Goal: Contribute content: Contribute content

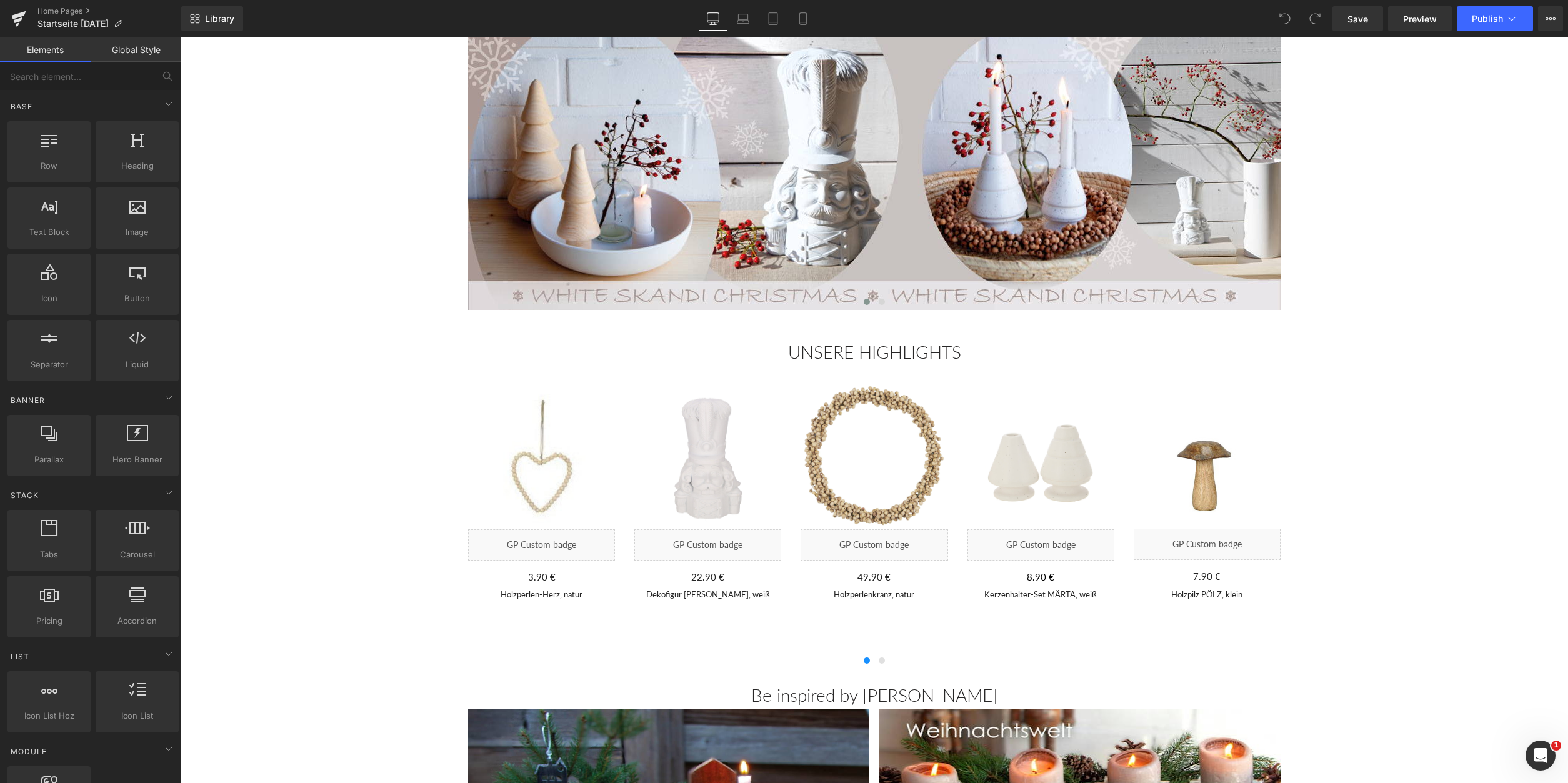
scroll to position [382, 0]
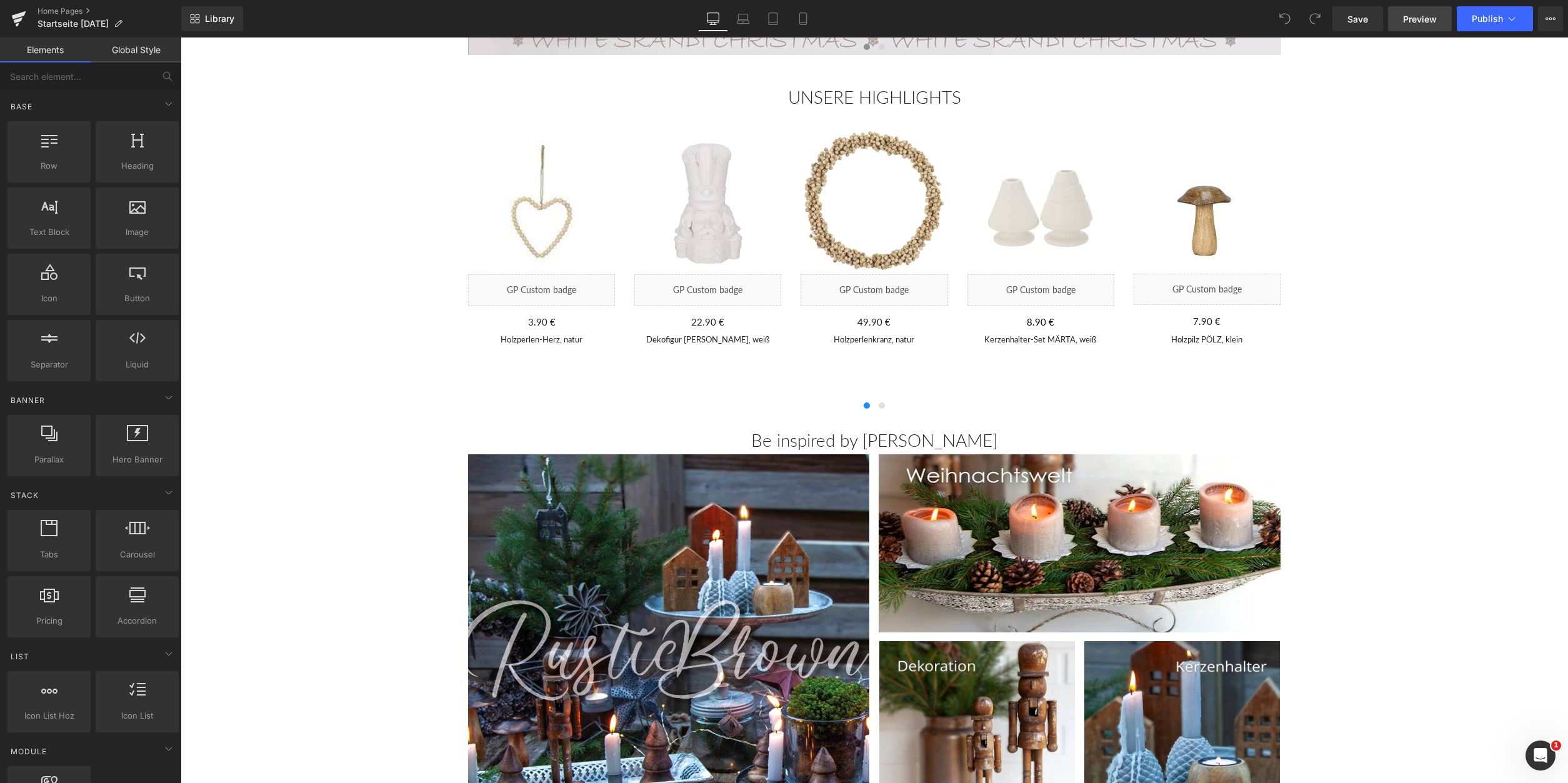
click at [1418, 18] on span "Preview" at bounding box center [1420, 19] width 33 height 13
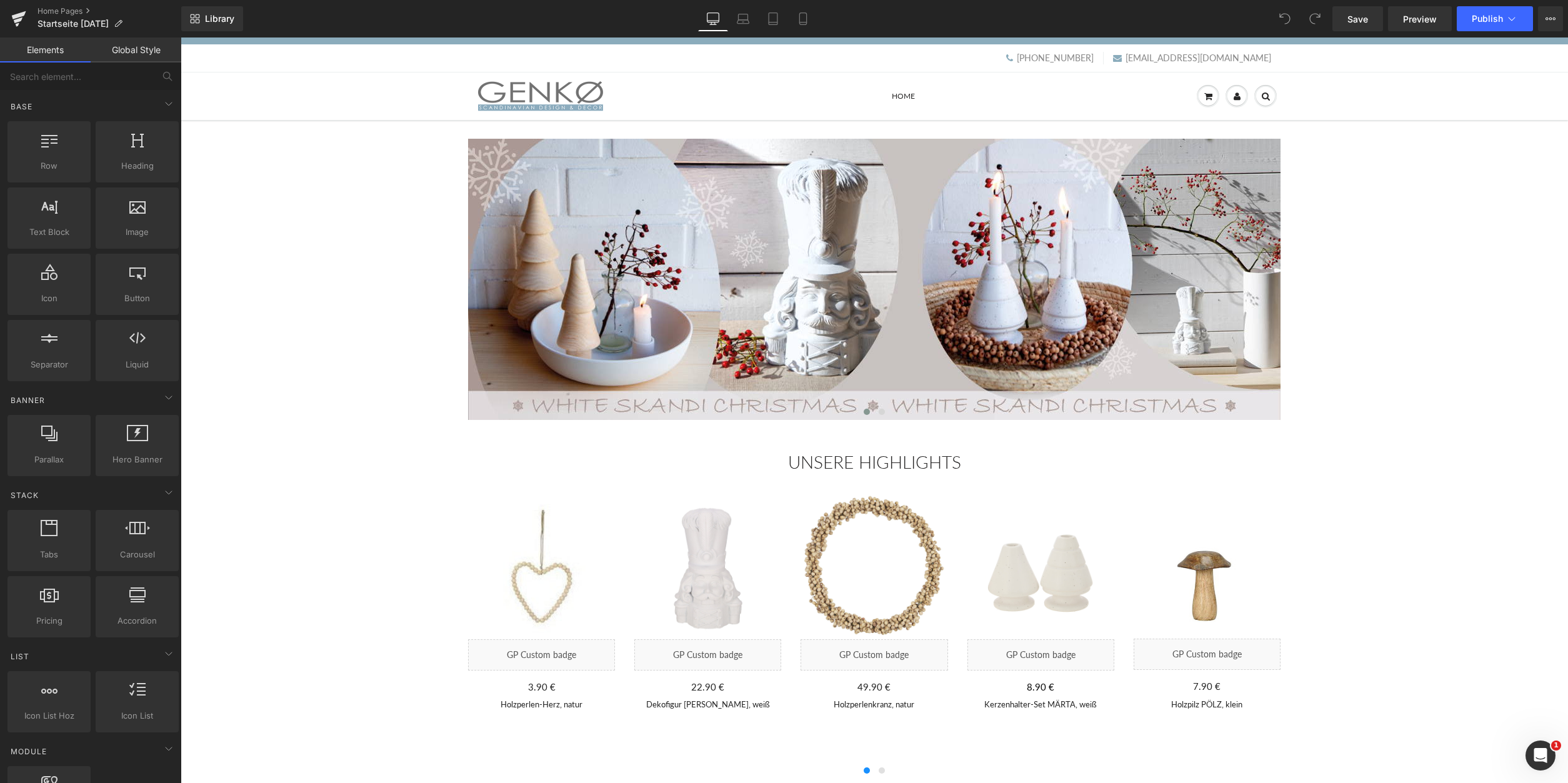
scroll to position [0, 0]
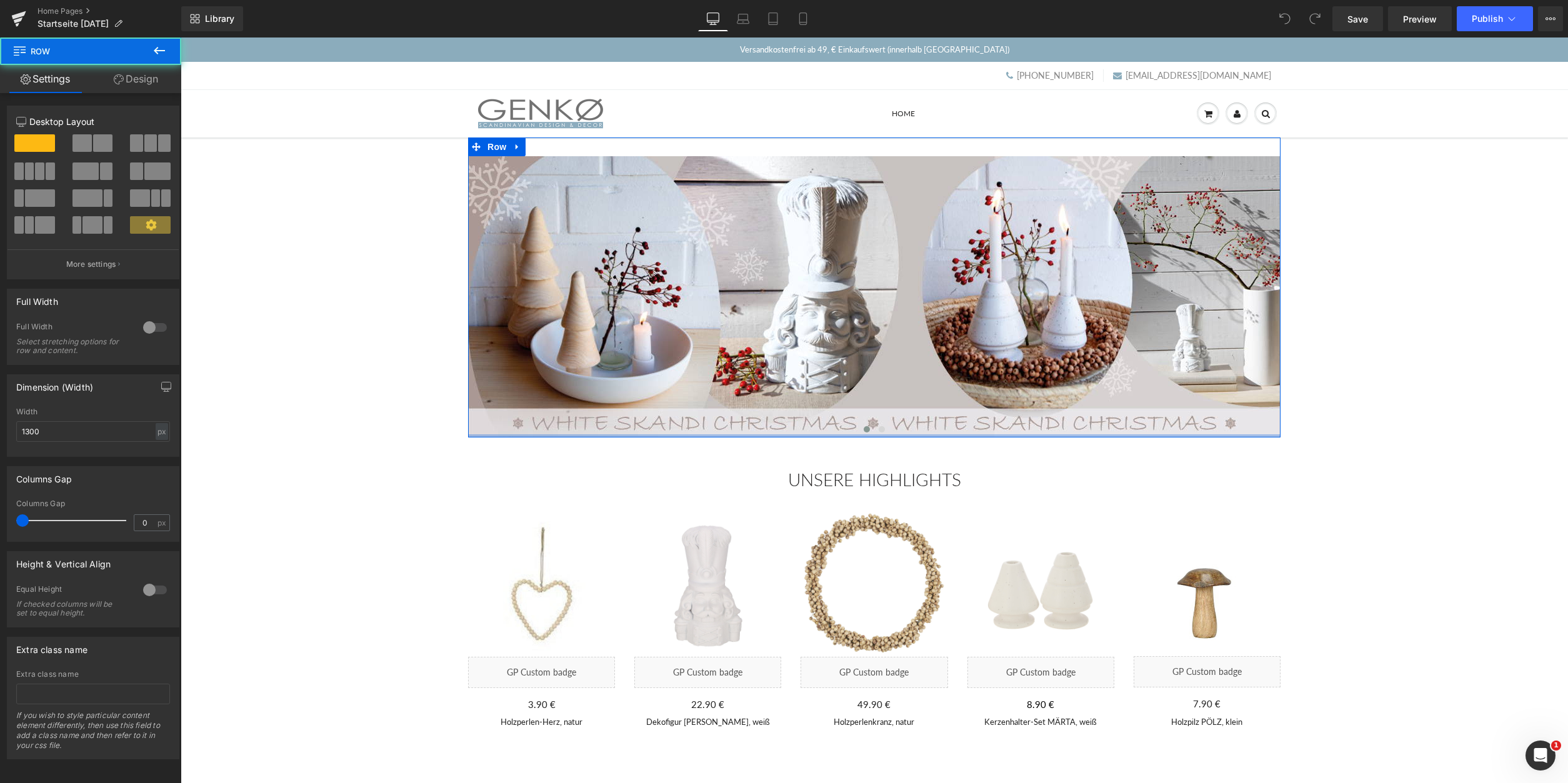
click at [882, 435] on div at bounding box center [874, 435] width 813 height 3
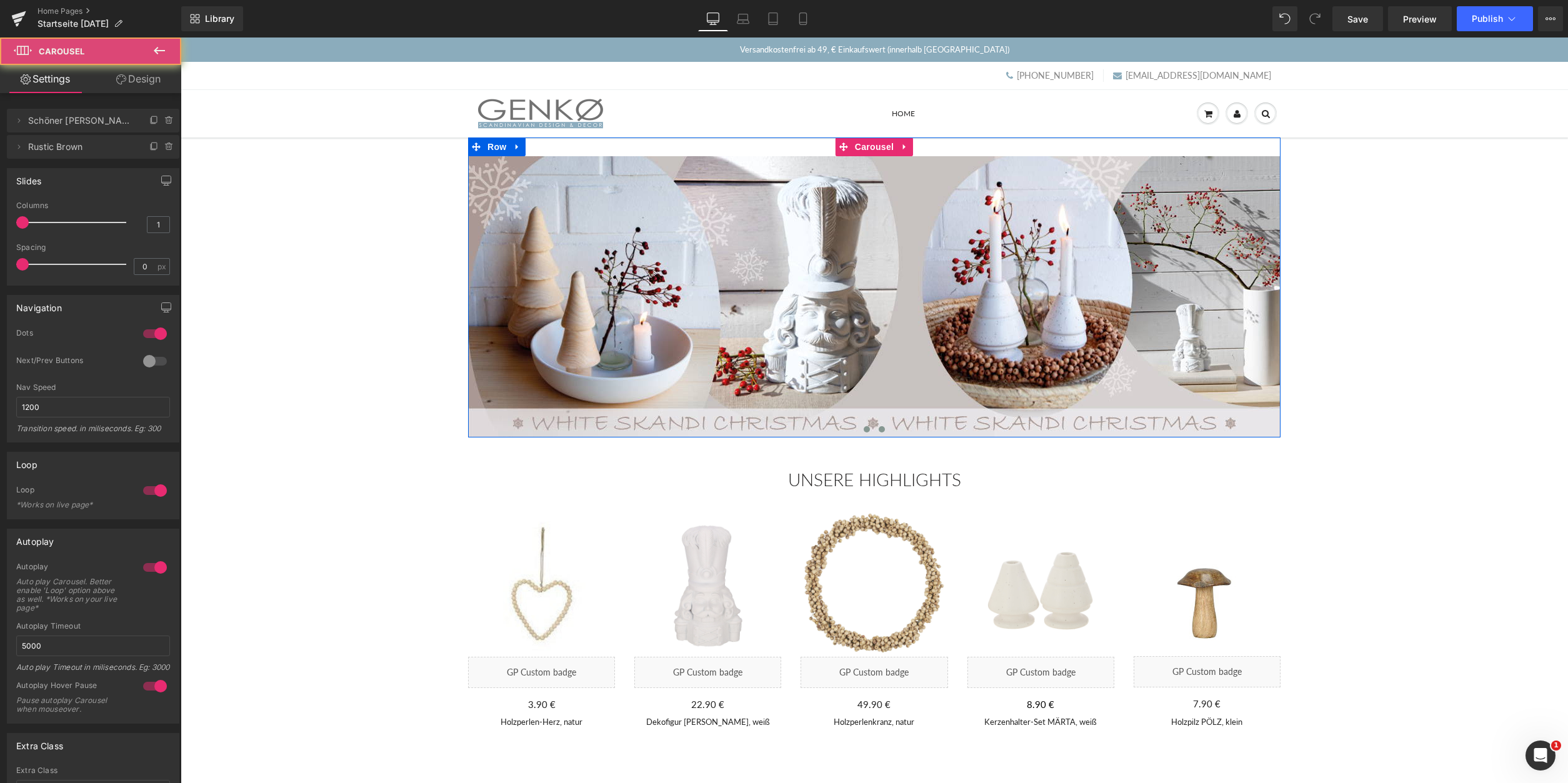
click at [882, 432] on span at bounding box center [882, 430] width 7 height 7
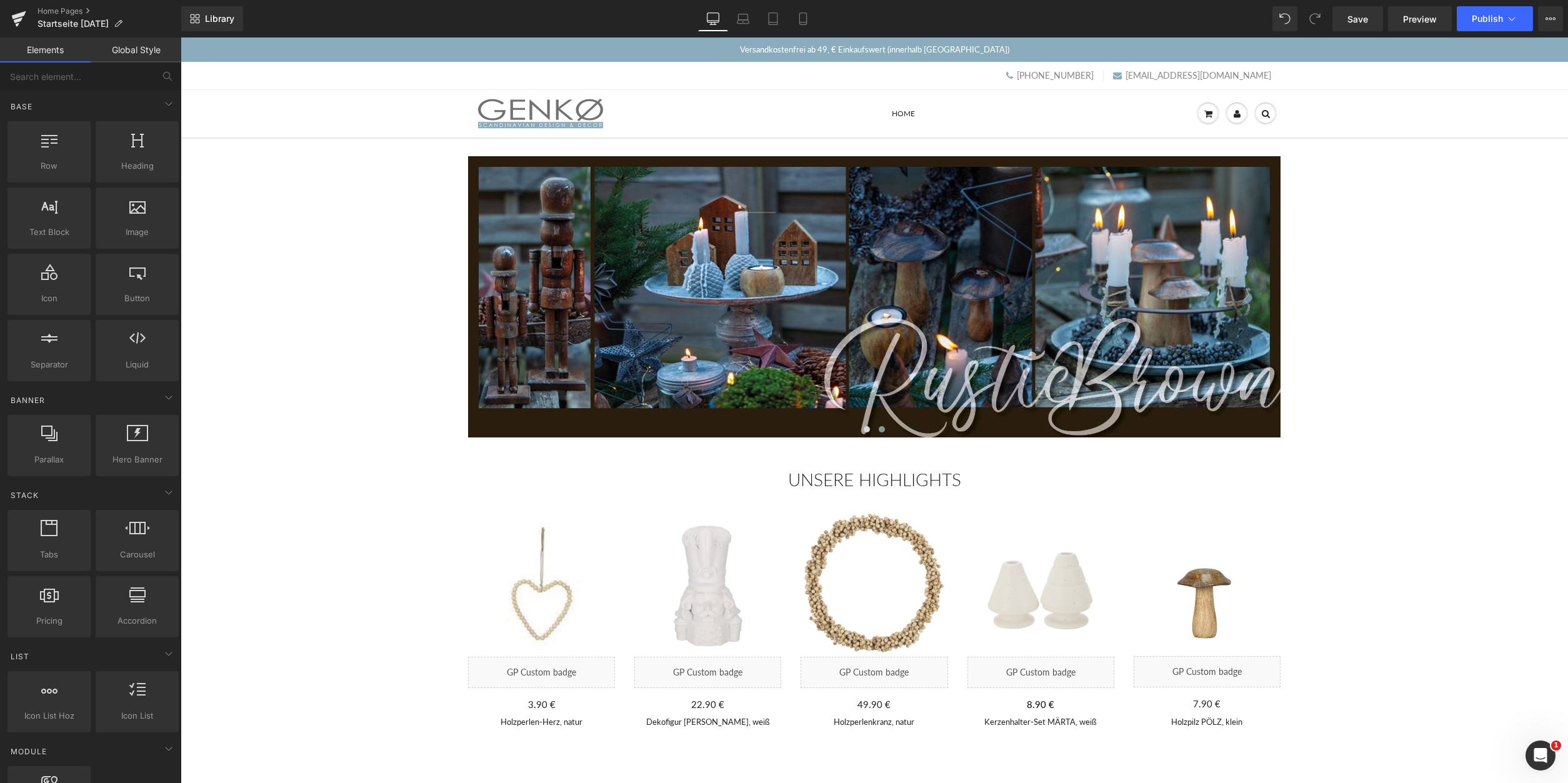
click at [868, 433] on span at bounding box center [867, 430] width 7 height 7
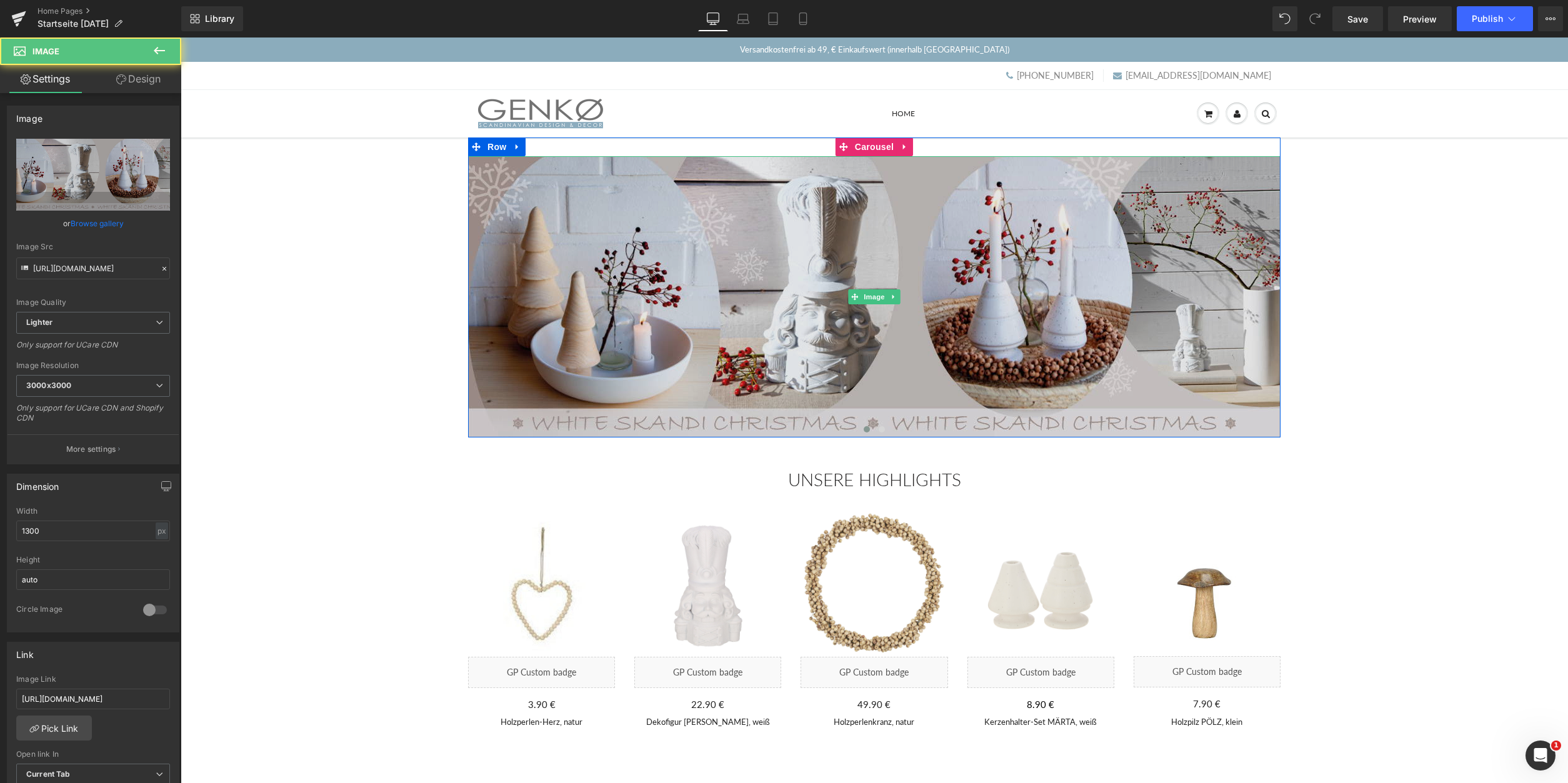
click at [707, 289] on img at bounding box center [874, 296] width 813 height 281
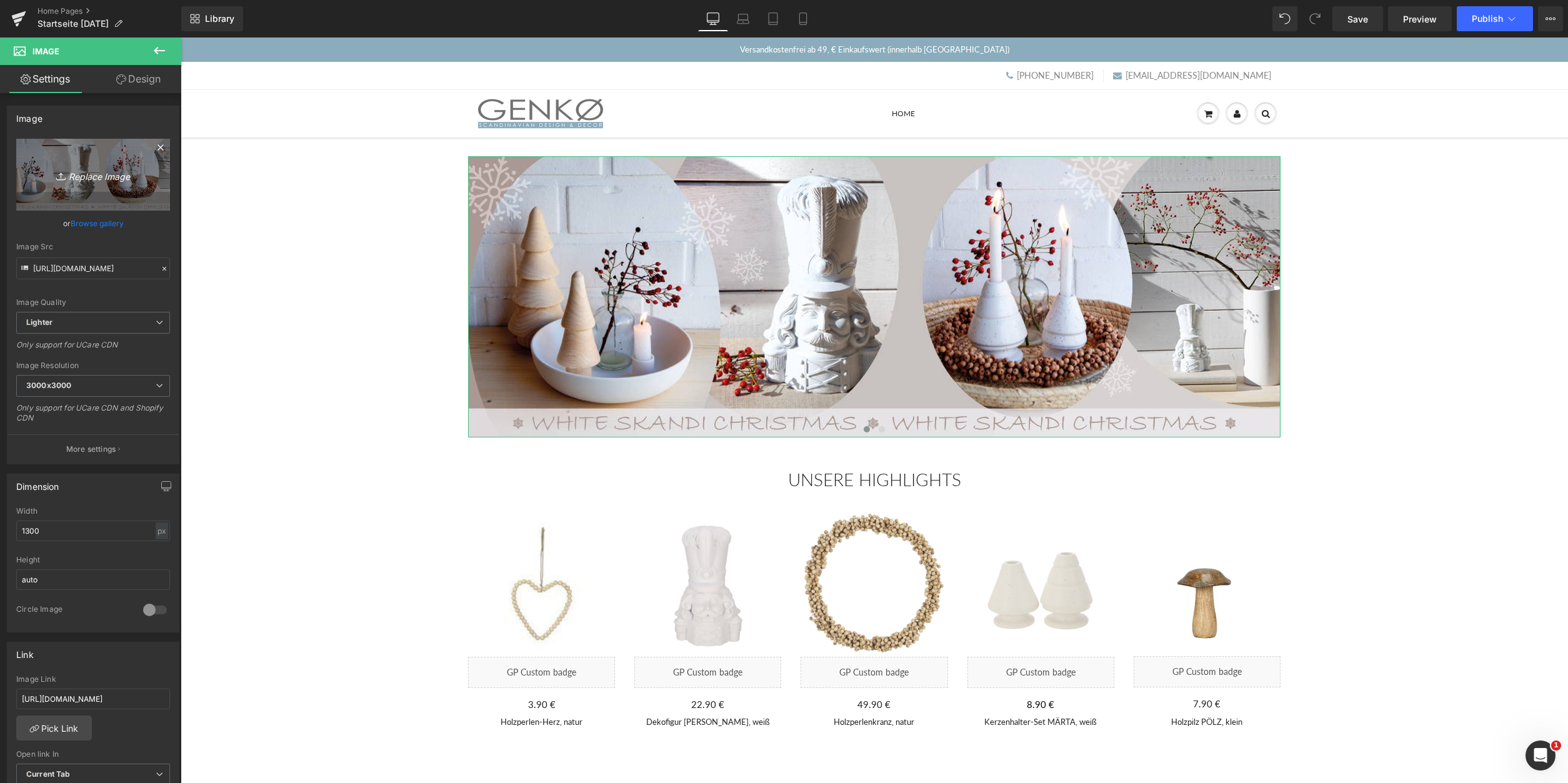
click at [100, 174] on icon "Replace Image" at bounding box center [93, 174] width 100 height 16
type input "C:\fakepath\Tanne.ROT__1300x450.png"
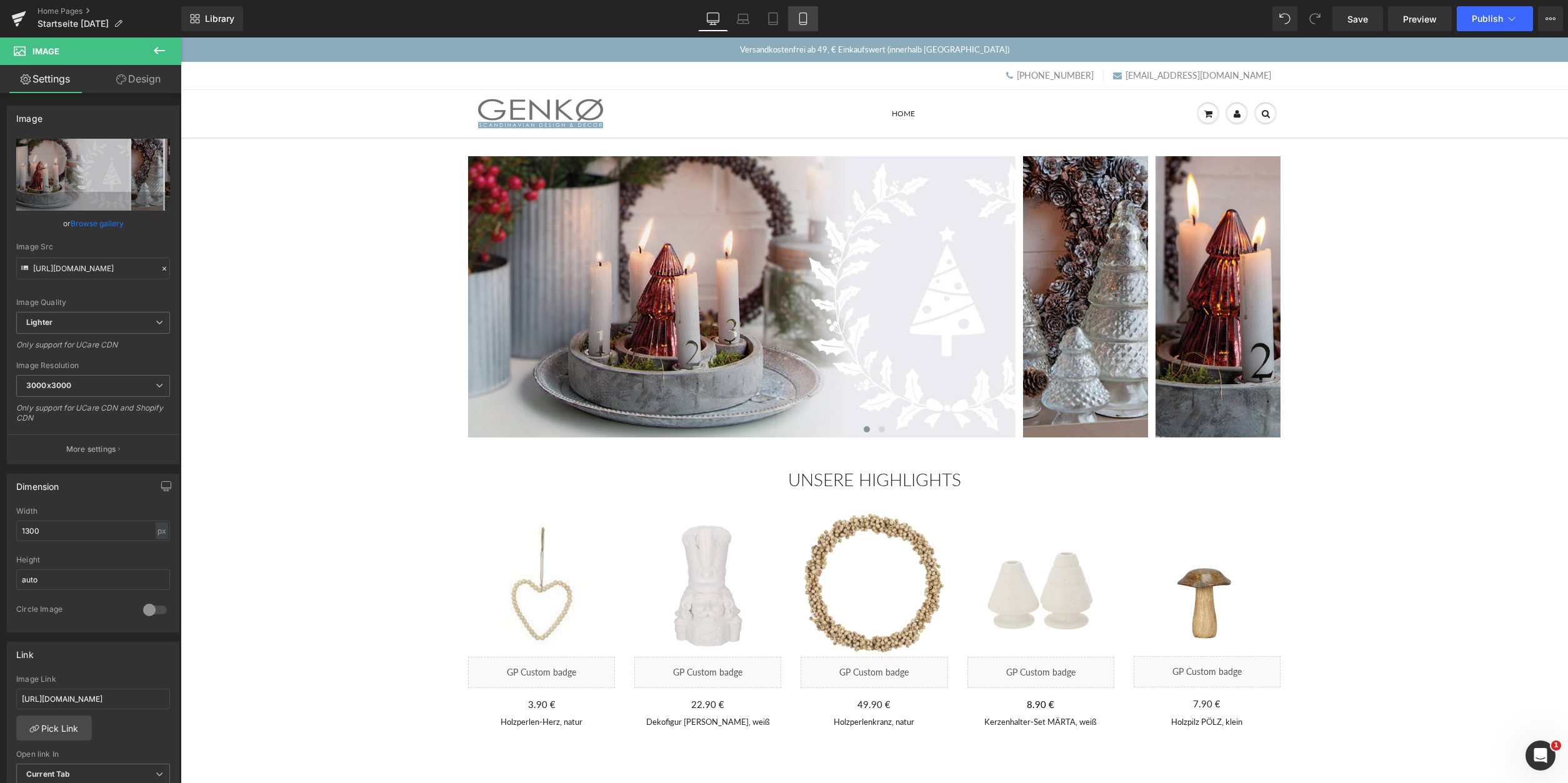
click at [802, 18] on icon at bounding box center [803, 18] width 12 height 12
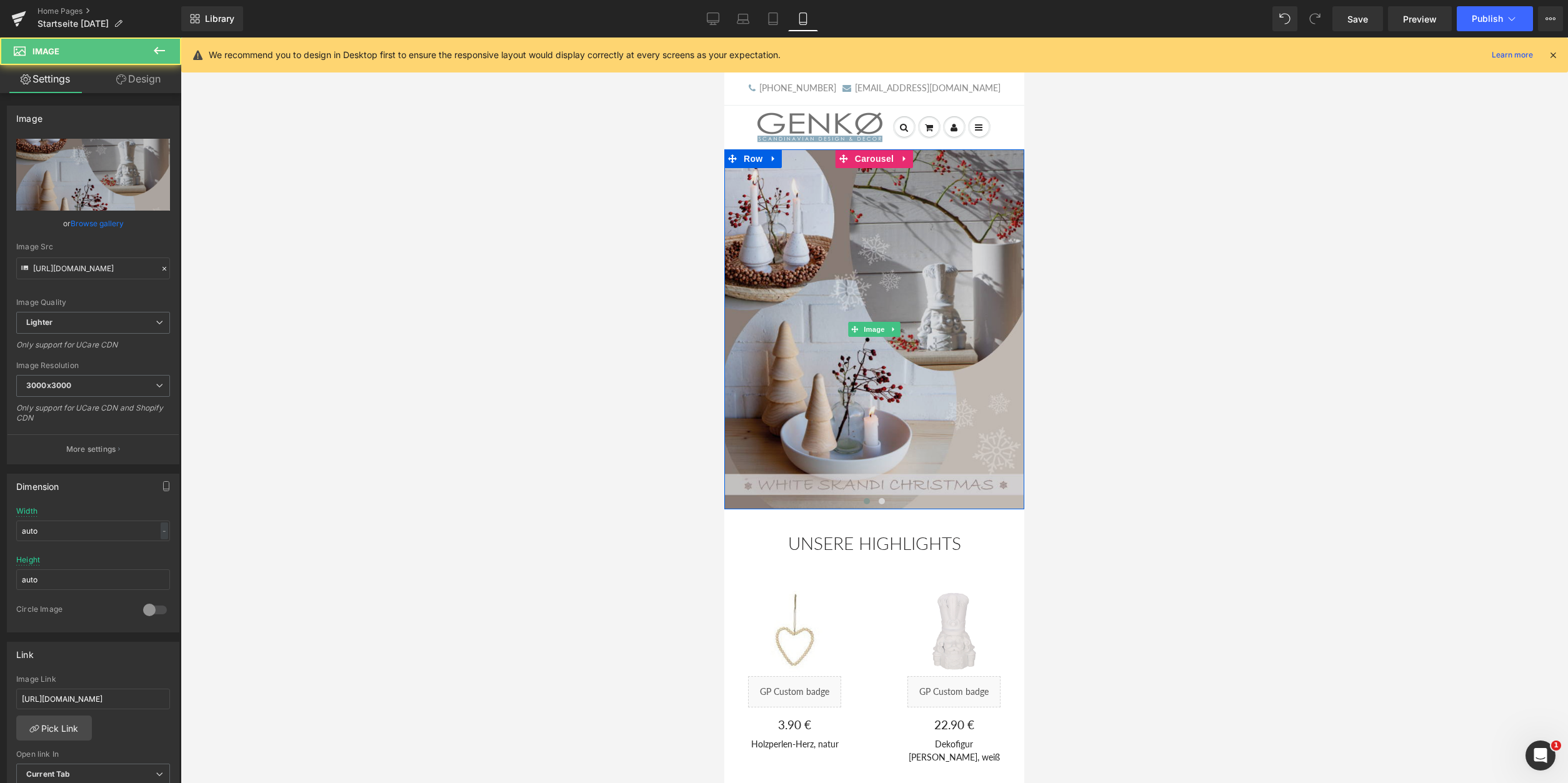
click at [834, 297] on img at bounding box center [874, 329] width 300 height 360
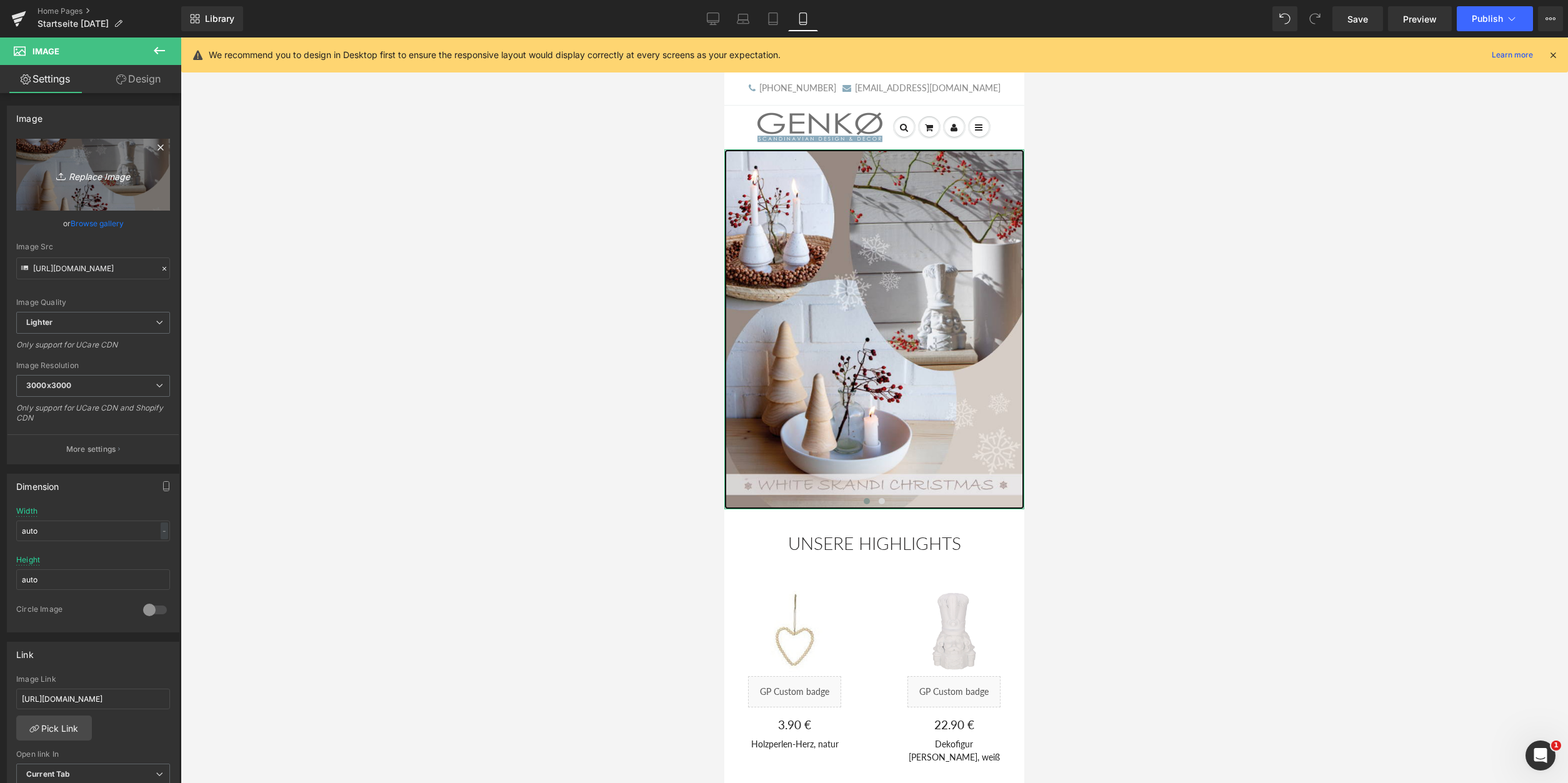
click at [92, 159] on link "Replace Image" at bounding box center [93, 175] width 153 height 72
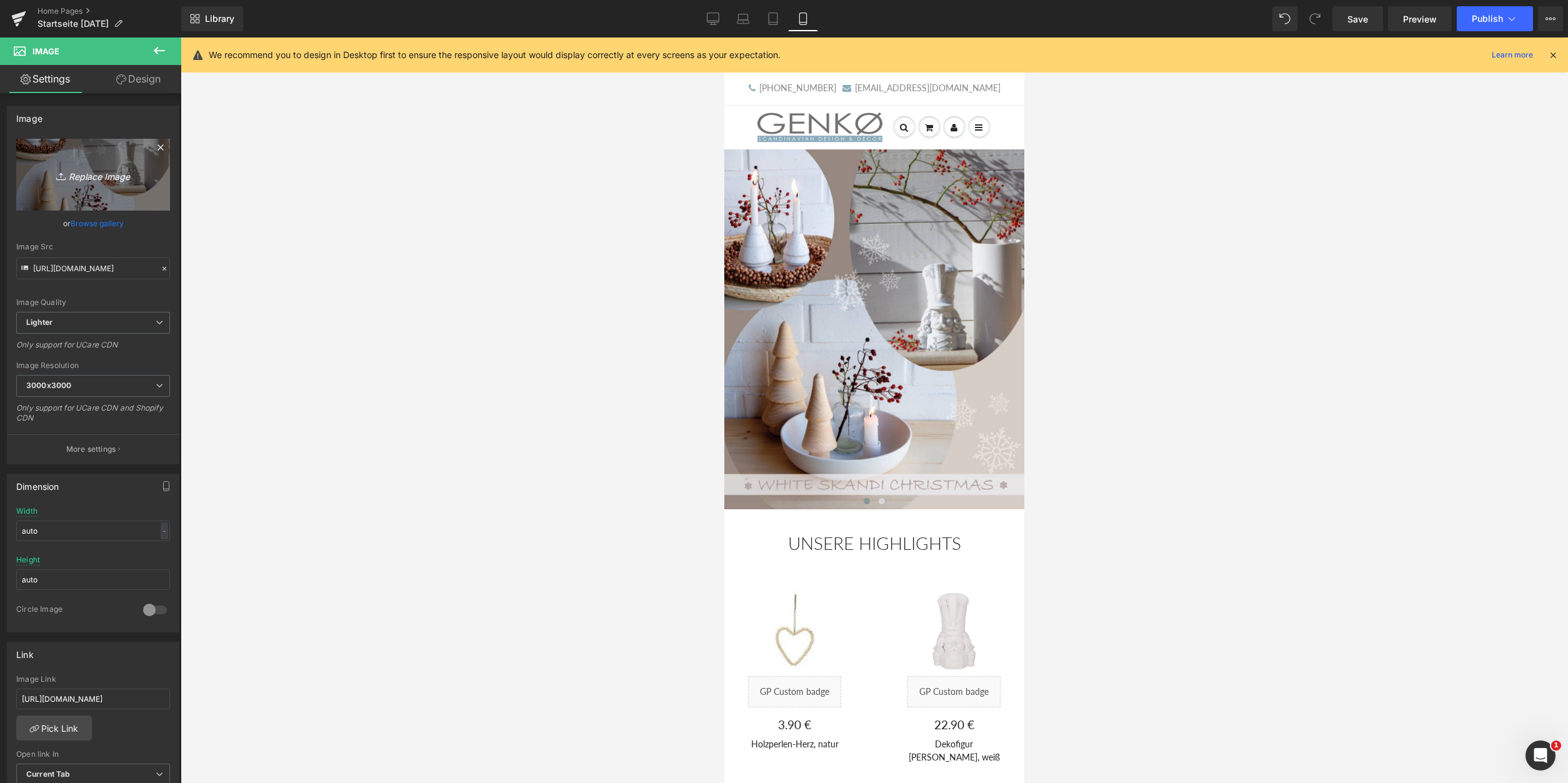
type input "C:\fakepath\TanneROT_600x720.png"
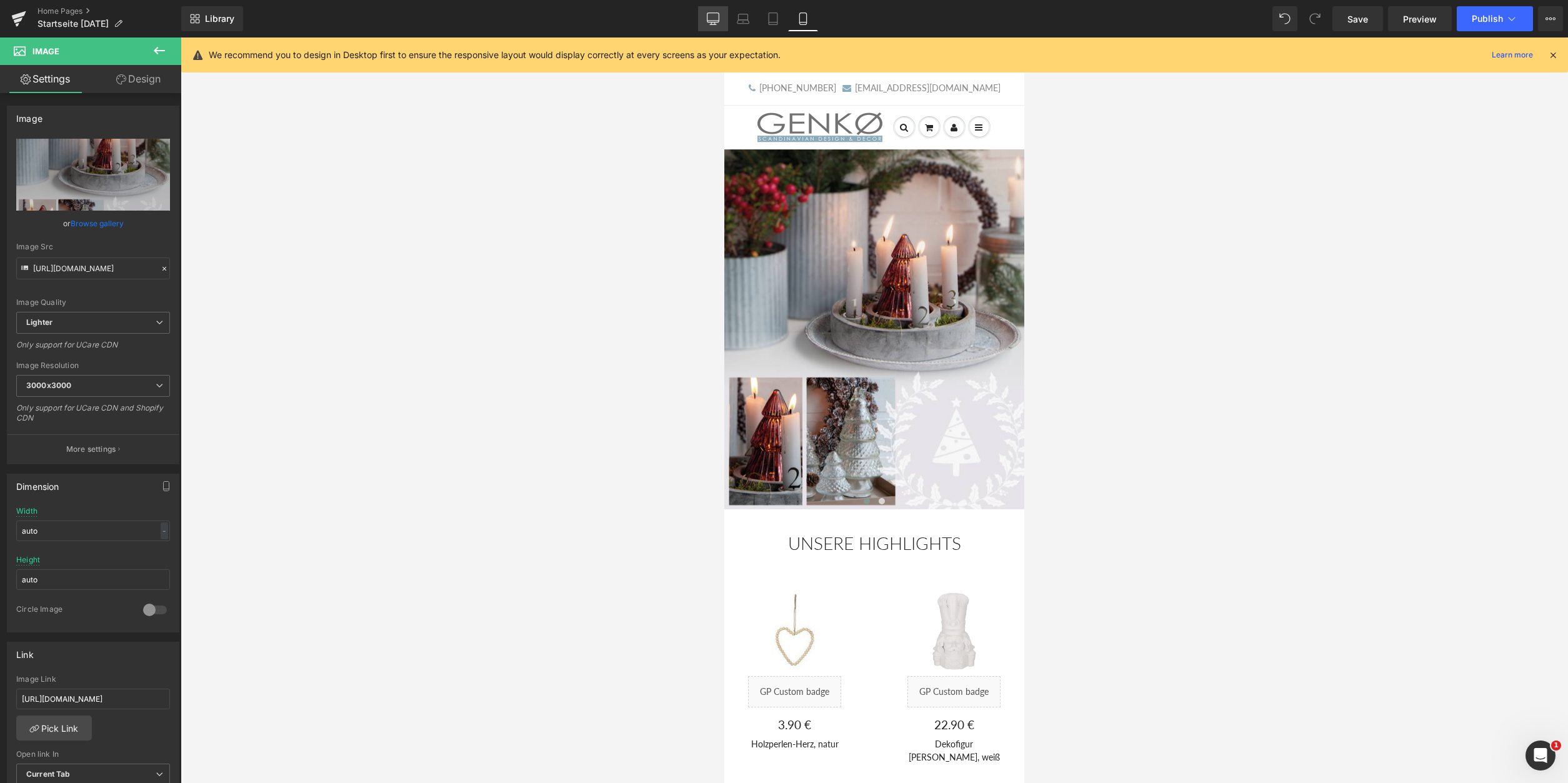
click at [707, 21] on link "Desktop" at bounding box center [714, 19] width 30 height 25
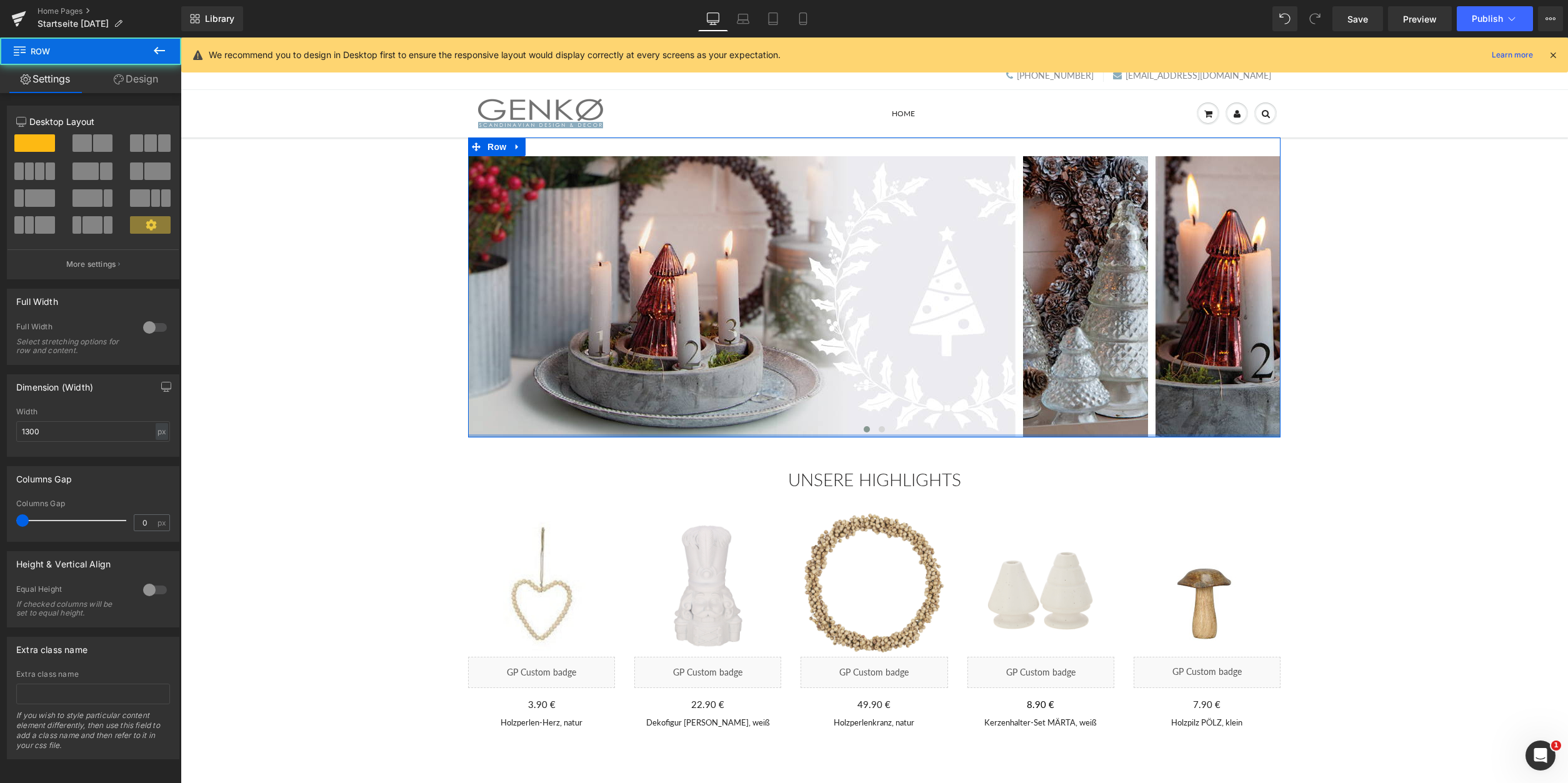
click at [883, 435] on div at bounding box center [874, 435] width 813 height 3
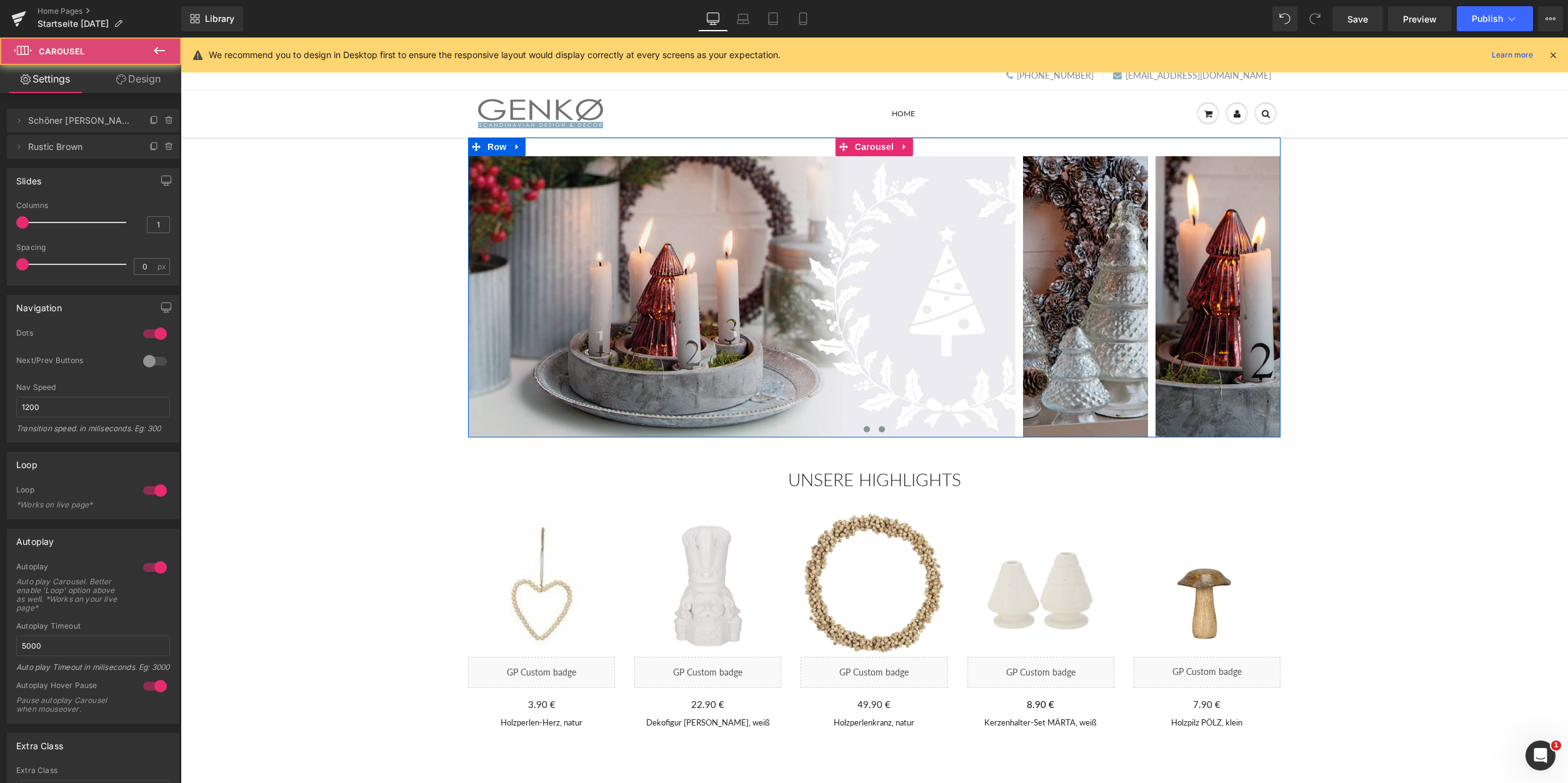
click at [880, 430] on span at bounding box center [882, 430] width 7 height 7
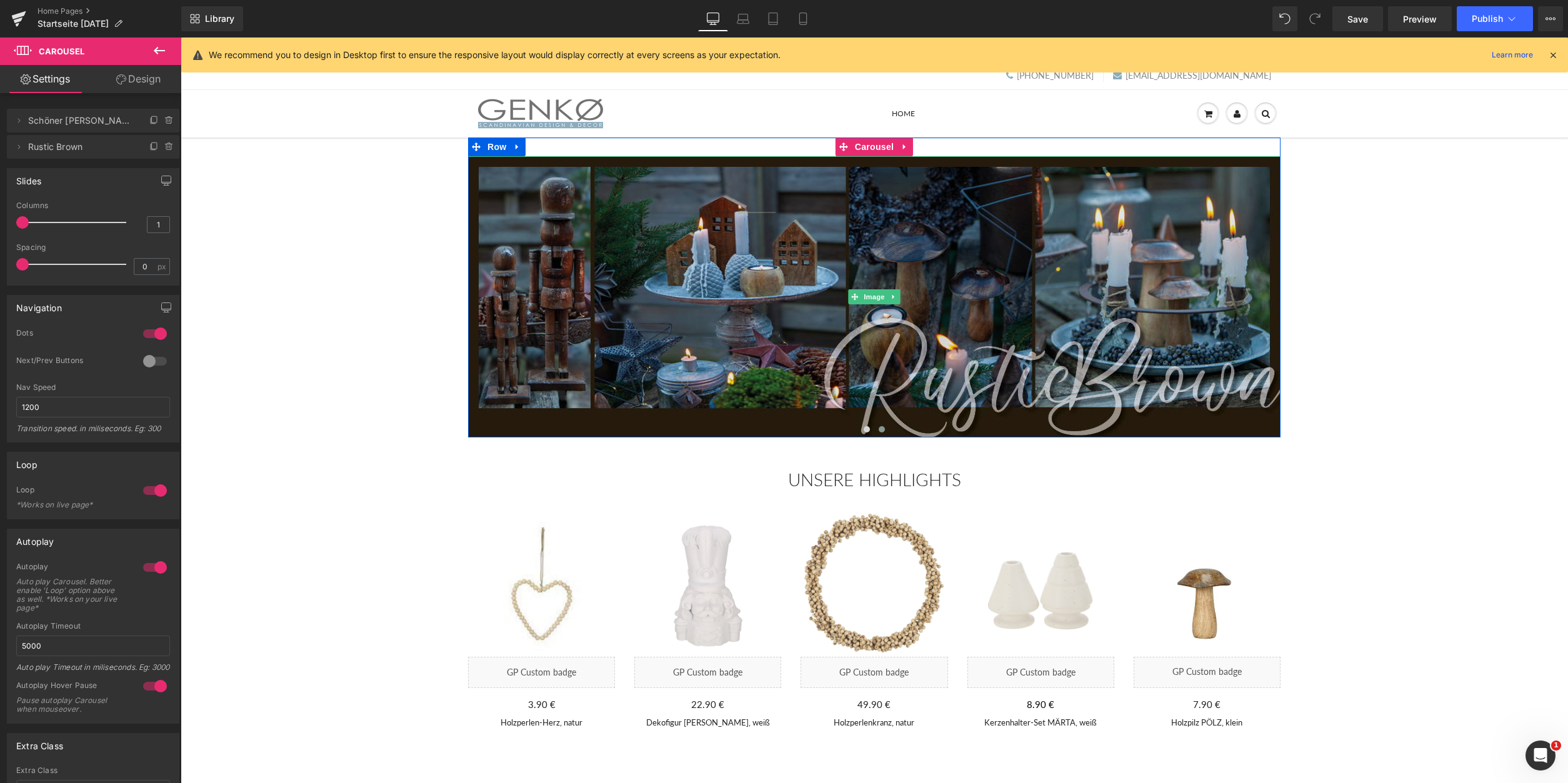
click at [820, 304] on img at bounding box center [874, 296] width 813 height 281
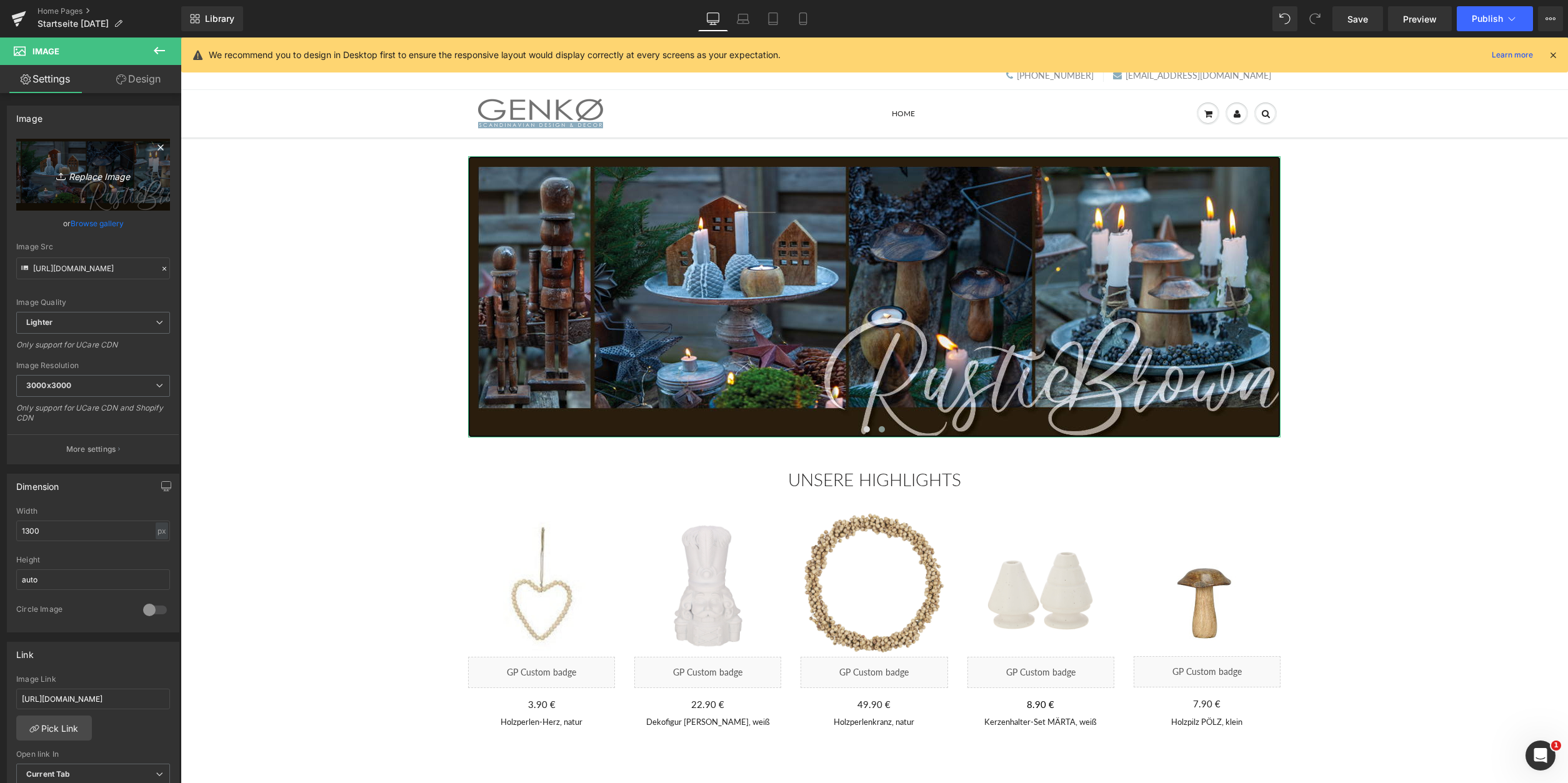
click at [104, 172] on icon "Replace Image" at bounding box center [93, 174] width 100 height 16
click at [76, 166] on input "file" at bounding box center [93, 170] width 153 height 62
type input "C:\fakepath\Adventskalender_1_1300x450.png"
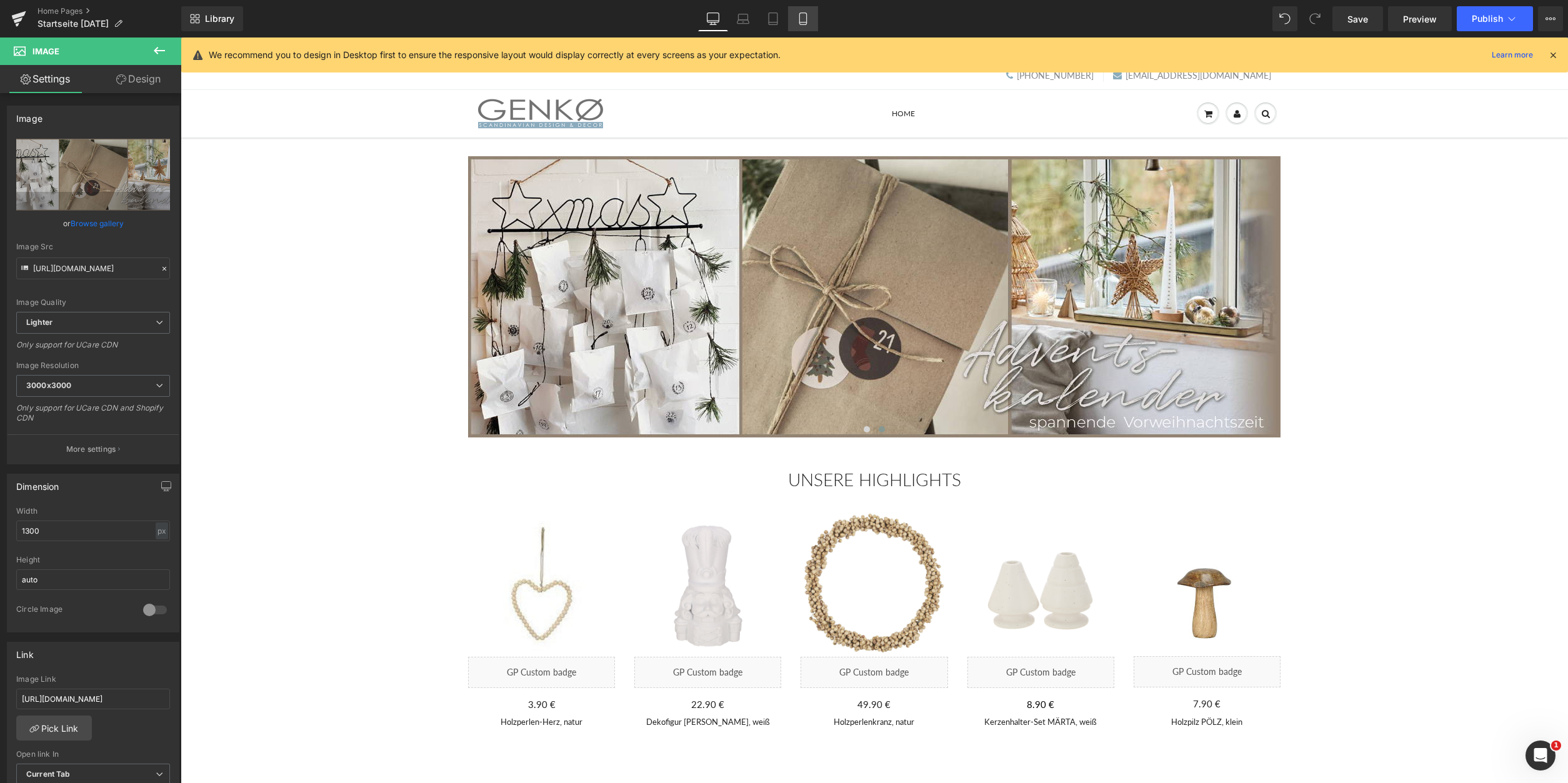
click at [803, 23] on icon at bounding box center [803, 18] width 12 height 12
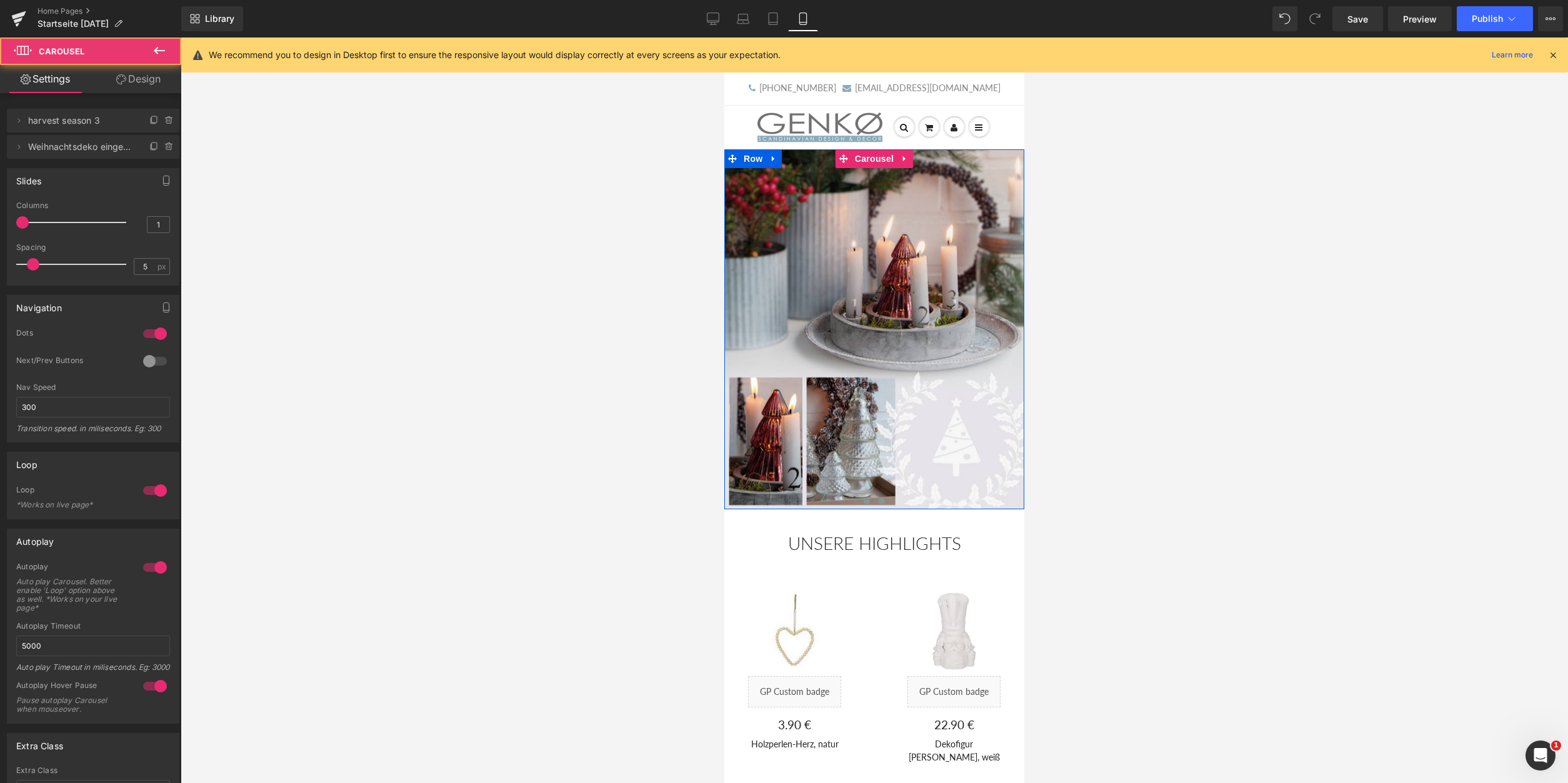
click at [883, 502] on span at bounding box center [882, 502] width 7 height 7
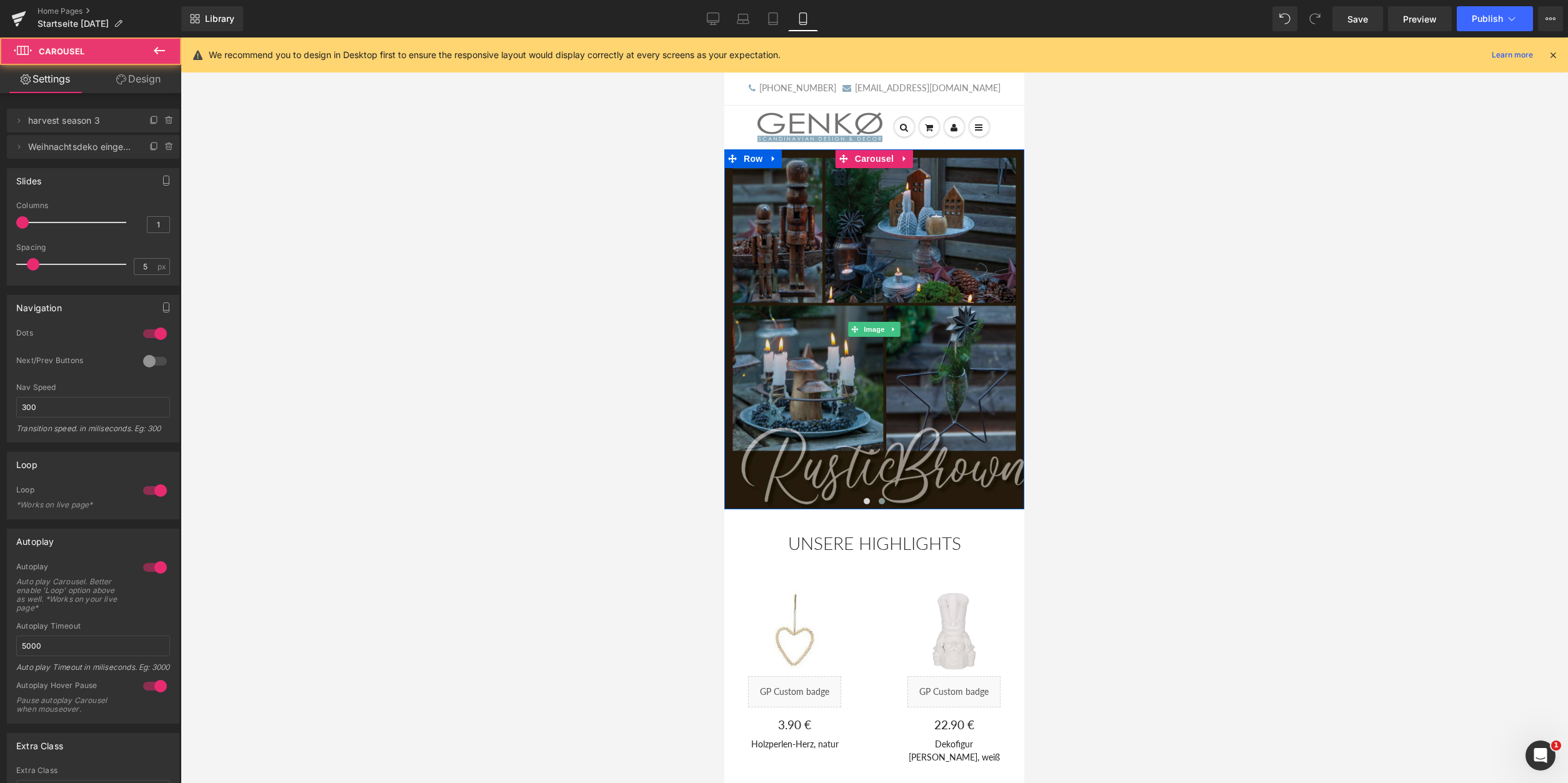
click at [845, 351] on img at bounding box center [874, 329] width 300 height 360
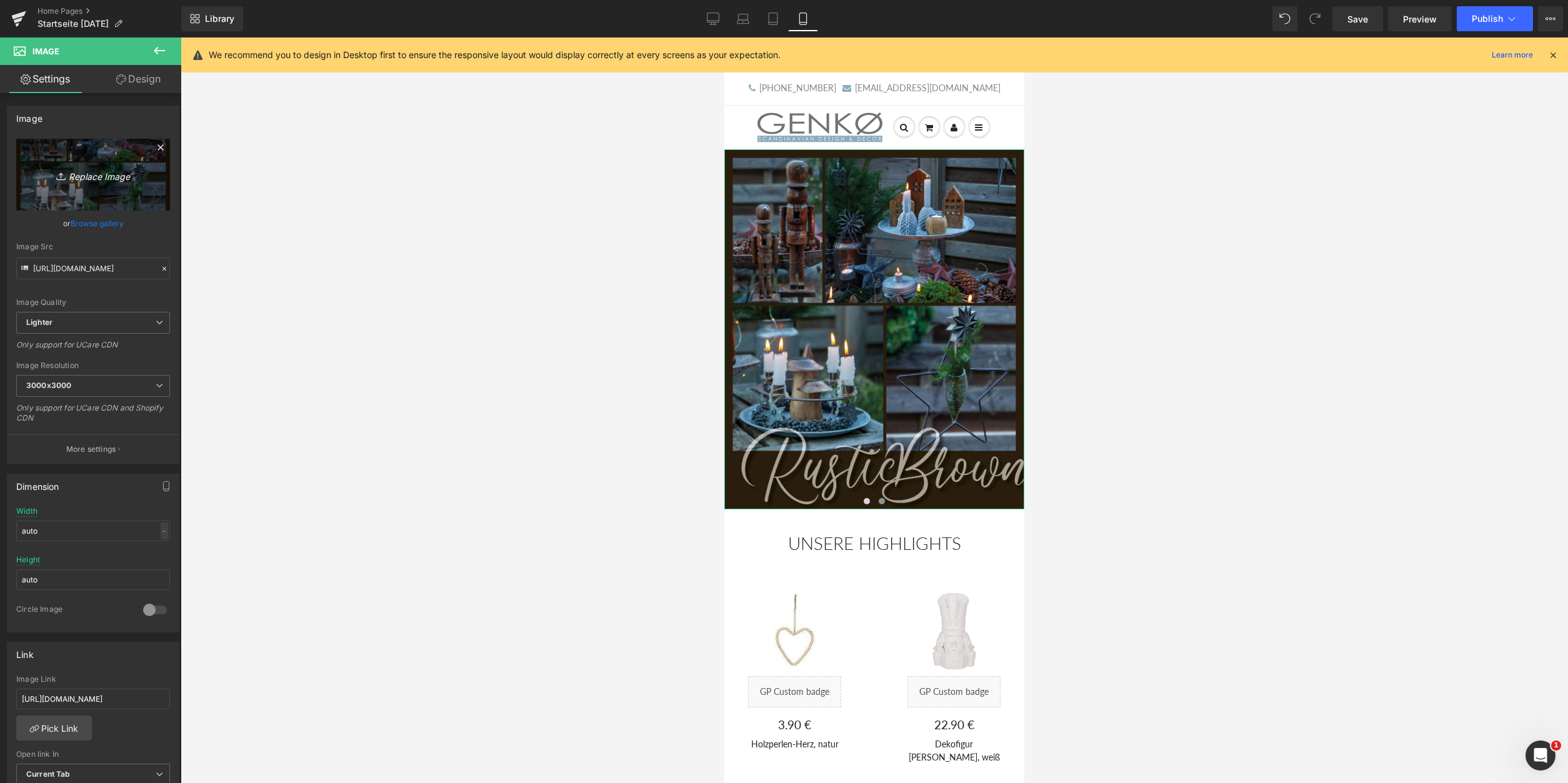
click at [96, 178] on icon "Replace Image" at bounding box center [93, 174] width 100 height 16
click at [83, 167] on div at bounding box center [90, 170] width 117 height 7
click at [112, 150] on input "file" at bounding box center [93, 170] width 153 height 62
type input "C:\fakepath\TanneROT_600x720.png"
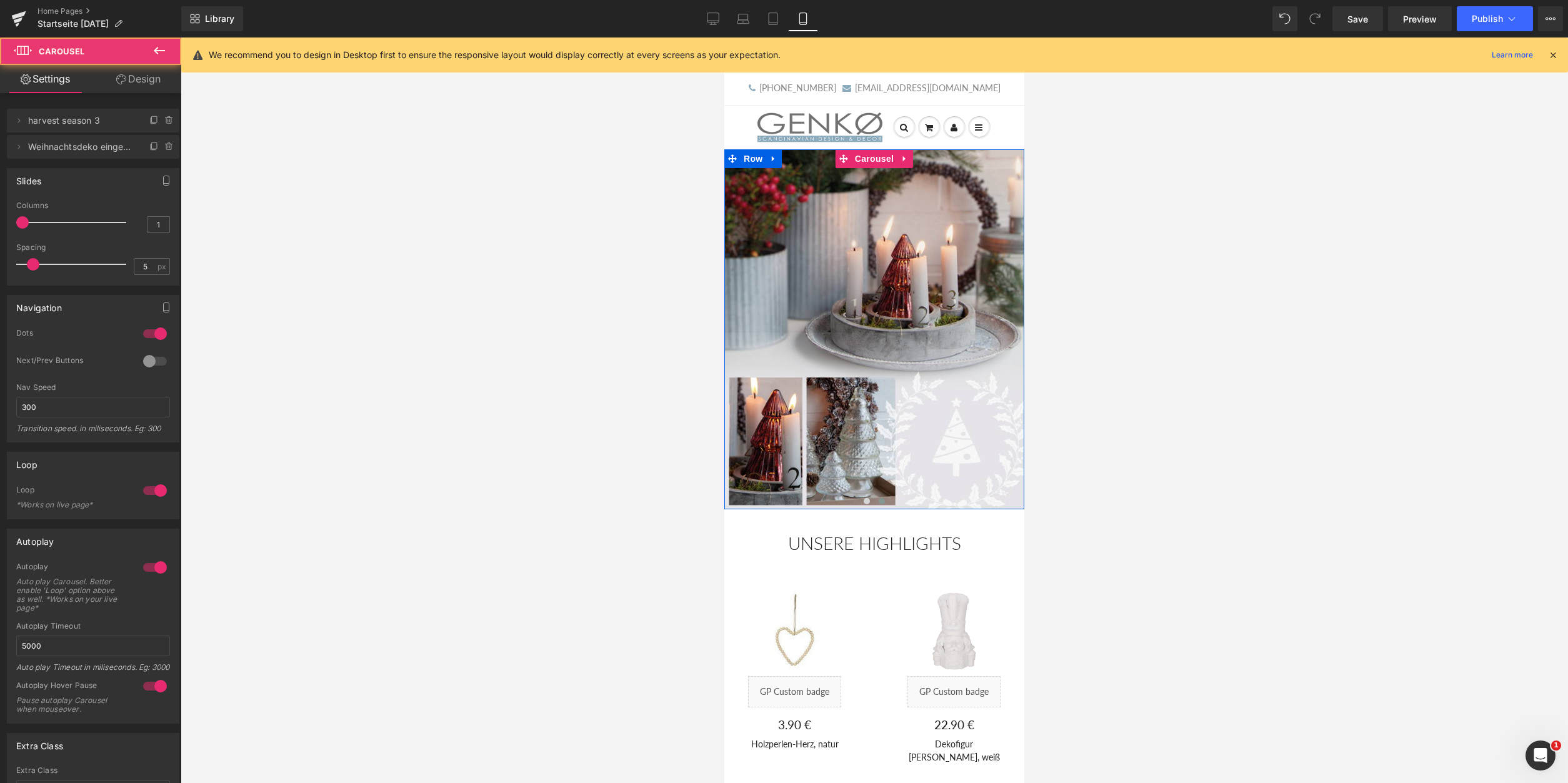
click at [883, 503] on span at bounding box center [882, 502] width 7 height 7
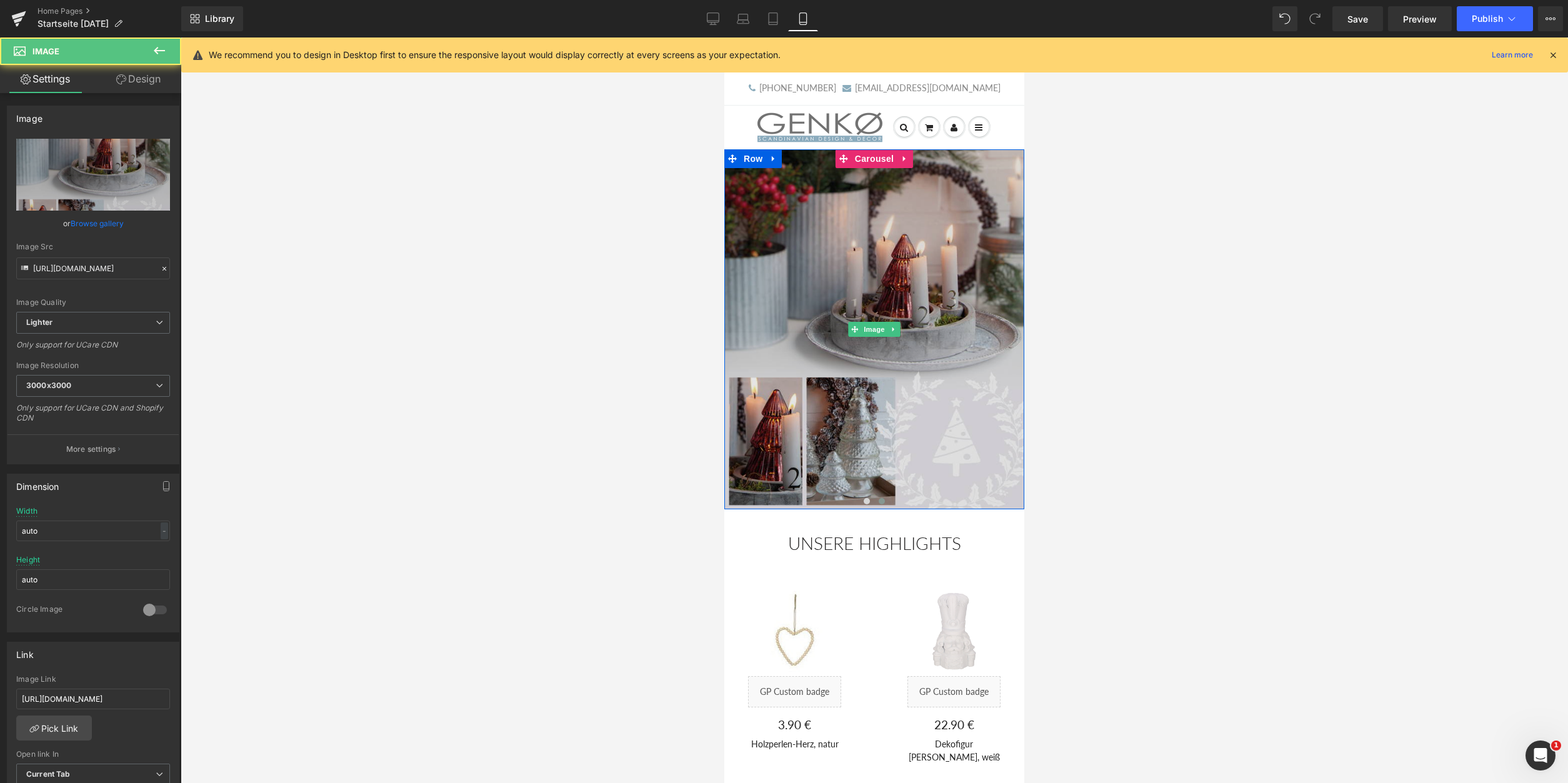
click at [859, 350] on img at bounding box center [874, 329] width 300 height 360
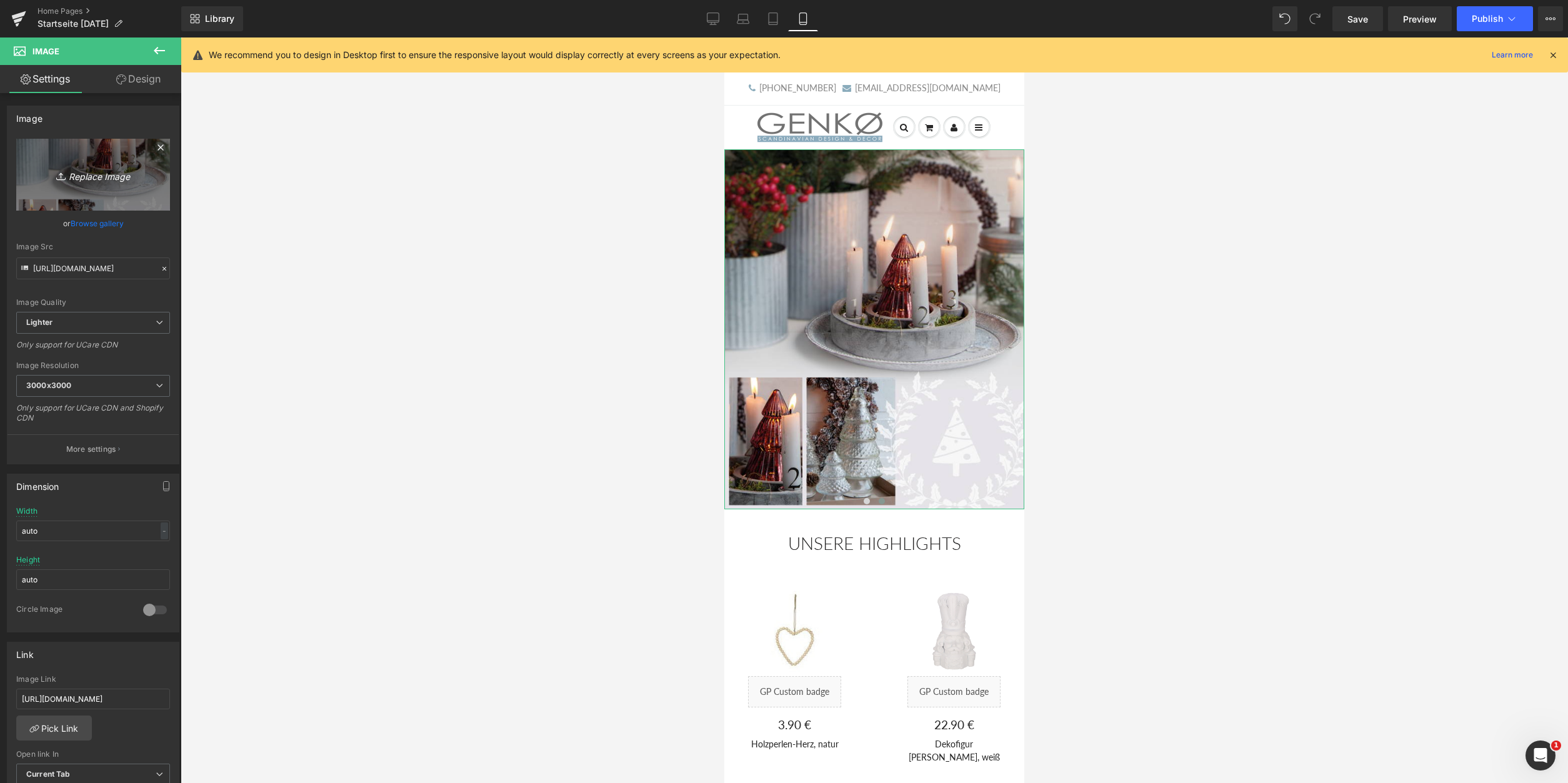
click at [70, 159] on link "Replace Image" at bounding box center [93, 175] width 153 height 72
click at [115, 183] on input "file" at bounding box center [93, 170] width 153 height 62
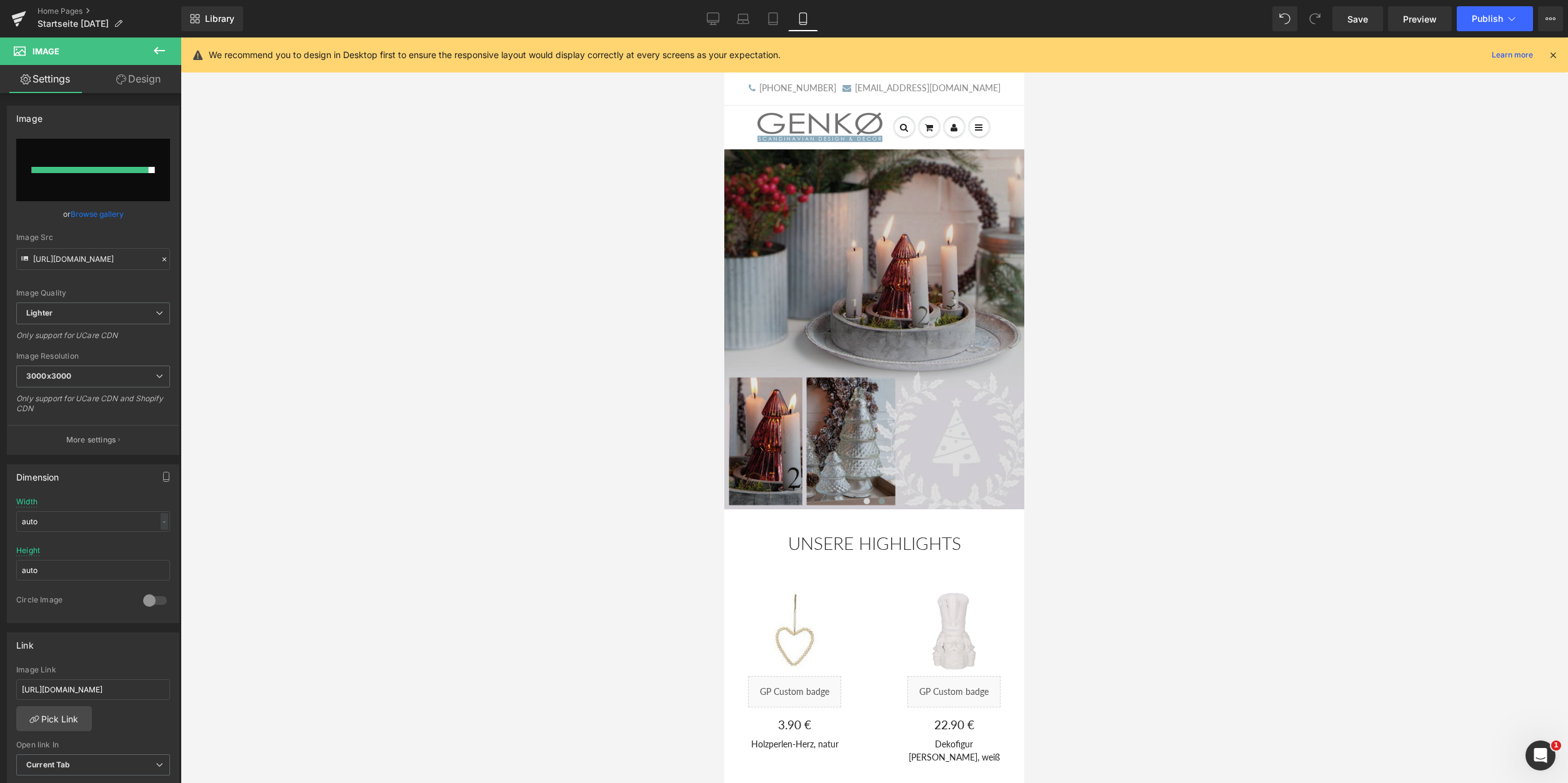
type input "C:\fakepath\Adventskalender_1_600x720.jpg"
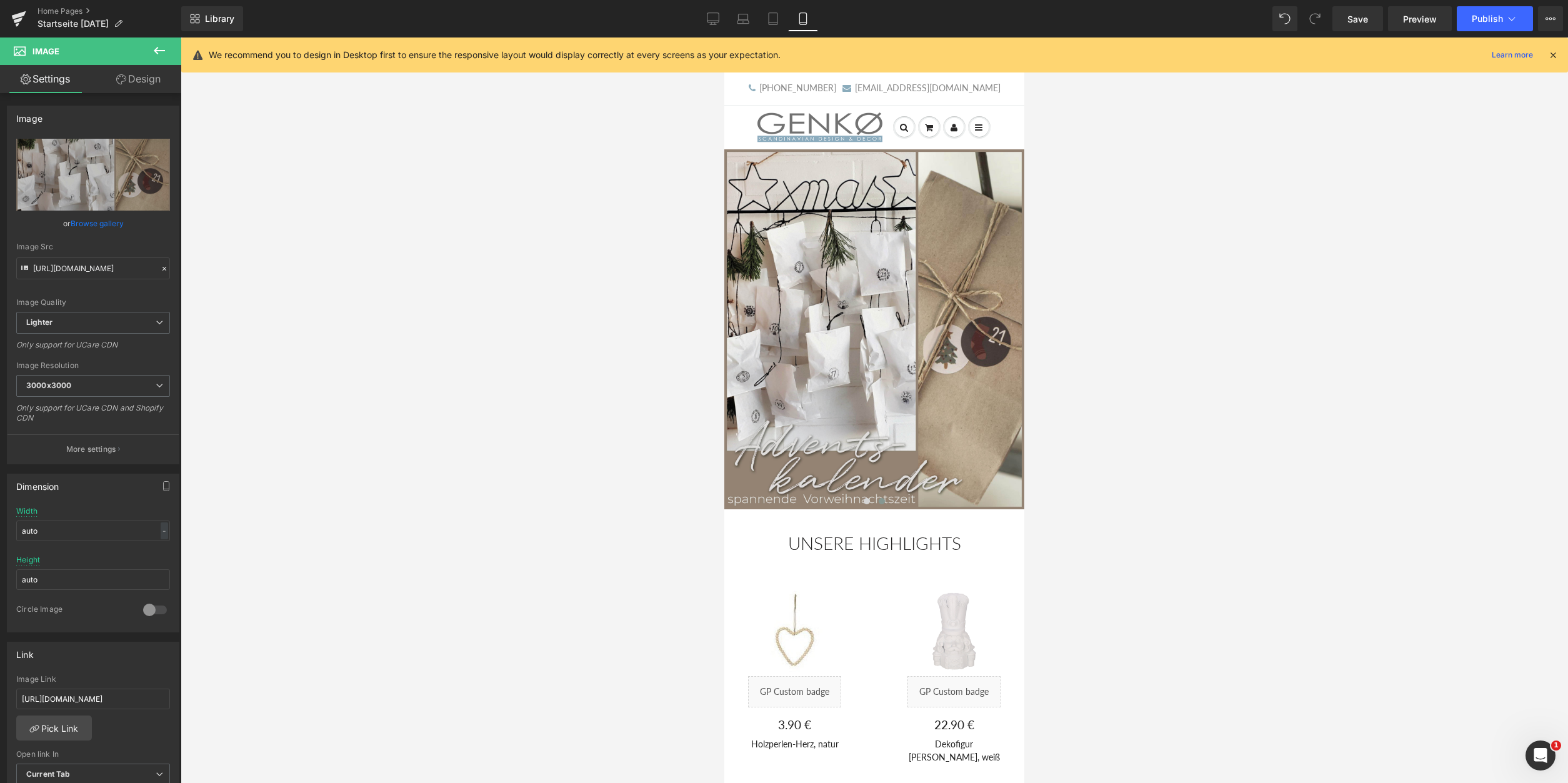
click at [1191, 394] on div at bounding box center [874, 410] width 1388 height 746
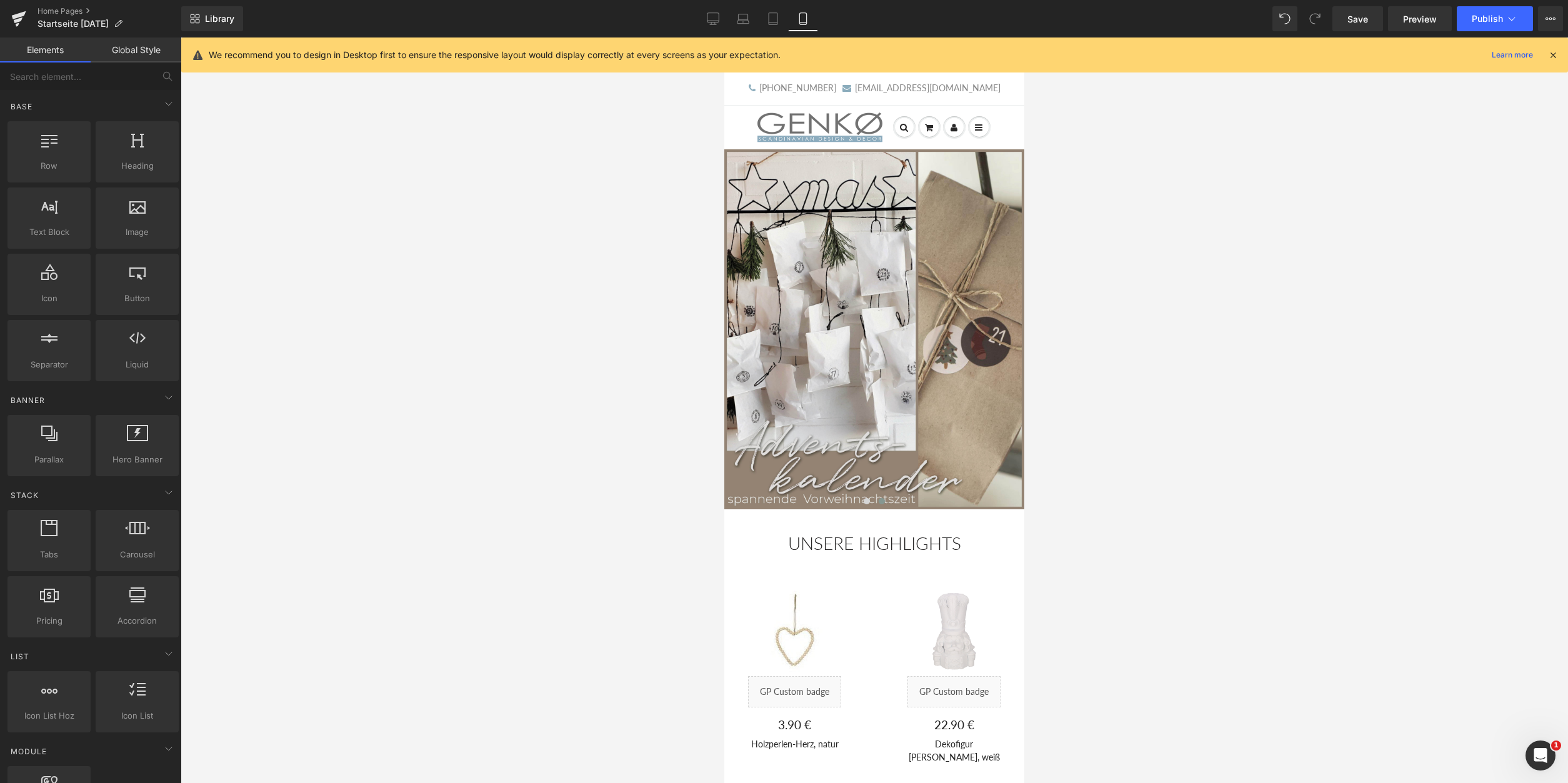
click at [1554, 51] on icon at bounding box center [1553, 54] width 11 height 11
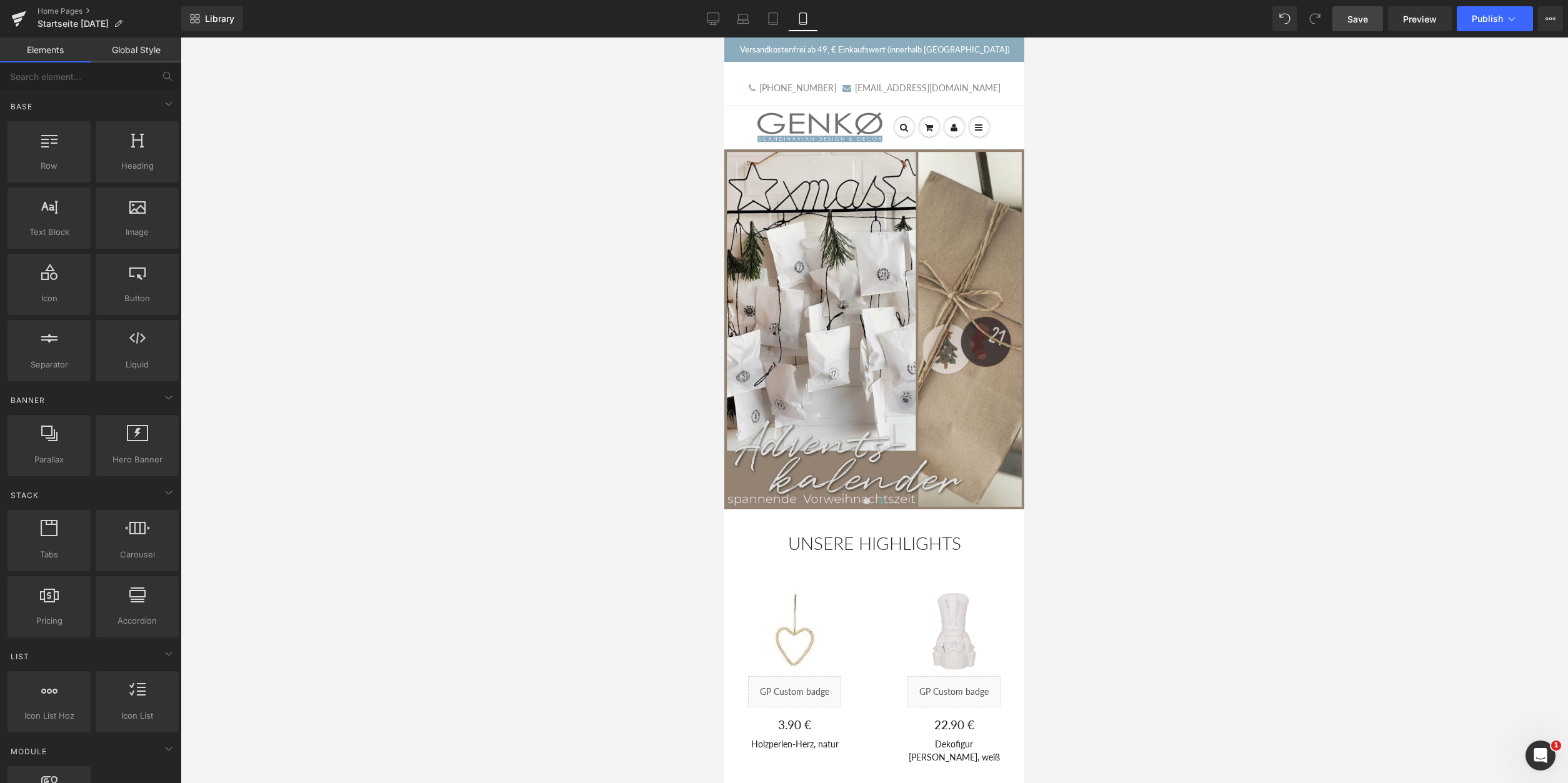
click at [1352, 15] on span "Save" at bounding box center [1357, 19] width 20 height 13
click at [714, 21] on icon at bounding box center [713, 18] width 12 height 12
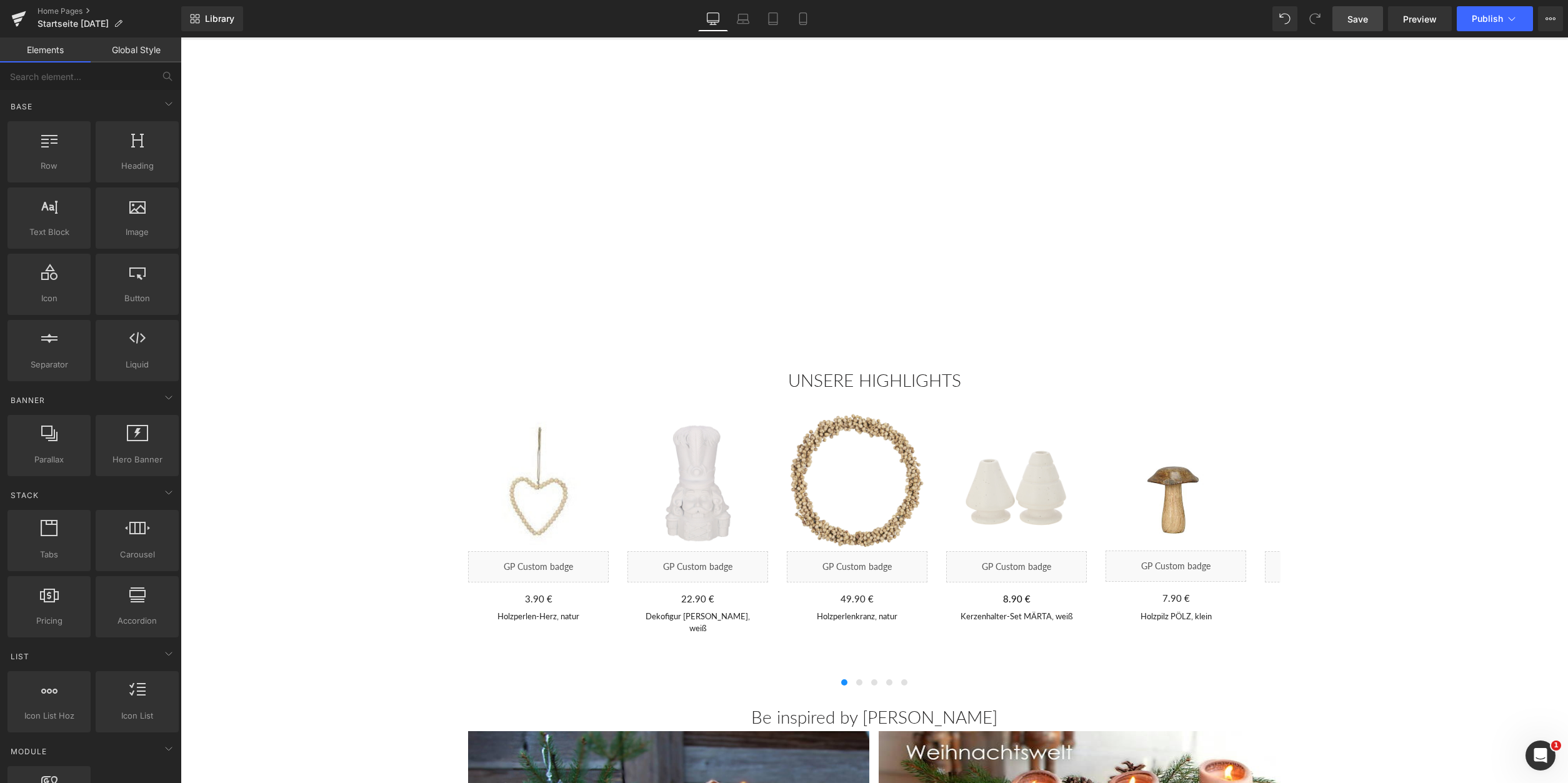
scroll to position [100, 0]
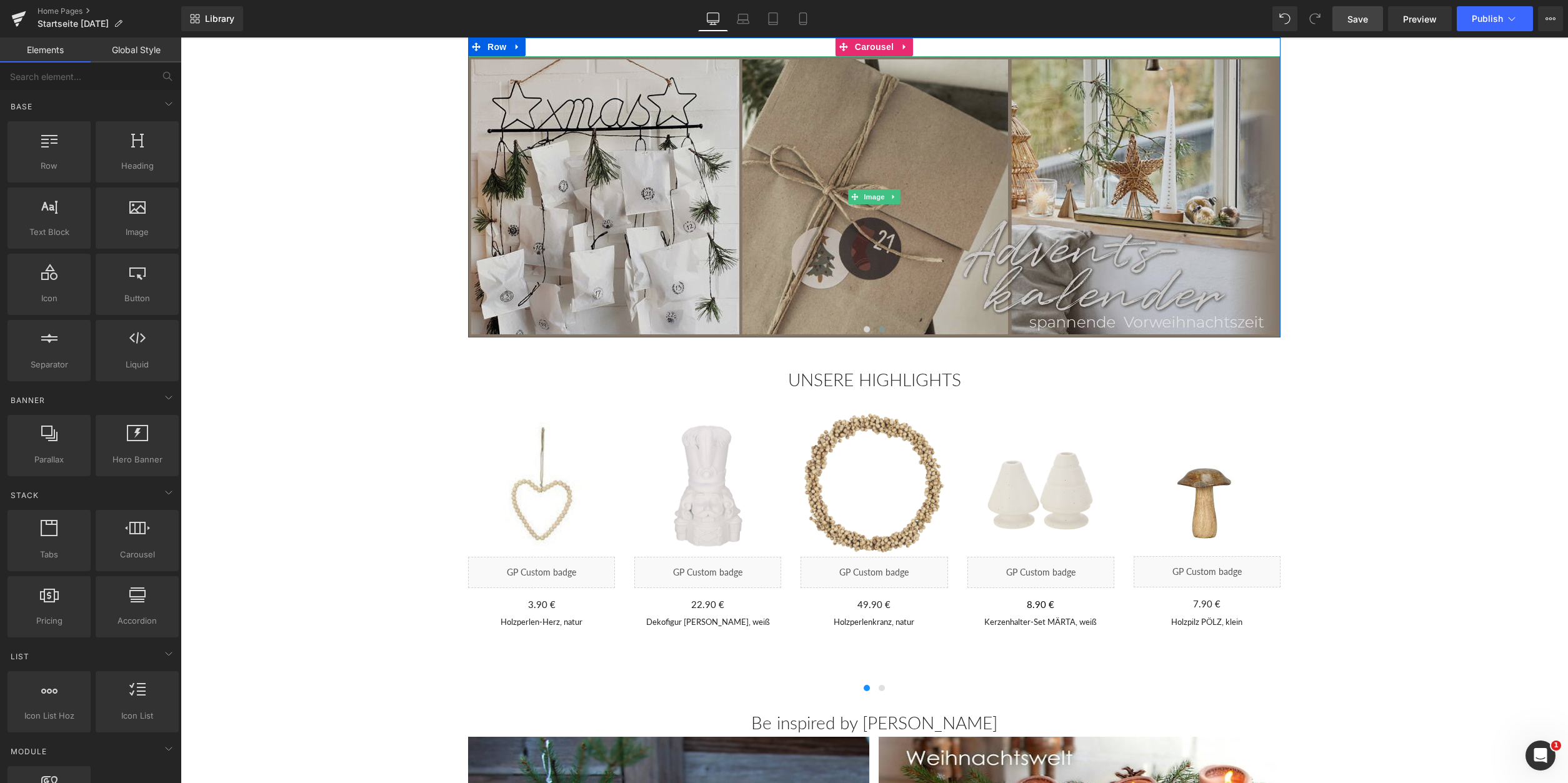
click at [594, 209] on img at bounding box center [874, 197] width 813 height 281
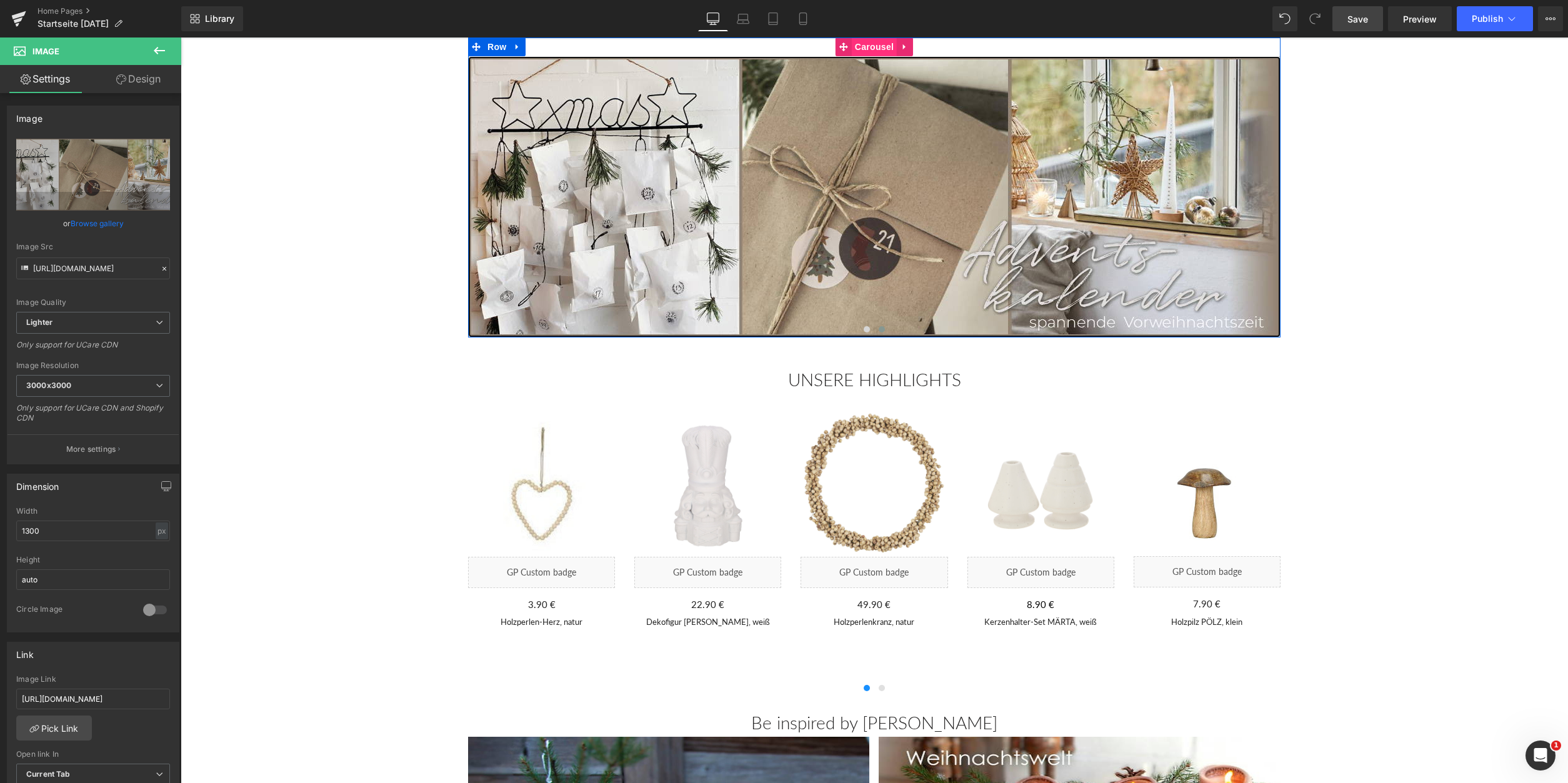
click at [872, 47] on span "Carousel" at bounding box center [874, 47] width 45 height 19
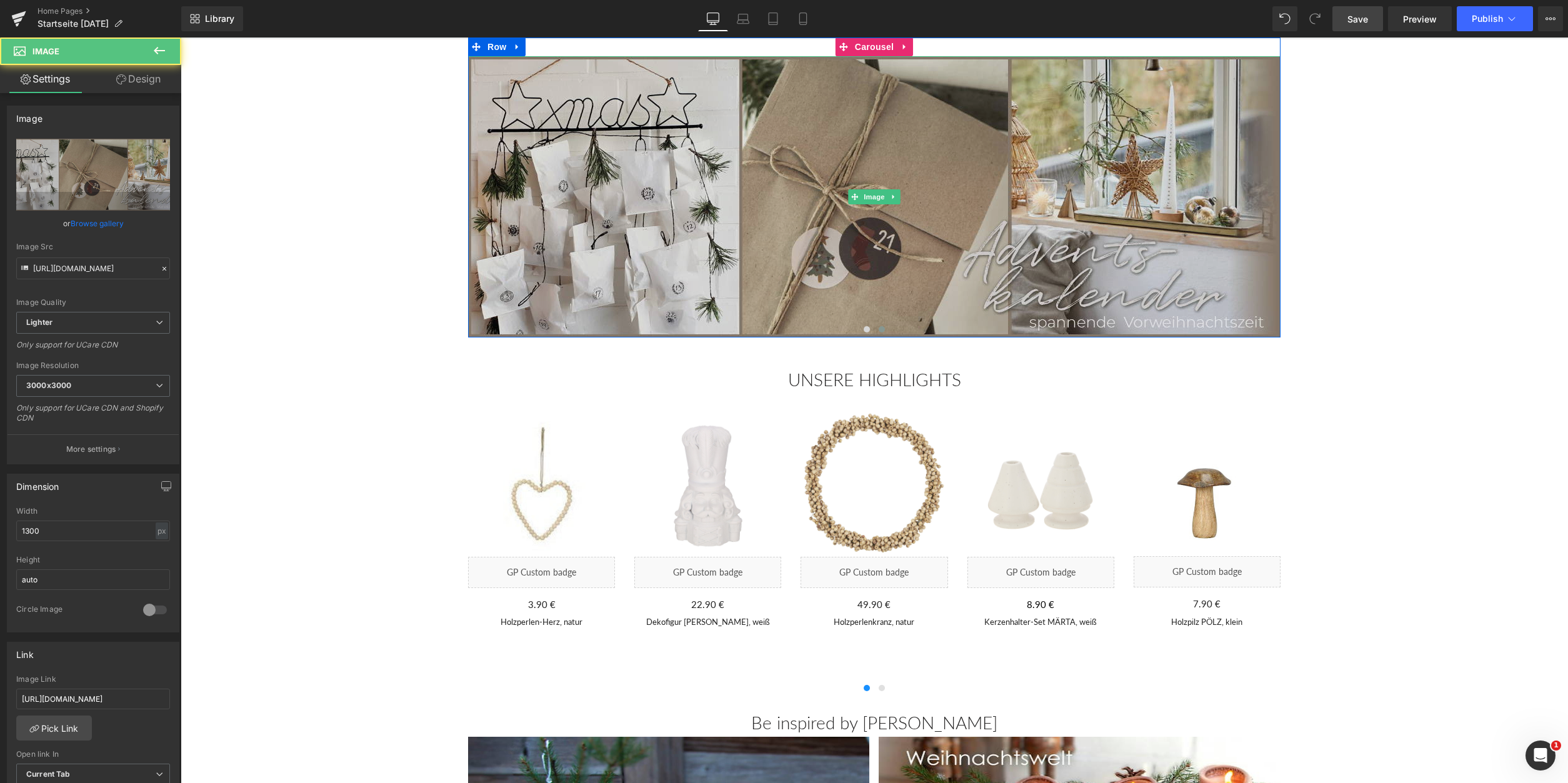
click at [699, 261] on img at bounding box center [874, 197] width 813 height 281
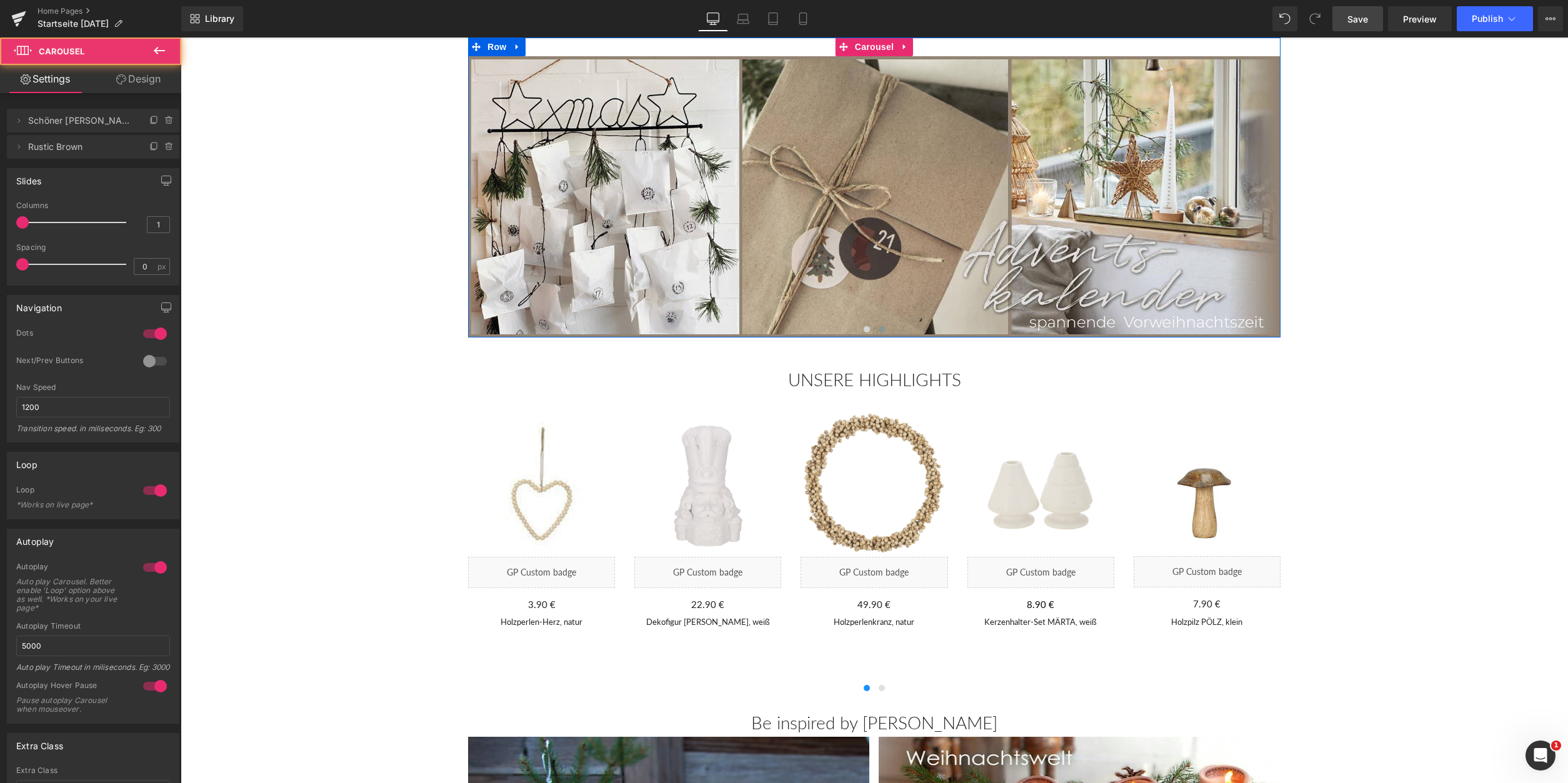
click at [879, 332] on span at bounding box center [882, 330] width 7 height 7
click at [882, 332] on span at bounding box center [882, 330] width 7 height 7
click at [868, 332] on span at bounding box center [867, 330] width 7 height 7
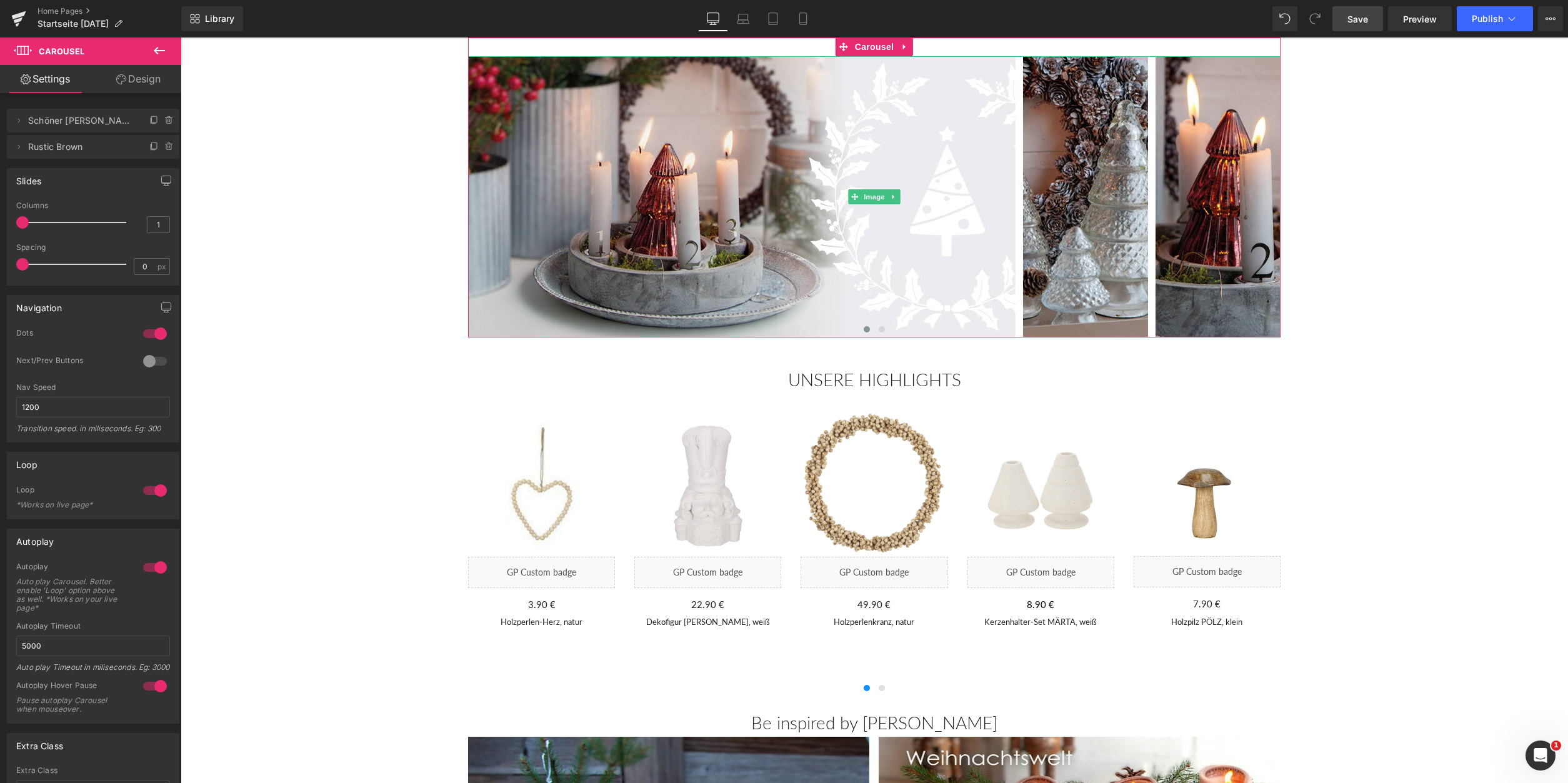
click at [50, 123] on span "Schöner [PERSON_NAME]" at bounding box center [81, 121] width 105 height 24
click at [17, 121] on icon at bounding box center [18, 120] width 10 height 10
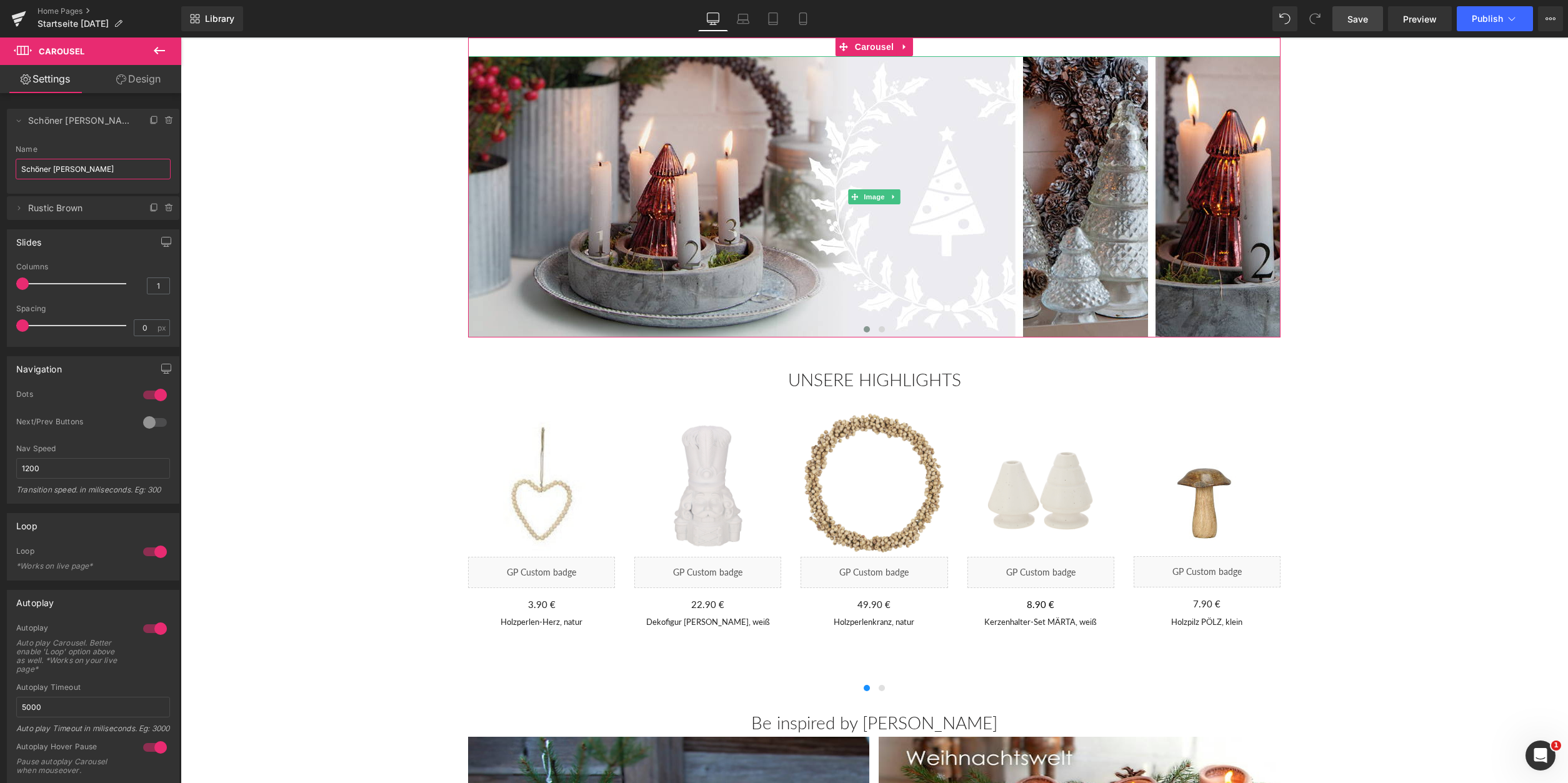
drag, startPoint x: 27, startPoint y: 166, endPoint x: -37, endPoint y: 163, distance: 64.1
click at [16, 163] on input "Schöner [PERSON_NAME]" at bounding box center [93, 169] width 155 height 20
type input "TanneRot"
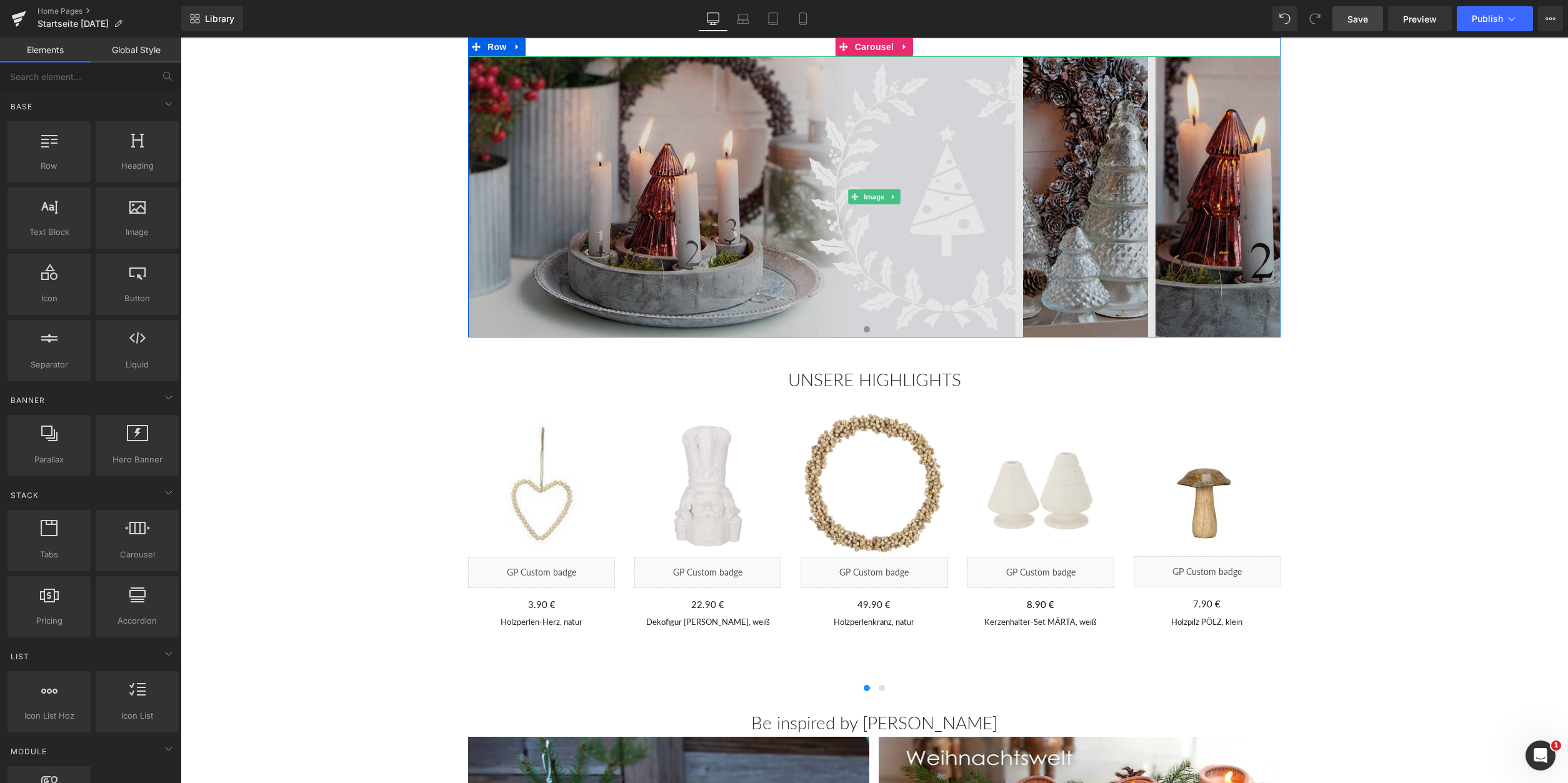
click at [704, 165] on img at bounding box center [874, 197] width 813 height 281
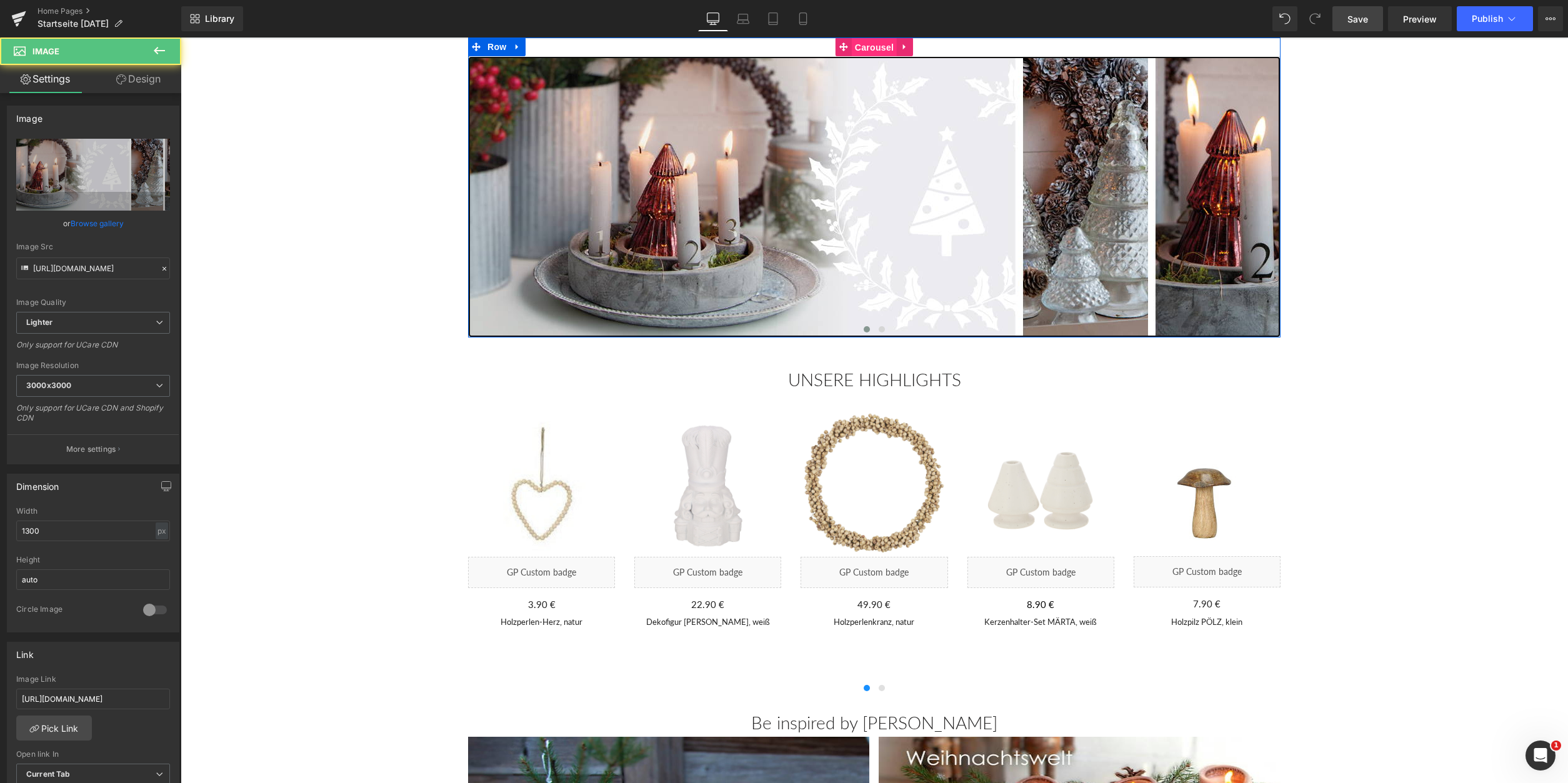
click at [876, 43] on span "Carousel" at bounding box center [874, 47] width 45 height 19
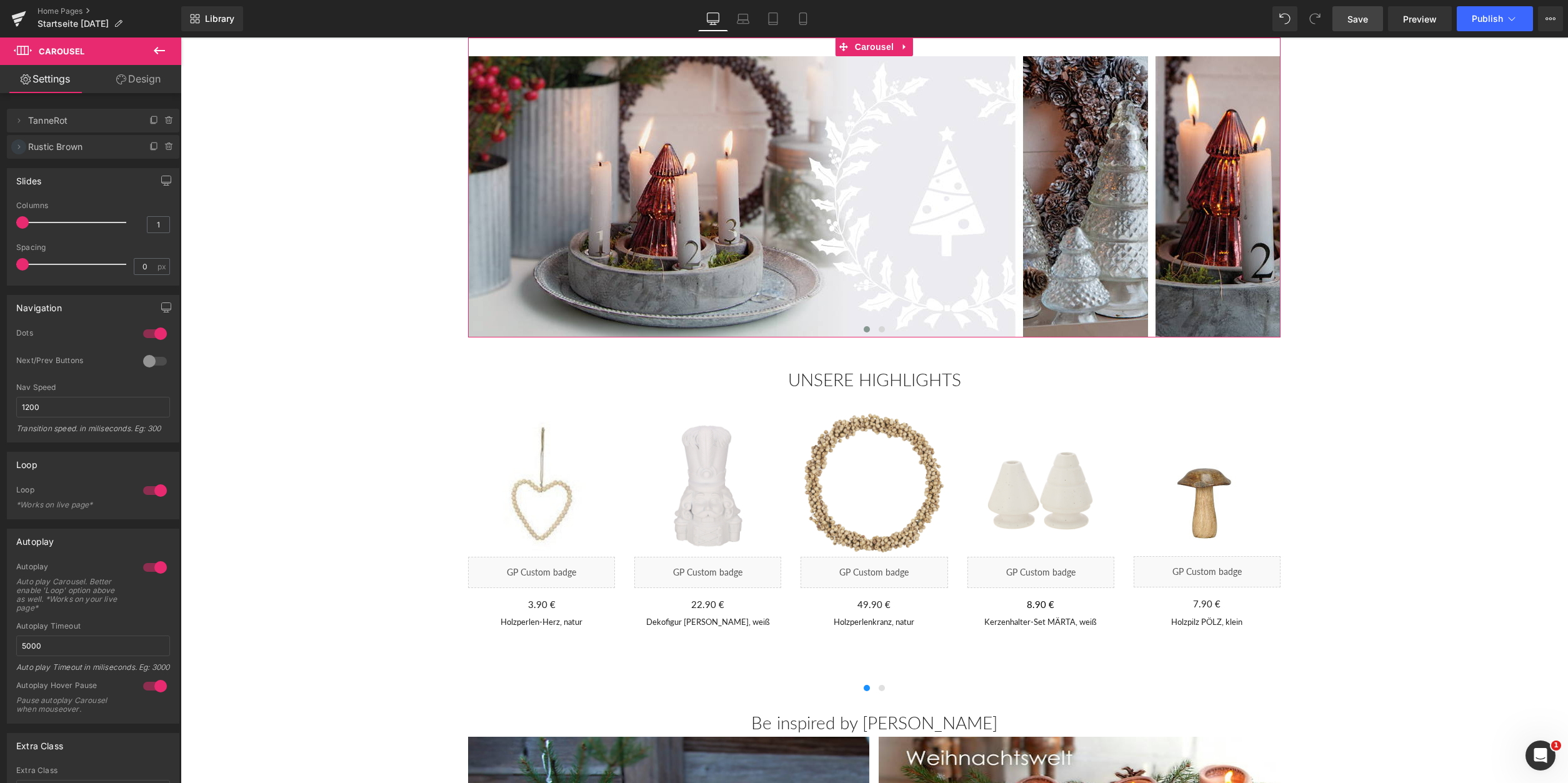
click at [18, 146] on icon at bounding box center [18, 146] width 10 height 10
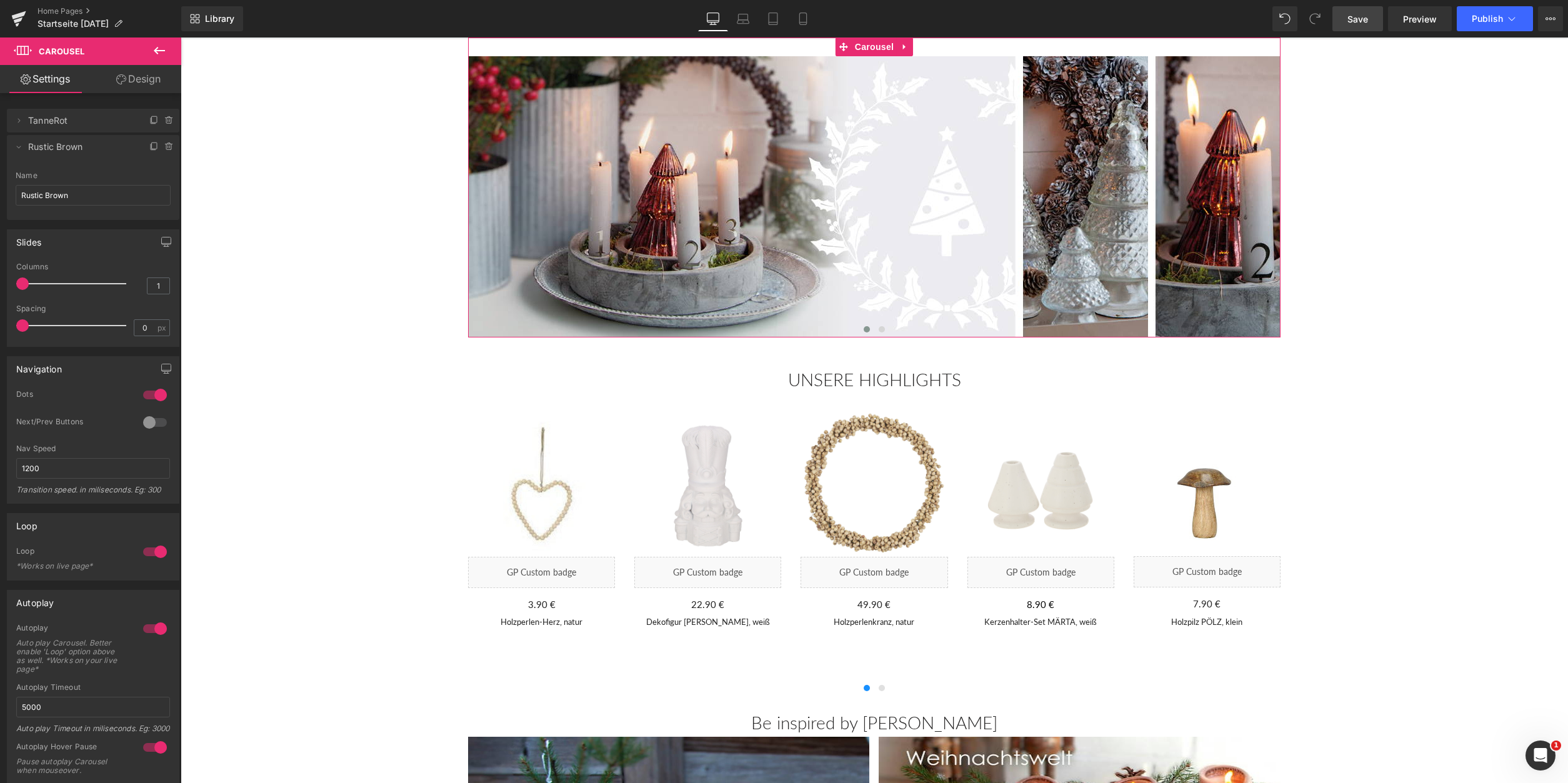
click at [58, 148] on span "Rustic Brown" at bounding box center [81, 147] width 105 height 24
drag, startPoint x: 43, startPoint y: 190, endPoint x: -50, endPoint y: 188, distance: 93.0
click at [16, 188] on input "Rustic Brown" at bounding box center [93, 195] width 155 height 20
type input "Adventskalender"
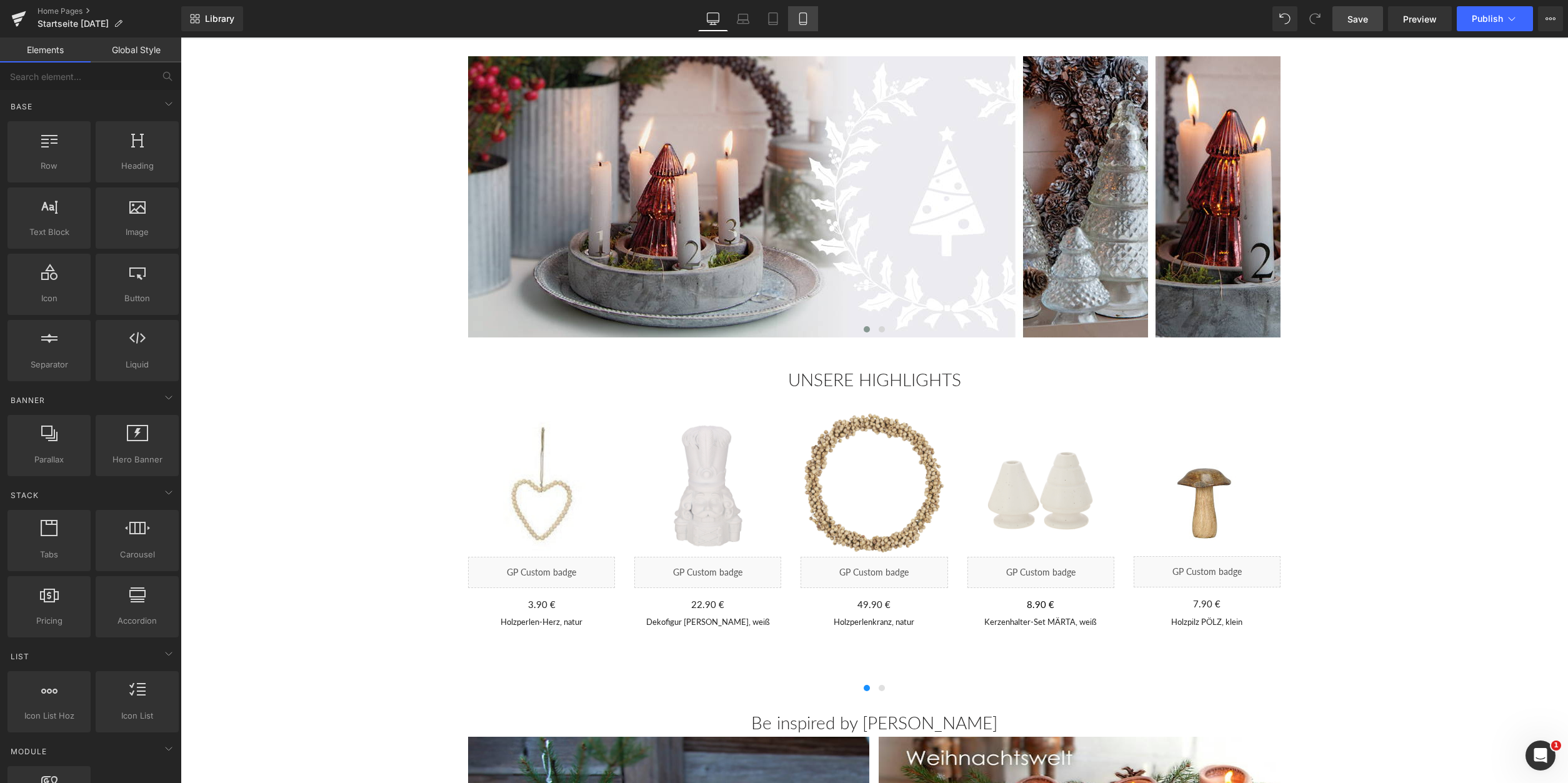
click at [800, 24] on icon at bounding box center [803, 19] width 7 height 12
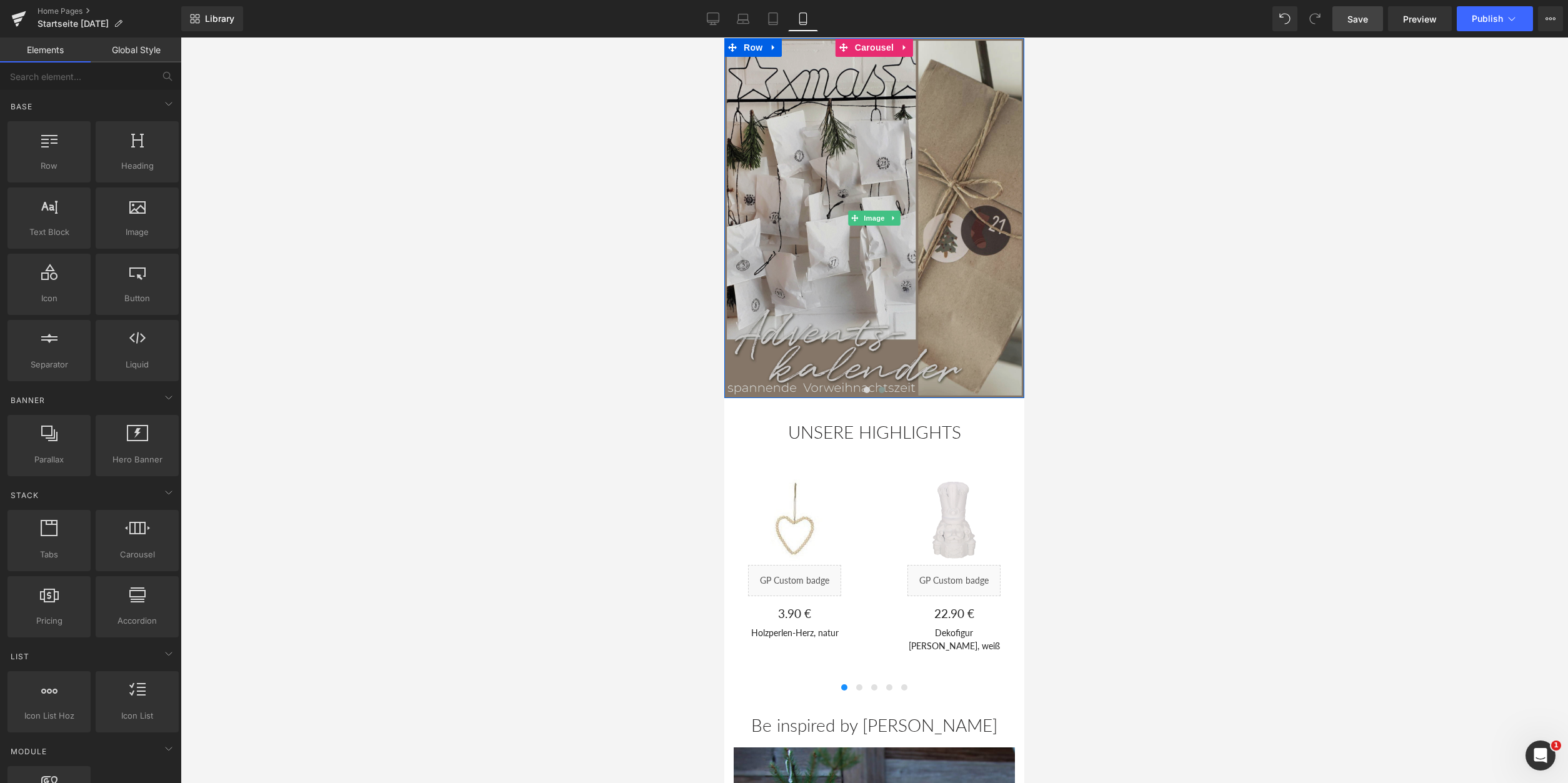
scroll to position [0, 0]
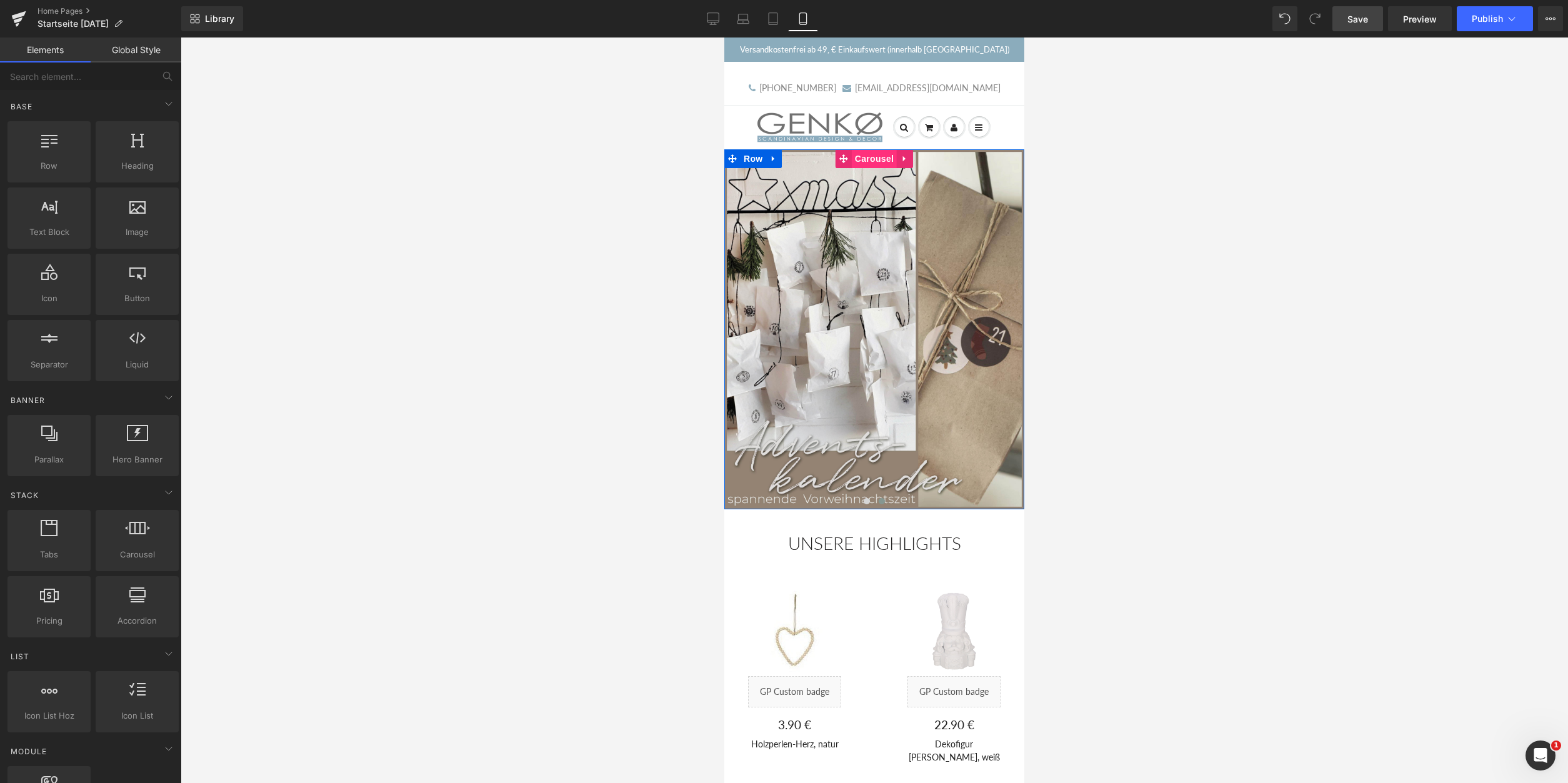
click at [881, 161] on span "Carousel" at bounding box center [874, 159] width 45 height 19
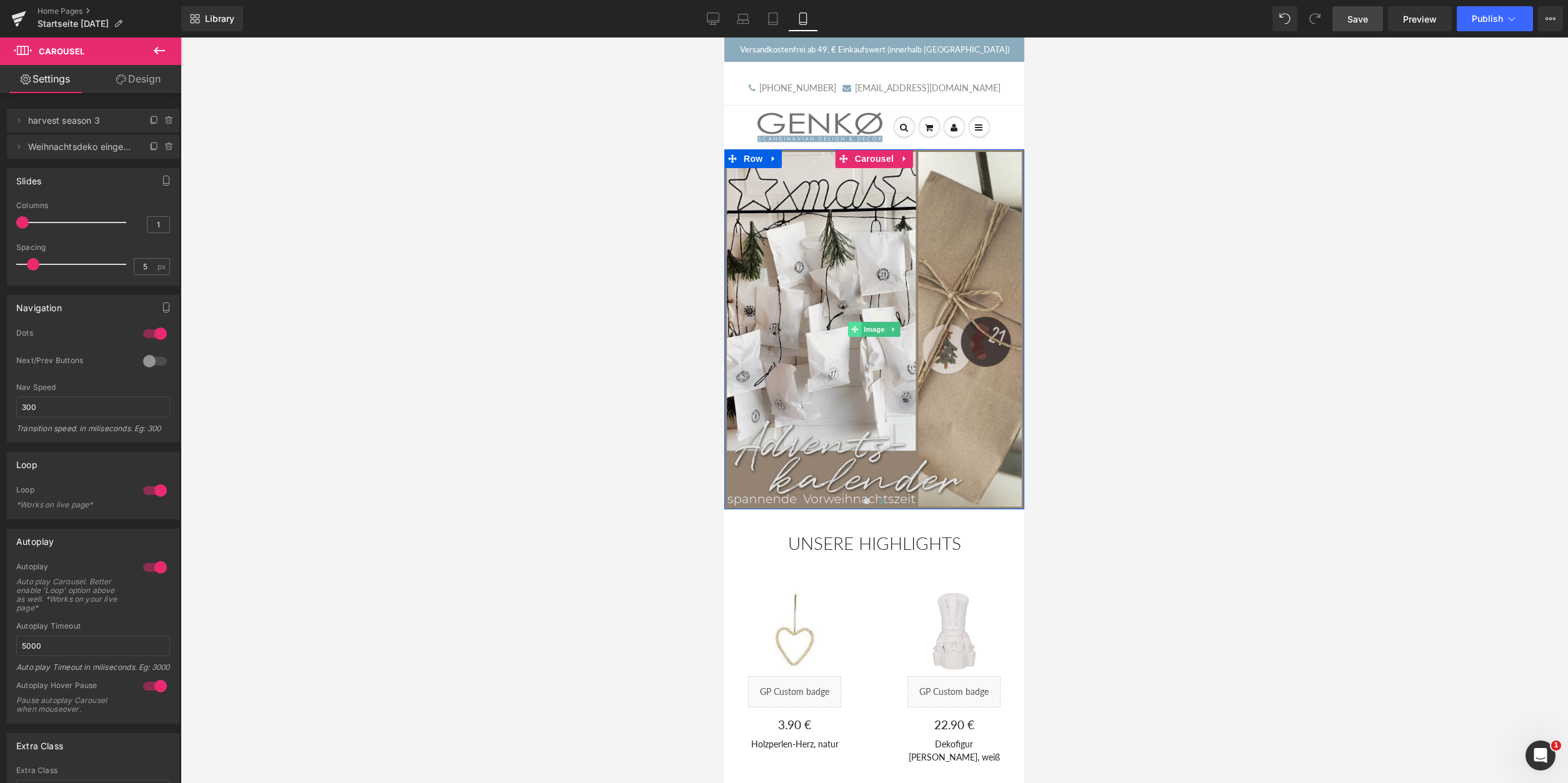
click at [856, 327] on icon at bounding box center [854, 329] width 7 height 7
click at [865, 500] on button at bounding box center [866, 501] width 15 height 12
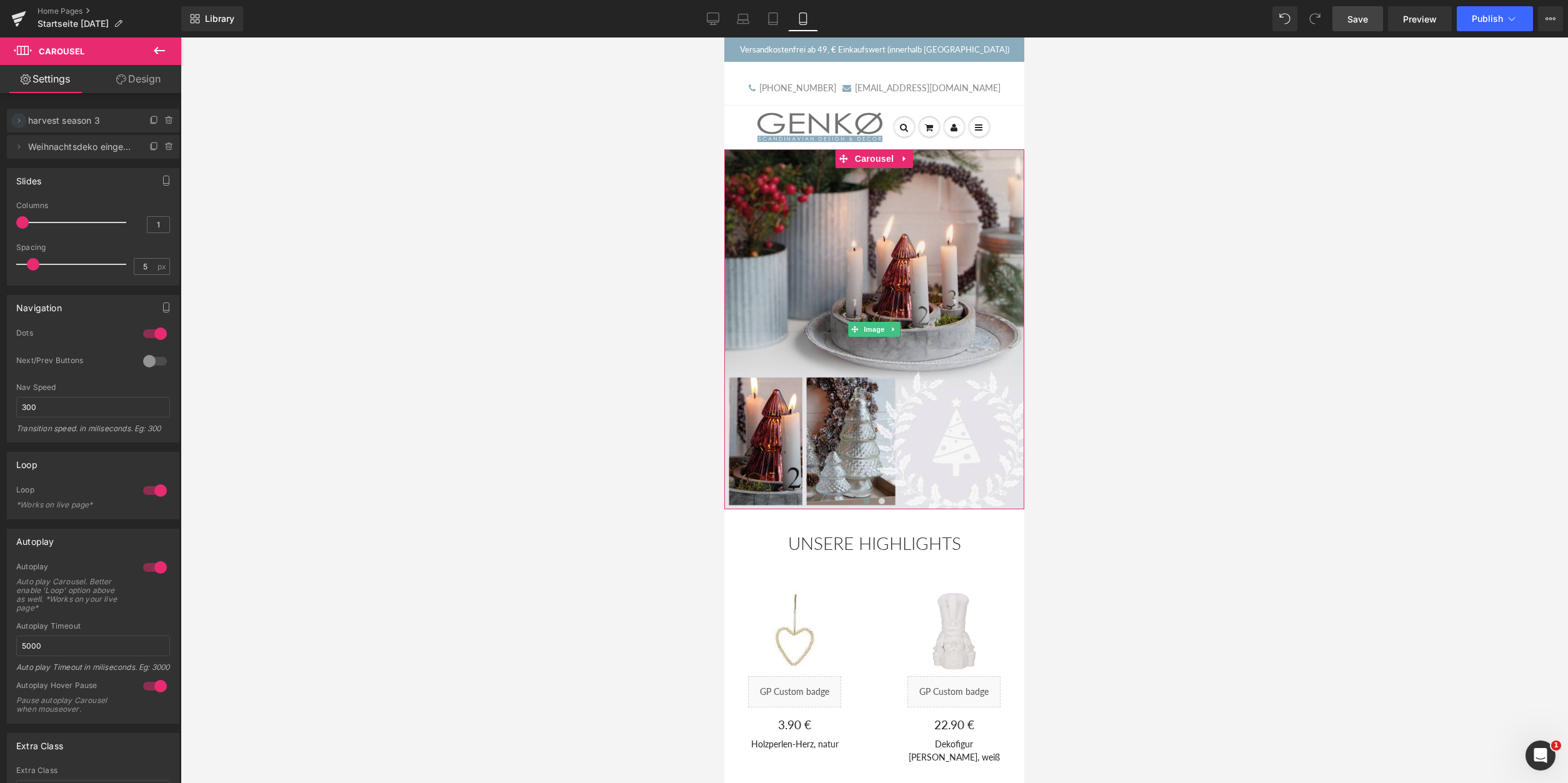
click at [20, 121] on icon at bounding box center [18, 120] width 10 height 10
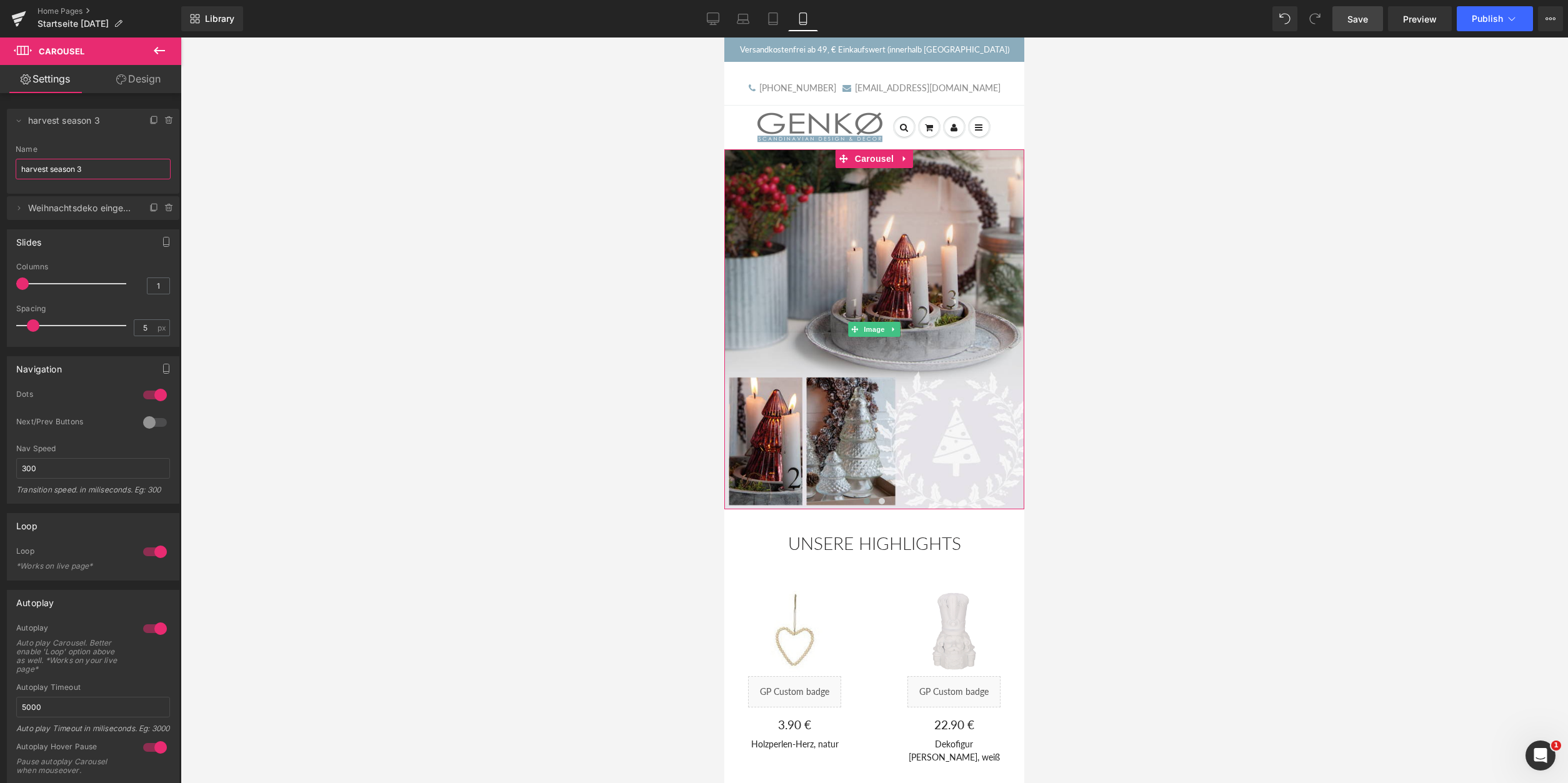
drag, startPoint x: 106, startPoint y: 169, endPoint x: -45, endPoint y: 167, distance: 151.0
click at [16, 167] on input "harvest season 3" at bounding box center [93, 169] width 155 height 20
type input "TanneRot"
click at [22, 123] on icon at bounding box center [18, 120] width 10 height 10
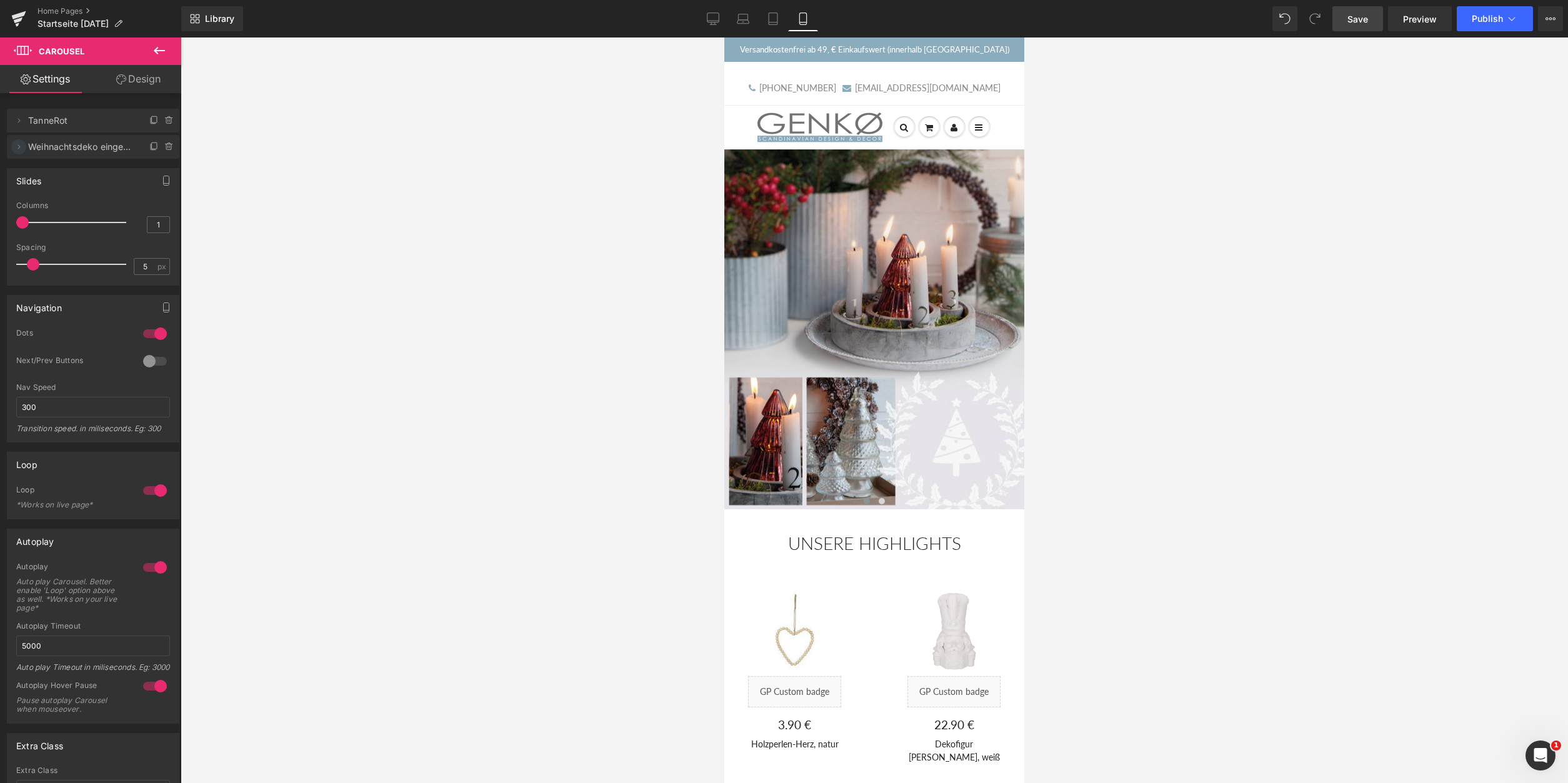
click at [20, 148] on icon at bounding box center [20, 146] width 3 height 5
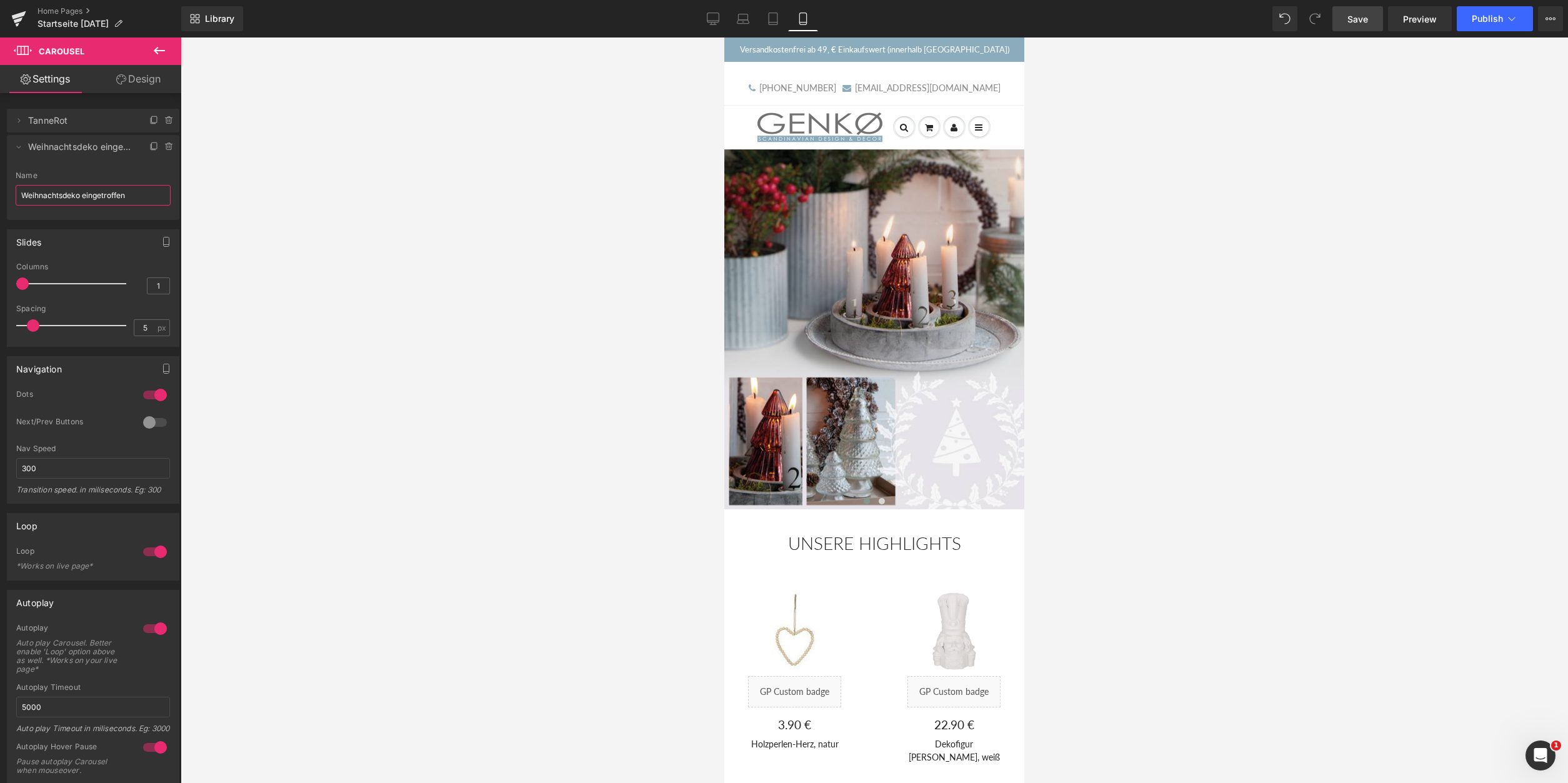
drag, startPoint x: 122, startPoint y: 194, endPoint x: -50, endPoint y: 182, distance: 172.4
click at [16, 185] on input "Weihnachtsdeko eingetroffen" at bounding box center [93, 195] width 155 height 20
type input "Adventskalender"
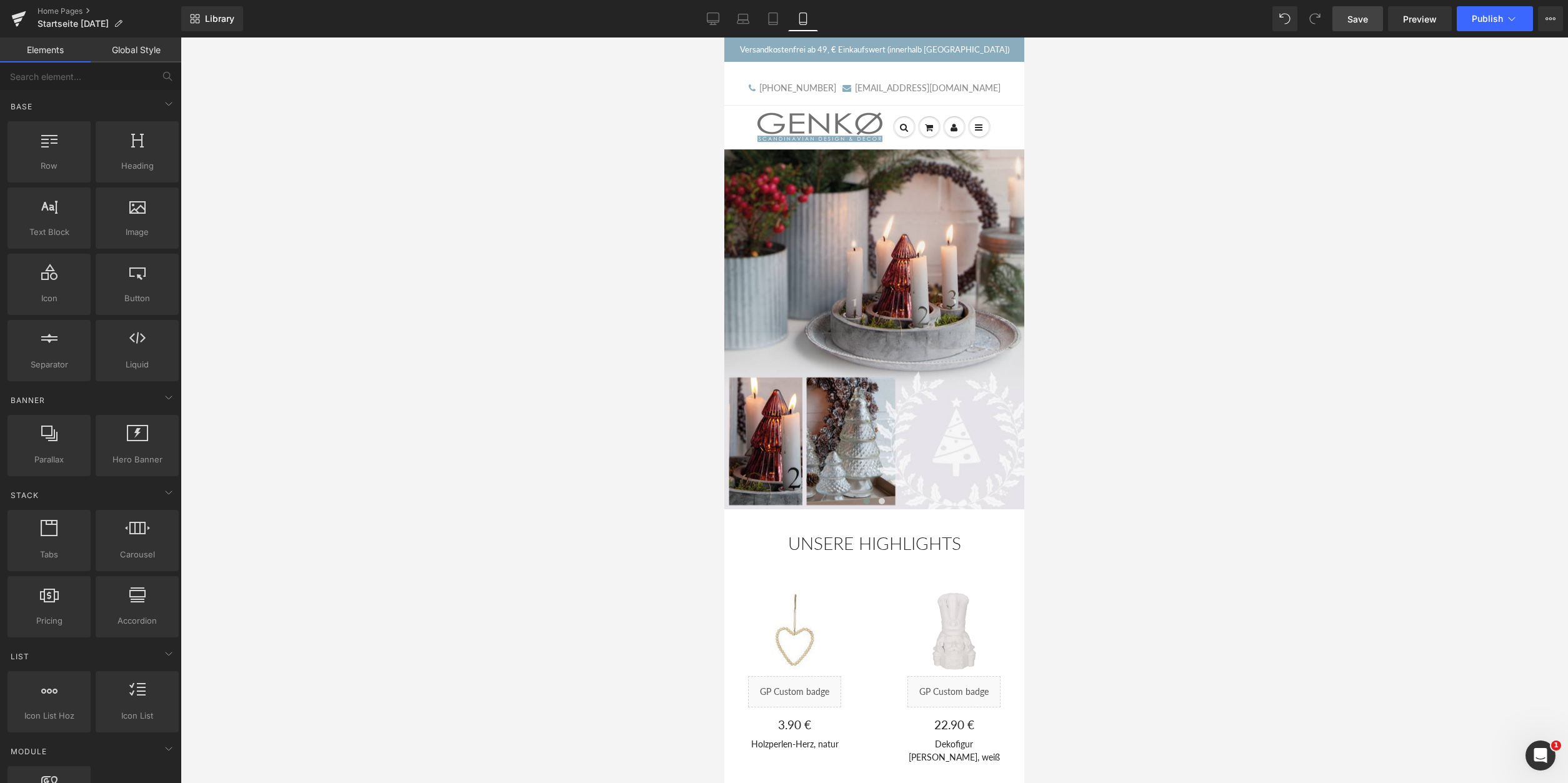
click at [382, 232] on div at bounding box center [874, 410] width 1388 height 746
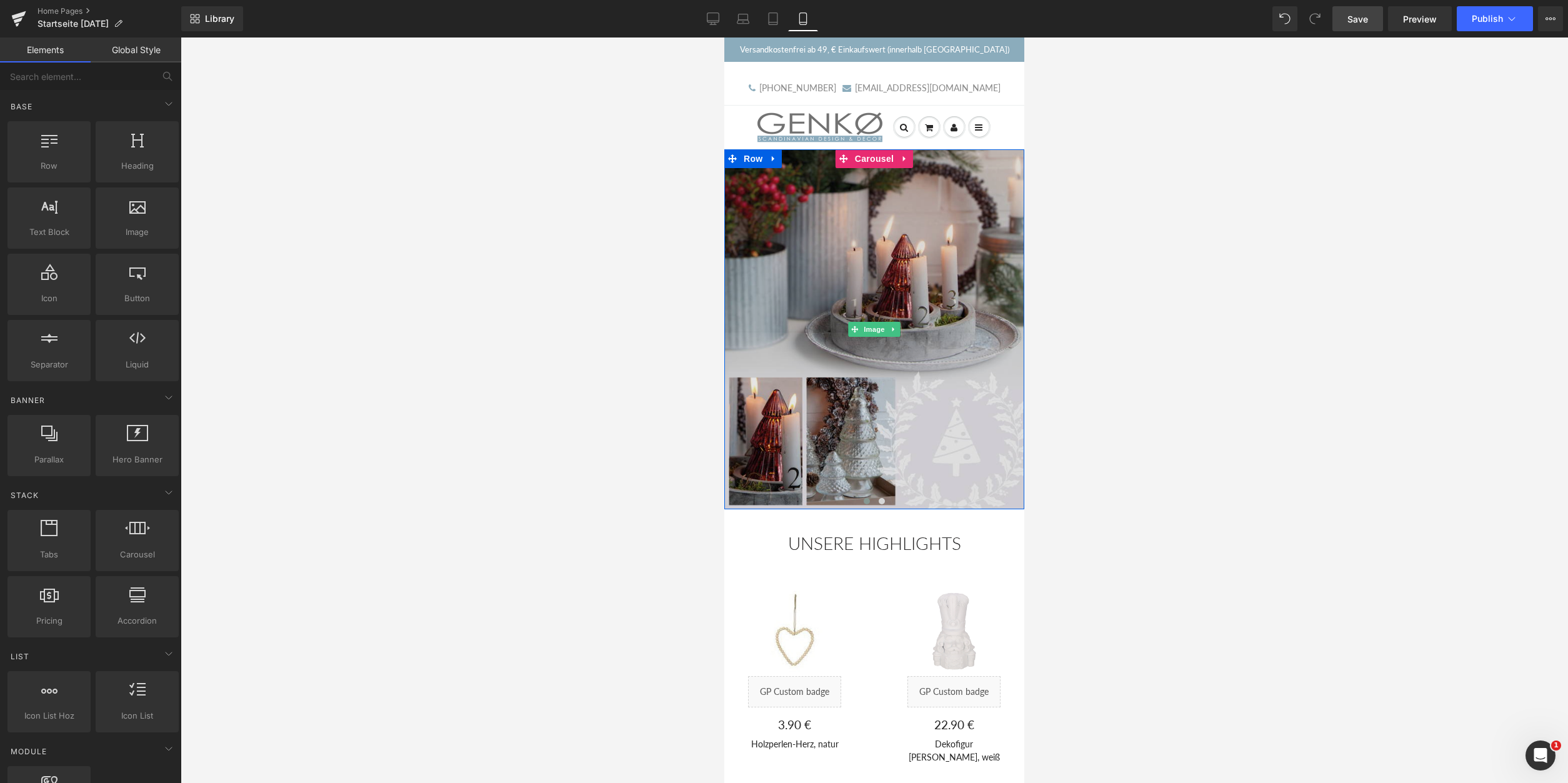
click at [887, 195] on img at bounding box center [874, 329] width 300 height 360
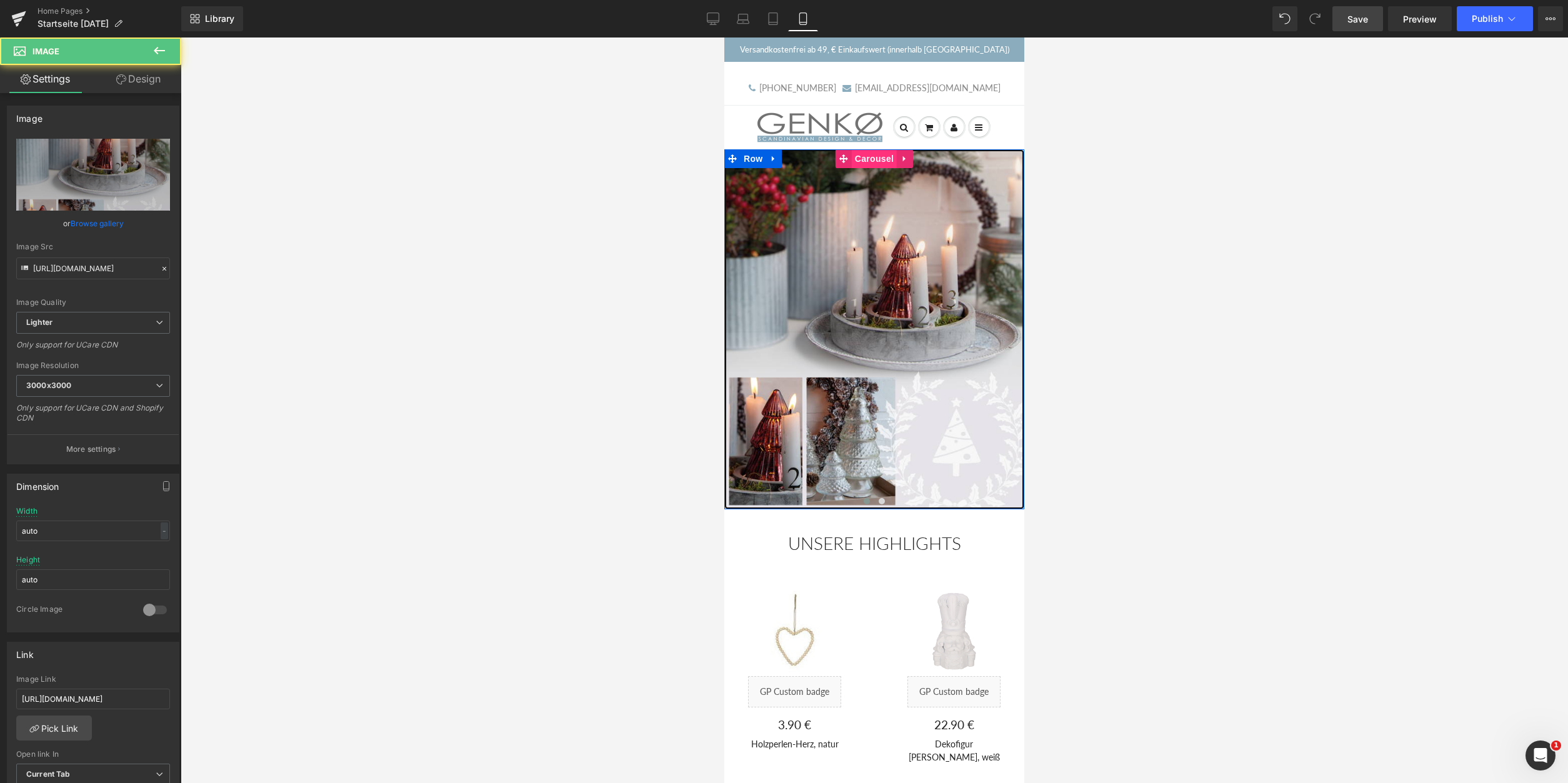
click at [875, 163] on span "Carousel" at bounding box center [874, 159] width 45 height 19
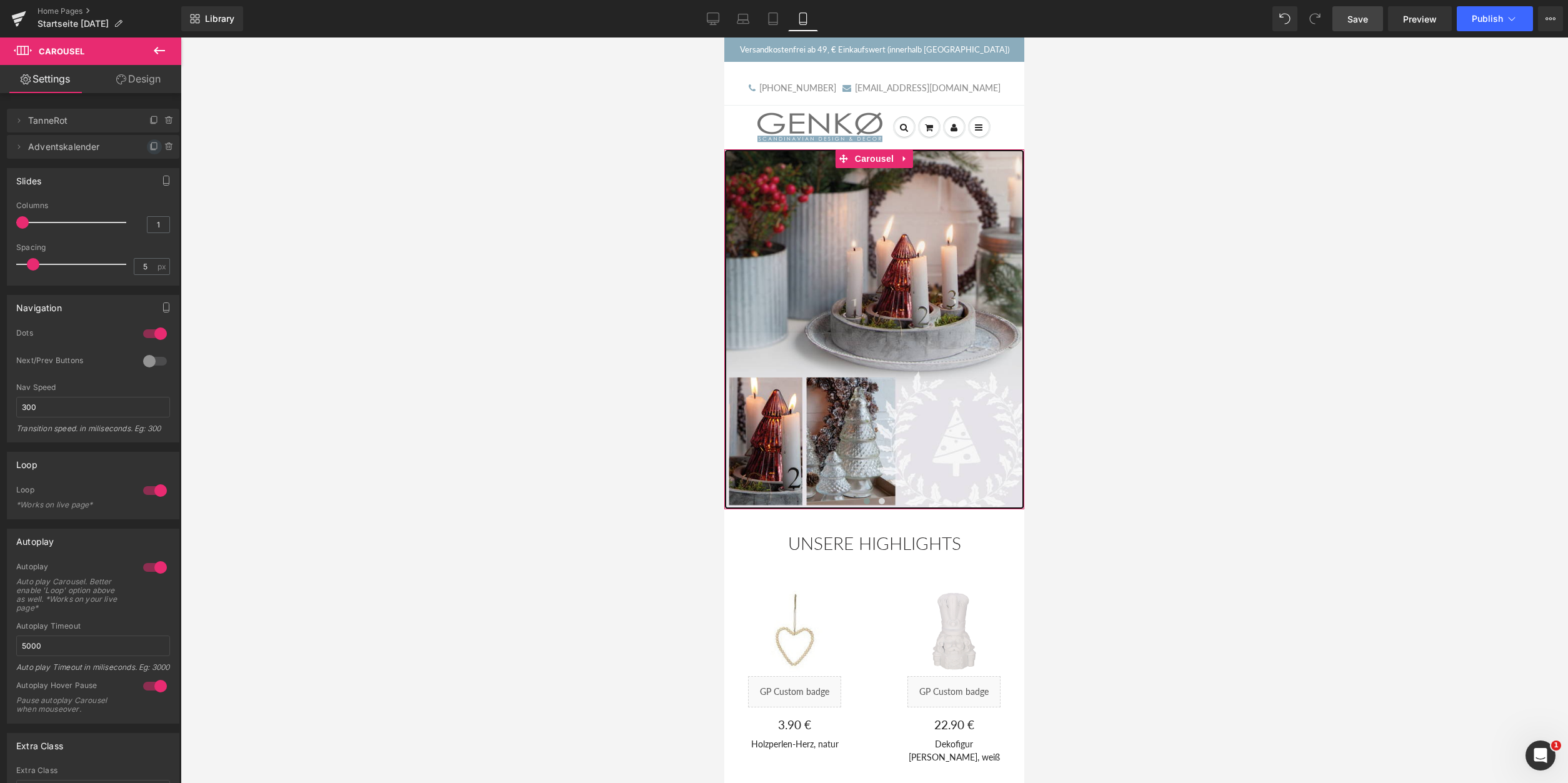
click at [152, 146] on icon at bounding box center [155, 146] width 5 height 7
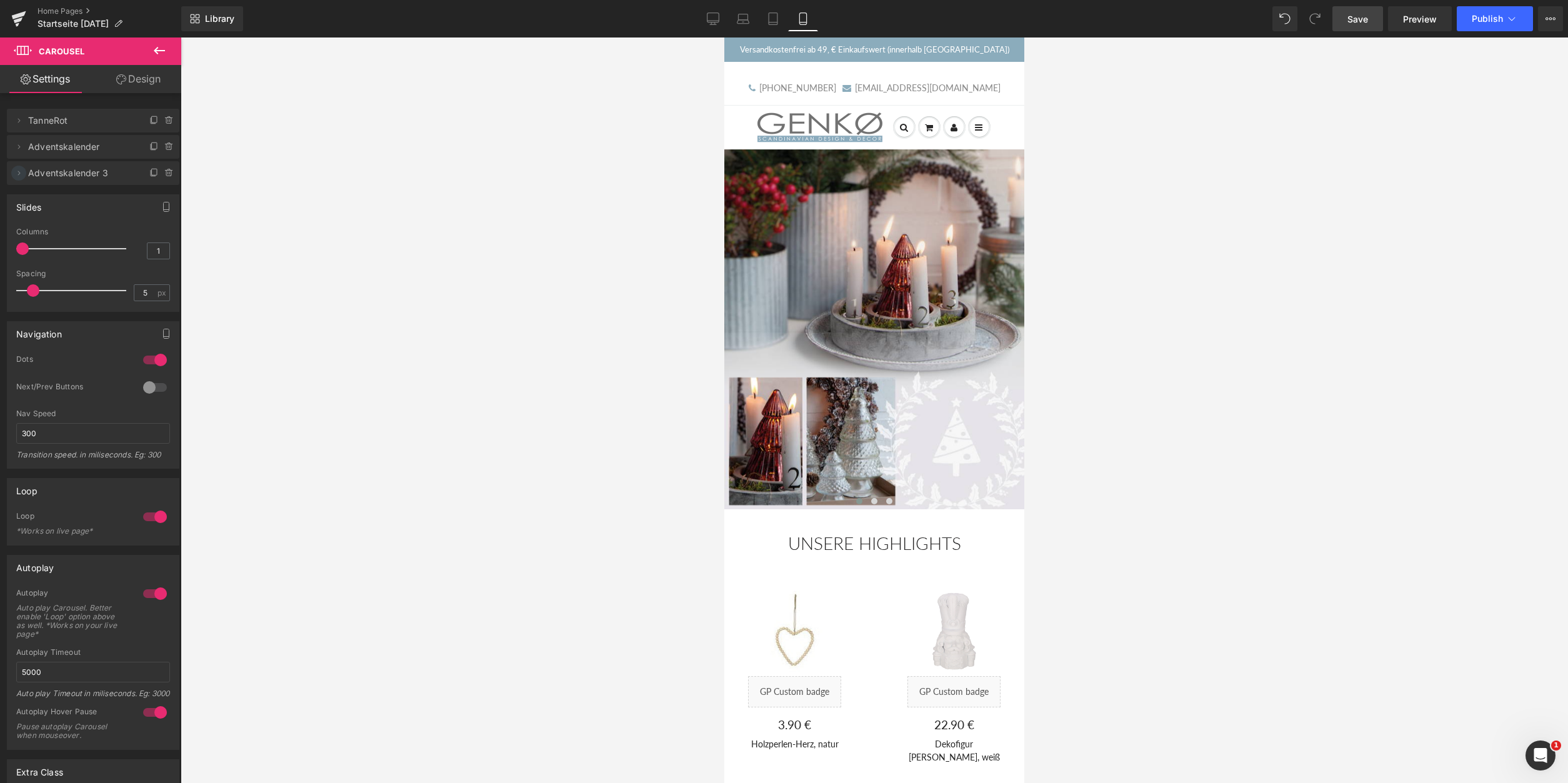
click at [18, 173] on icon at bounding box center [18, 172] width 10 height 10
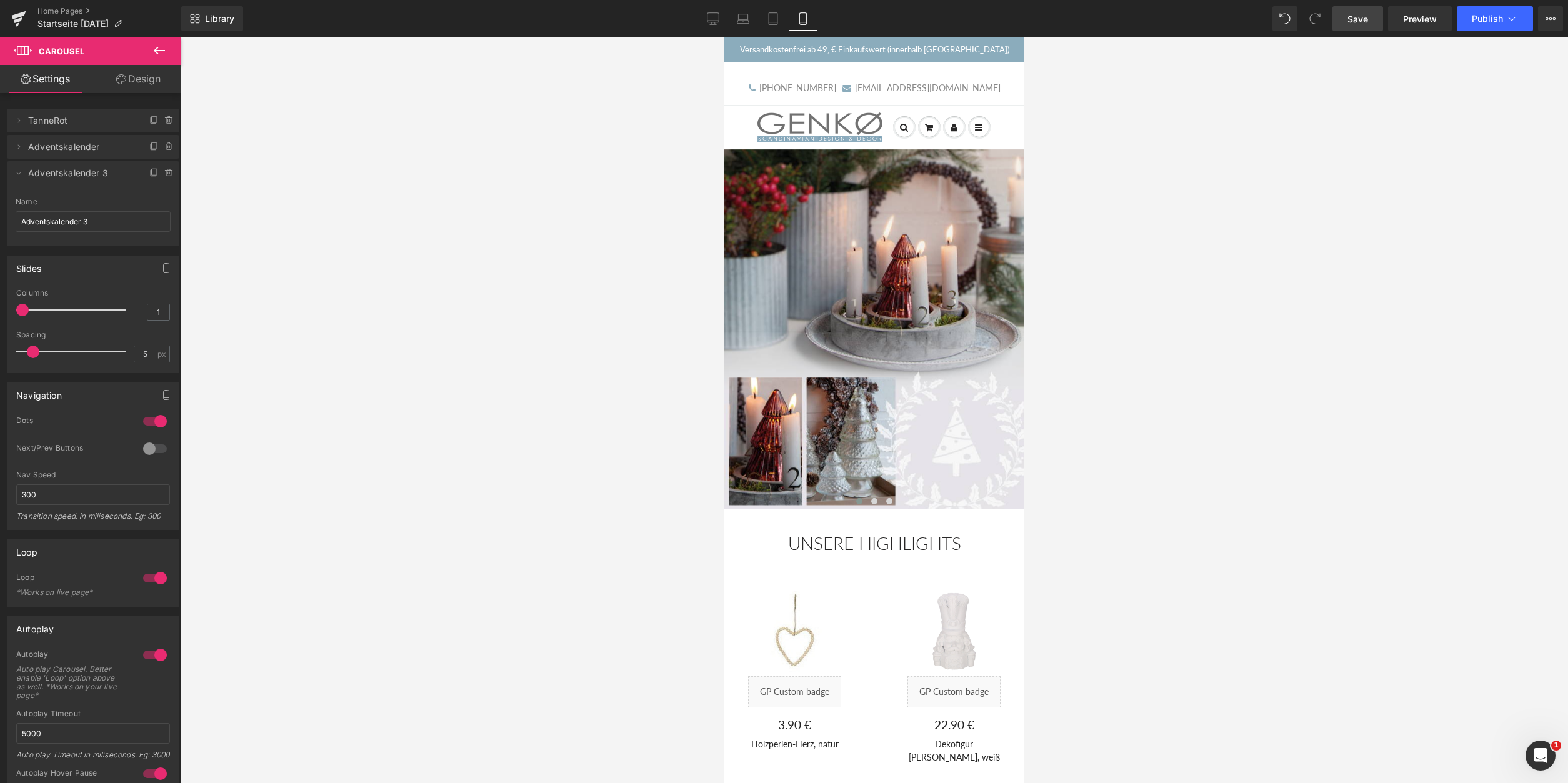
click at [57, 175] on span "Adventskalender 3" at bounding box center [81, 173] width 105 height 24
drag, startPoint x: 71, startPoint y: 220, endPoint x: -26, endPoint y: 216, distance: 97.1
click at [16, 216] on input "Adventskalender 3" at bounding box center [93, 221] width 155 height 20
type input "Dekohäuschen"
drag, startPoint x: 83, startPoint y: 220, endPoint x: -39, endPoint y: 218, distance: 122.0
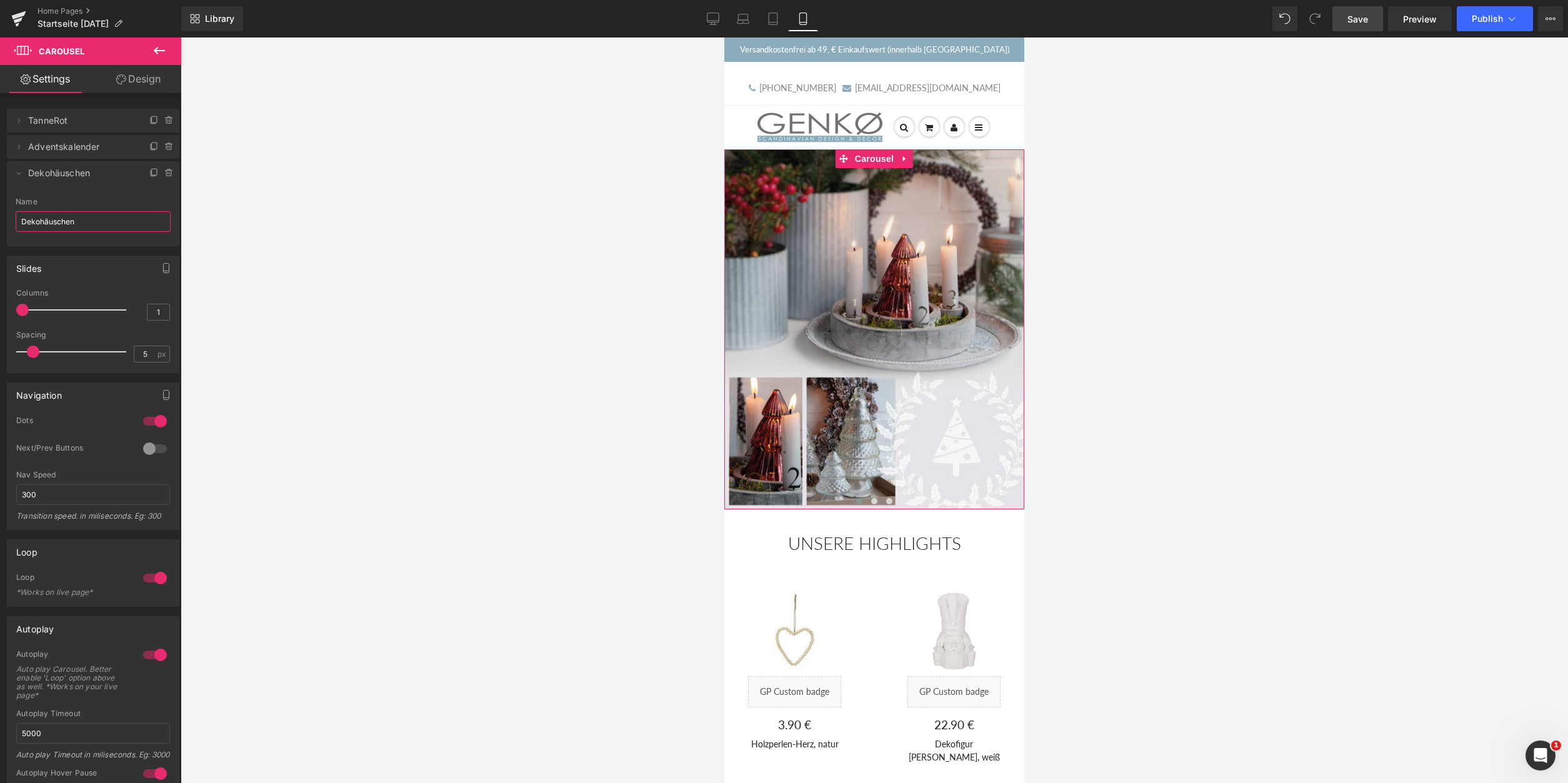
click at [16, 218] on input "Dekohäuschen" at bounding box center [93, 221] width 155 height 20
click at [584, 275] on div at bounding box center [874, 410] width 1388 height 746
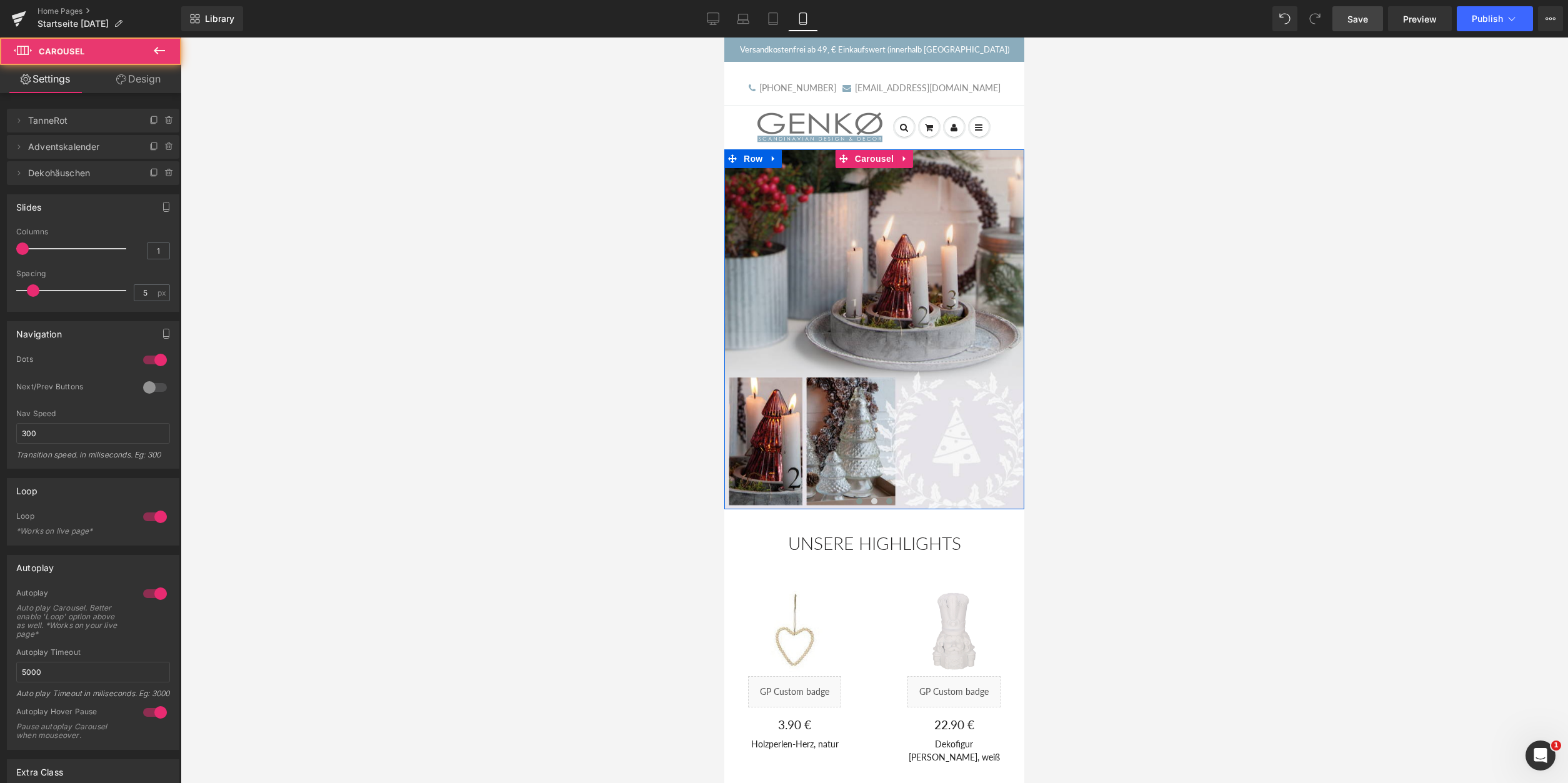
click at [893, 503] on button at bounding box center [889, 501] width 15 height 12
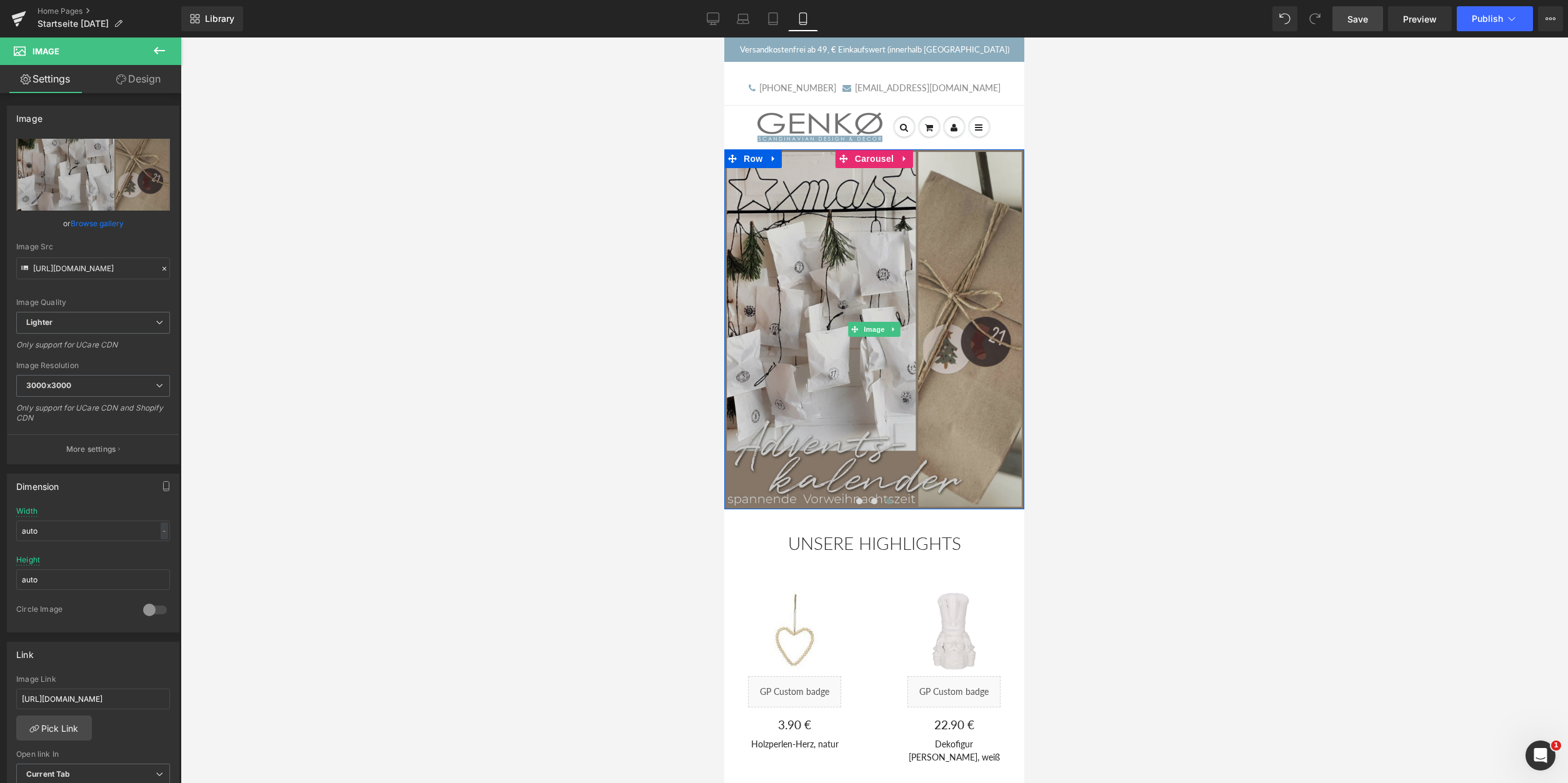
click at [864, 353] on img at bounding box center [874, 329] width 300 height 360
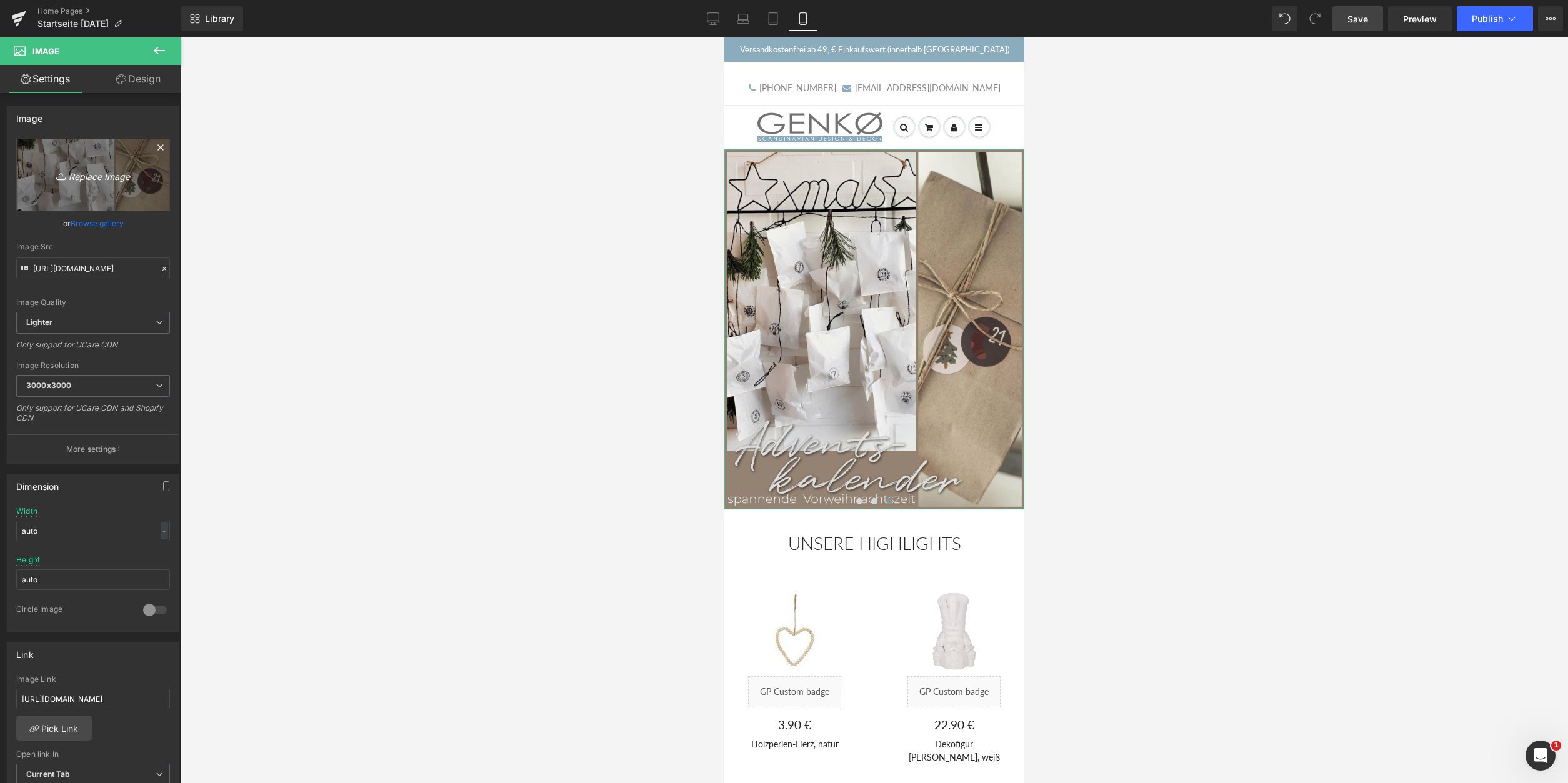
click at [115, 165] on link "Replace Image" at bounding box center [93, 175] width 153 height 72
type input "C:\fakepath\Häuschen_1_600x720.png"
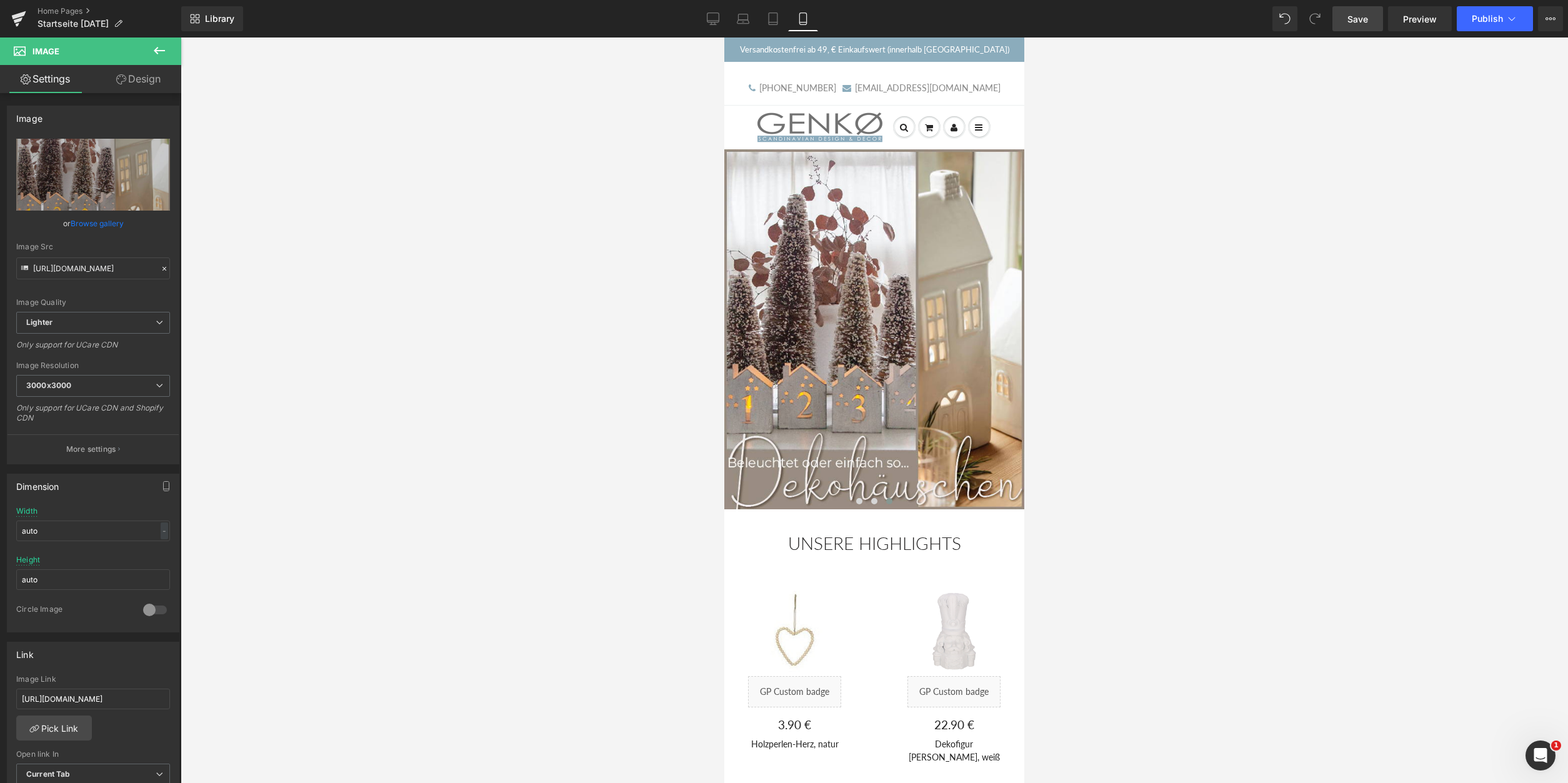
click at [535, 441] on div at bounding box center [874, 410] width 1388 height 746
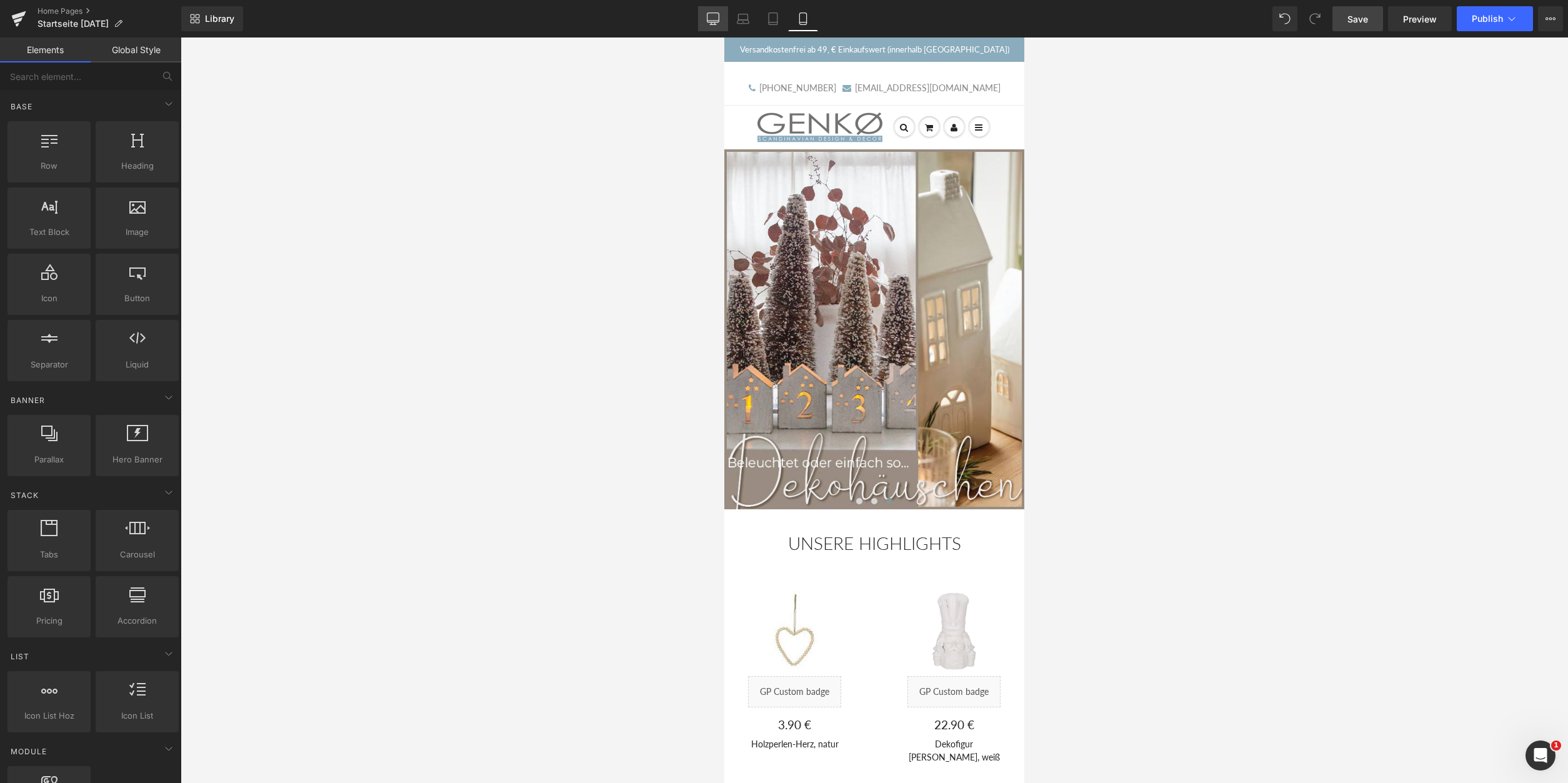
click at [714, 20] on icon at bounding box center [713, 18] width 12 height 12
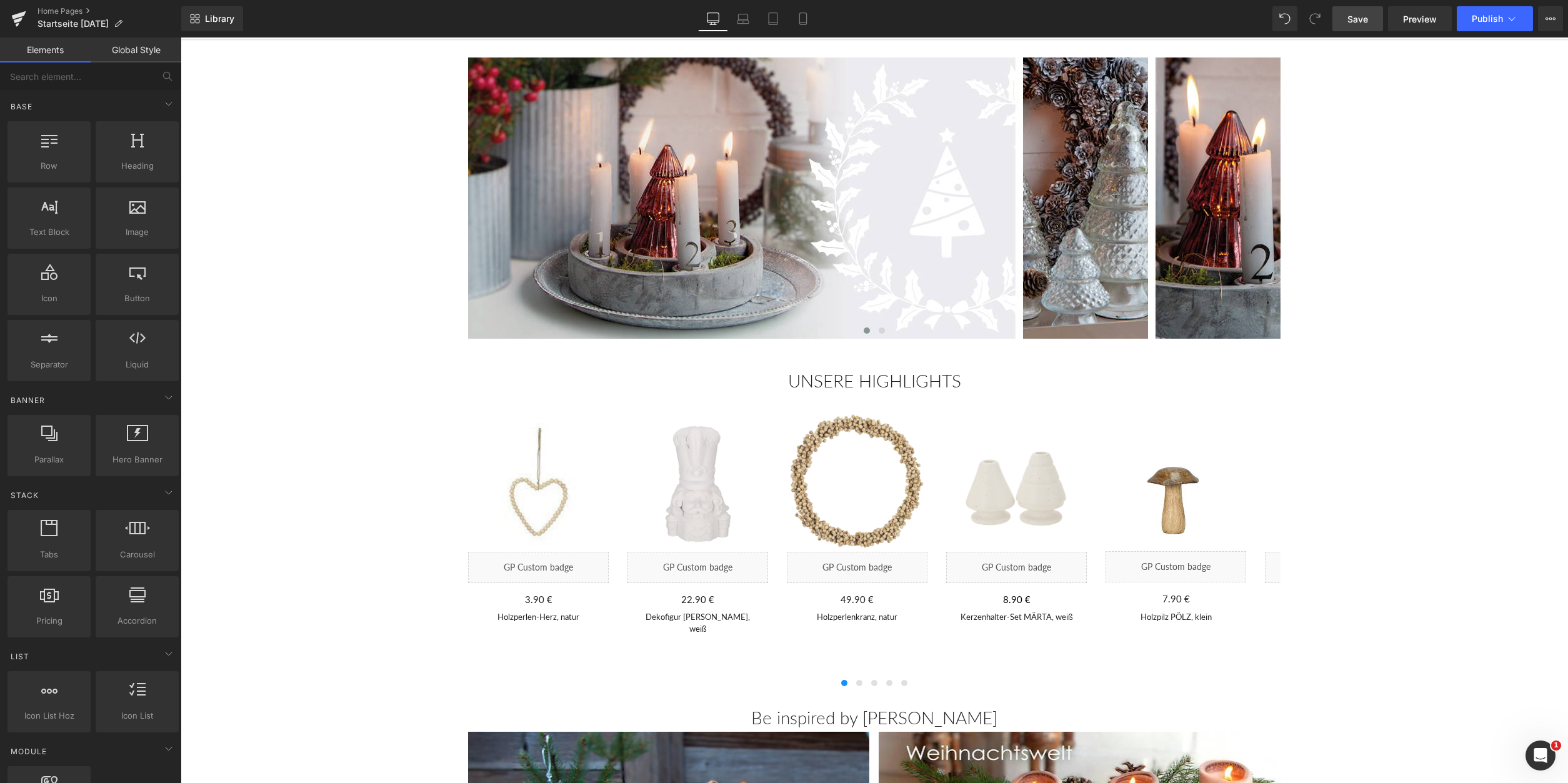
scroll to position [100, 0]
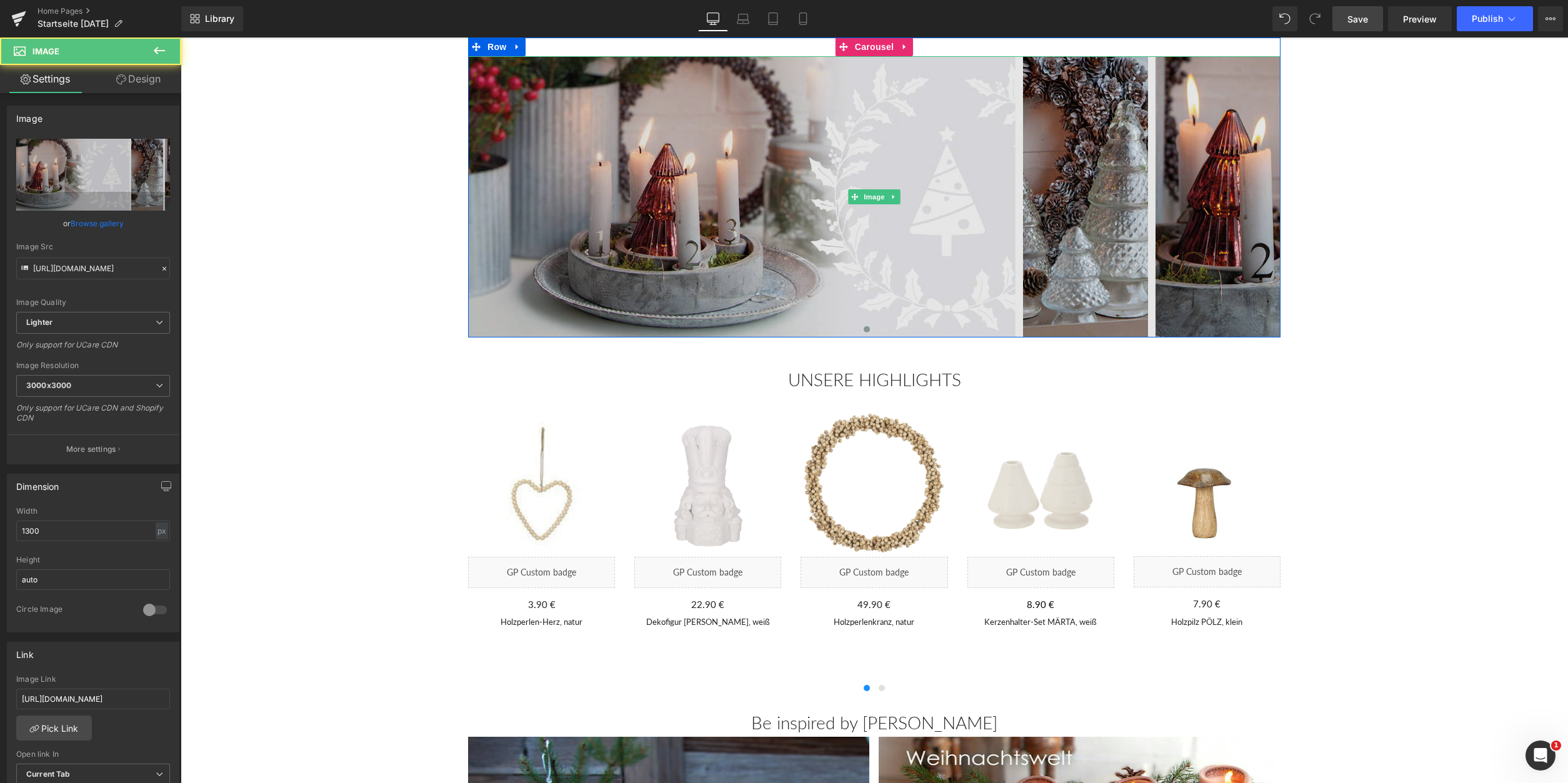
click at [824, 176] on img at bounding box center [874, 197] width 813 height 281
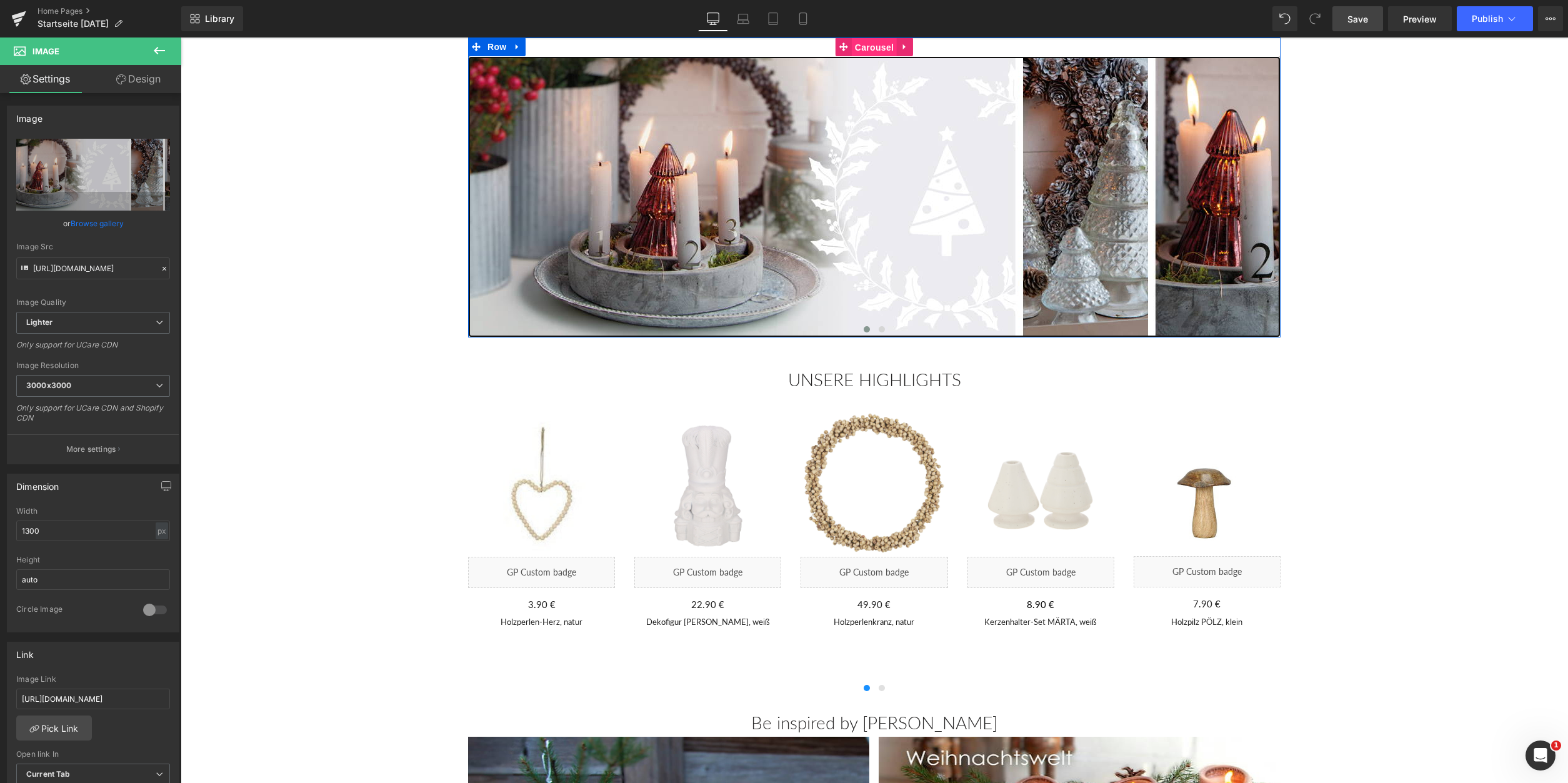
click at [874, 49] on span "Carousel" at bounding box center [874, 47] width 45 height 19
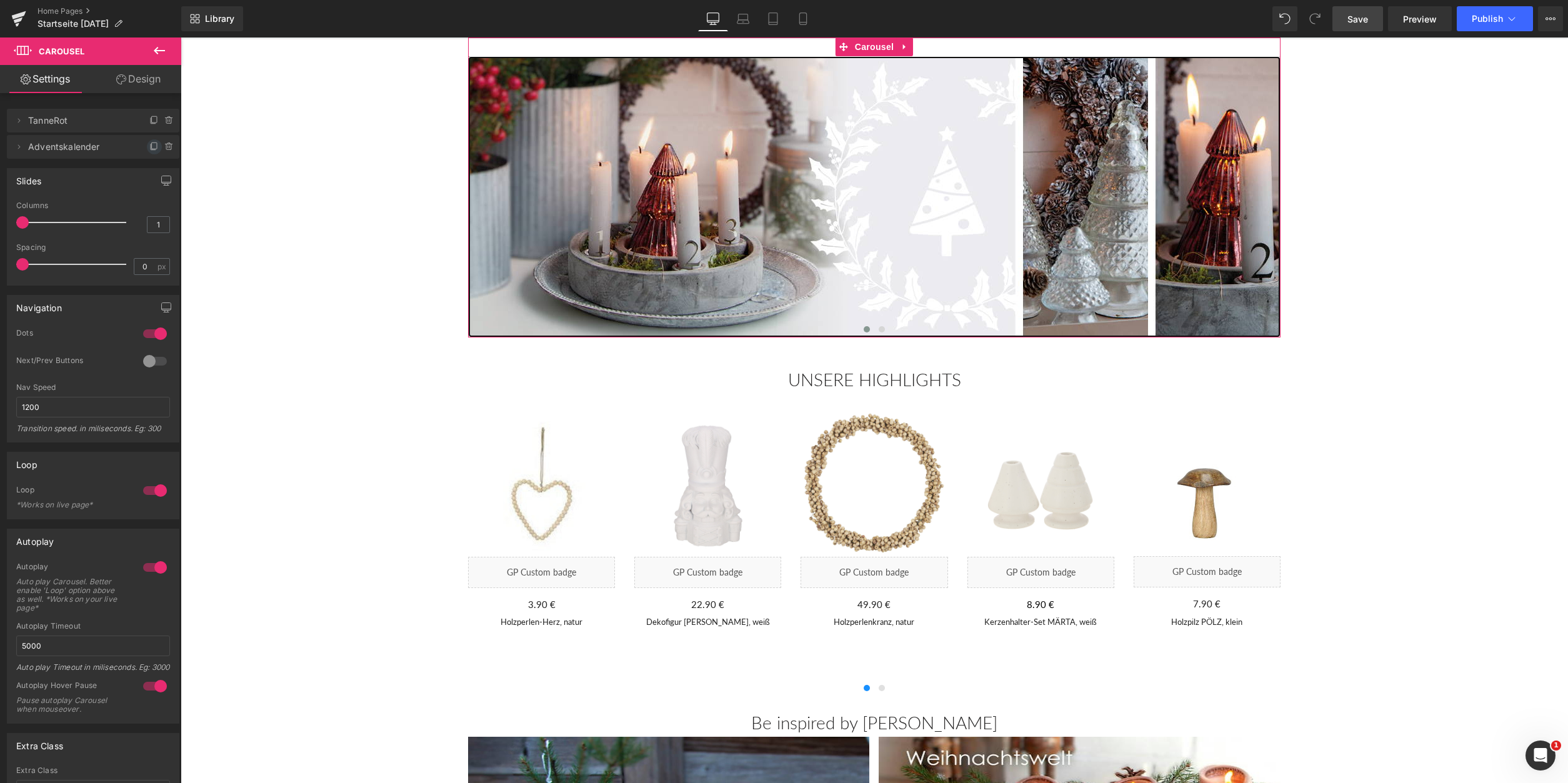
click at [153, 148] on icon at bounding box center [154, 146] width 10 height 10
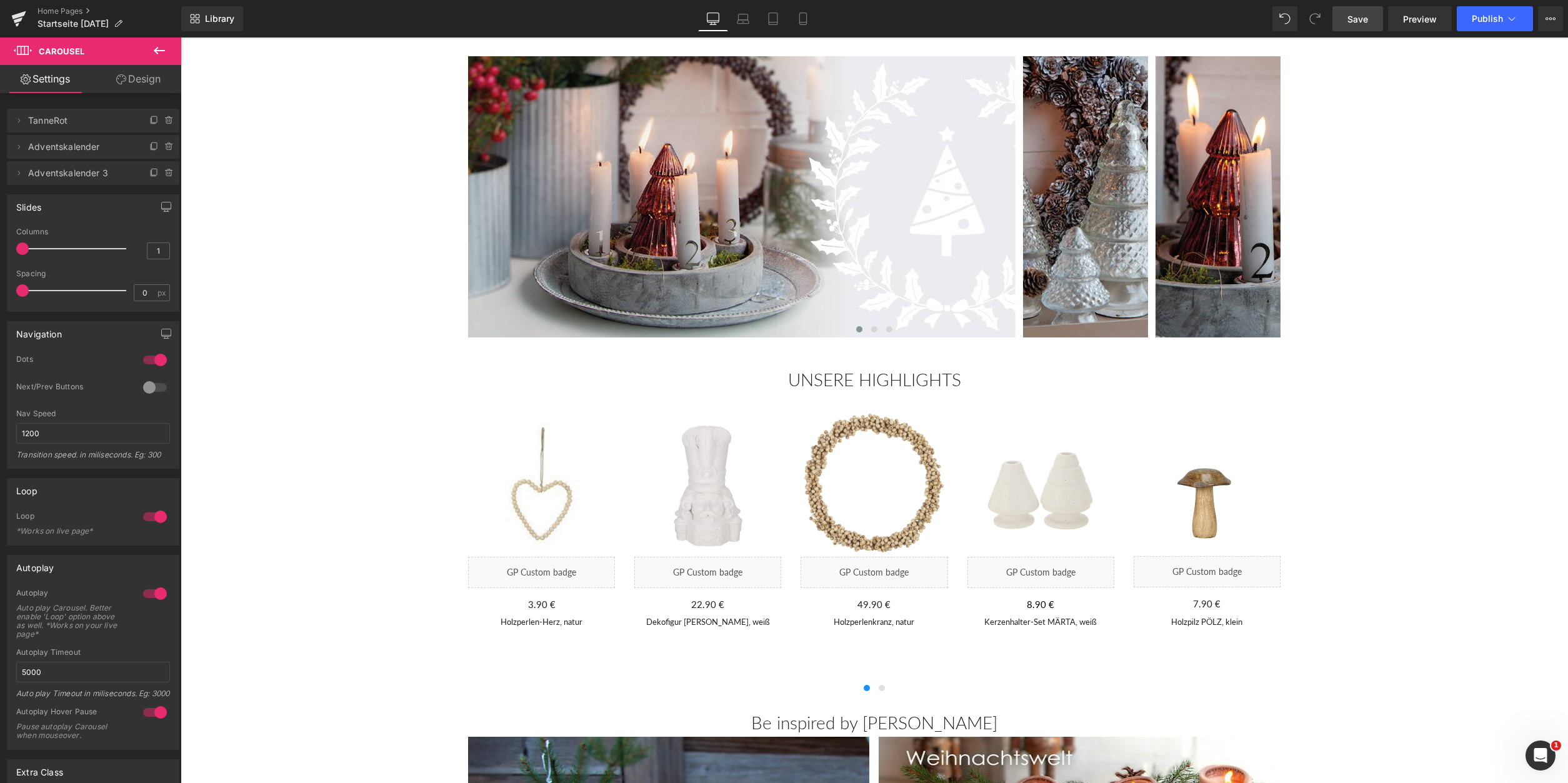
click at [90, 174] on span "Adventskalender 3" at bounding box center [81, 173] width 105 height 24
click at [17, 175] on icon at bounding box center [18, 172] width 10 height 10
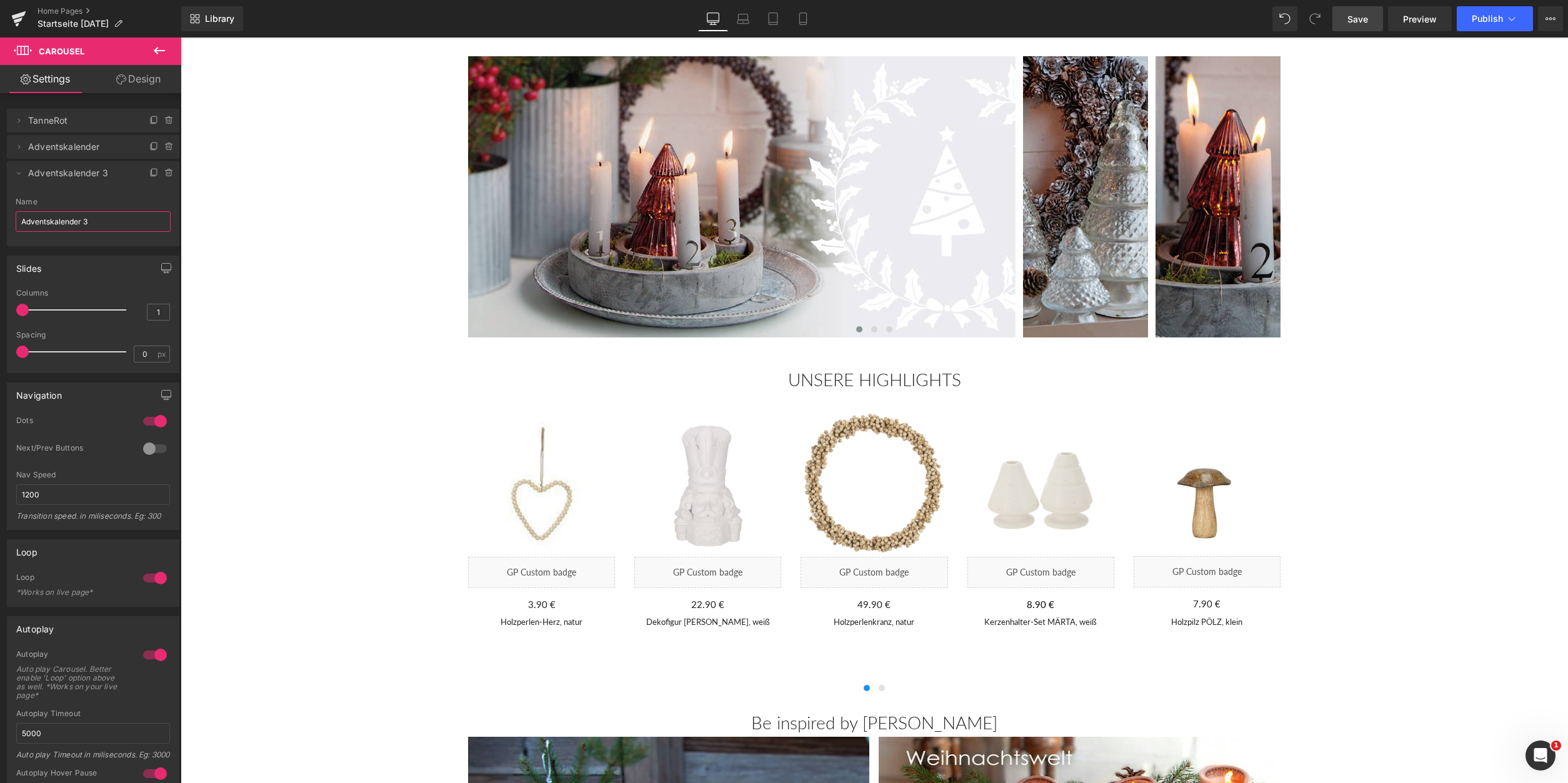
drag, startPoint x: 101, startPoint y: 226, endPoint x: -6, endPoint y: 221, distance: 107.1
click at [16, 221] on input "Adventskalender 3" at bounding box center [93, 221] width 155 height 20
paste input "Dekohäuschen"
type input "Dekohäuschen"
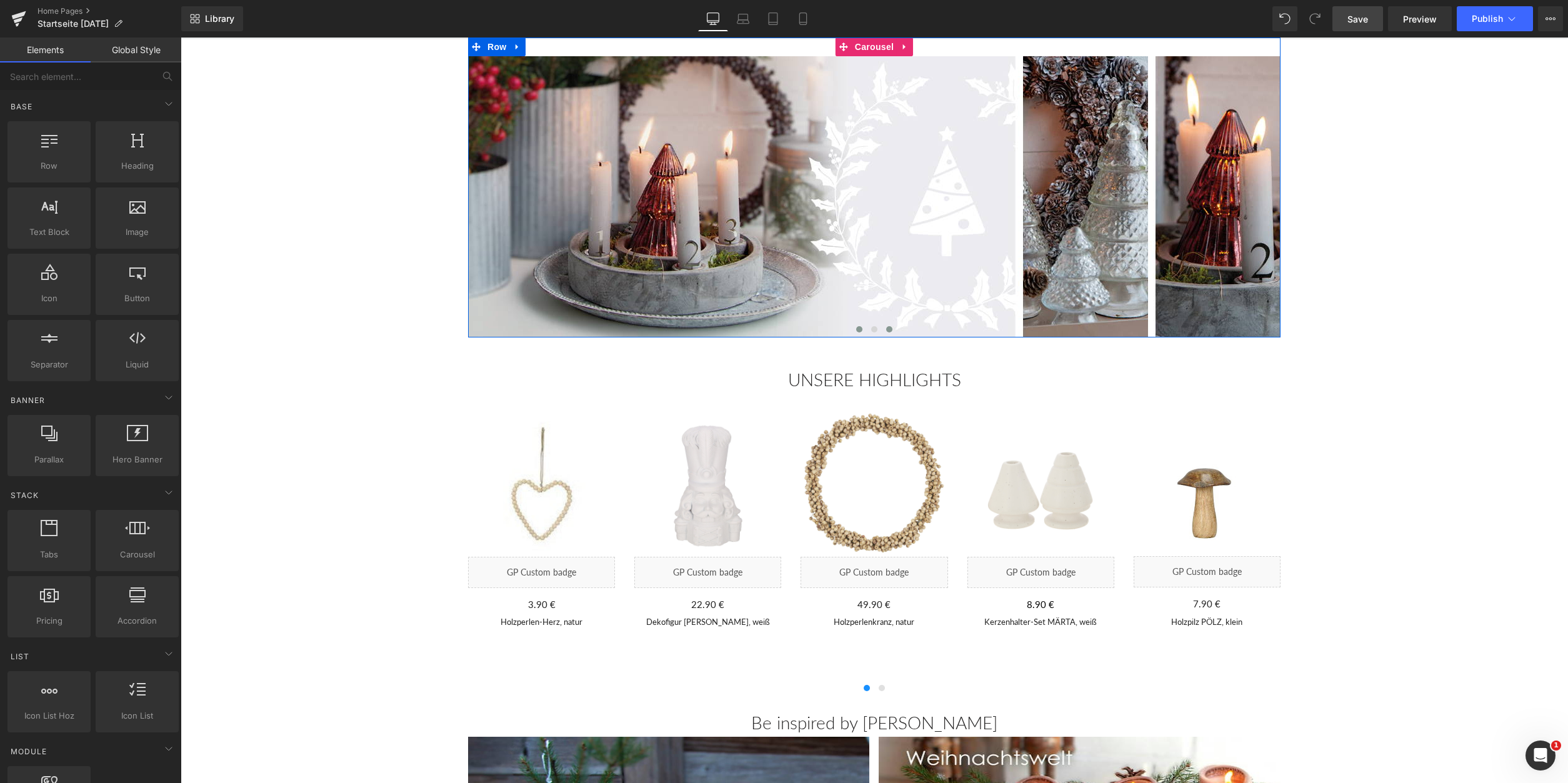
click at [892, 332] on span at bounding box center [889, 330] width 7 height 7
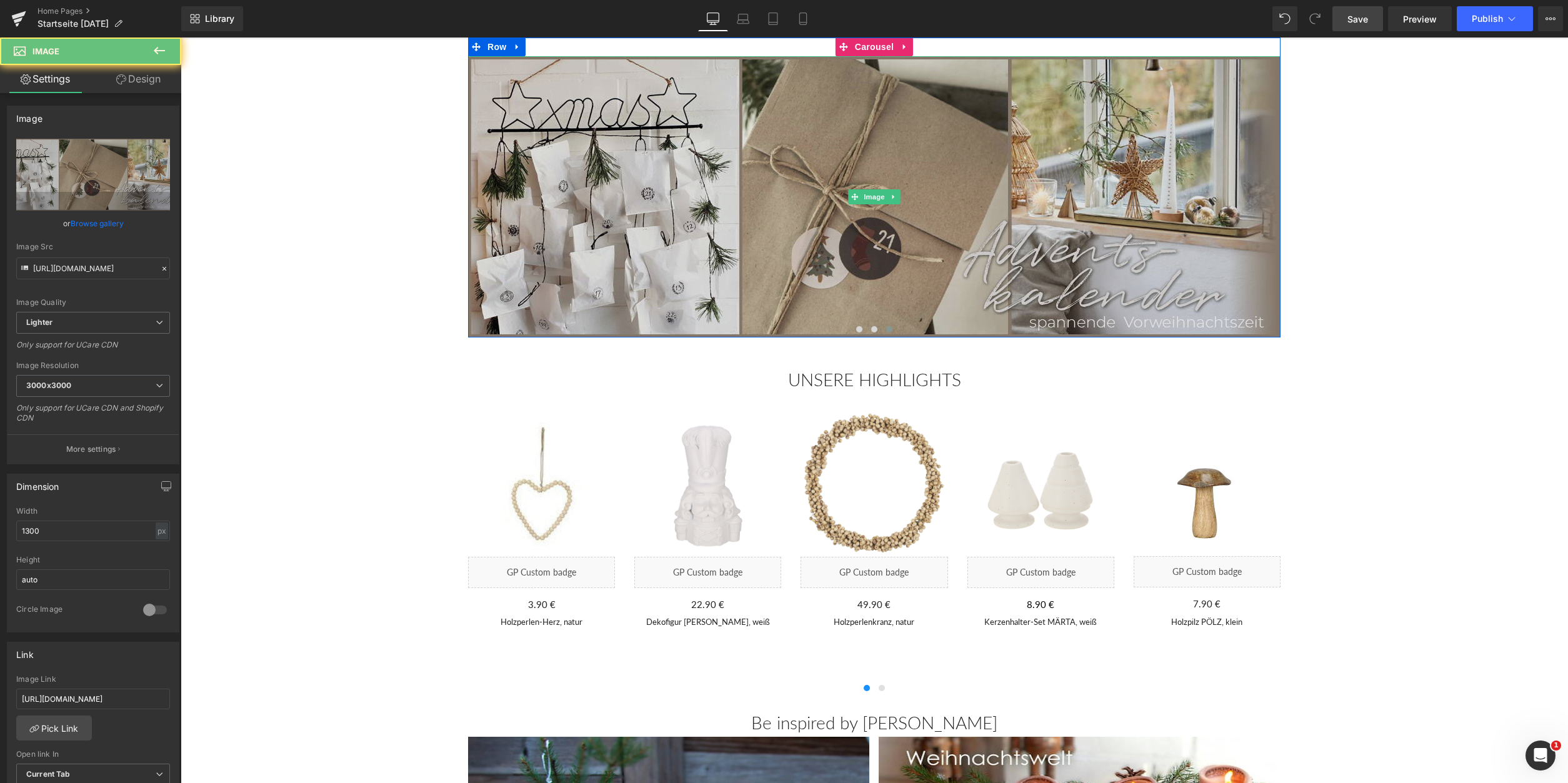
click at [804, 245] on img at bounding box center [874, 197] width 813 height 281
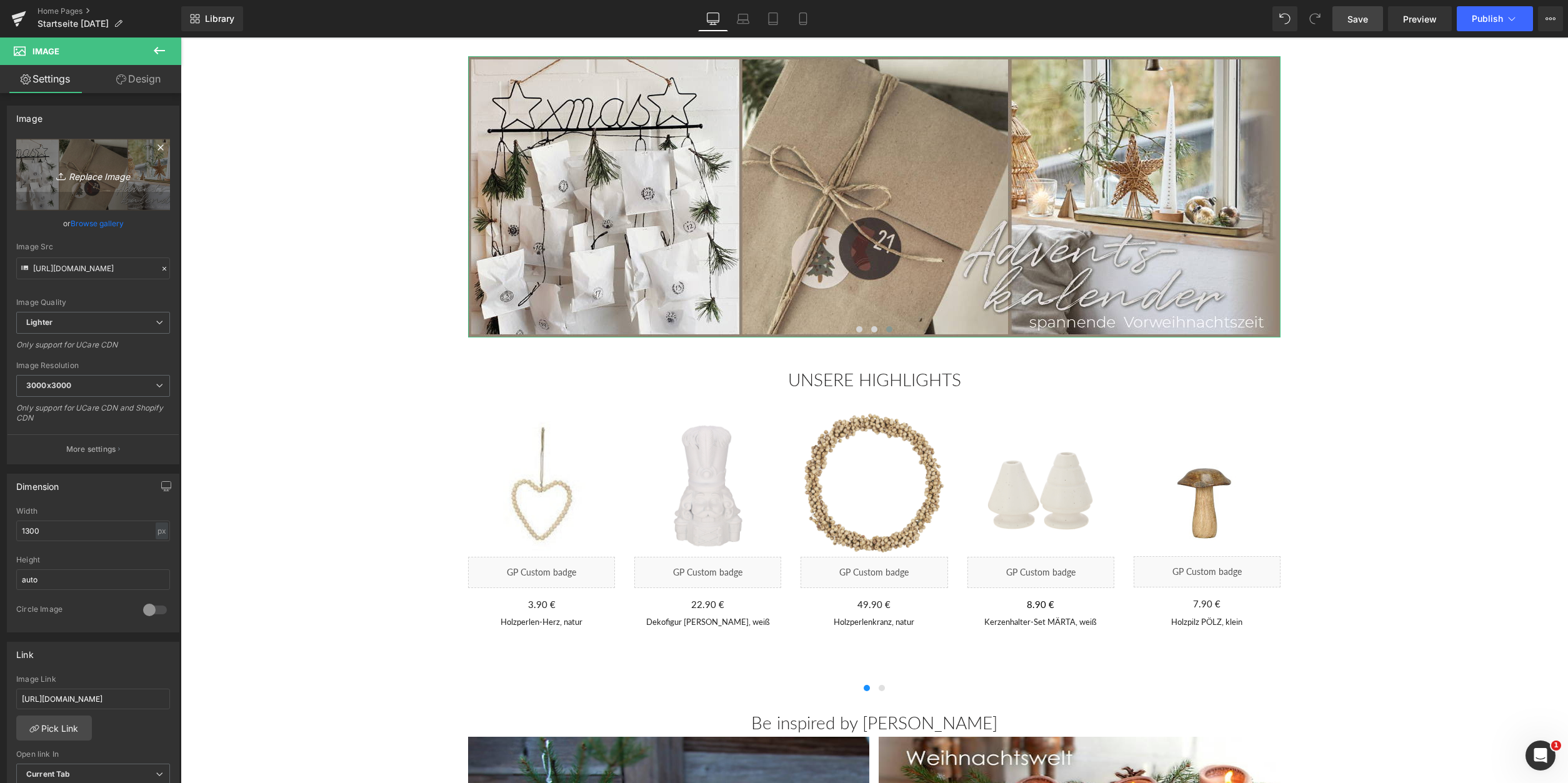
click at [106, 167] on link "Replace Image" at bounding box center [93, 175] width 153 height 72
type input "C:\fakepath\Häuschen_1_1300x450.png"
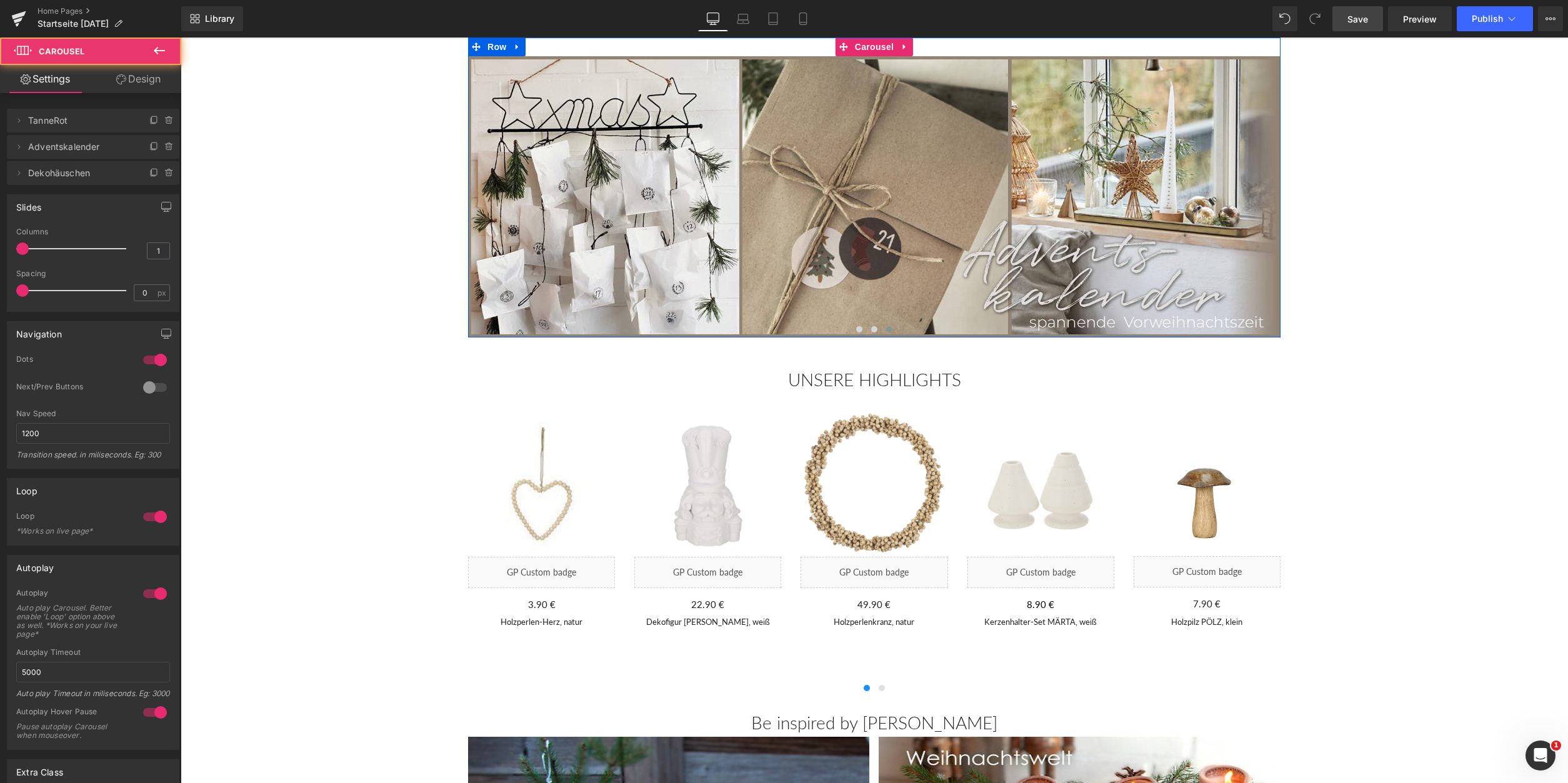
click at [888, 331] on span at bounding box center [889, 330] width 7 height 7
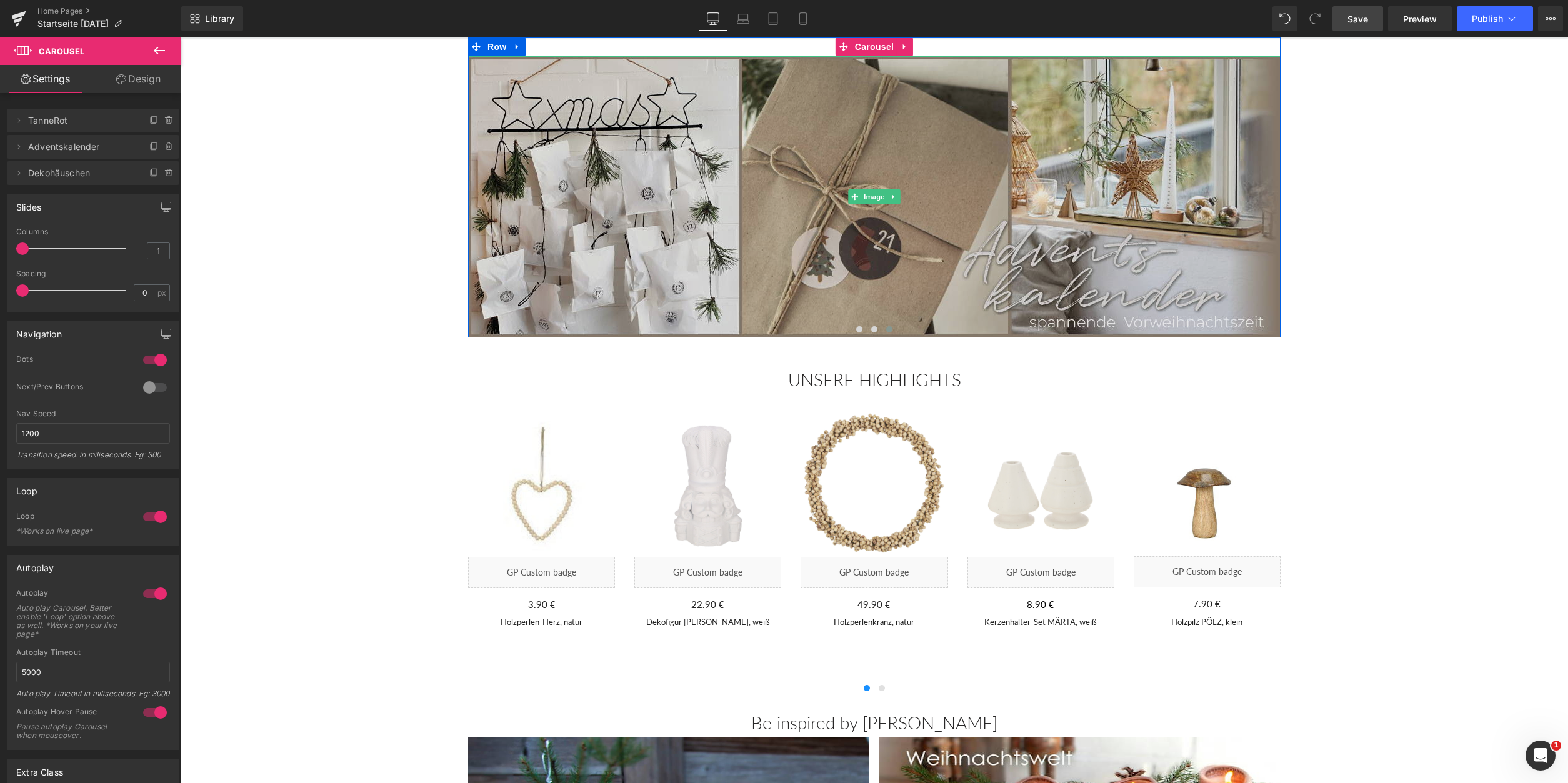
click at [886, 265] on img at bounding box center [874, 197] width 813 height 281
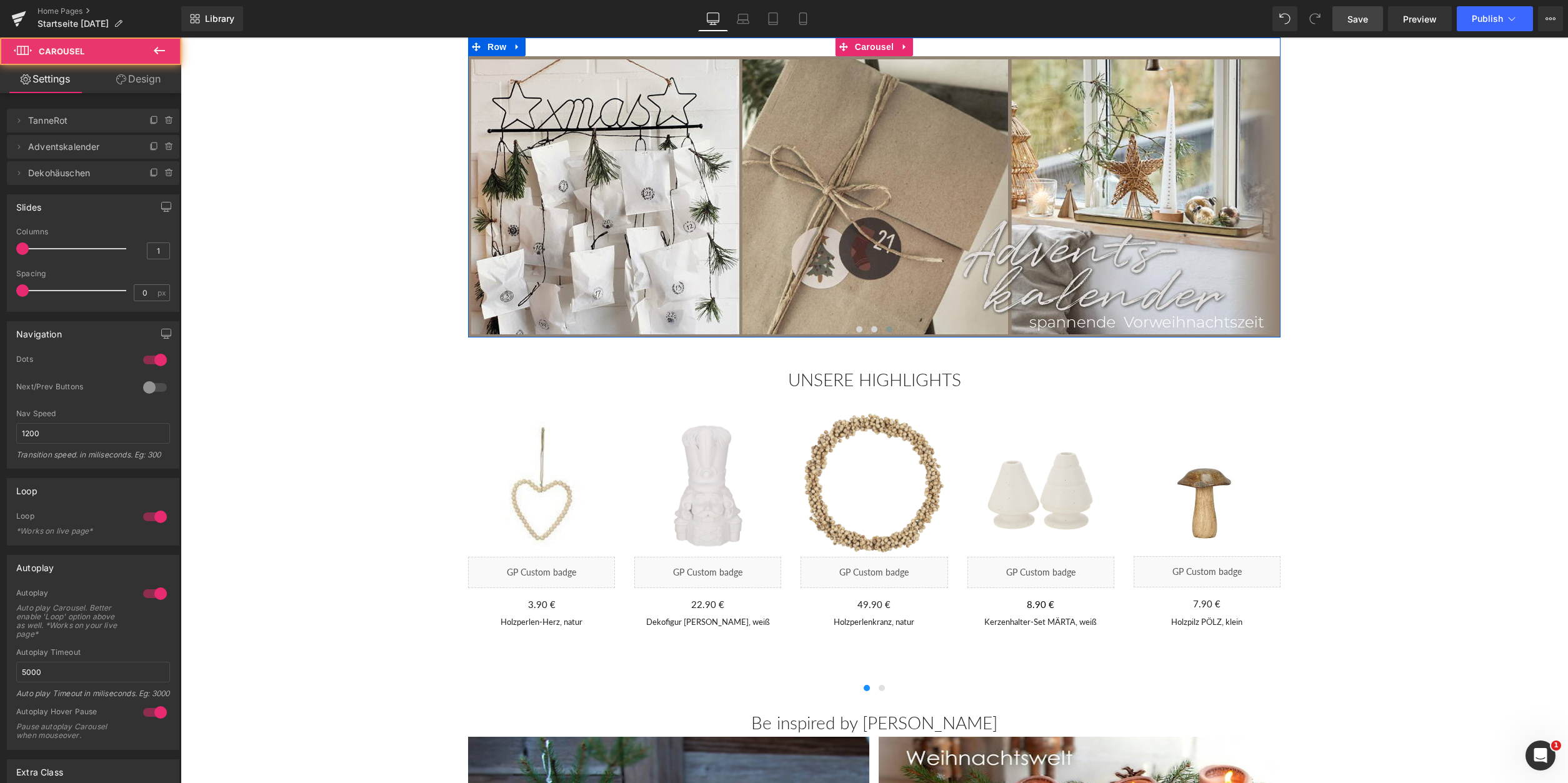
click at [889, 329] on span at bounding box center [889, 330] width 7 height 7
click at [20, 176] on icon at bounding box center [18, 172] width 10 height 10
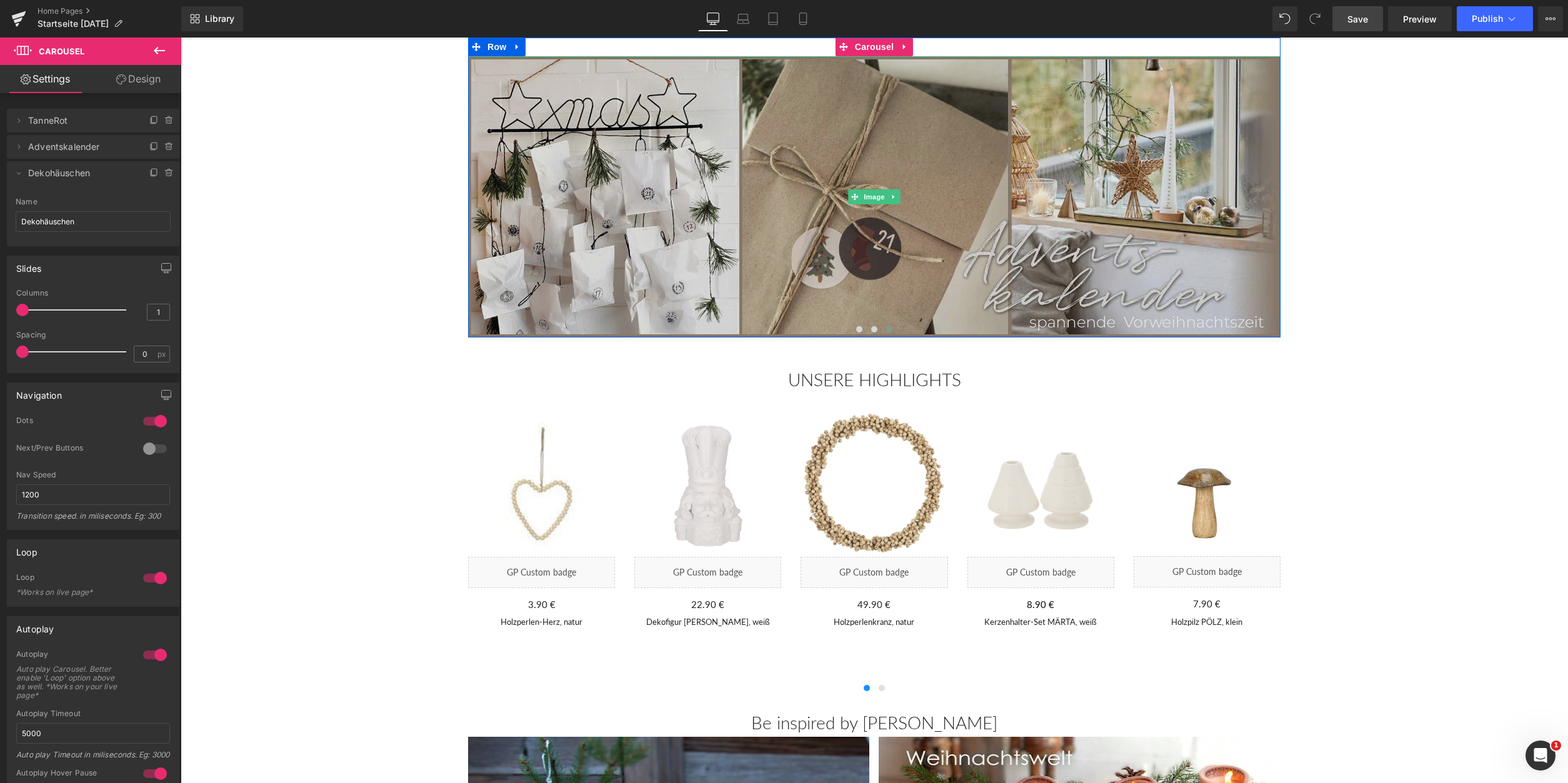
click at [714, 260] on img at bounding box center [874, 197] width 813 height 281
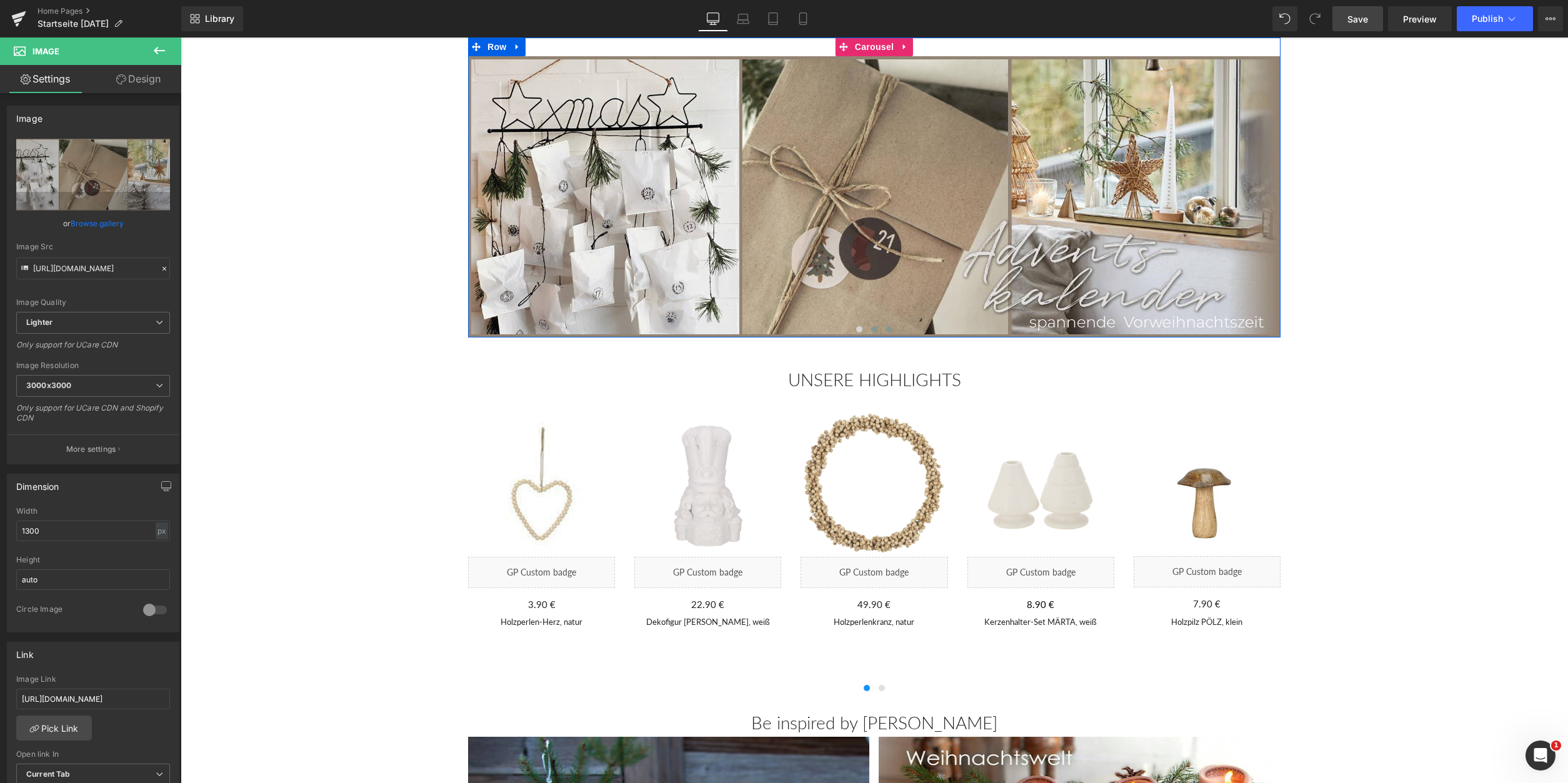
click at [875, 331] on span at bounding box center [875, 330] width 7 height 7
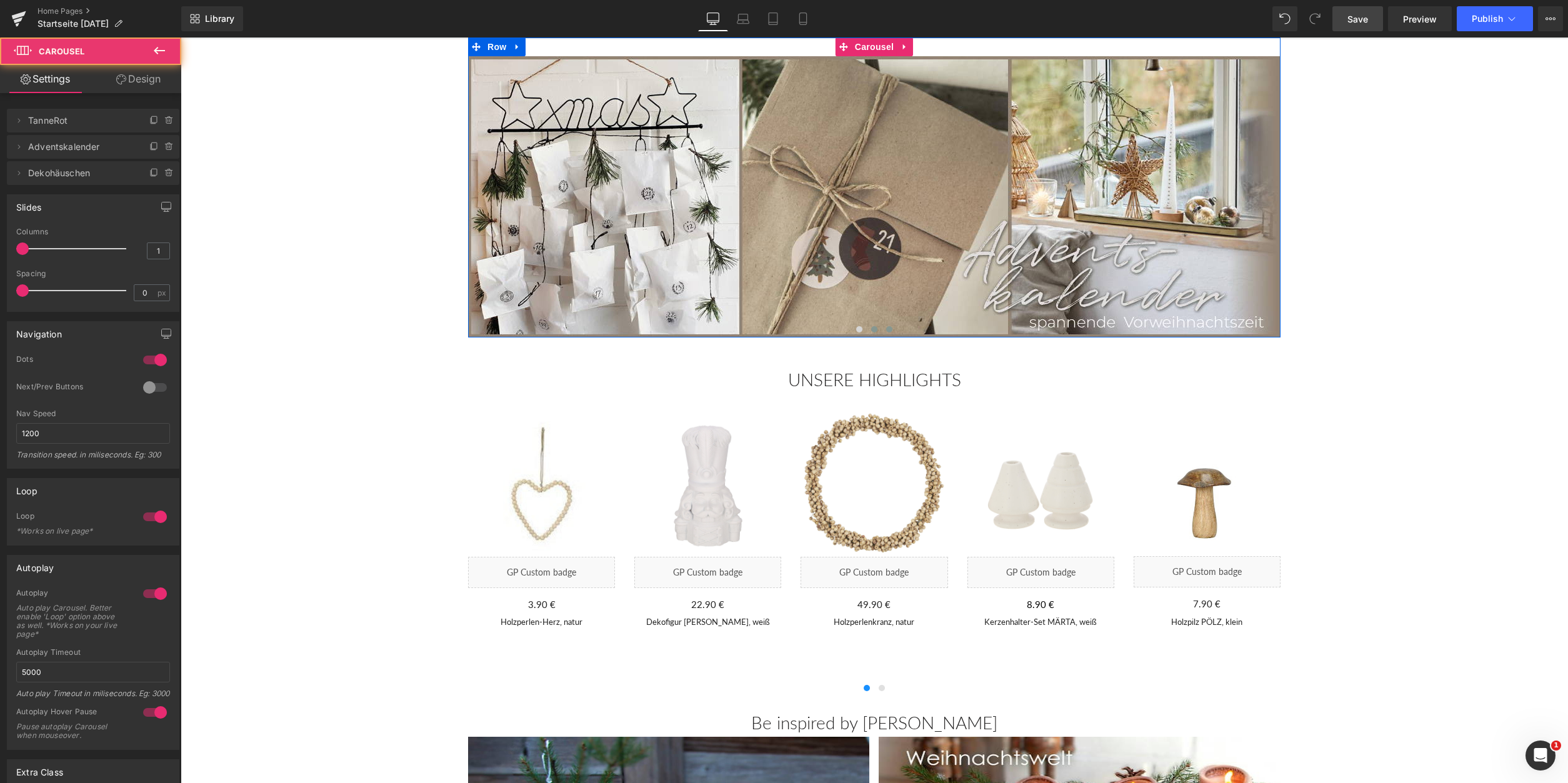
click at [891, 332] on span at bounding box center [889, 330] width 7 height 7
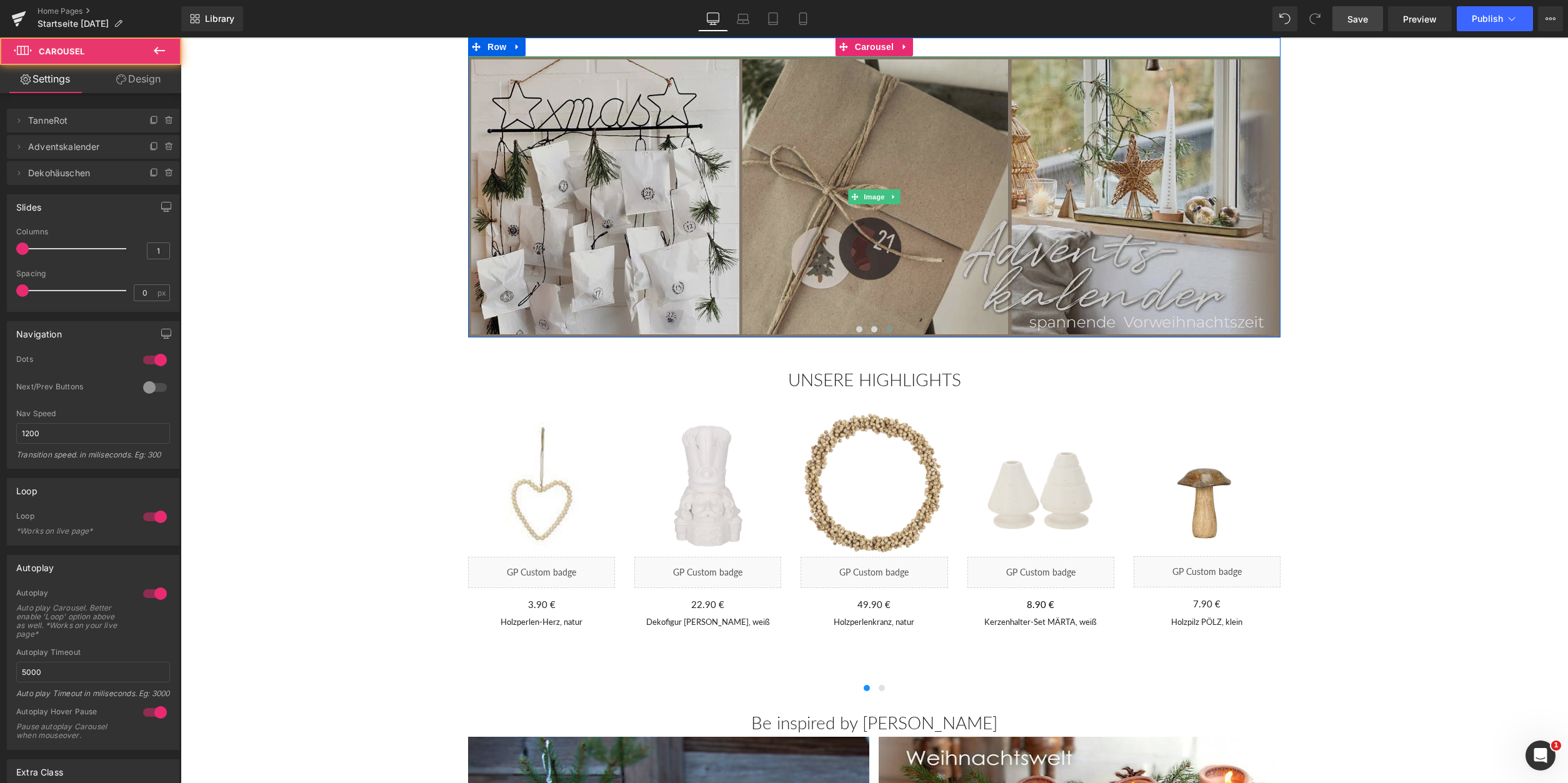
click at [833, 232] on img at bounding box center [874, 197] width 813 height 281
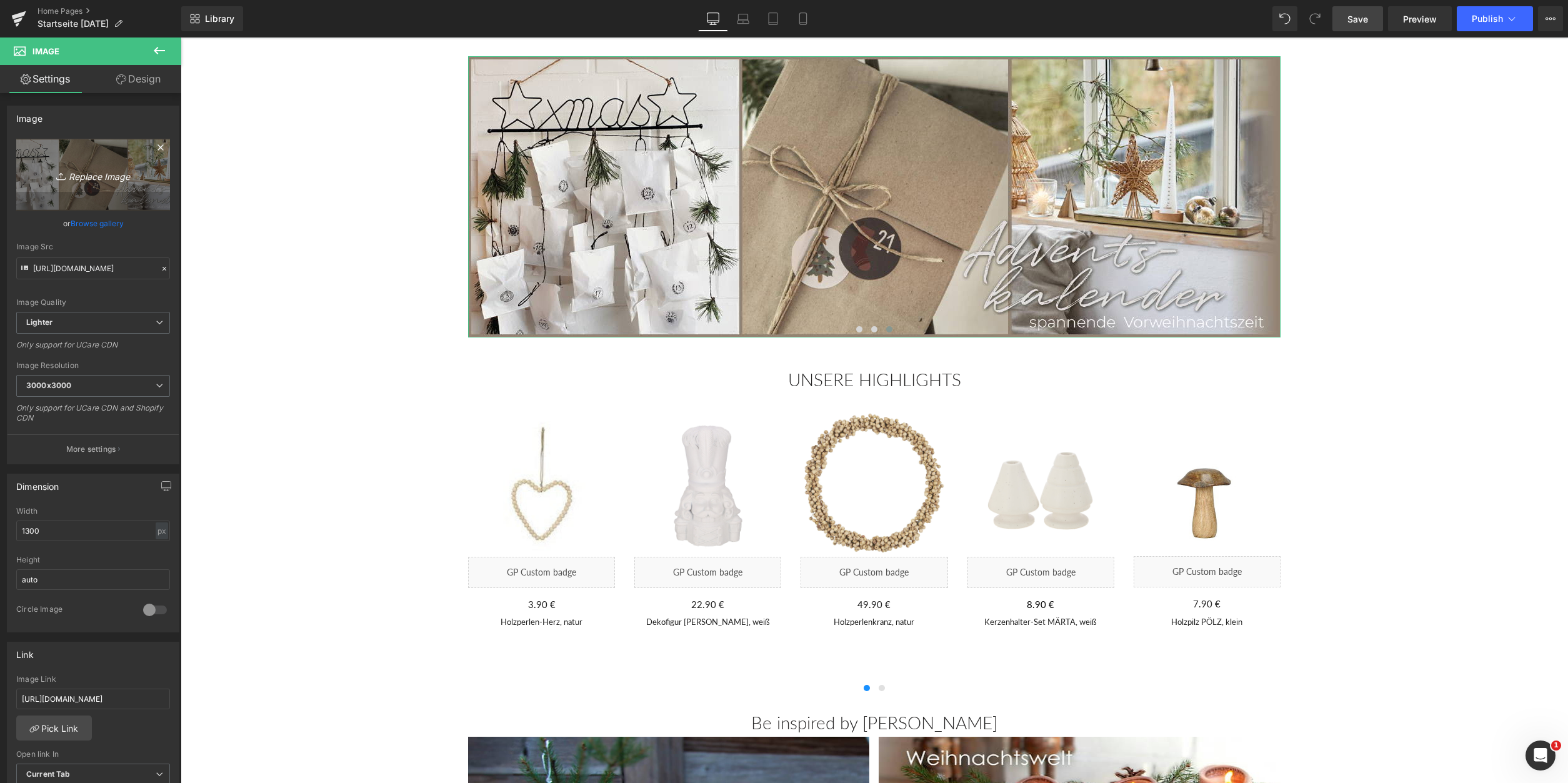
click at [103, 157] on link "Replace Image" at bounding box center [93, 175] width 153 height 72
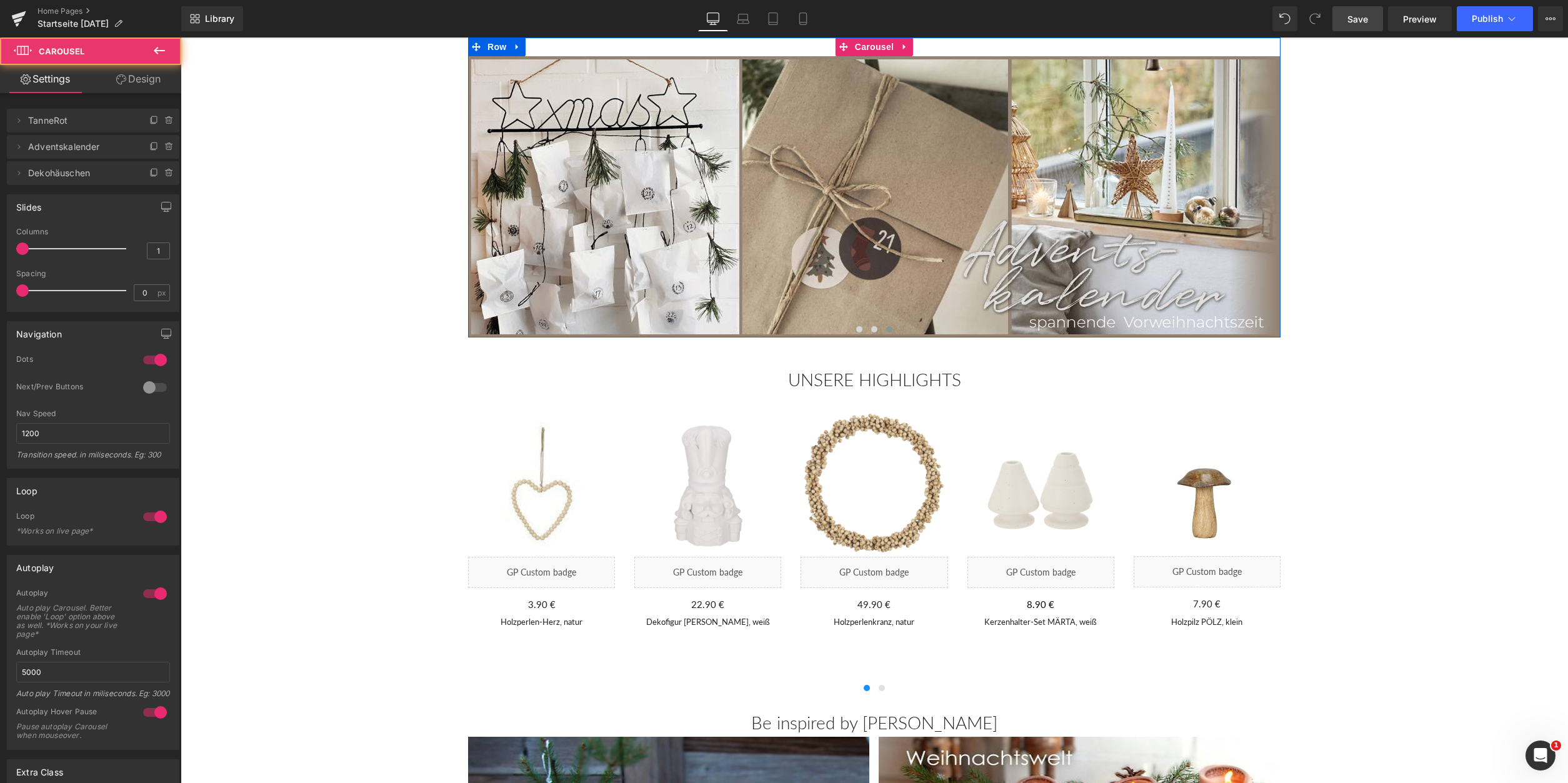
click at [889, 332] on span at bounding box center [889, 330] width 7 height 7
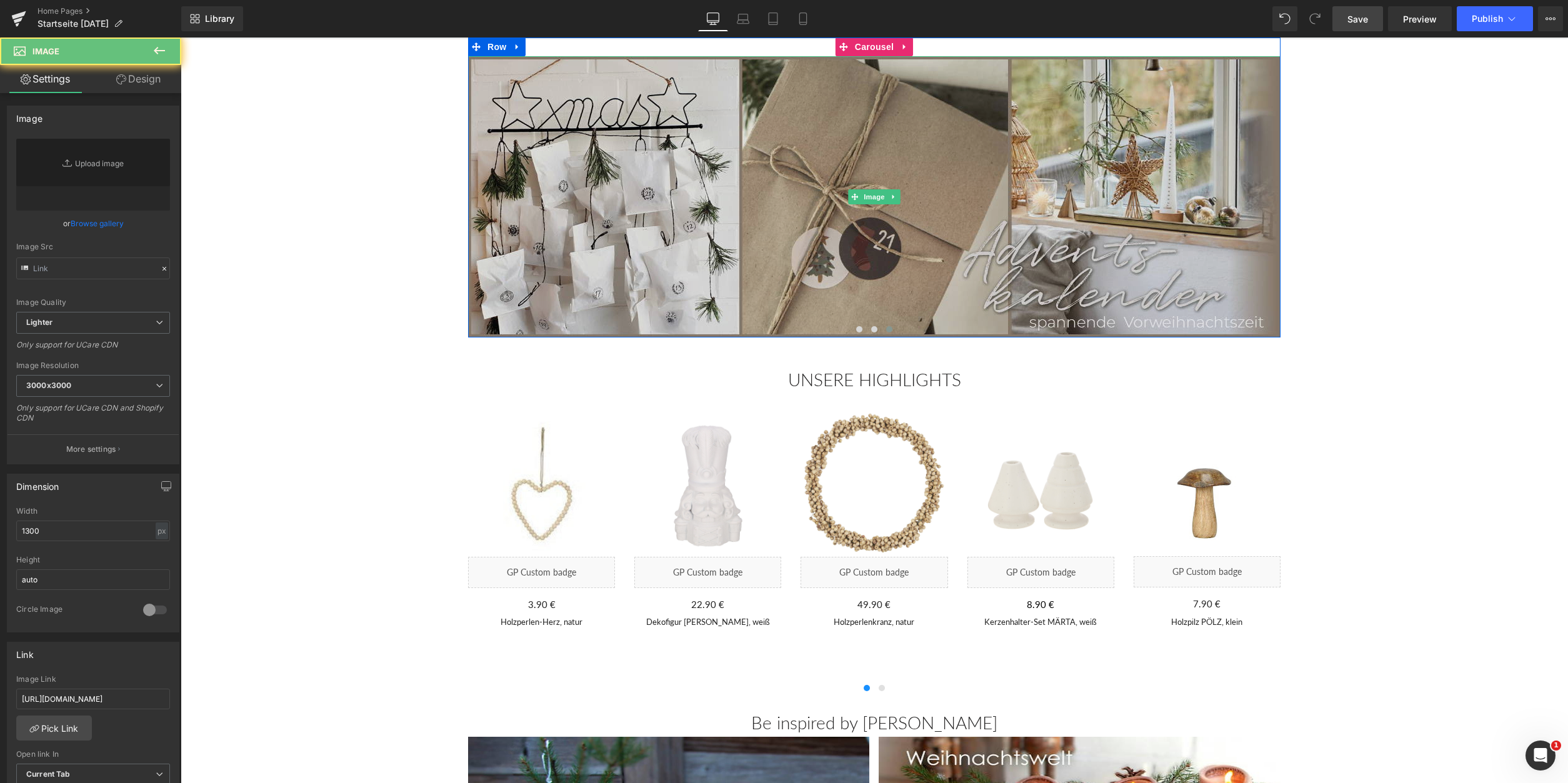
click at [863, 256] on img at bounding box center [874, 197] width 813 height 281
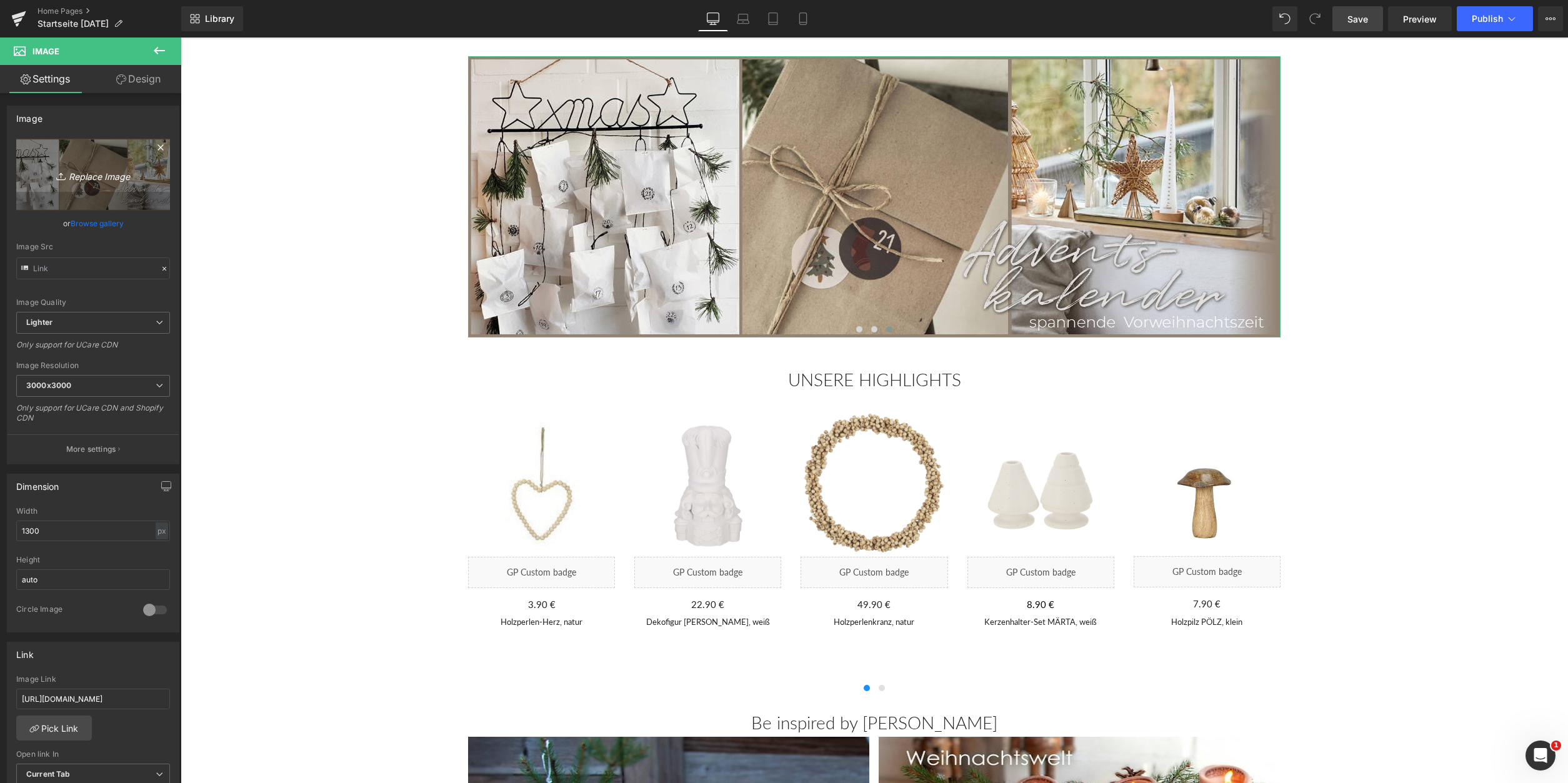
click at [108, 153] on link "Replace Image" at bounding box center [93, 175] width 153 height 72
click at [122, 155] on input "file" at bounding box center [93, 170] width 153 height 62
type input "C:\fakepath\Häuschen_1_1300x450.png"
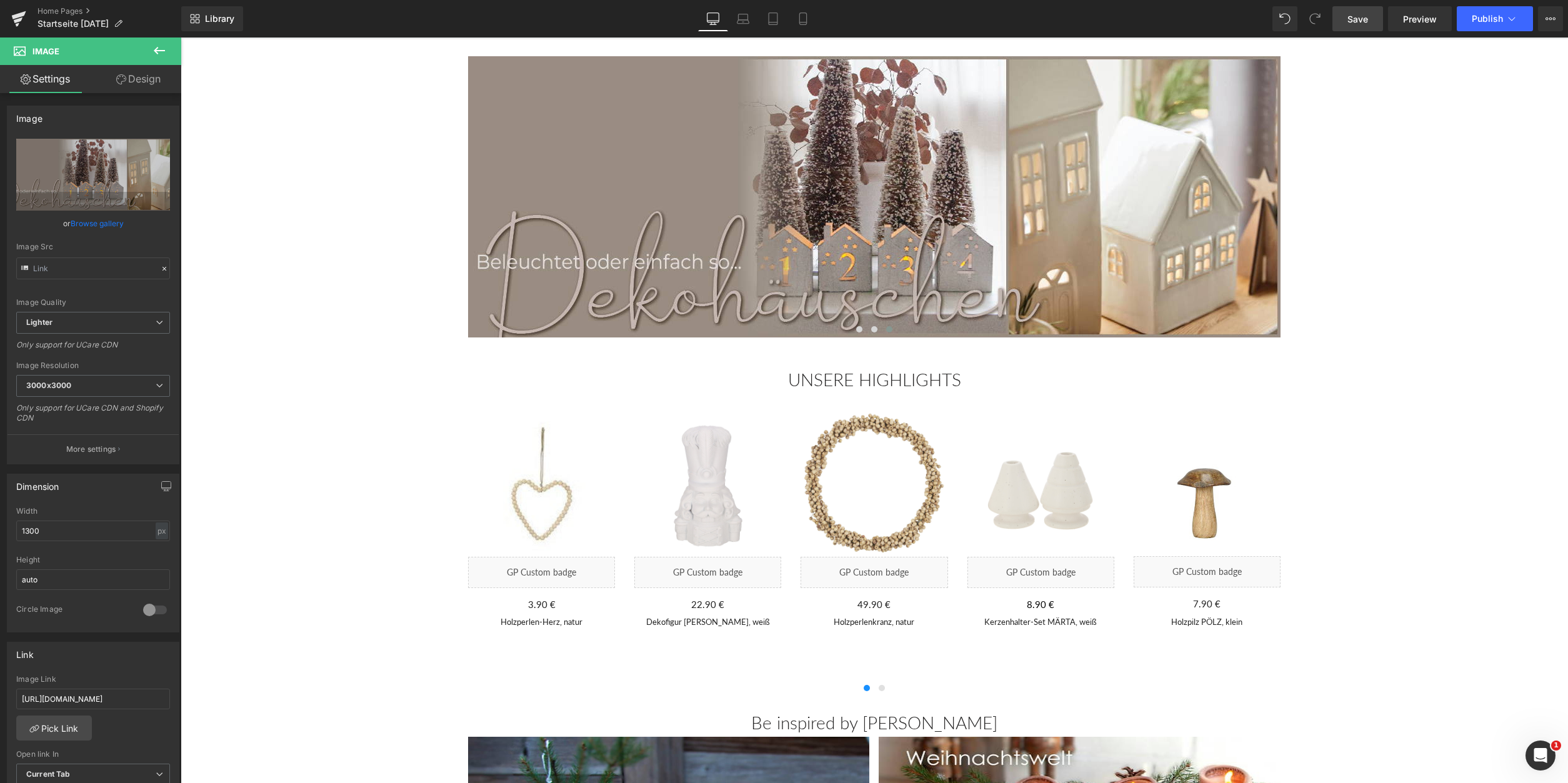
click at [1365, 16] on span "Save" at bounding box center [1357, 19] width 20 height 13
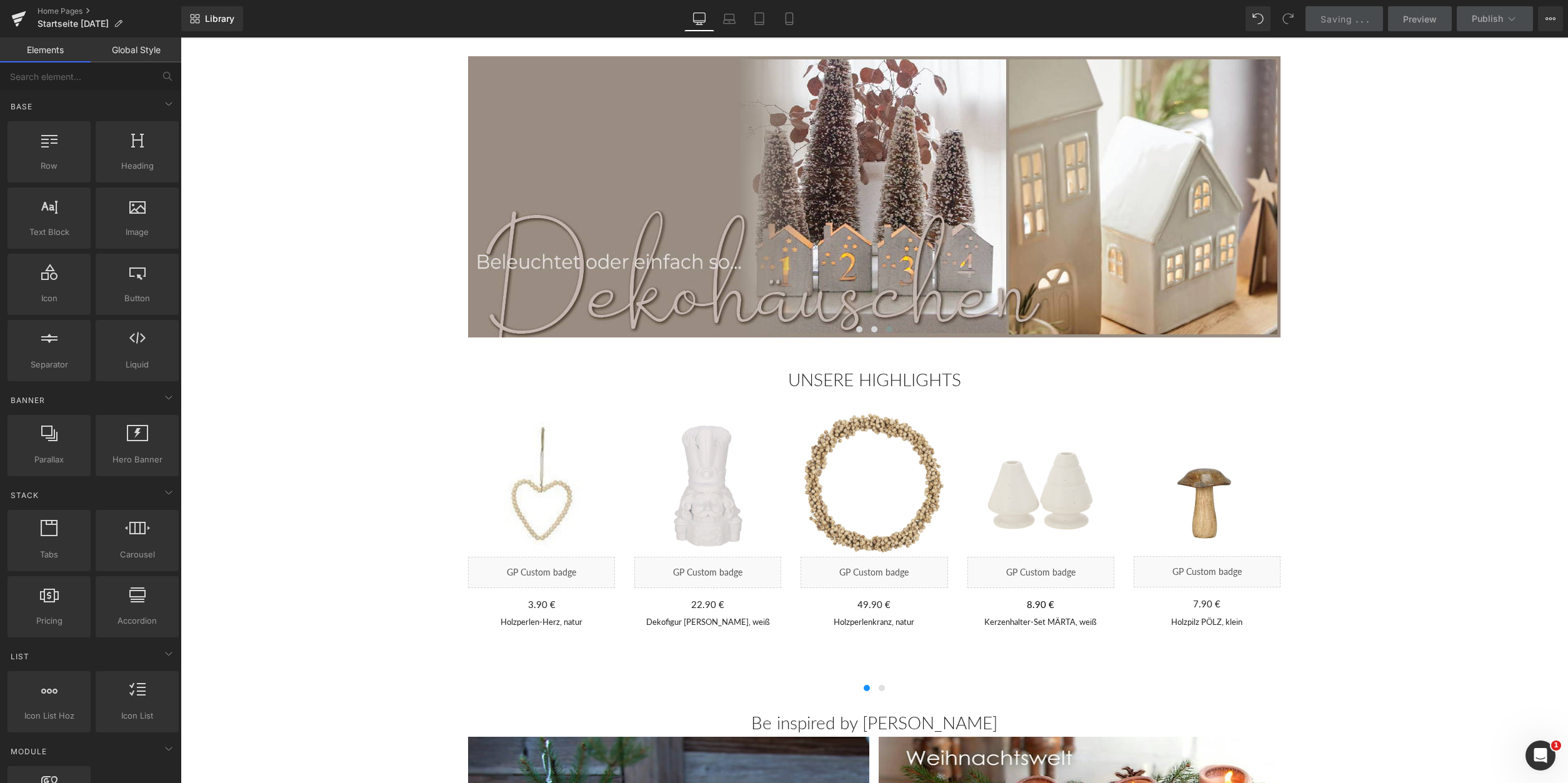
click at [784, 19] on link "Mobile" at bounding box center [790, 19] width 30 height 25
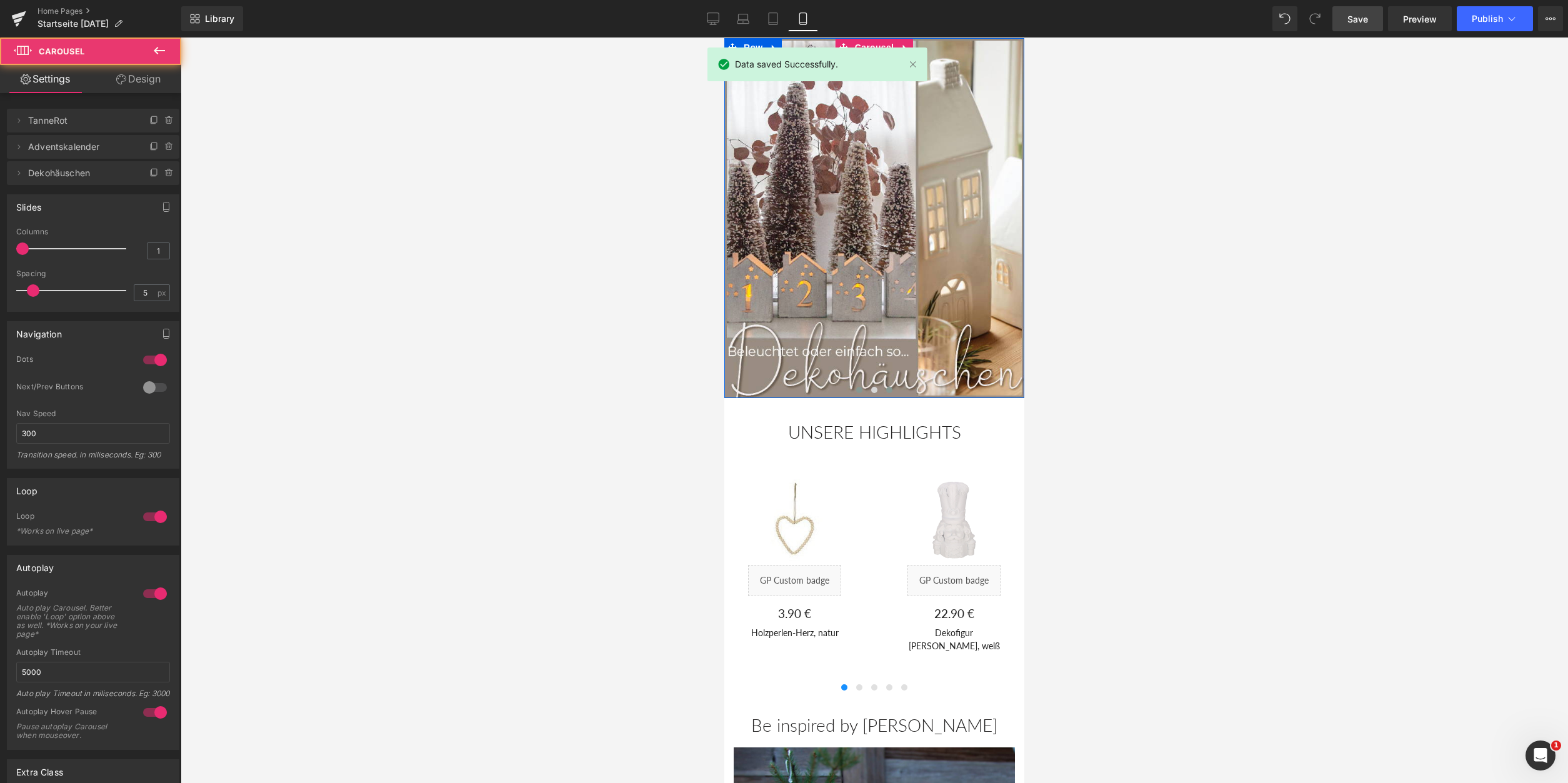
click at [859, 393] on span at bounding box center [860, 390] width 7 height 7
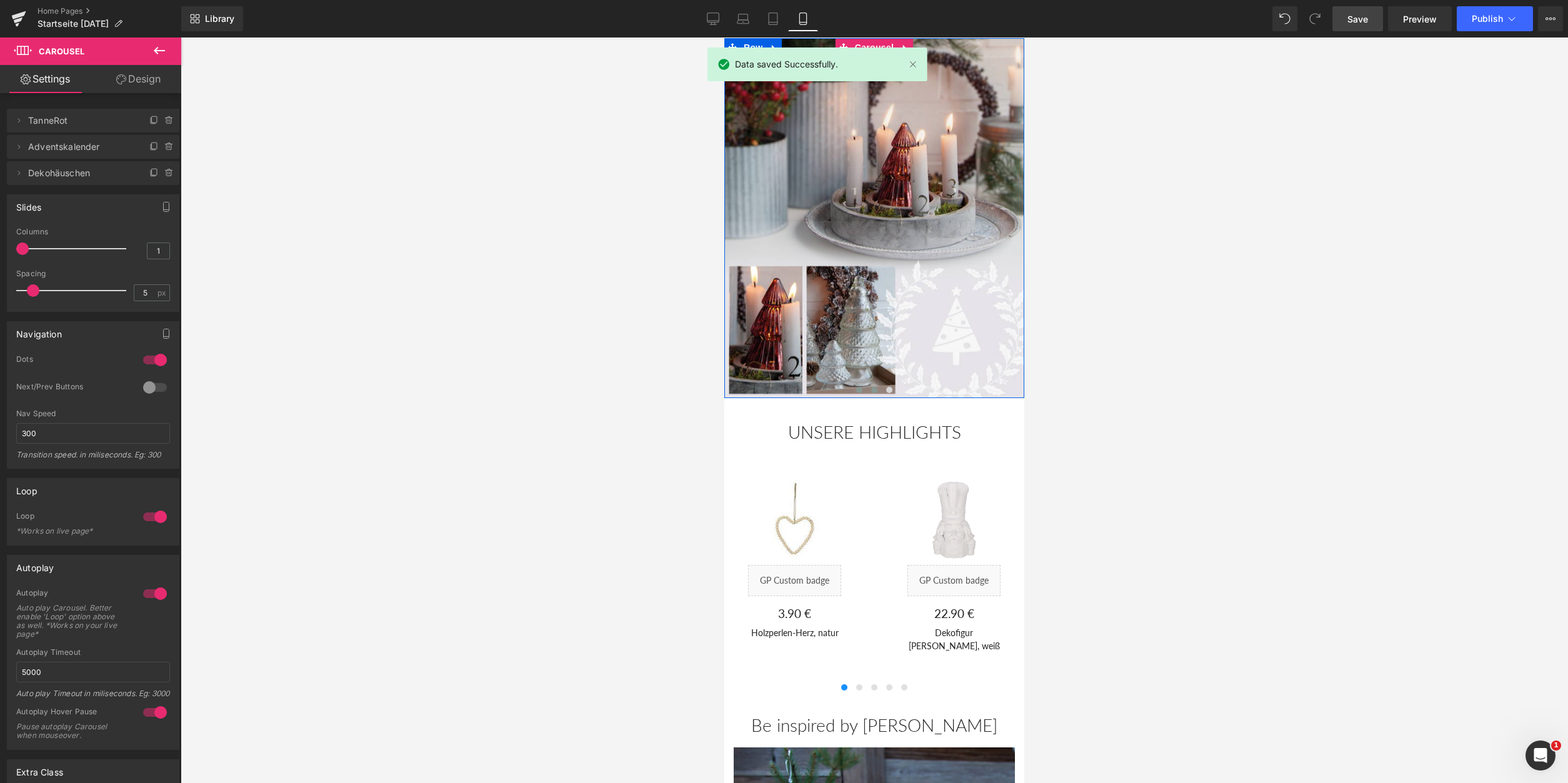
click at [875, 393] on span at bounding box center [875, 390] width 7 height 7
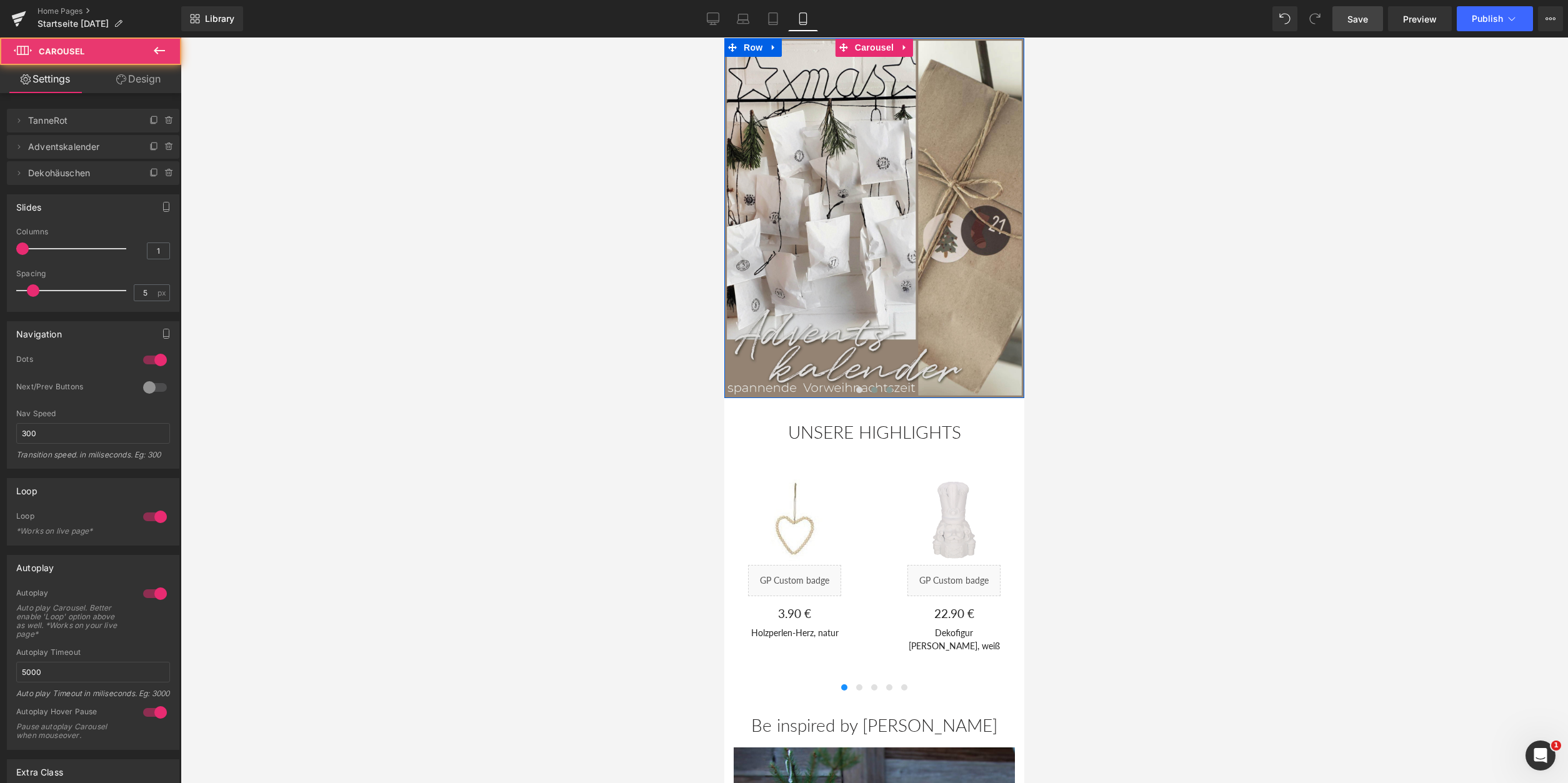
click at [888, 393] on span at bounding box center [889, 390] width 7 height 7
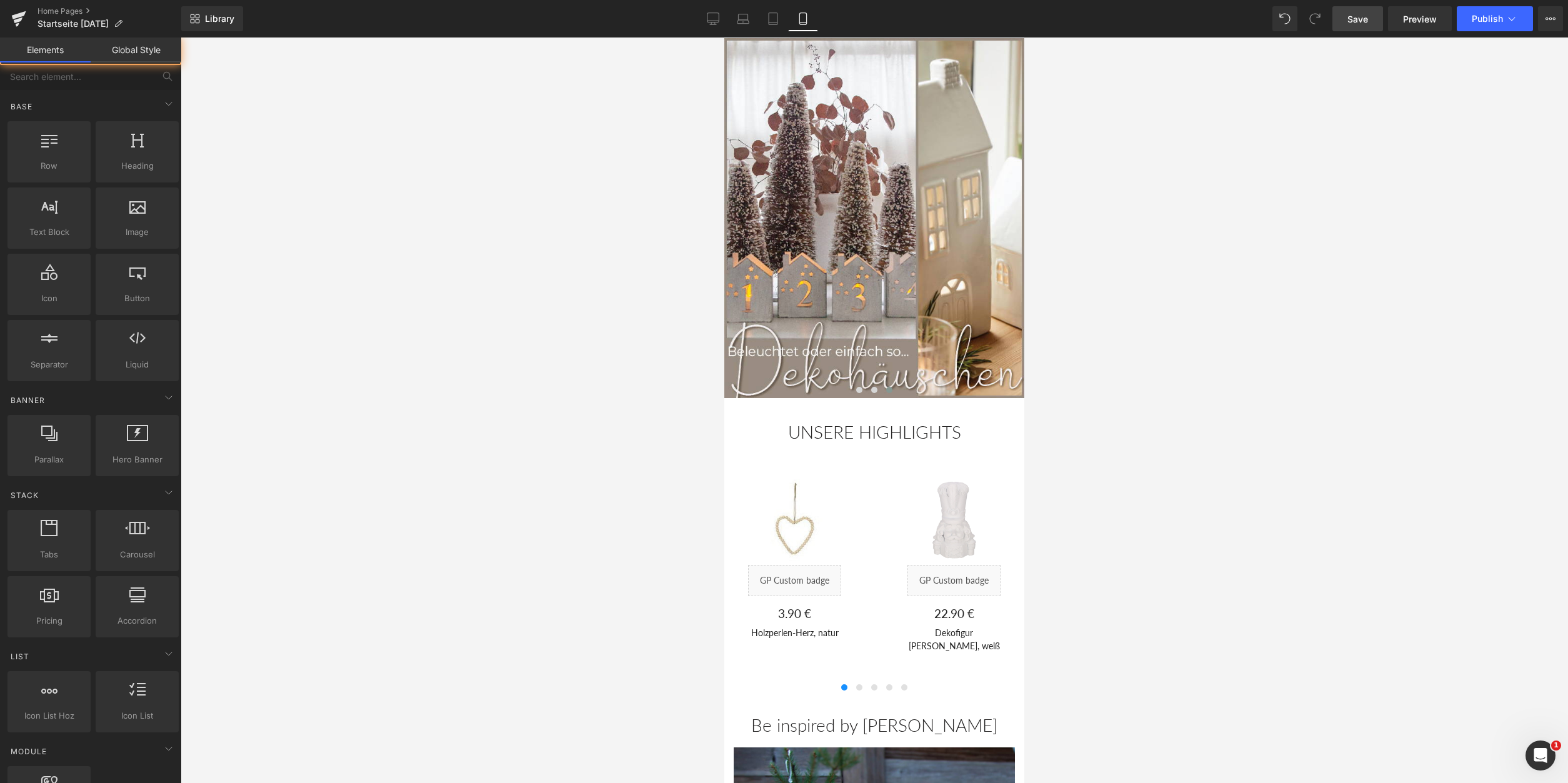
click at [507, 353] on div at bounding box center [874, 410] width 1388 height 746
click at [706, 23] on link "Desktop" at bounding box center [714, 19] width 30 height 25
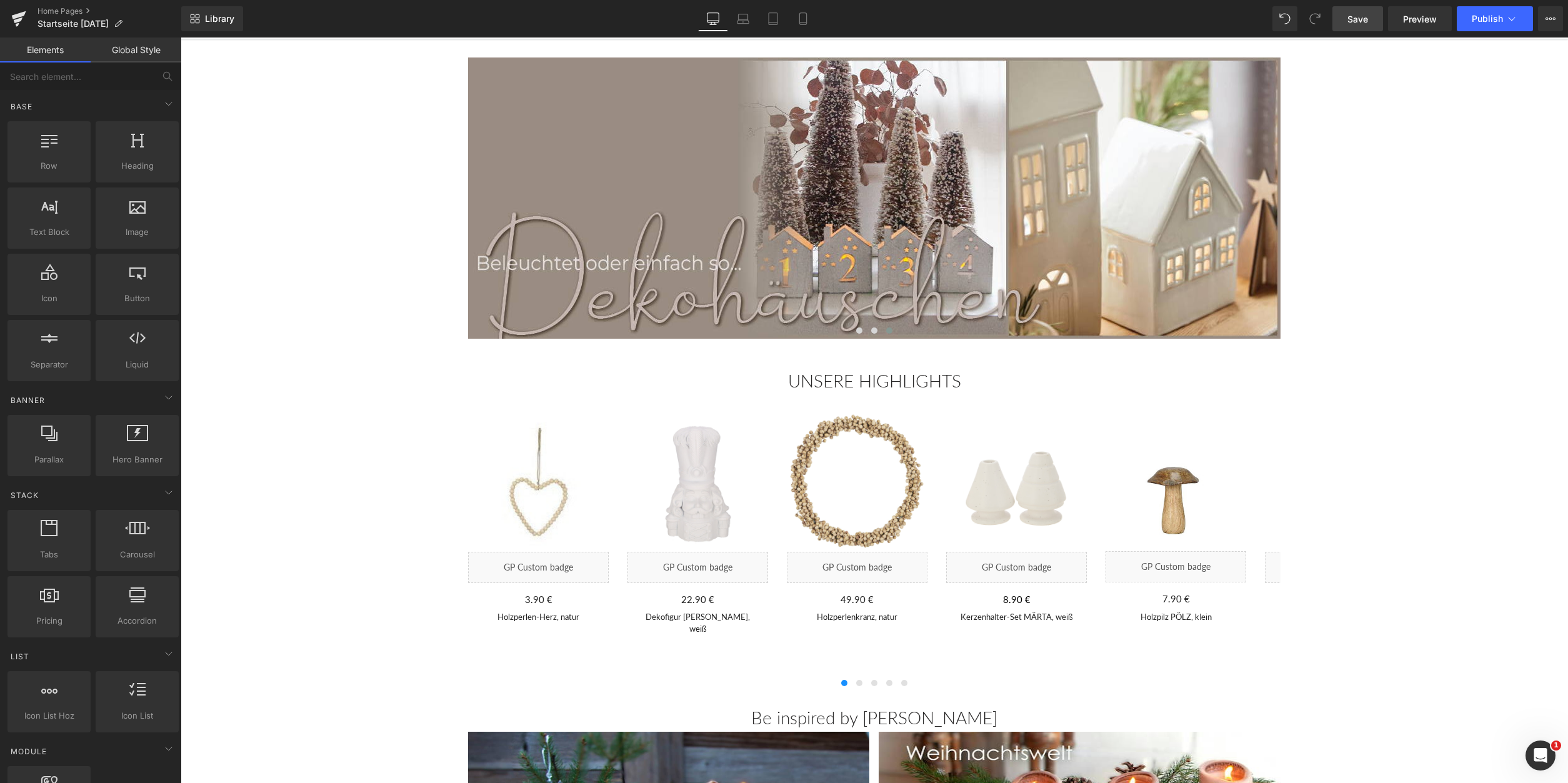
scroll to position [100, 0]
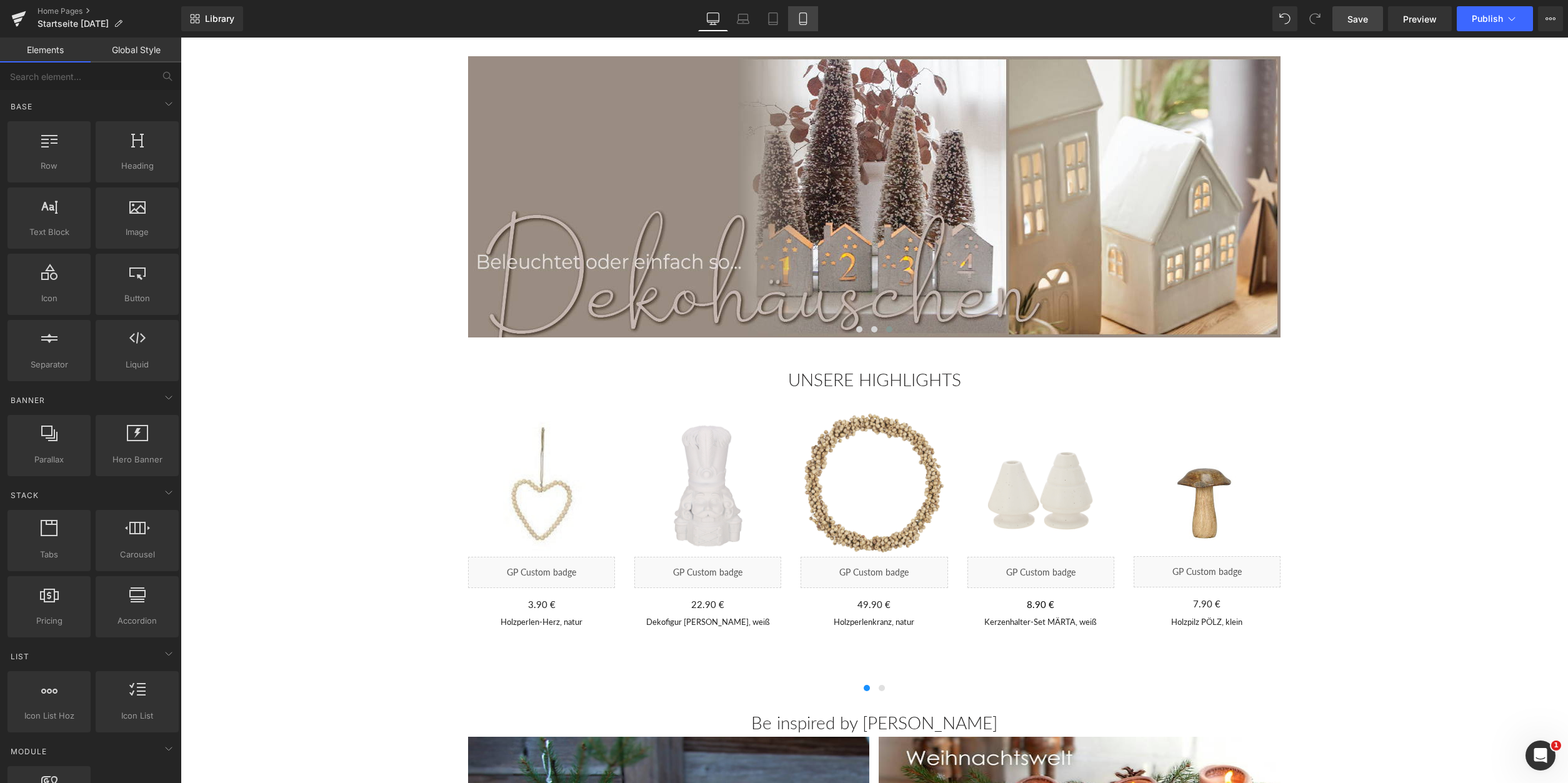
click at [805, 14] on icon at bounding box center [803, 18] width 12 height 12
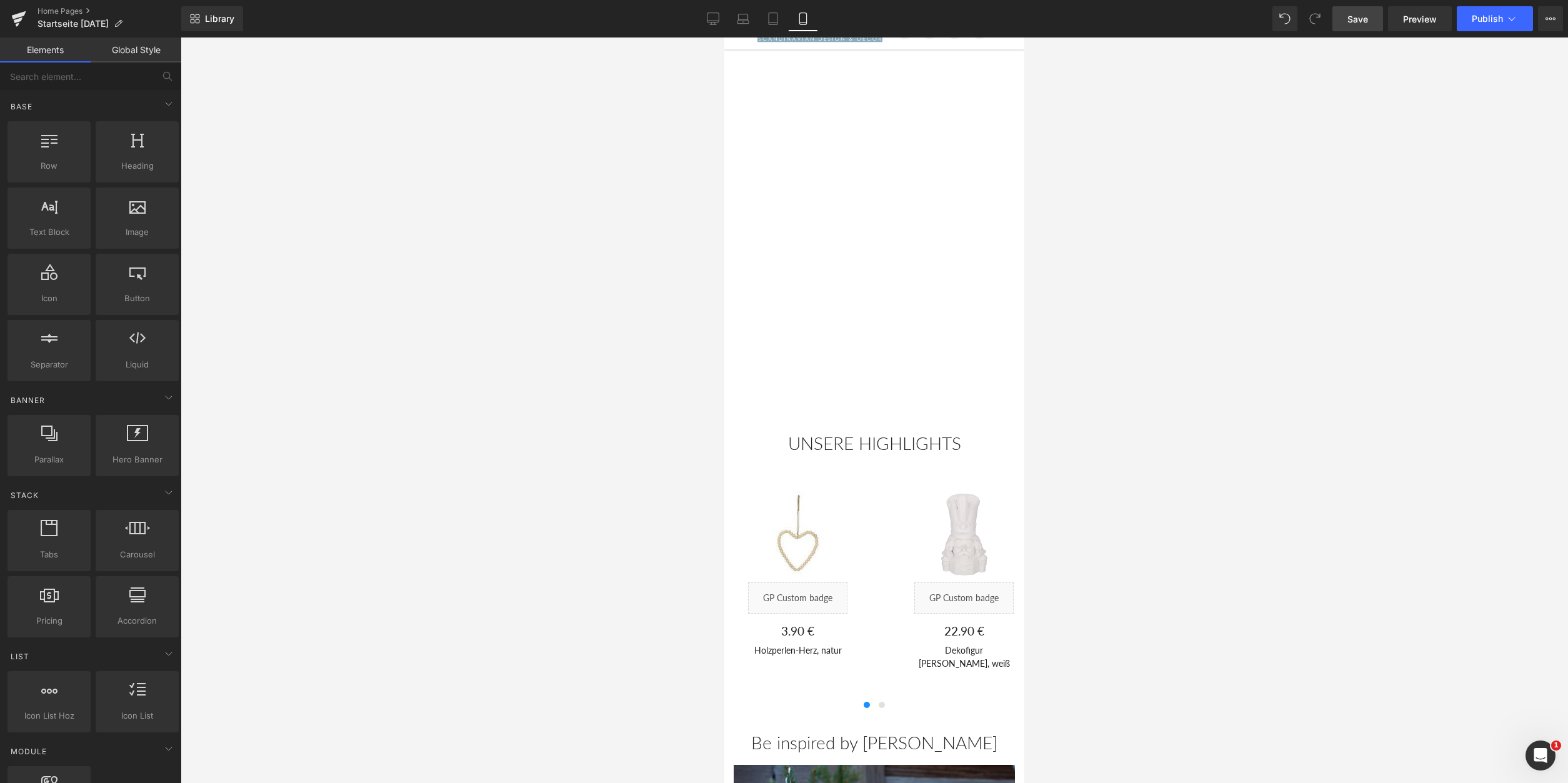
scroll to position [111, 0]
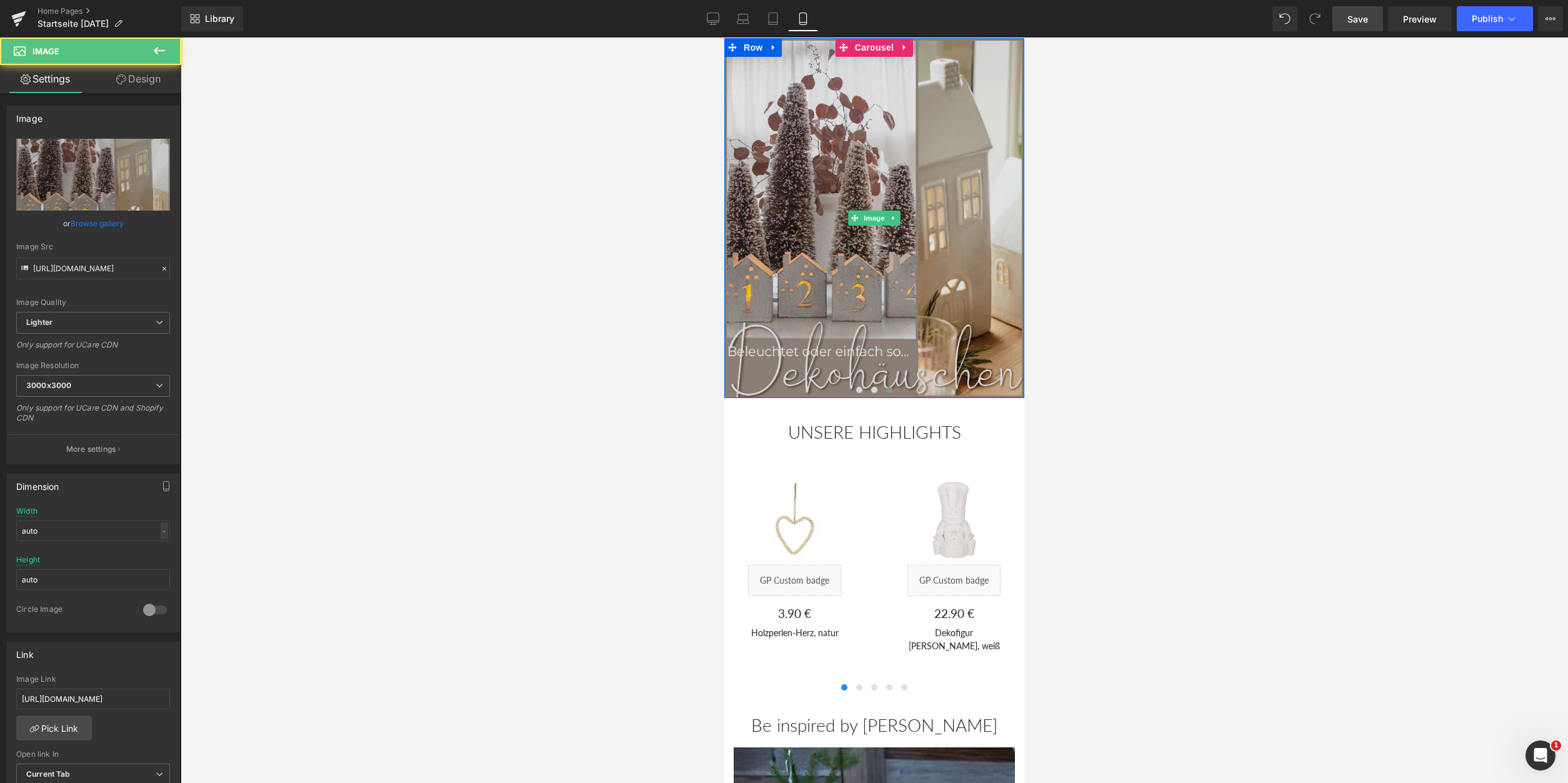
click at [813, 225] on img at bounding box center [874, 218] width 300 height 360
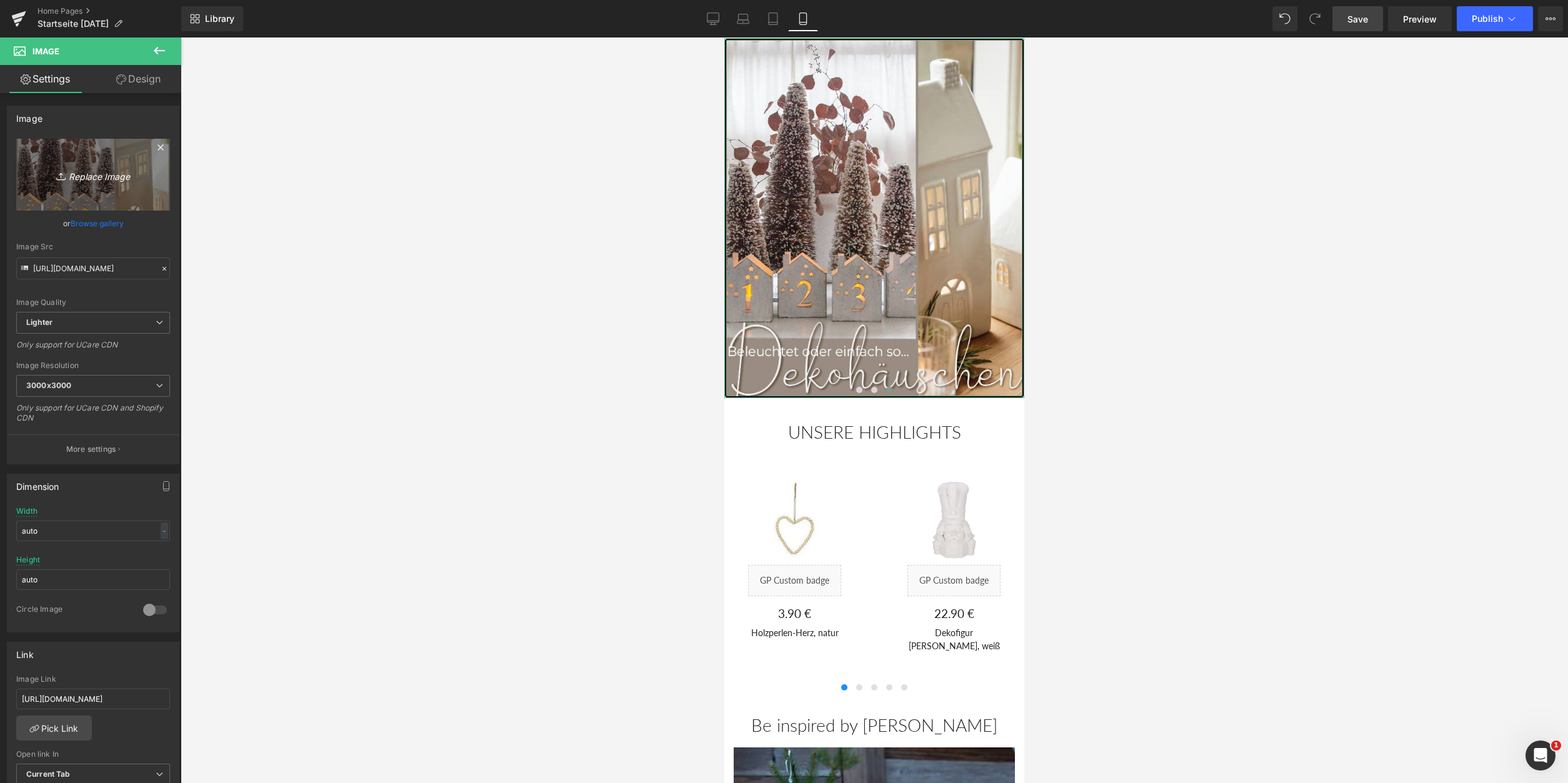
click at [129, 157] on link "Replace Image" at bounding box center [93, 175] width 153 height 72
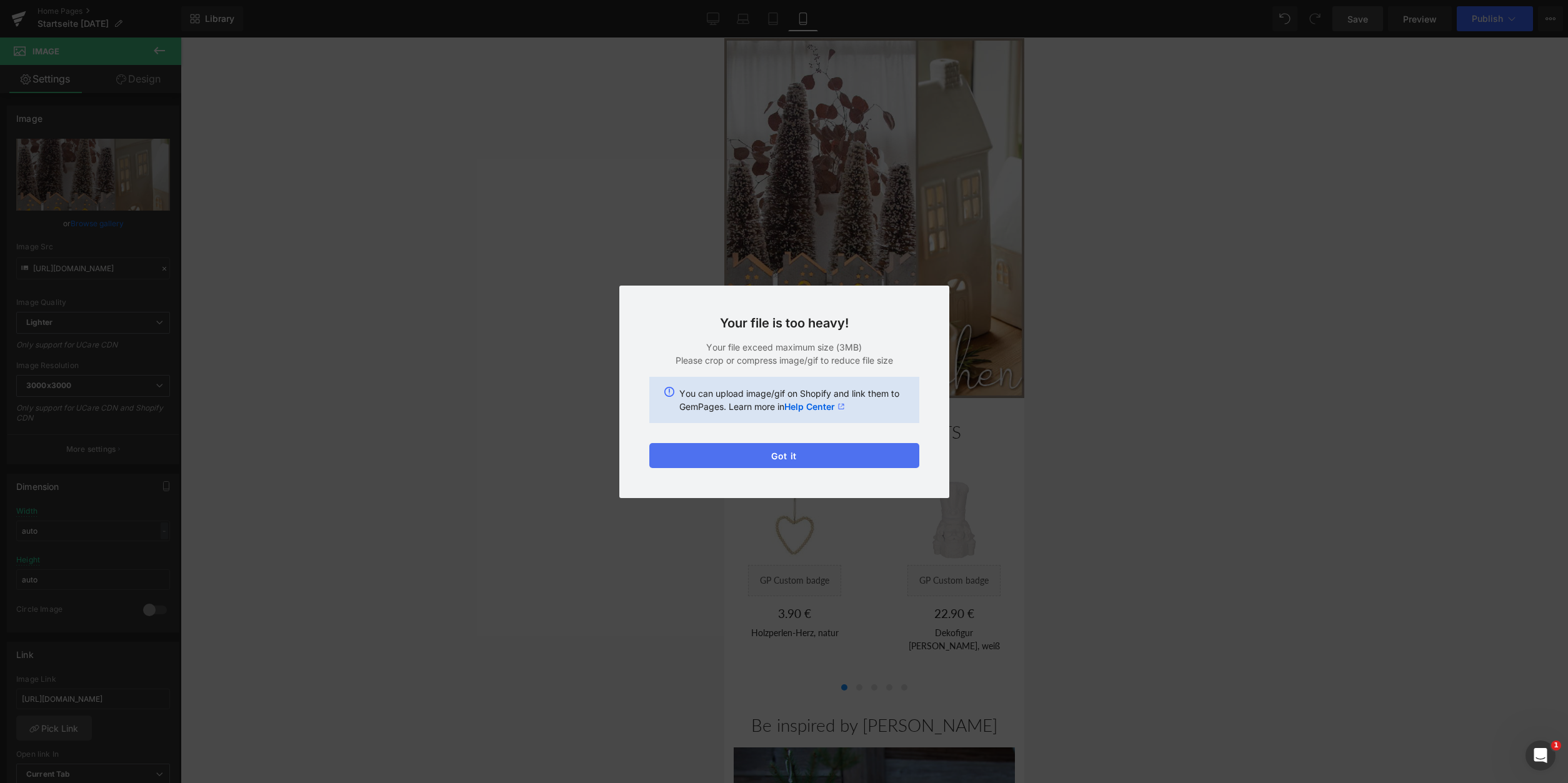
drag, startPoint x: 826, startPoint y: 456, endPoint x: 693, endPoint y: 399, distance: 144.7
click at [826, 456] on button "Got it" at bounding box center [784, 456] width 270 height 25
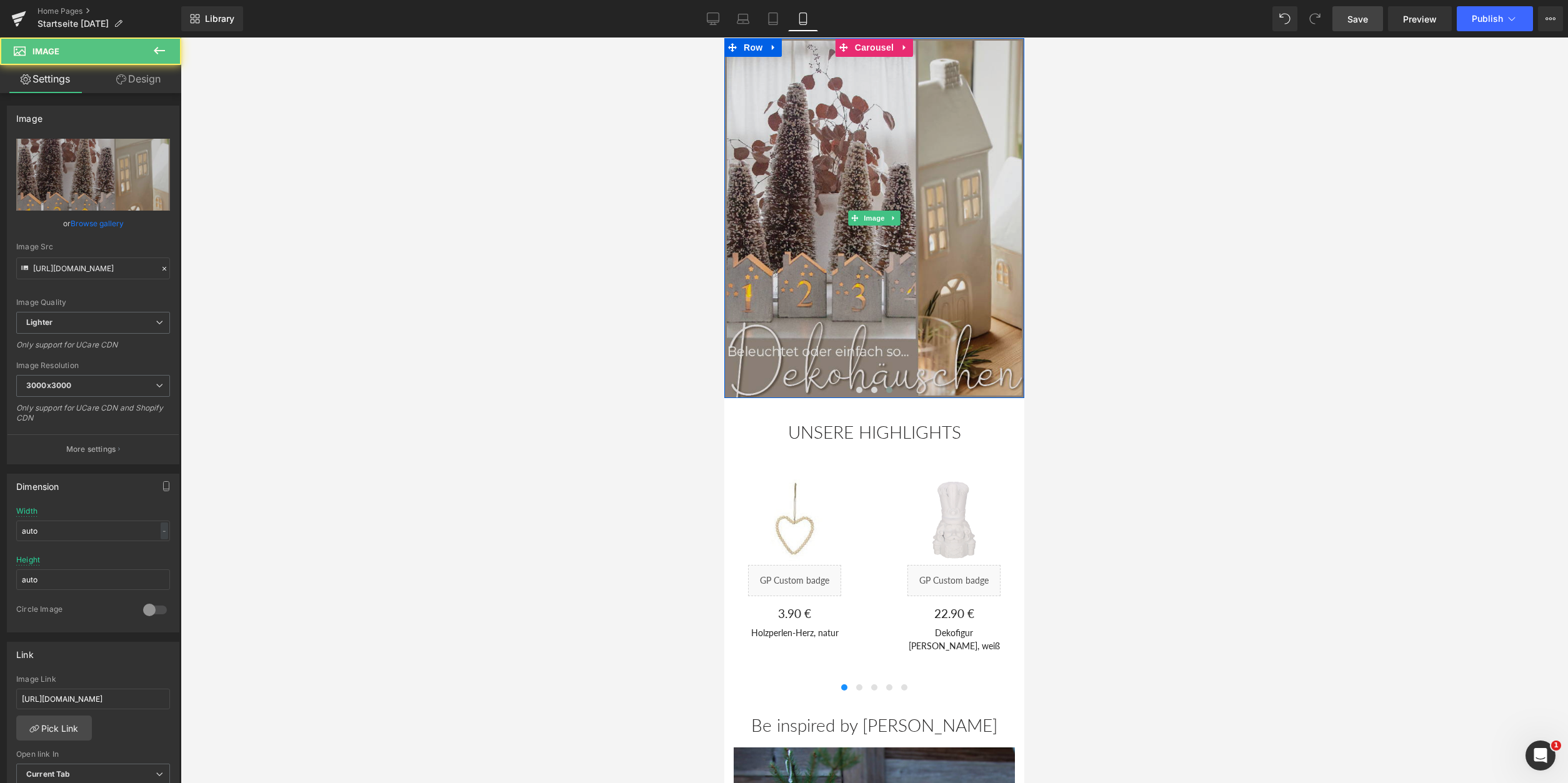
click at [837, 270] on img at bounding box center [874, 218] width 300 height 360
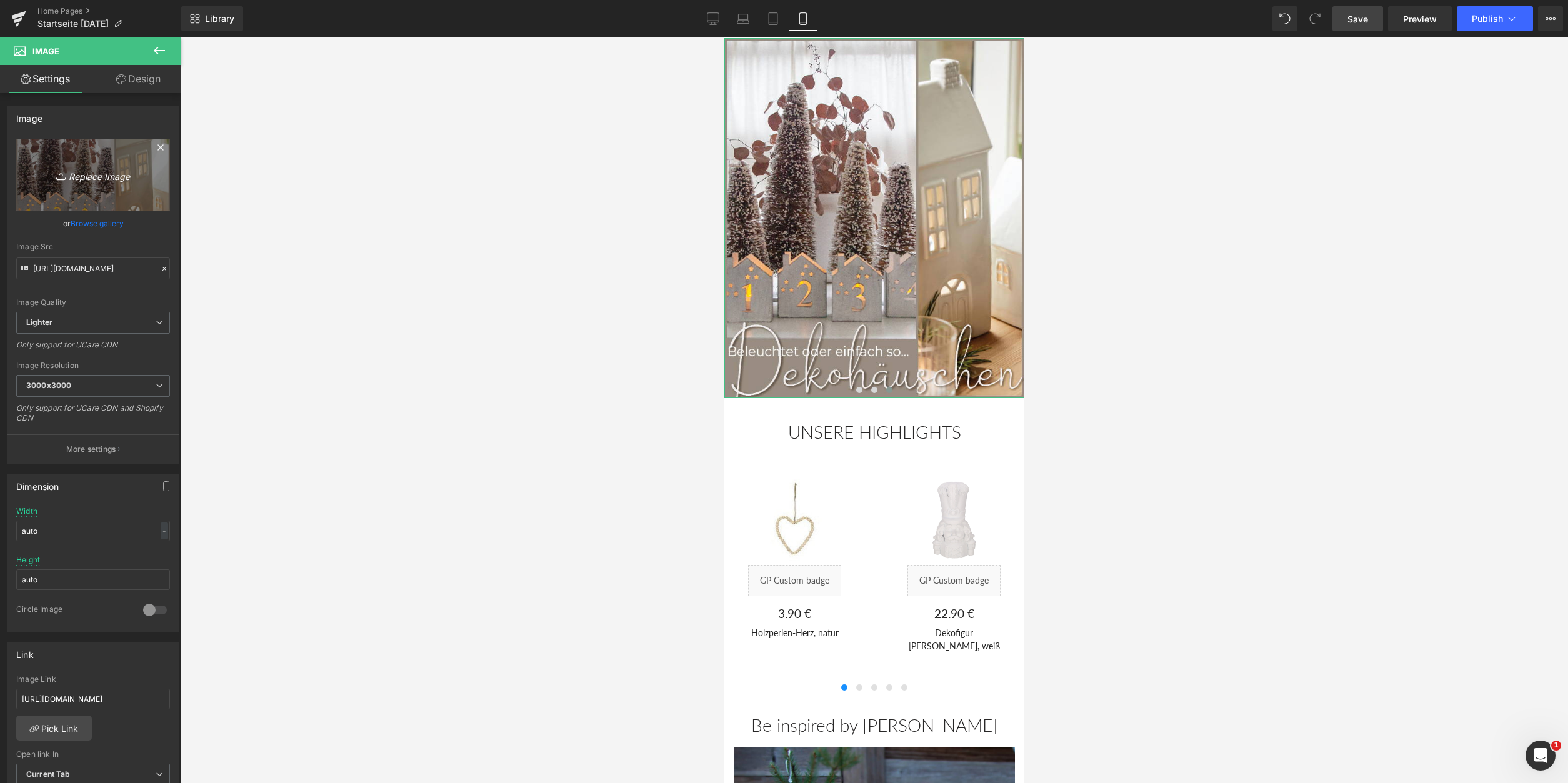
click at [85, 163] on link "Replace Image" at bounding box center [93, 175] width 153 height 72
type input "C:\fakepath\Häuschen_1_600x720.jpg"
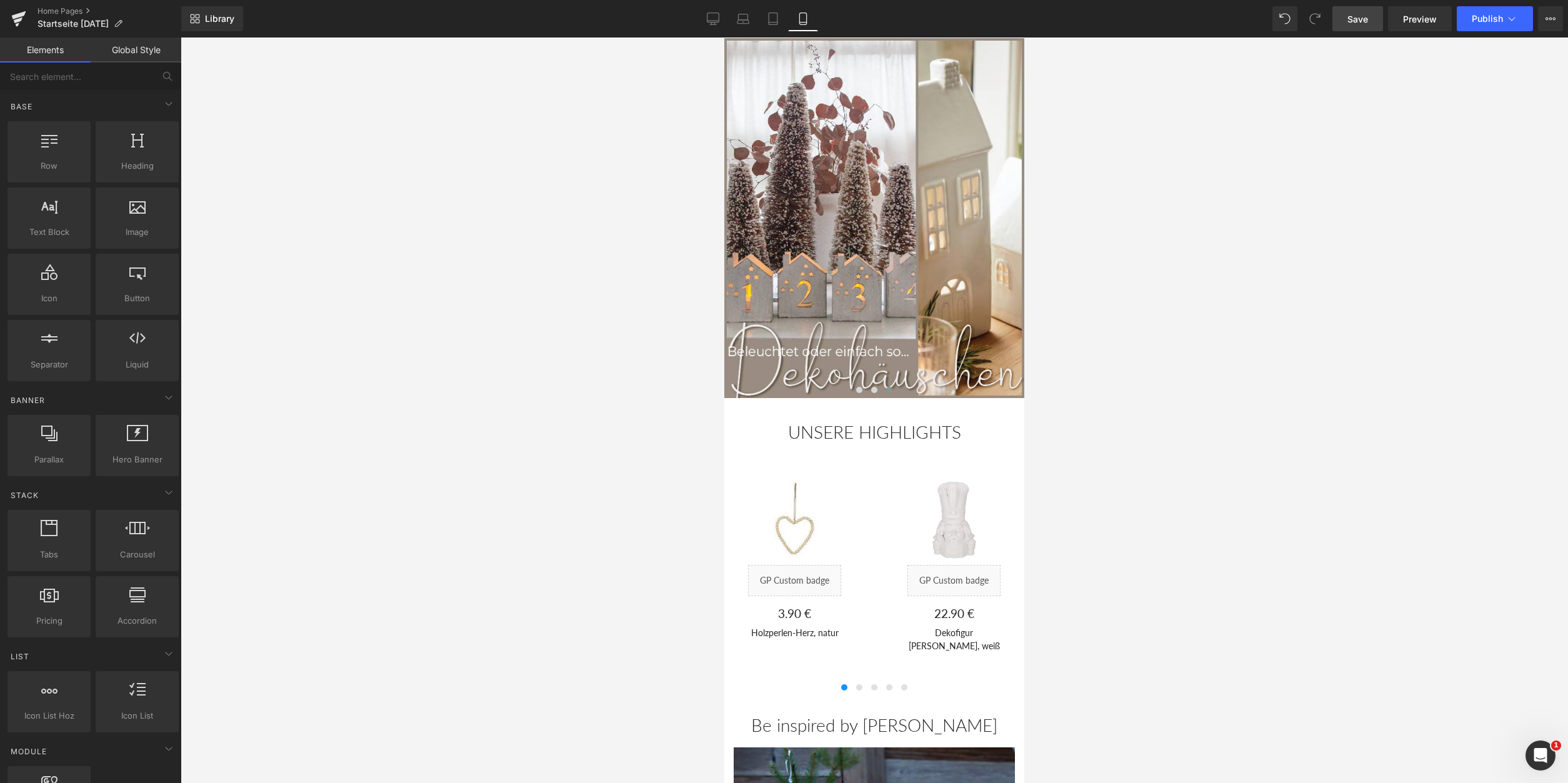
click at [519, 222] on div at bounding box center [874, 410] width 1388 height 746
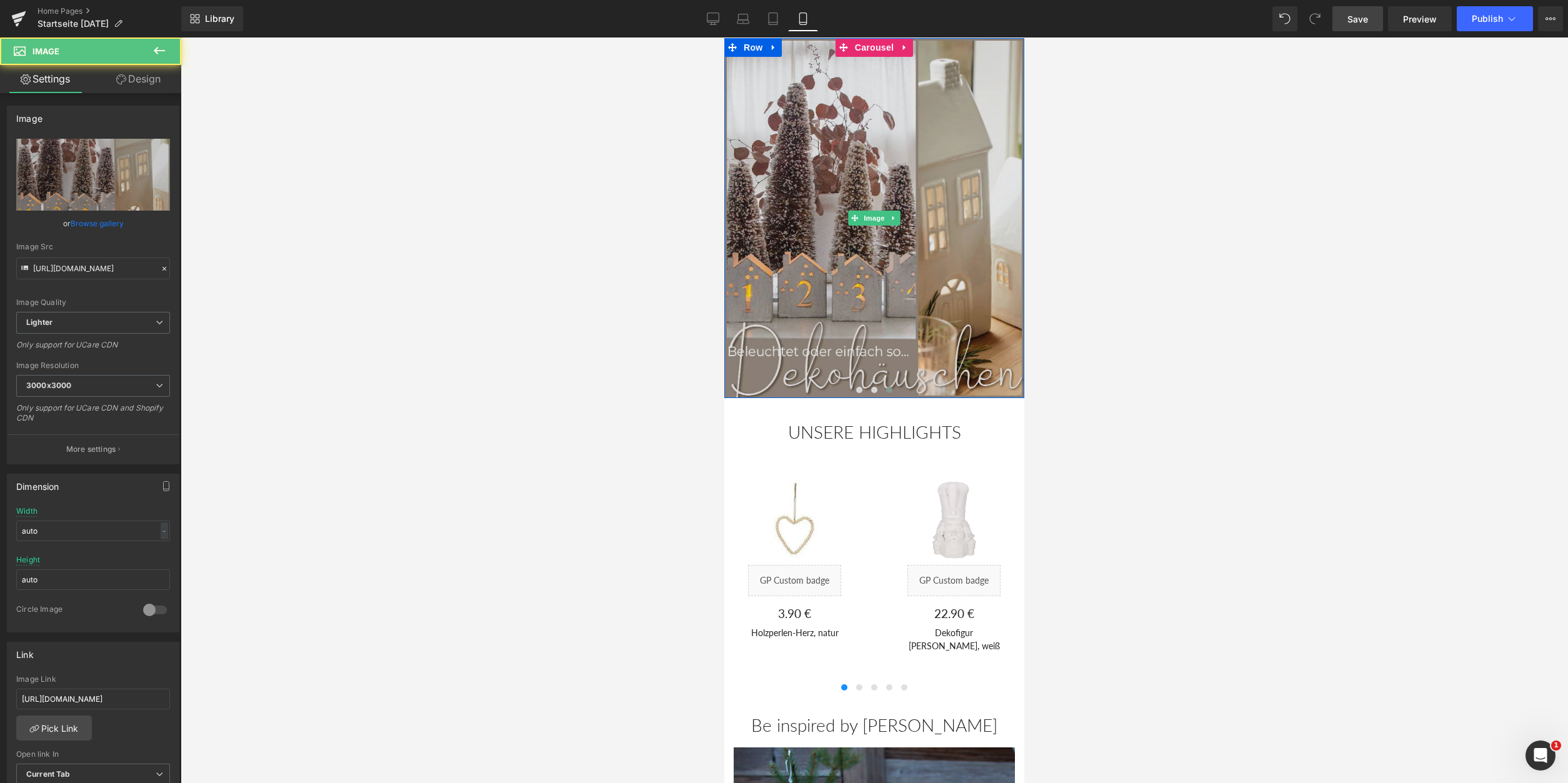
click at [795, 196] on img at bounding box center [874, 218] width 300 height 360
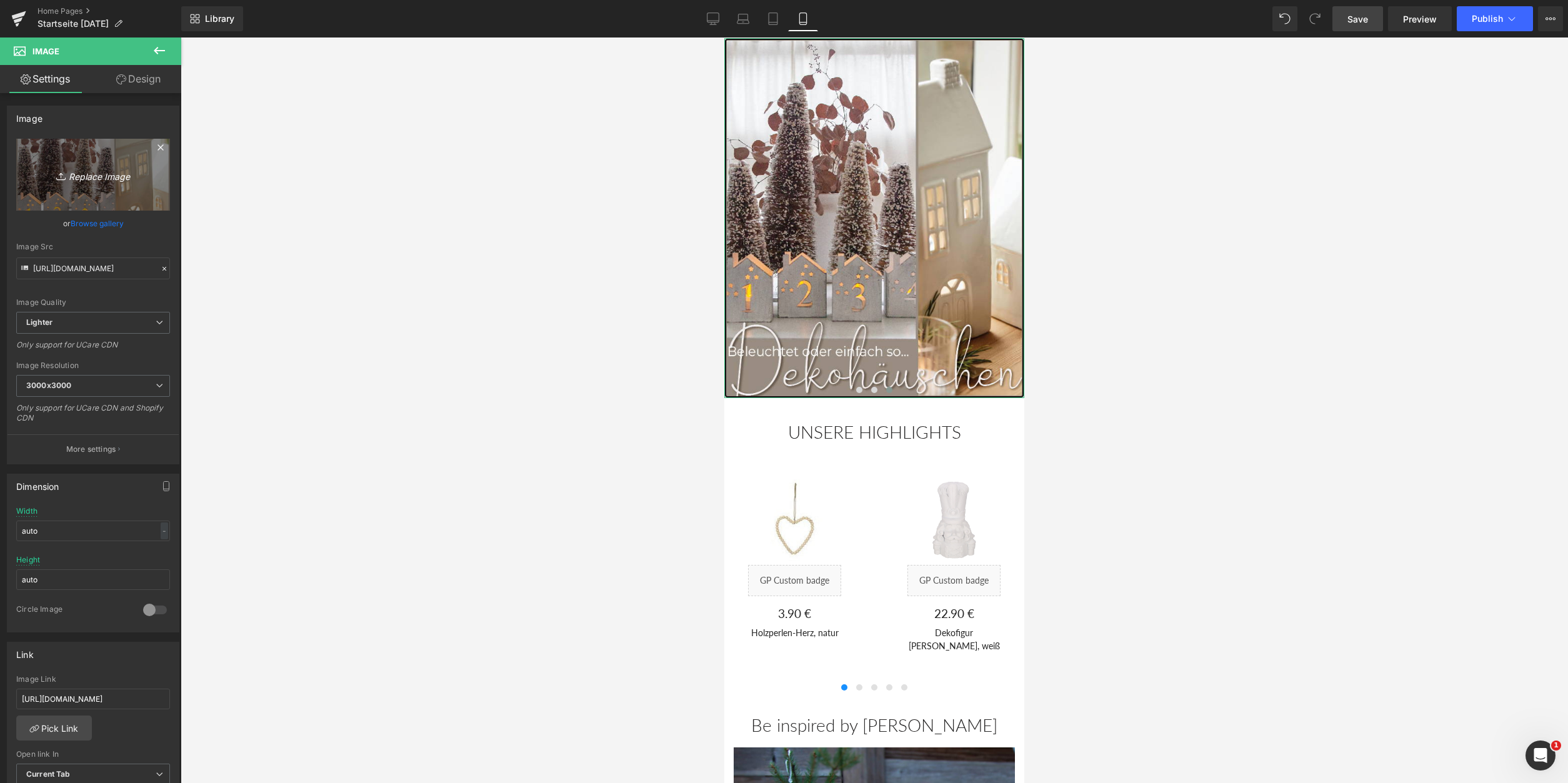
click at [135, 158] on link "Replace Image" at bounding box center [93, 175] width 153 height 72
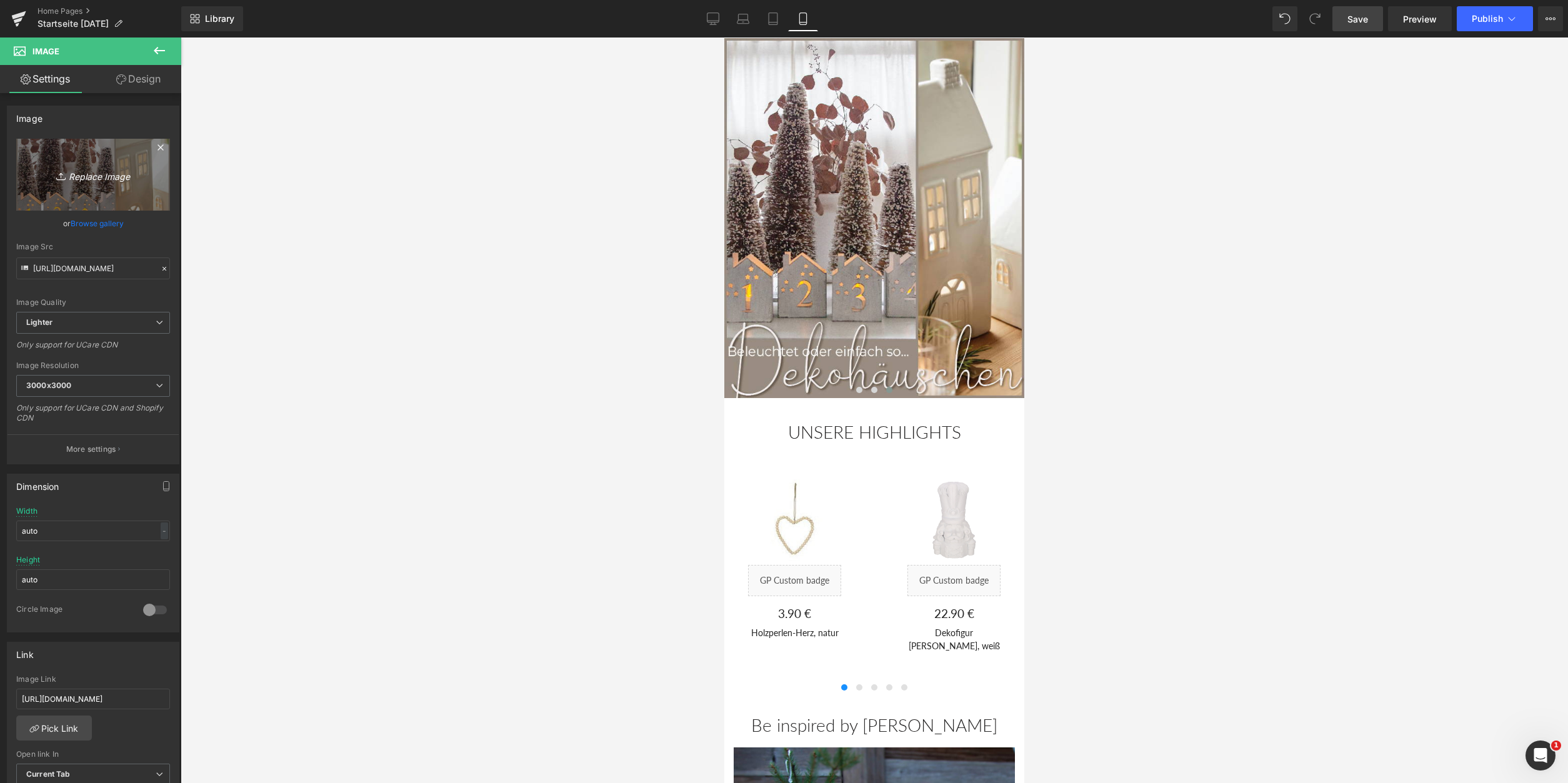
type input "C:\fakepath\Häuschen_1_600x720.jpg"
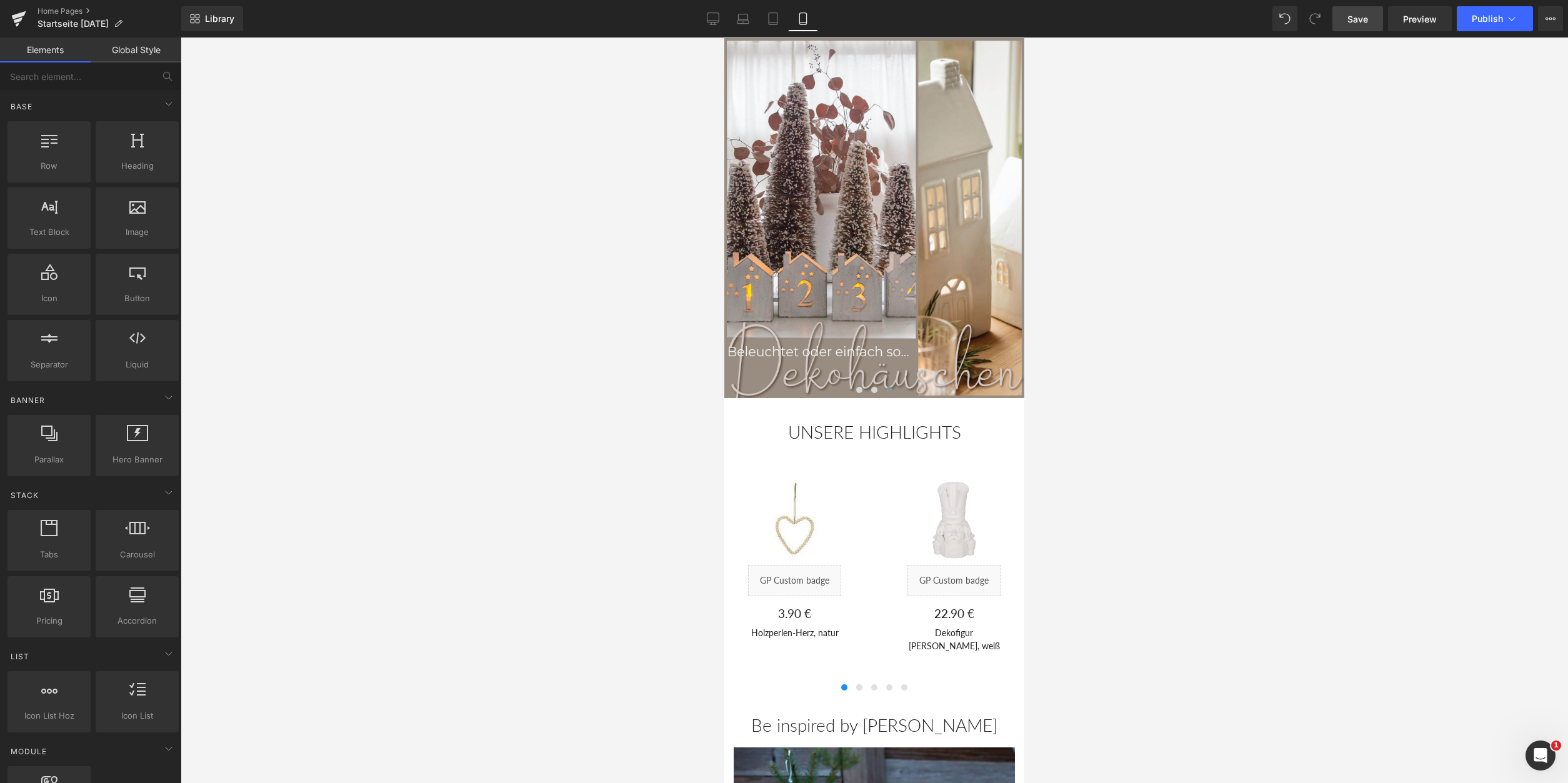
click at [491, 313] on div at bounding box center [874, 410] width 1388 height 746
click at [1366, 20] on span "Save" at bounding box center [1357, 19] width 20 height 13
click at [705, 21] on icon at bounding box center [699, 18] width 12 height 9
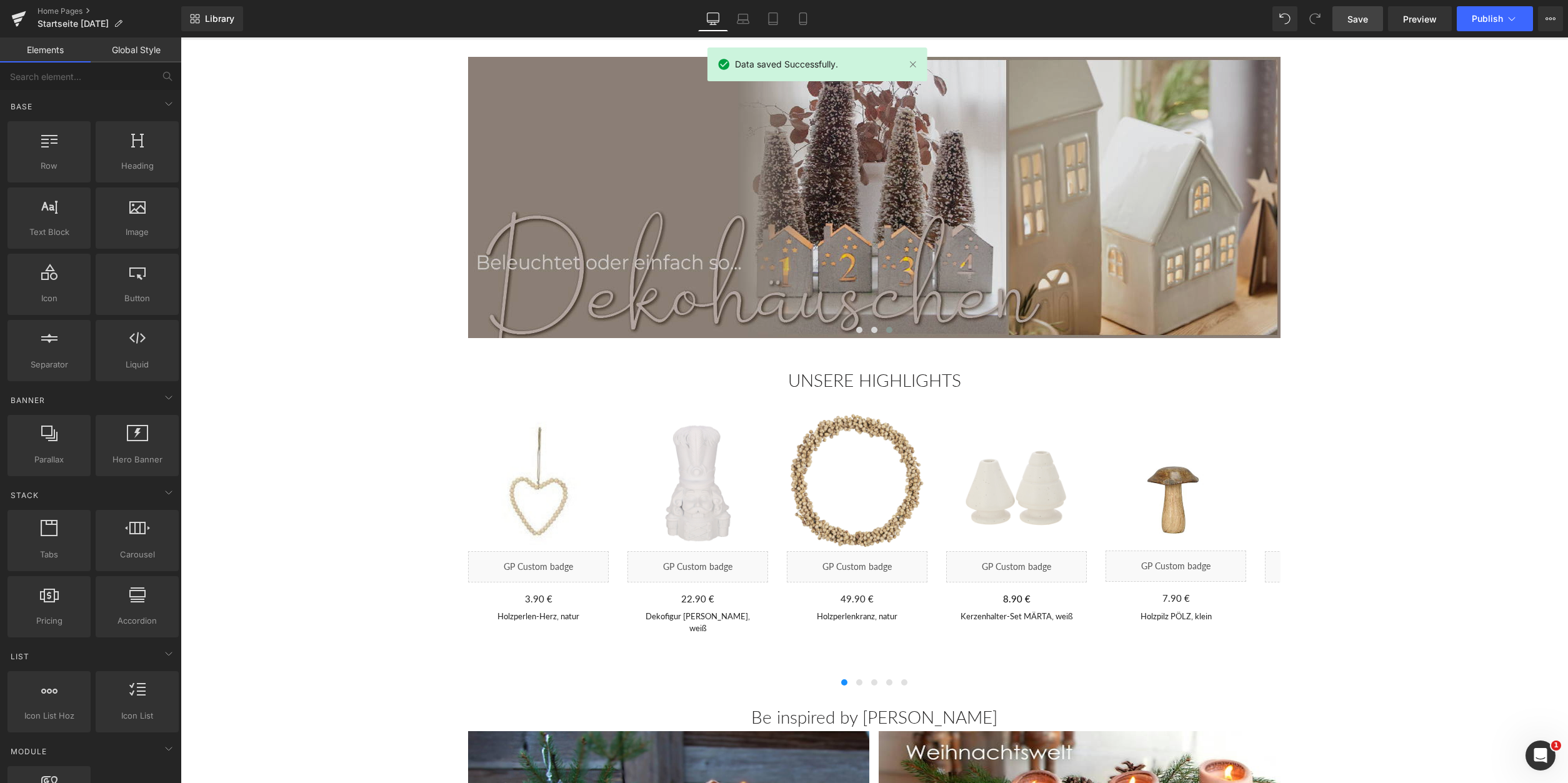
scroll to position [100, 0]
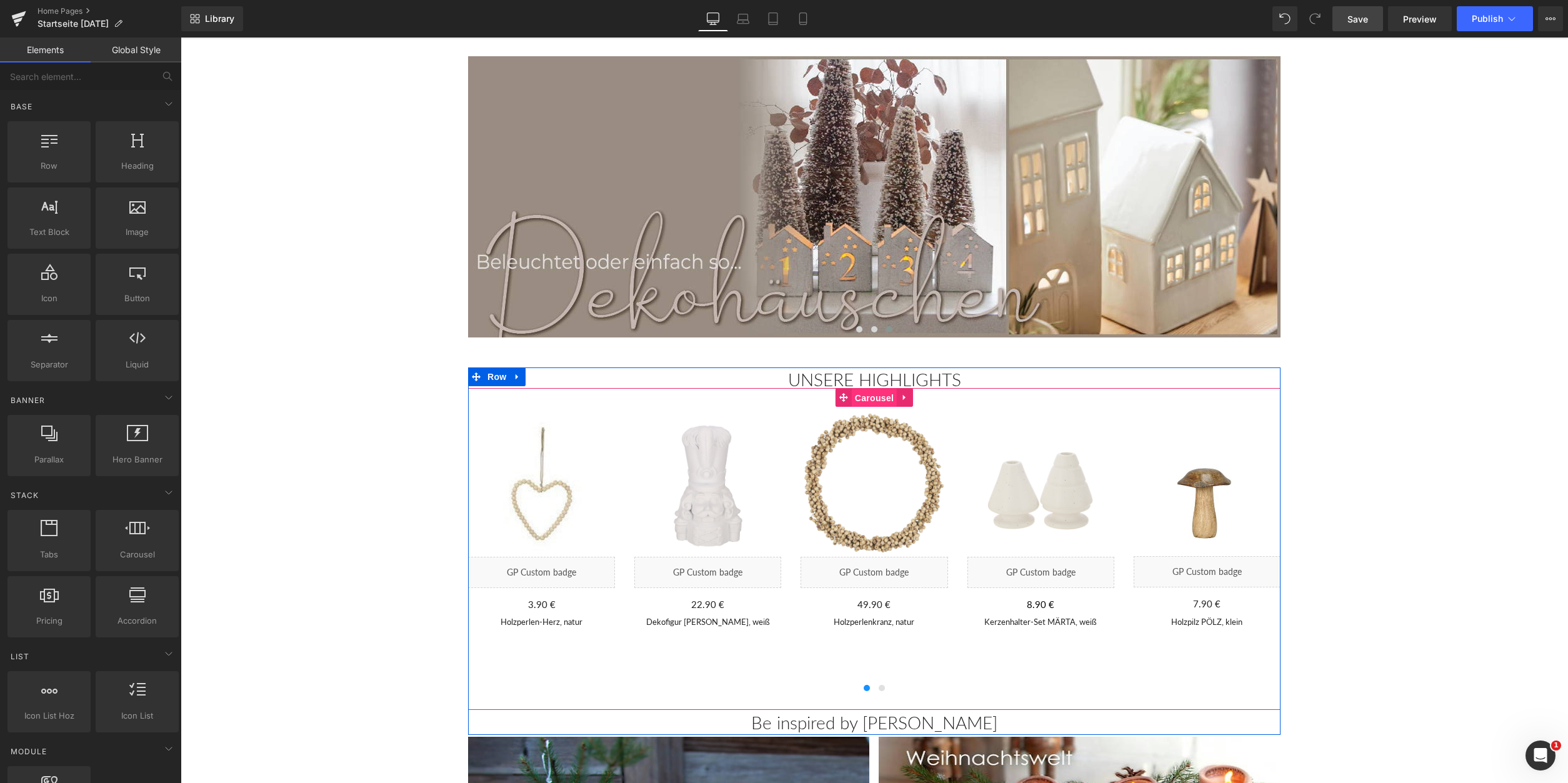
click at [877, 397] on span "Carousel" at bounding box center [874, 398] width 45 height 19
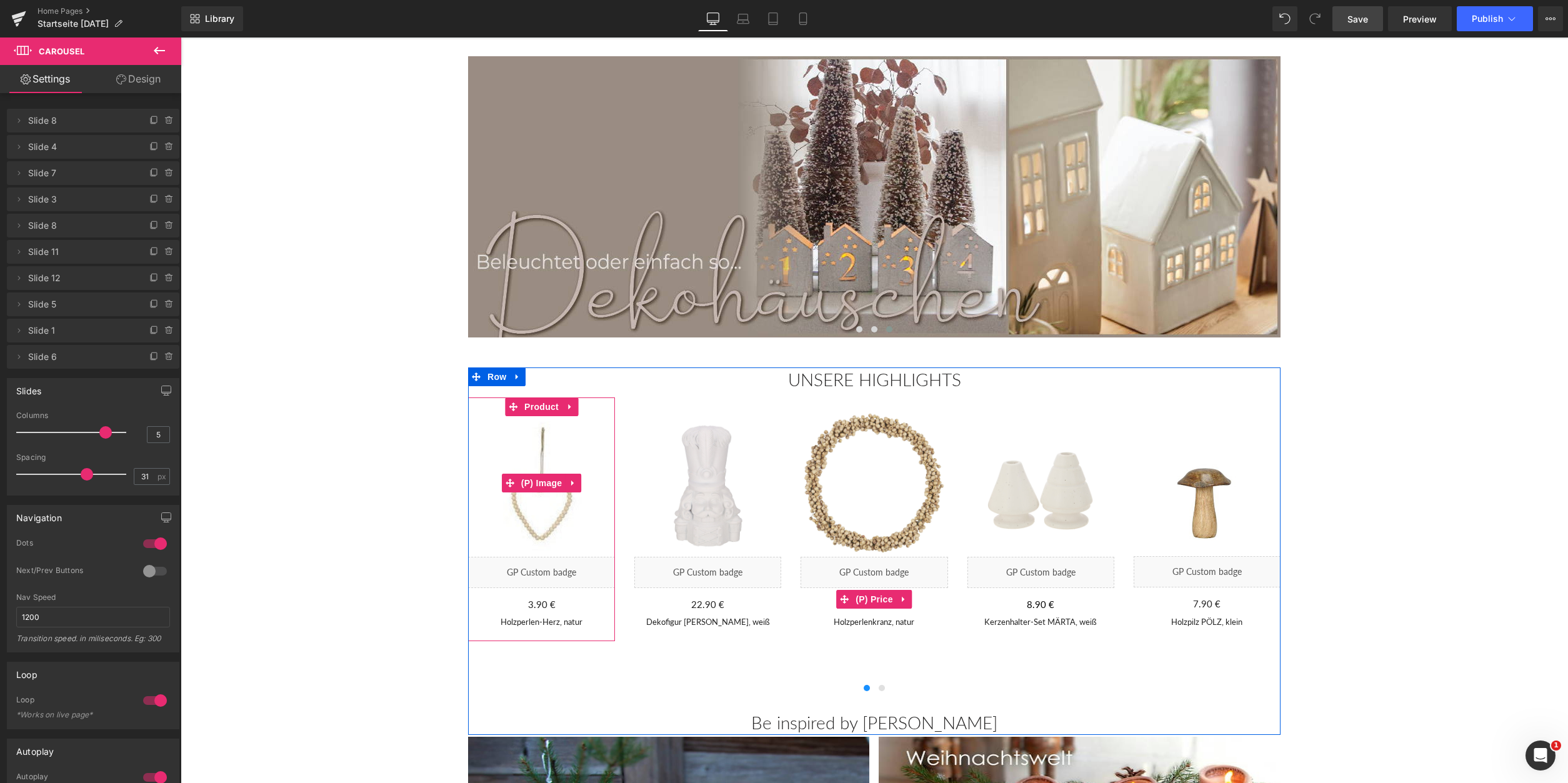
click at [533, 435] on img at bounding box center [542, 483] width 147 height 147
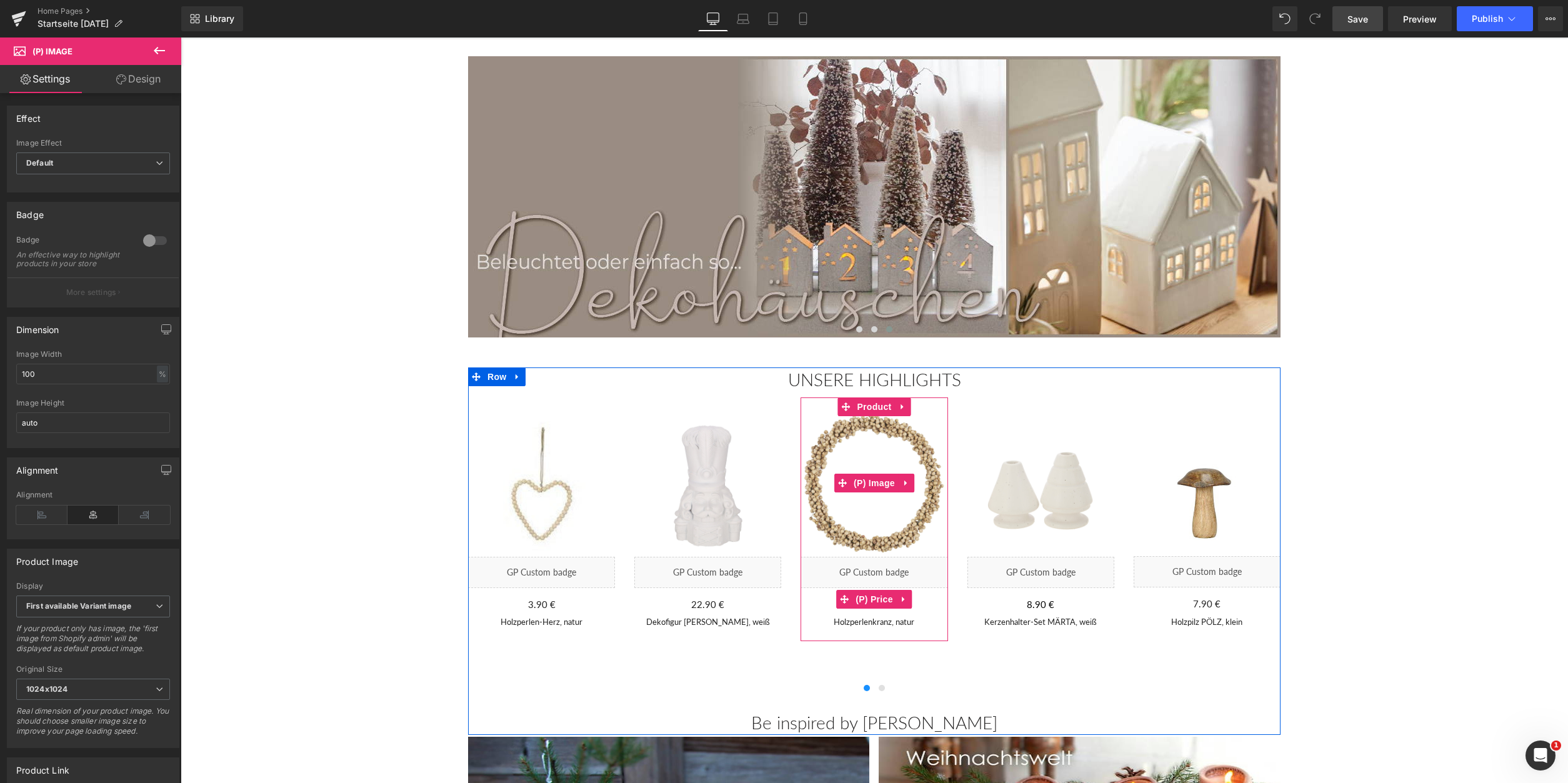
click at [839, 448] on img at bounding box center [874, 483] width 147 height 147
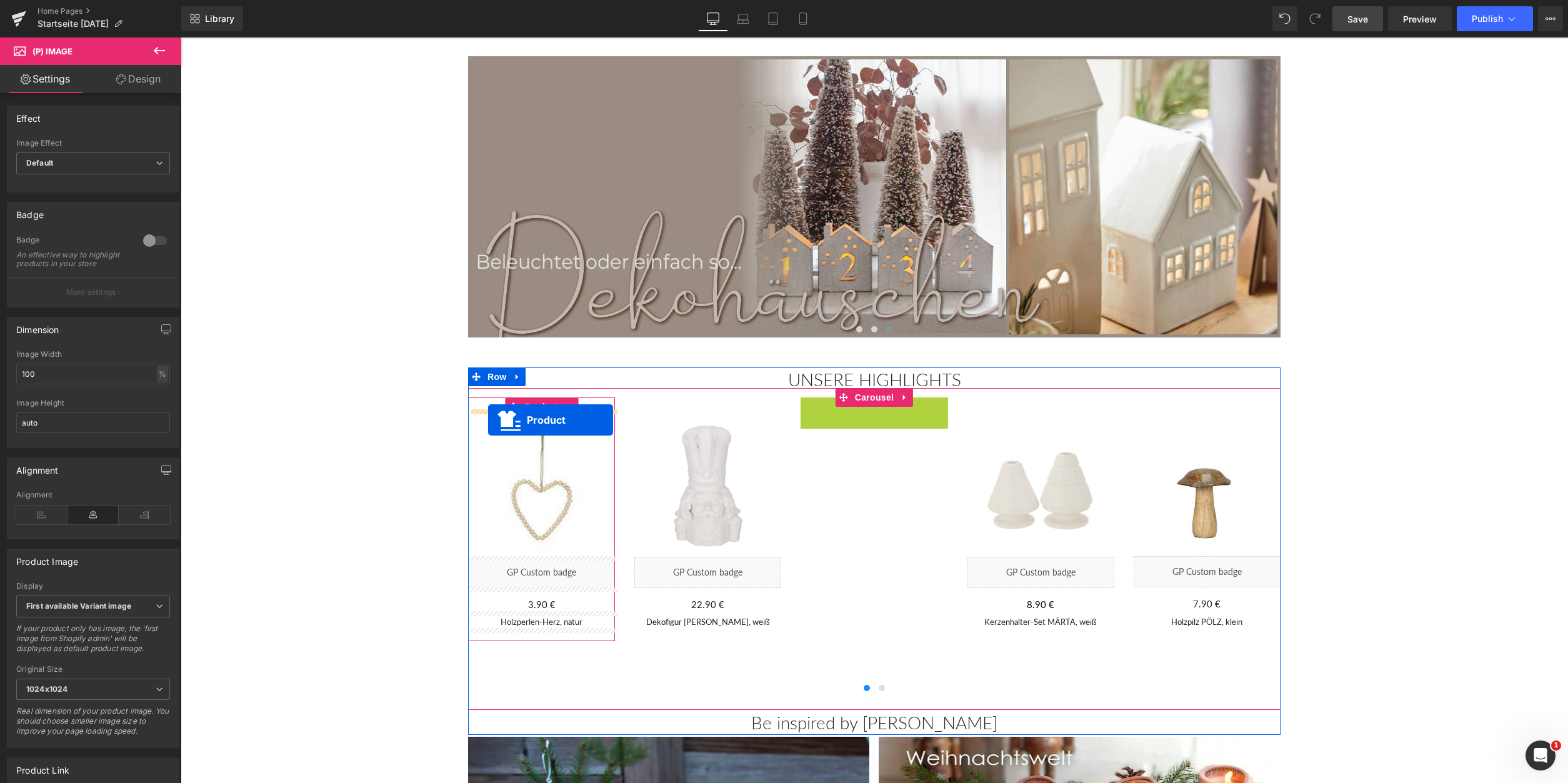
drag, startPoint x: 875, startPoint y: 407, endPoint x: 488, endPoint y: 420, distance: 387.2
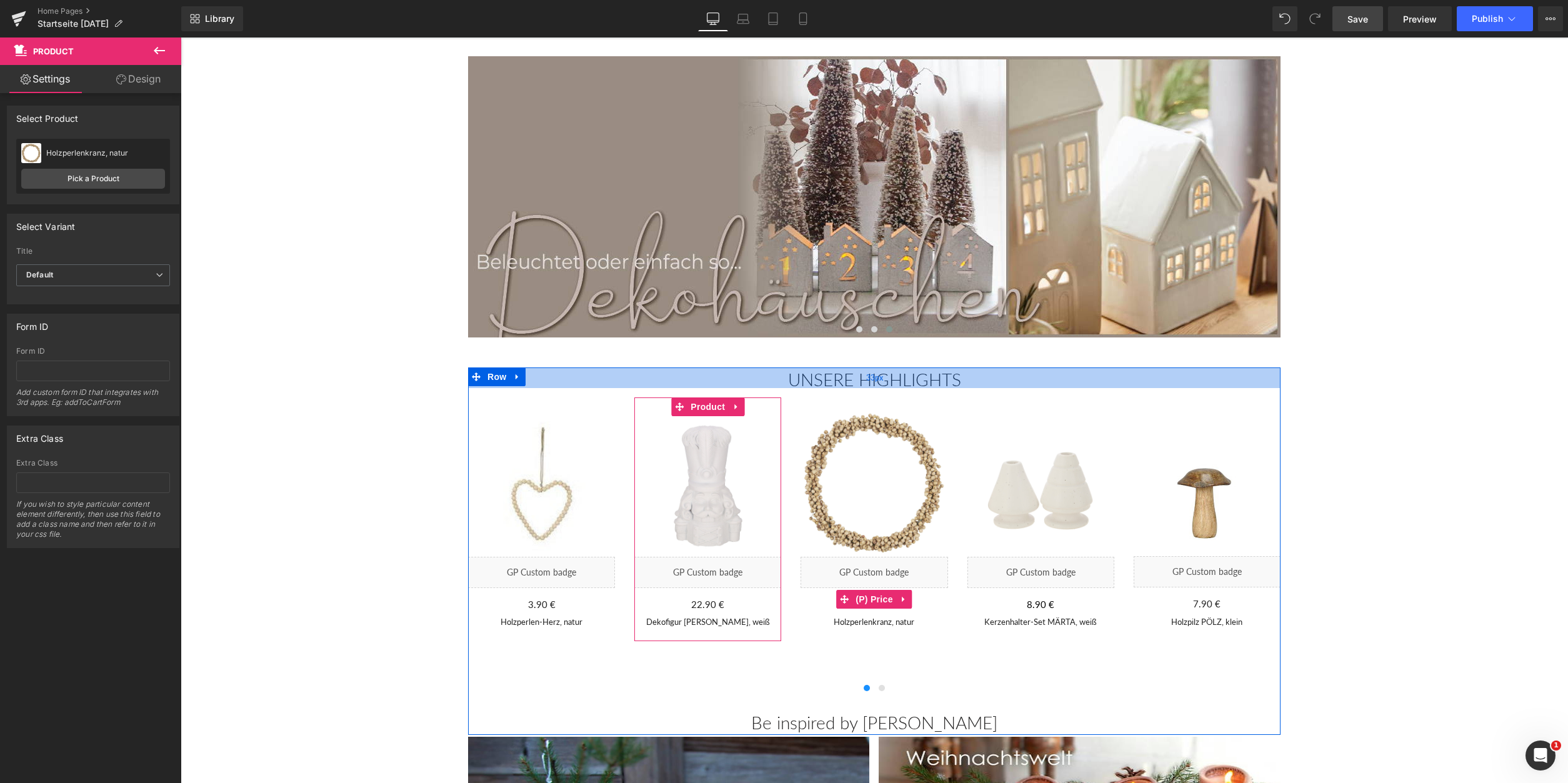
click at [875, 380] on span "33px" at bounding box center [875, 378] width 17 height 10
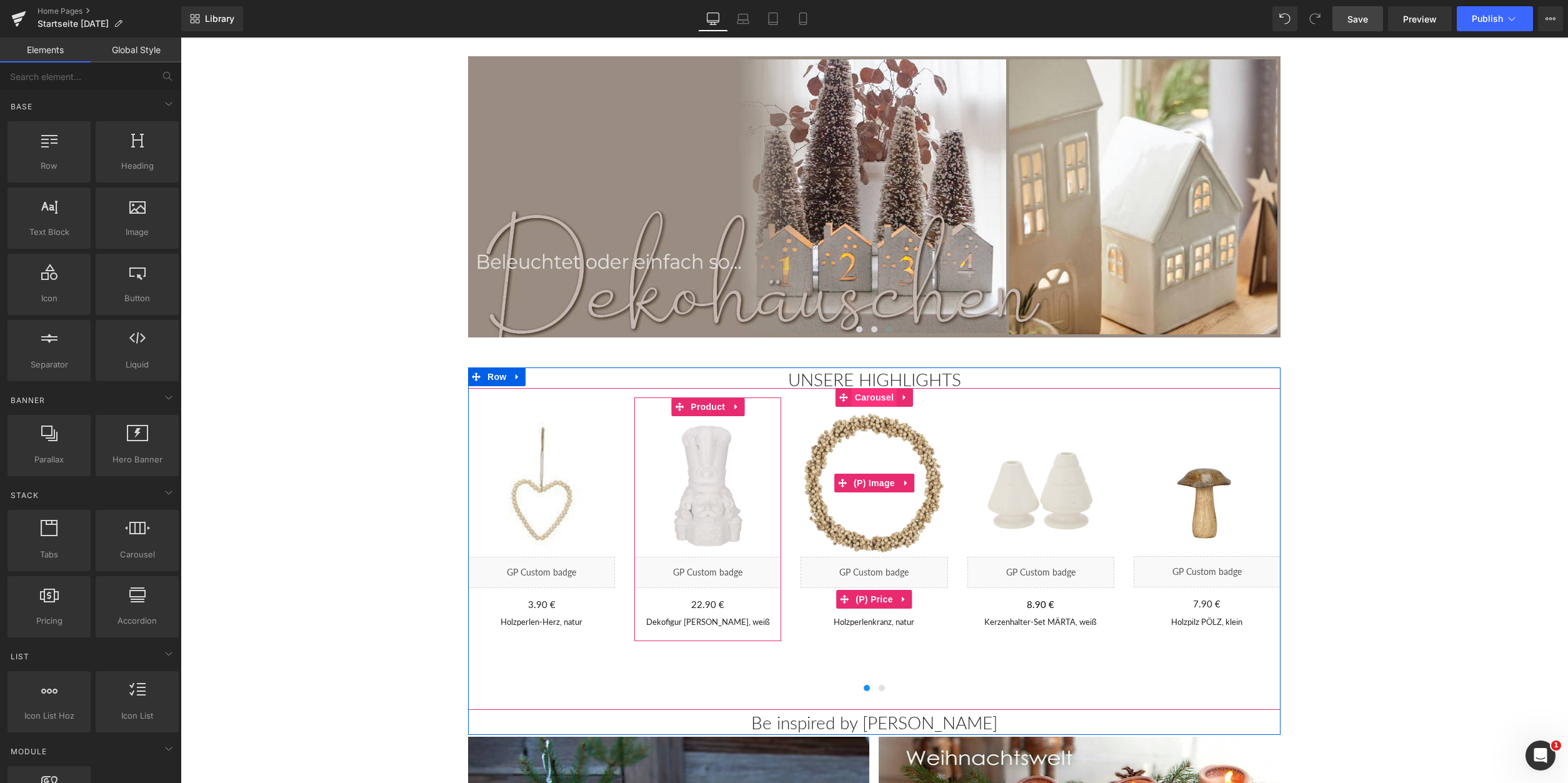
click at [881, 397] on span "Carousel" at bounding box center [874, 397] width 45 height 19
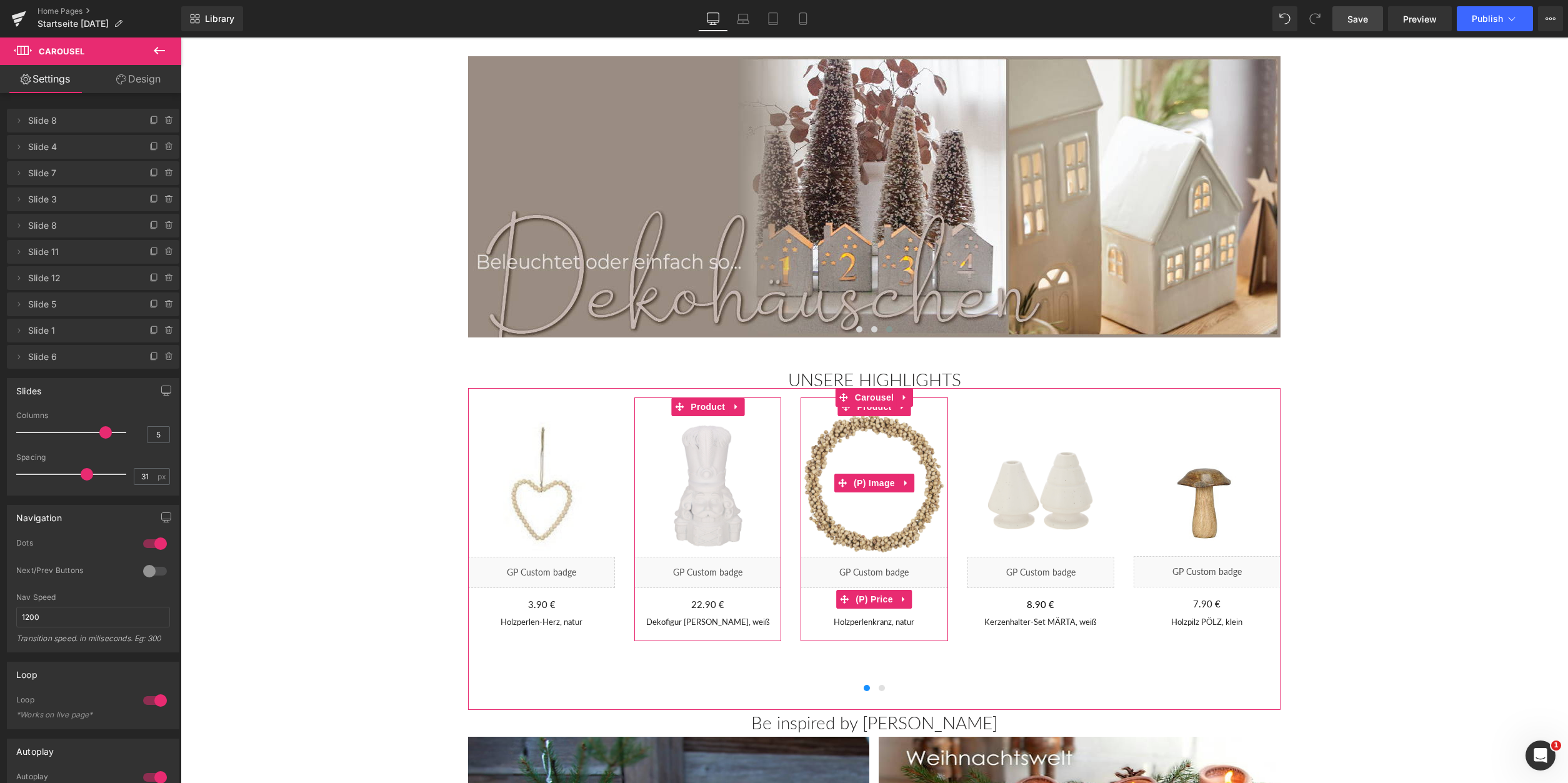
click at [38, 173] on span "Slide 7" at bounding box center [81, 173] width 105 height 24
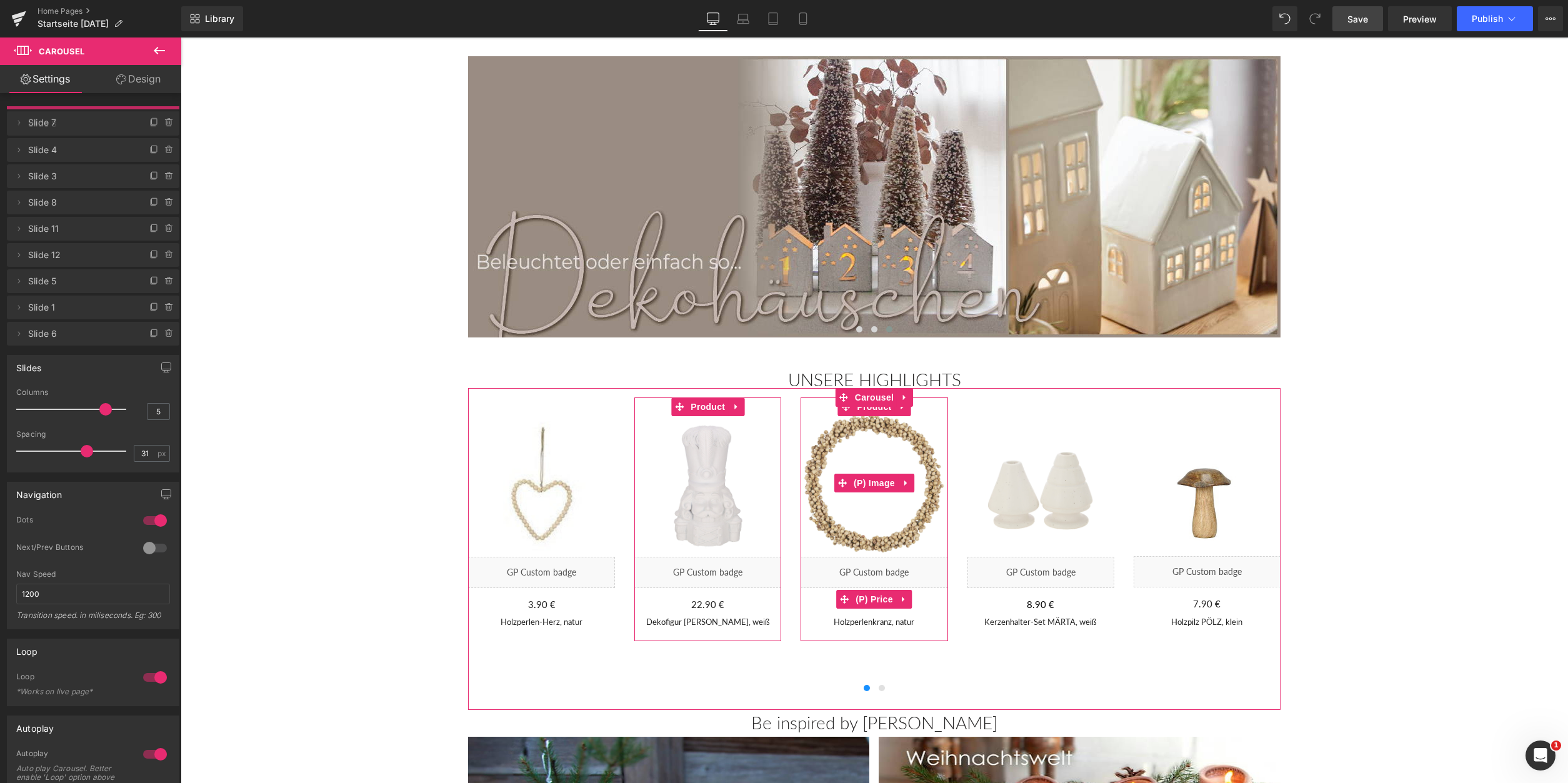
drag, startPoint x: 43, startPoint y: 173, endPoint x: 45, endPoint y: 123, distance: 50.0
click at [45, 123] on span "Slide 7" at bounding box center [81, 123] width 105 height 24
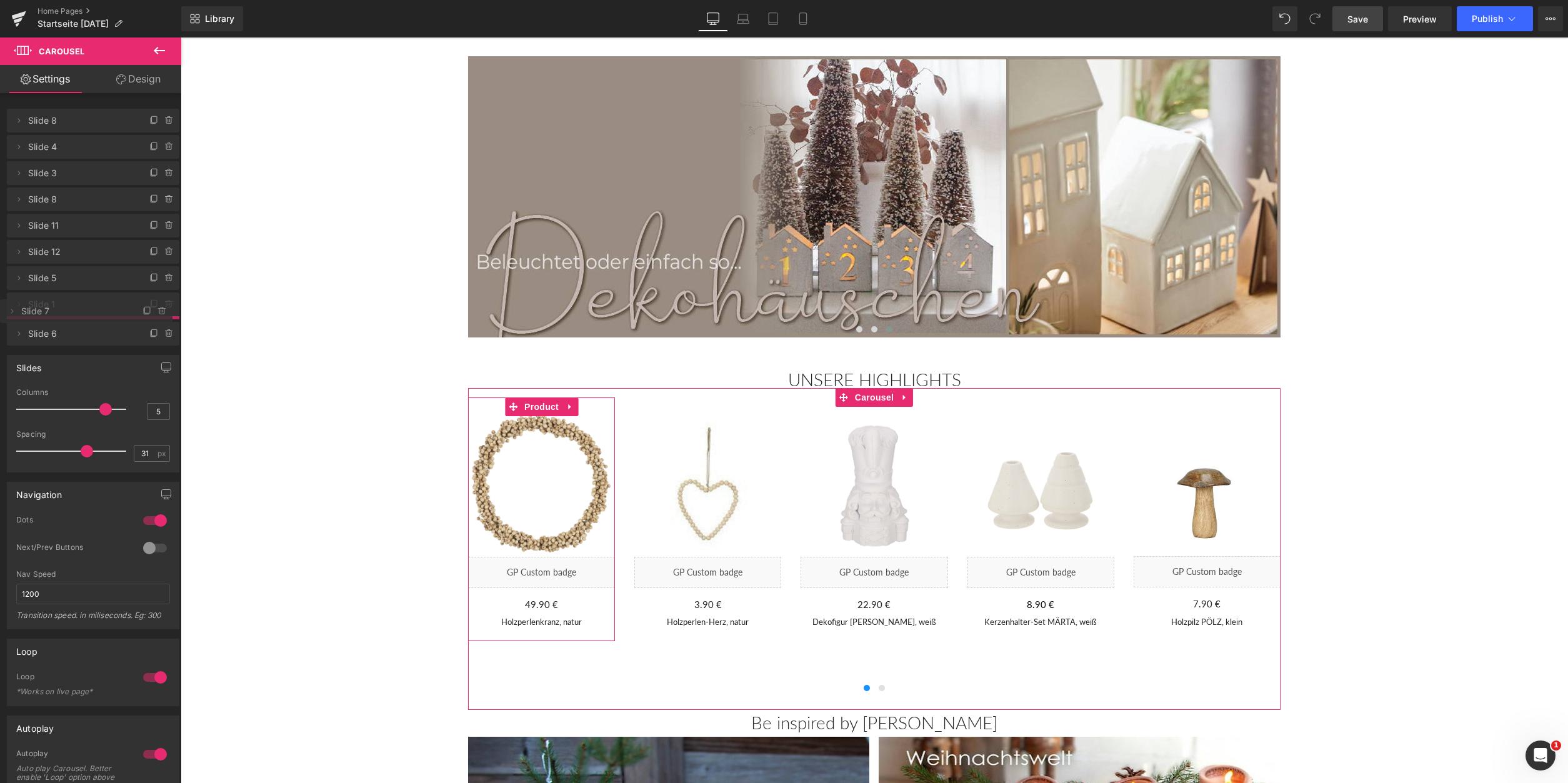
drag, startPoint x: 64, startPoint y: 122, endPoint x: 60, endPoint y: 313, distance: 191.0
click at [60, 313] on span "Slide 7" at bounding box center [73, 311] width 105 height 24
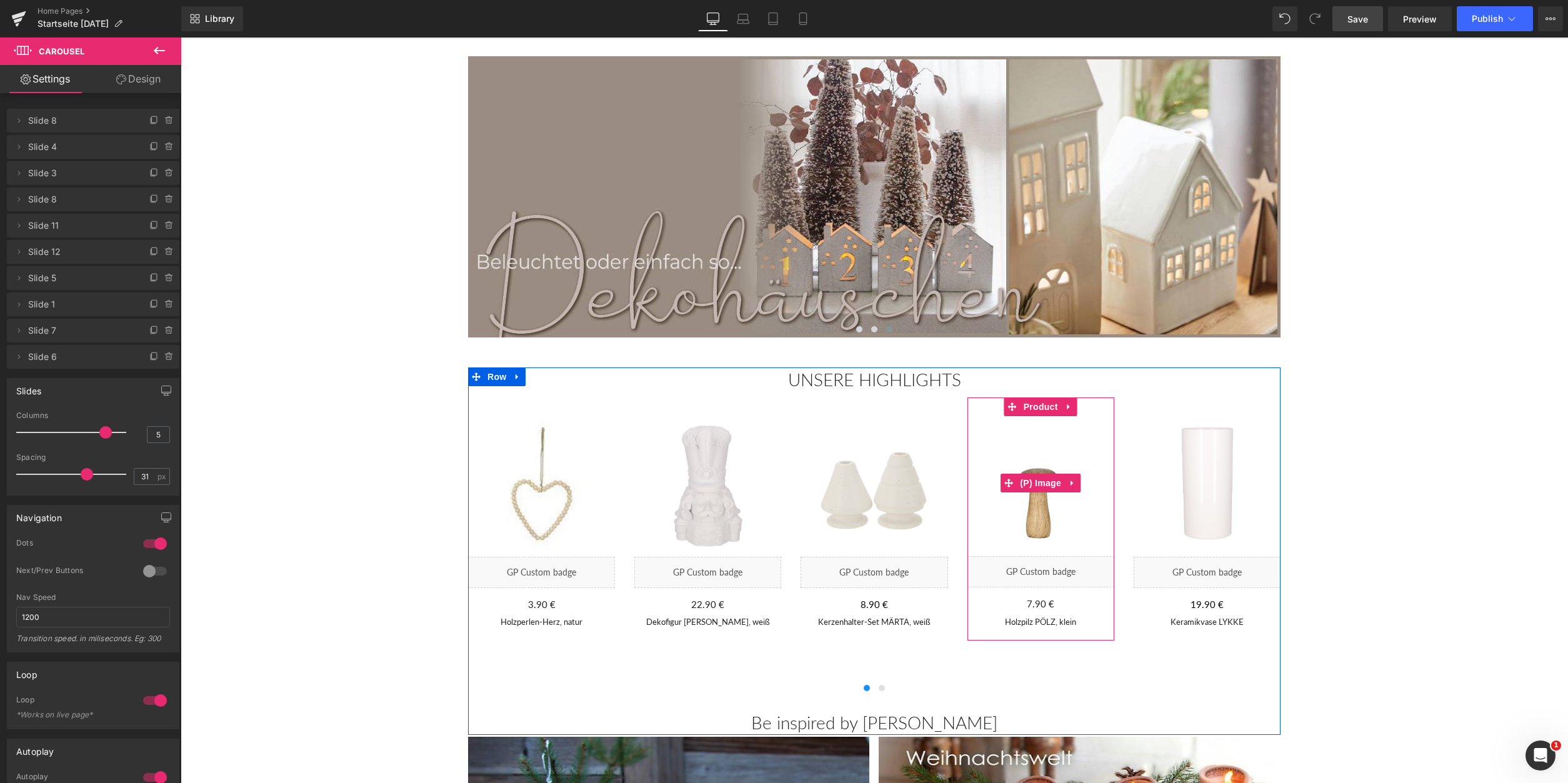
click at [1037, 518] on img at bounding box center [1041, 483] width 147 height 147
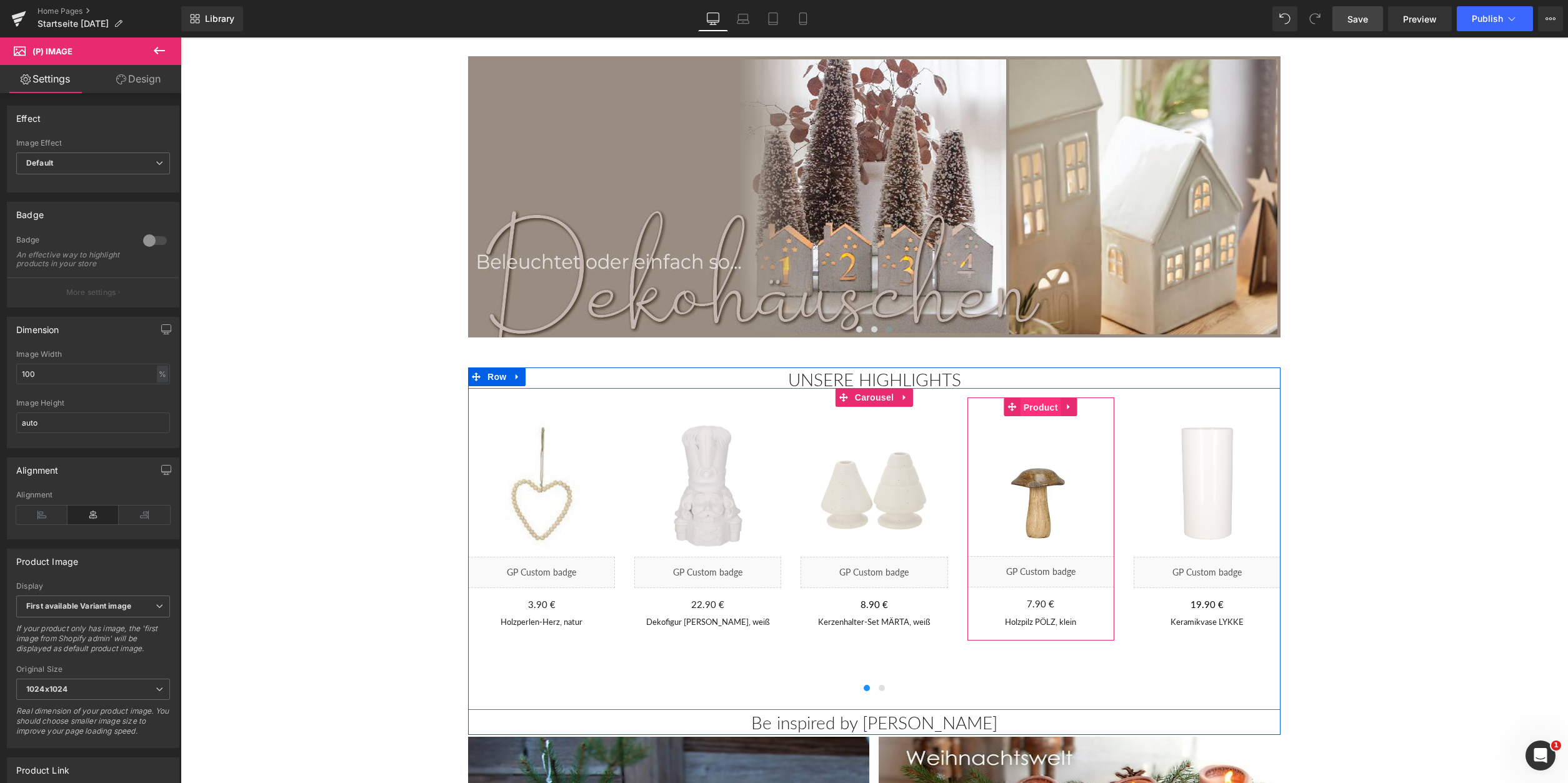
click at [1041, 407] on span "Product" at bounding box center [1041, 407] width 41 height 19
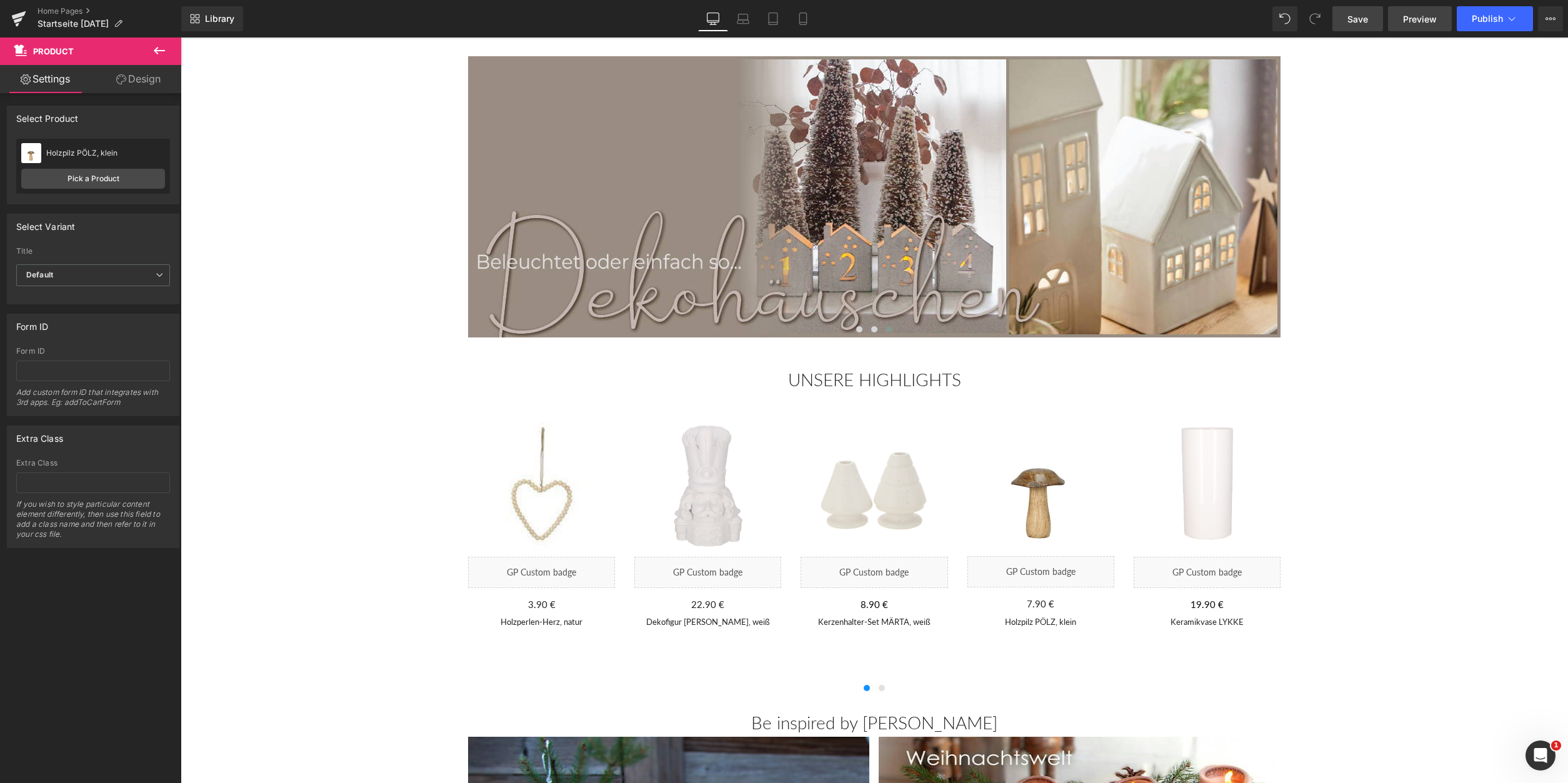
click at [1412, 24] on span "Preview" at bounding box center [1420, 19] width 33 height 13
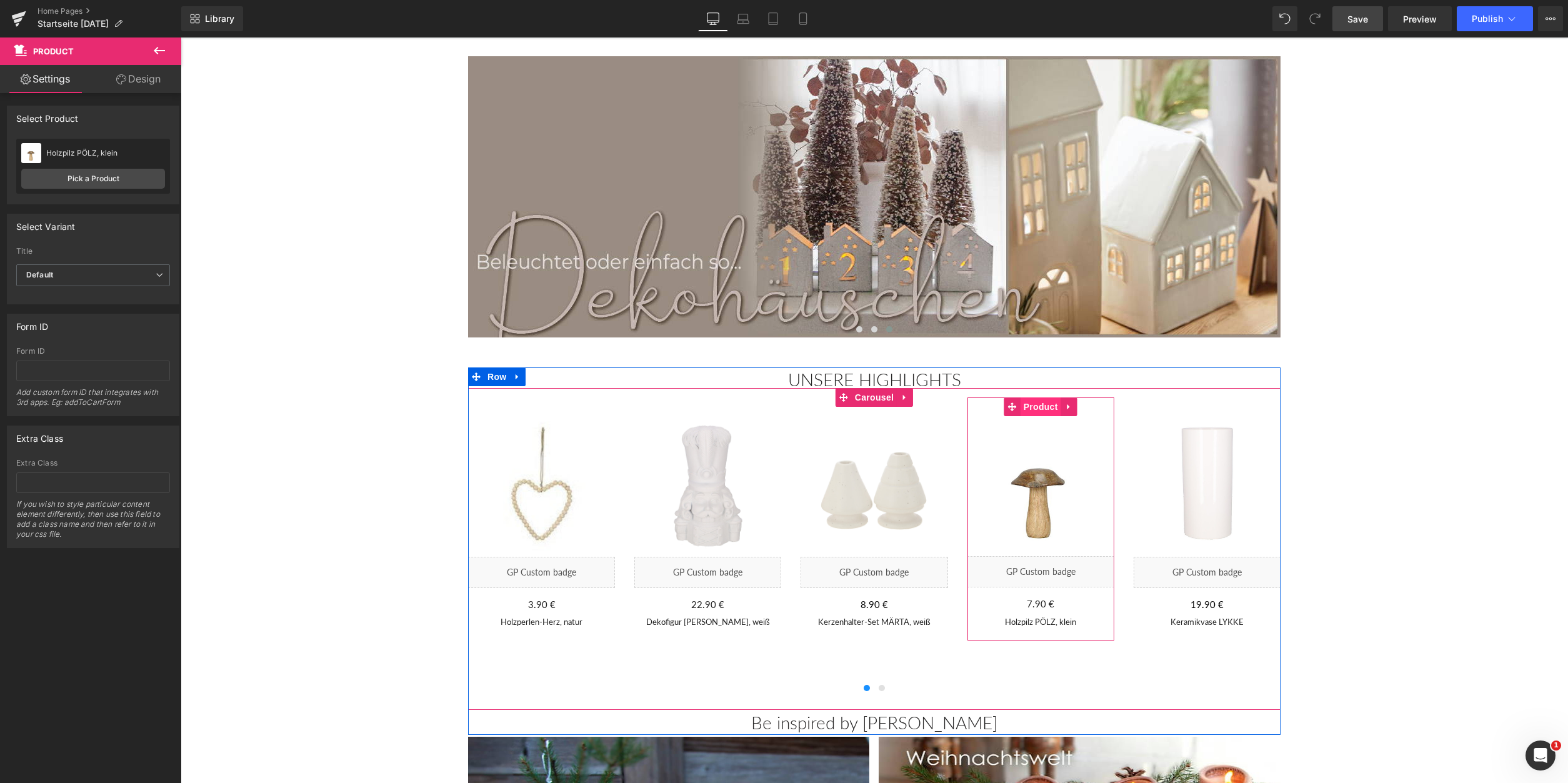
click at [1037, 409] on span "Product" at bounding box center [1041, 407] width 41 height 19
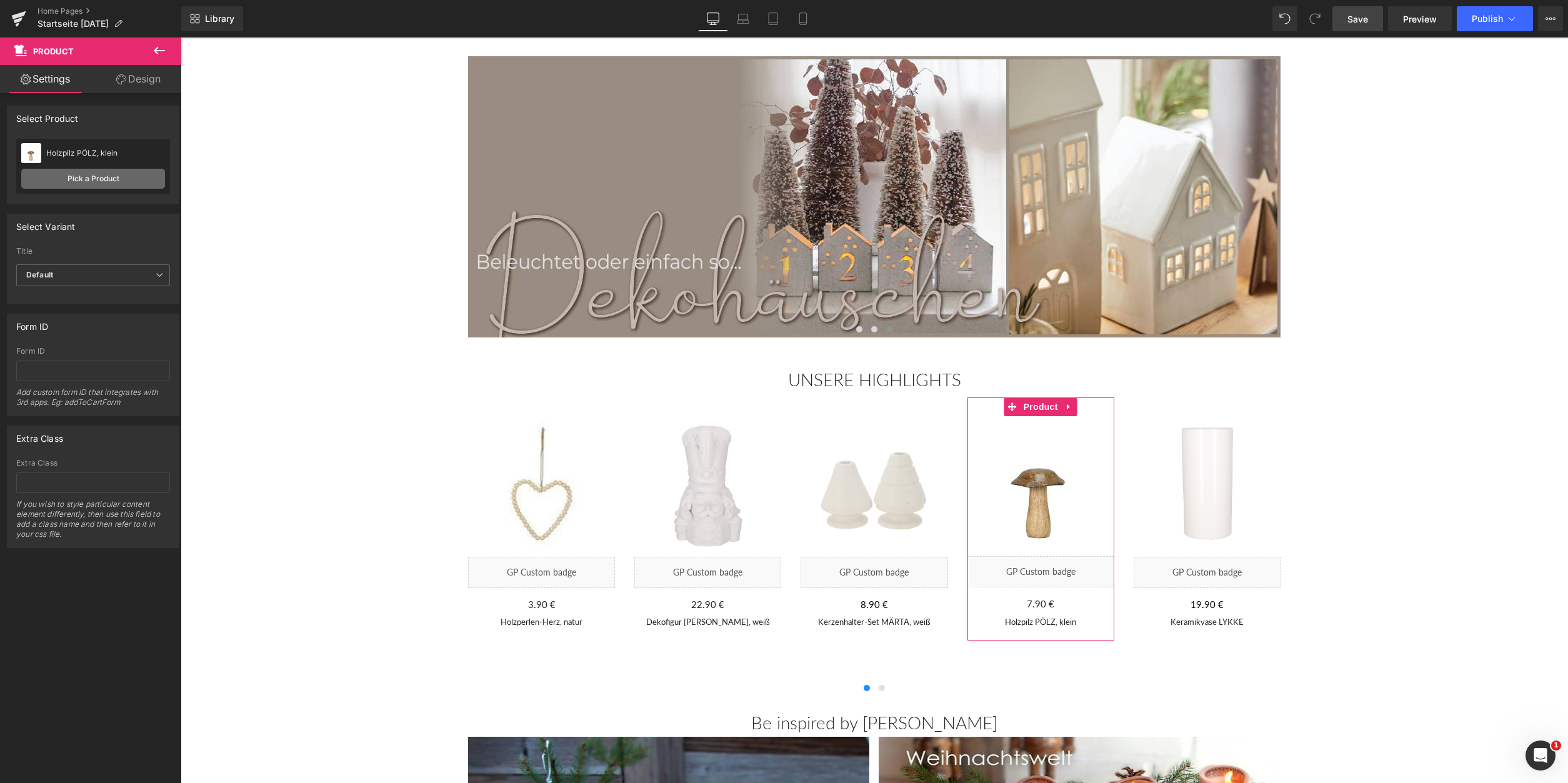
click at [86, 178] on link "Pick a Product" at bounding box center [92, 178] width 144 height 20
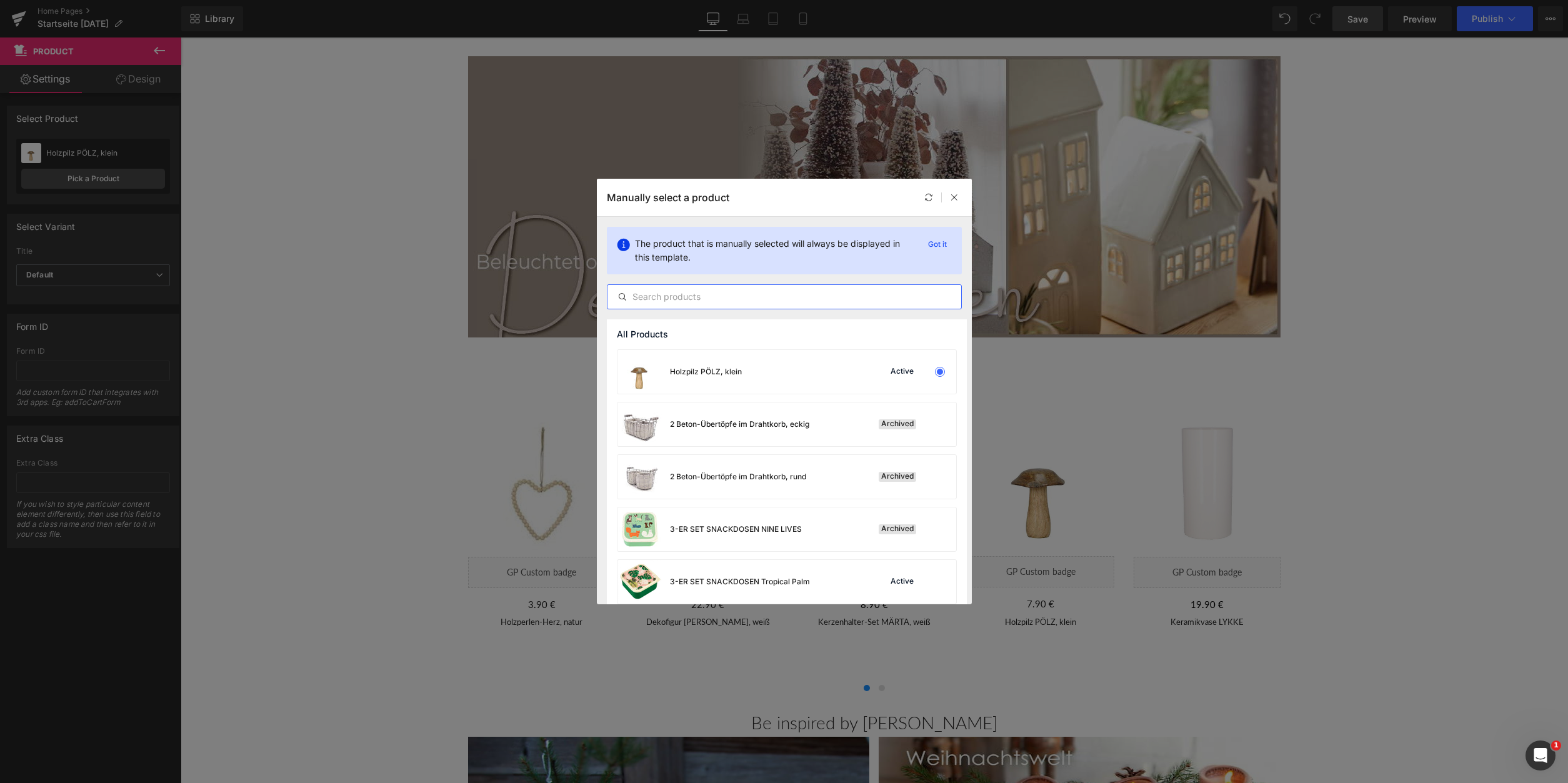
click at [658, 292] on input "text" at bounding box center [784, 296] width 353 height 15
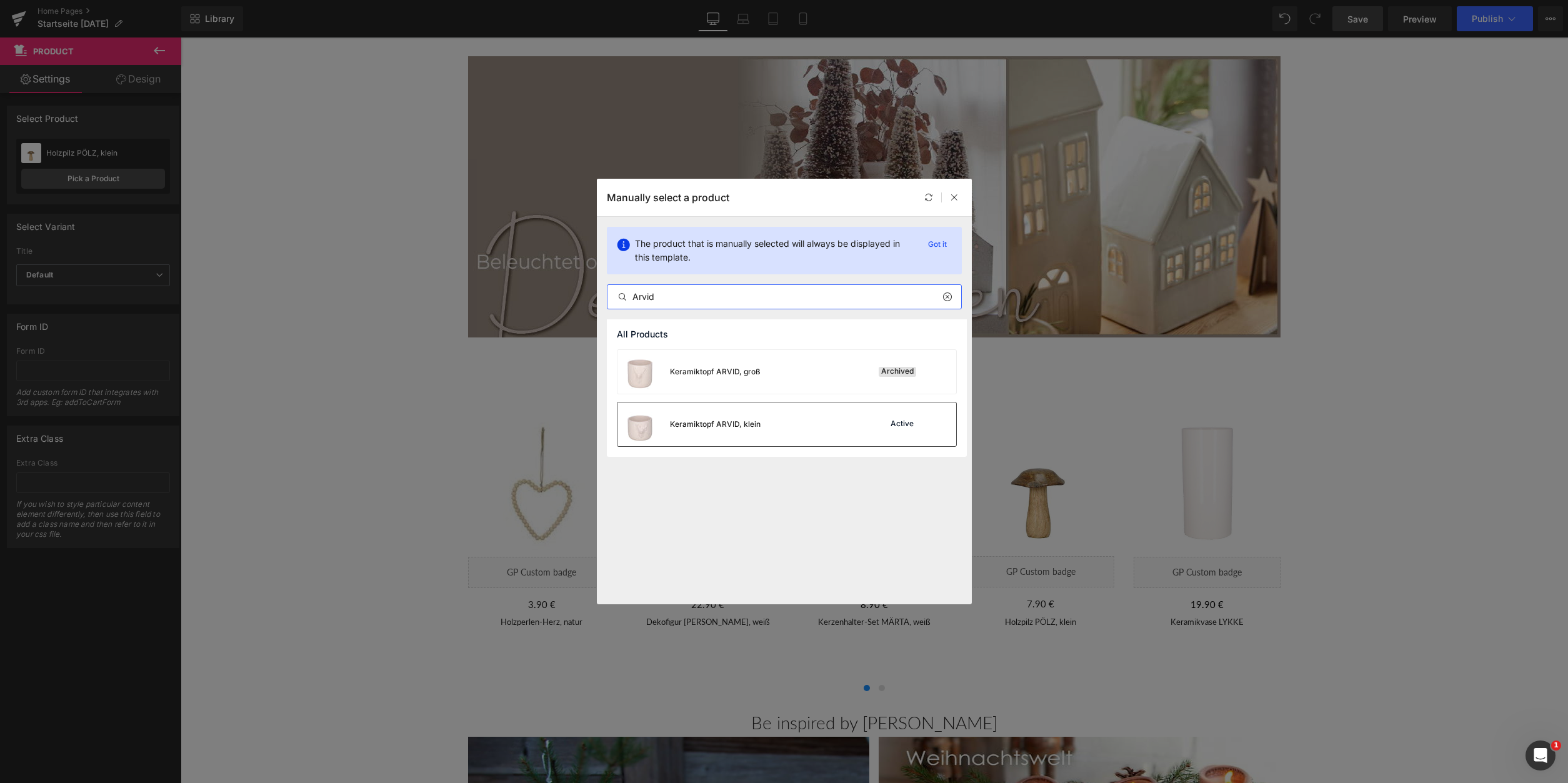
type input "Arvid"
click at [780, 417] on div "Keramiktopf ARVID, klein Active" at bounding box center [787, 424] width 339 height 44
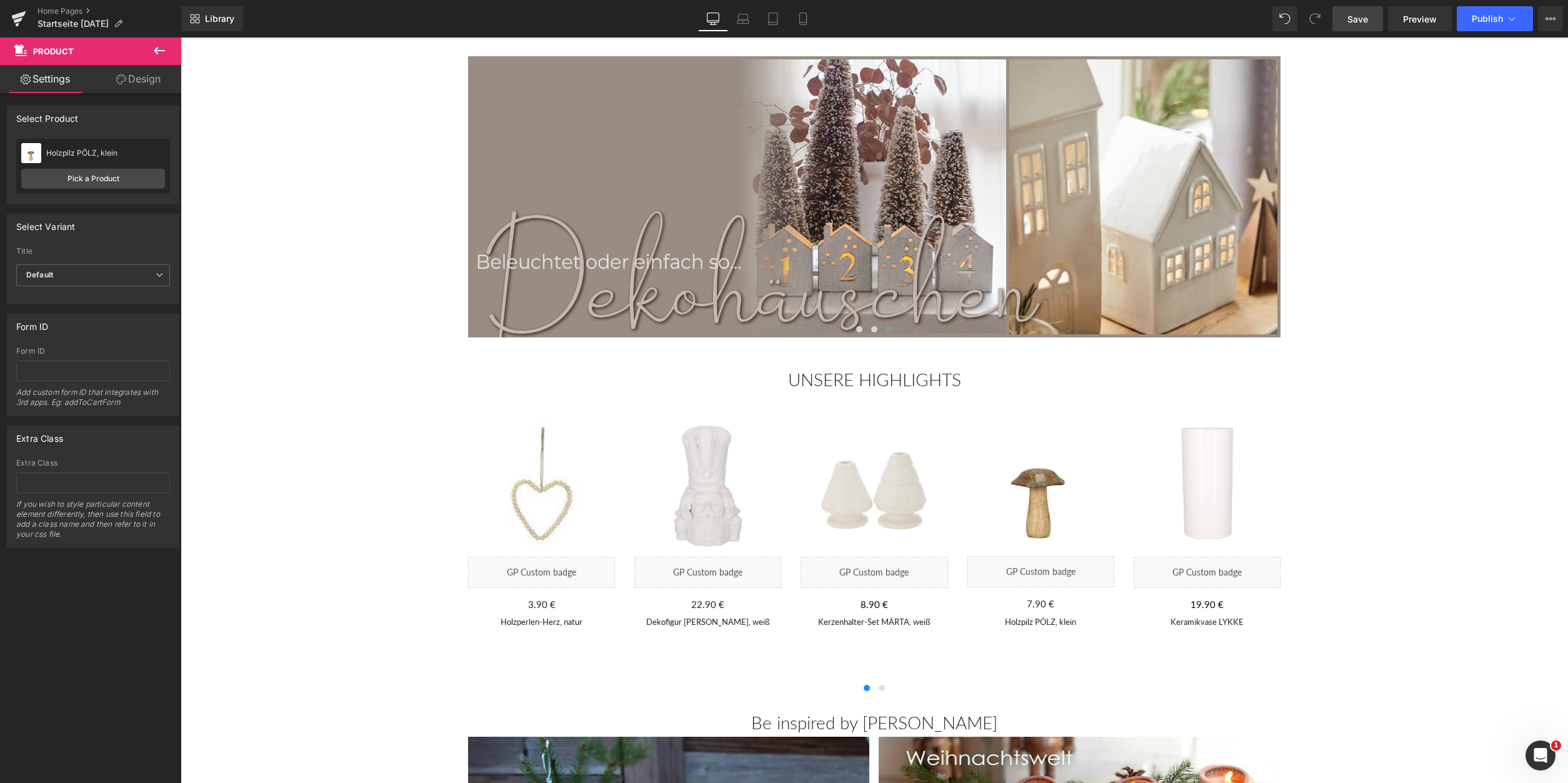
click at [780, 417] on div "2290 % (P) Image Liquid 22.90 € 0 € (P) Price Dekofigur [PERSON_NAME], weiß (P)…" at bounding box center [708, 519] width 147 height 244
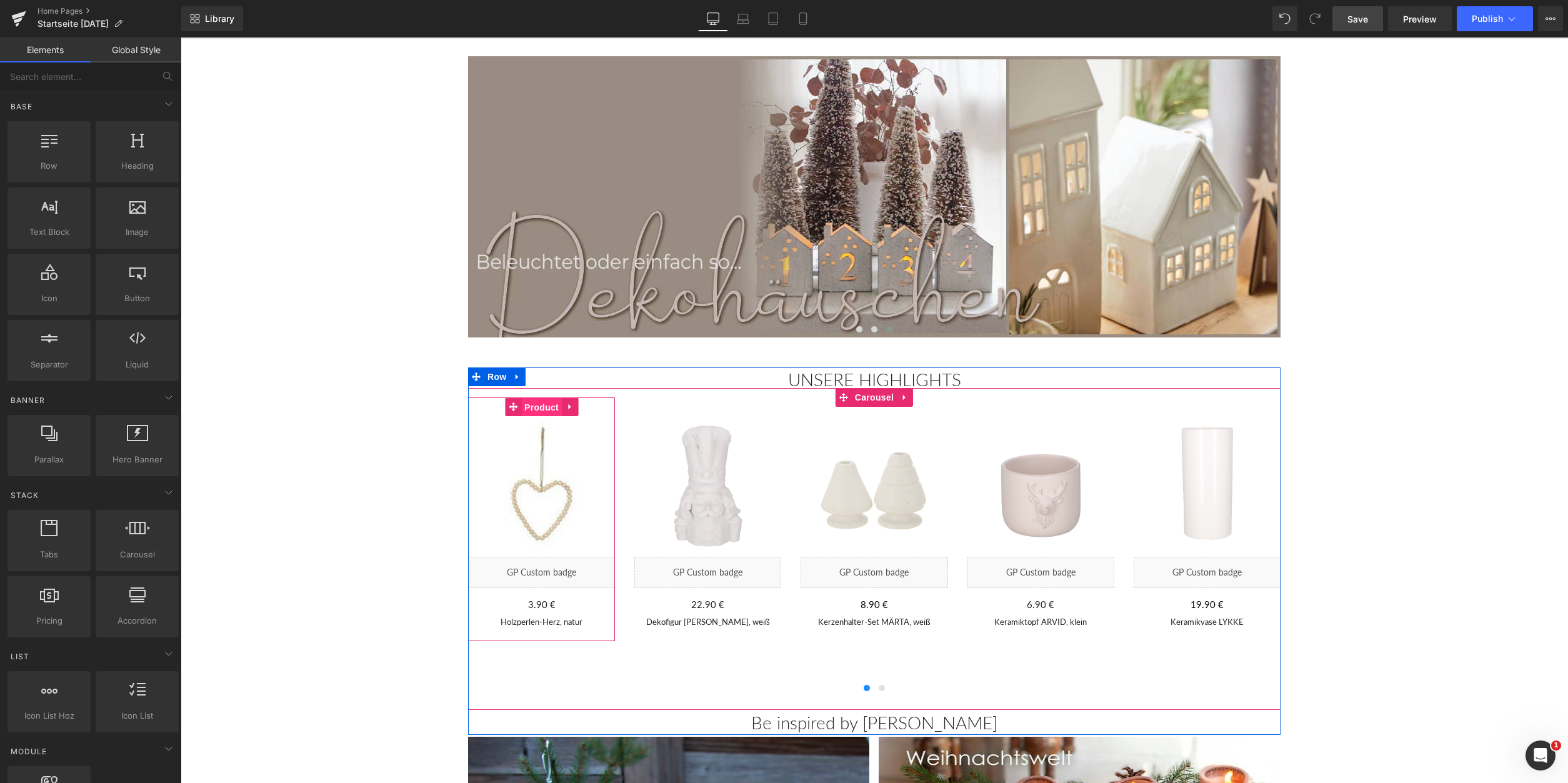
click at [539, 404] on span "Product" at bounding box center [542, 407] width 41 height 19
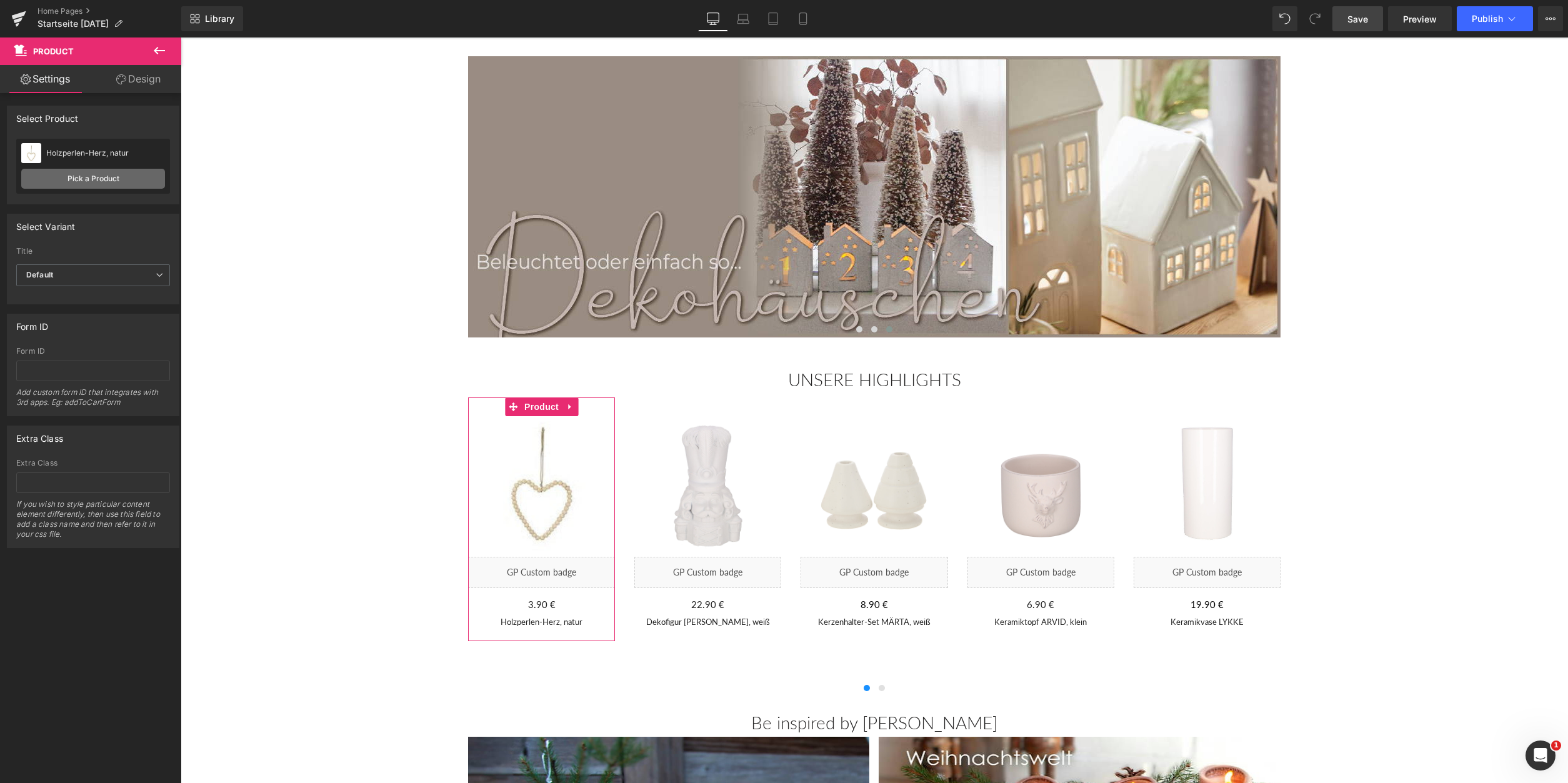
click at [113, 172] on link "Pick a Product" at bounding box center [92, 178] width 144 height 20
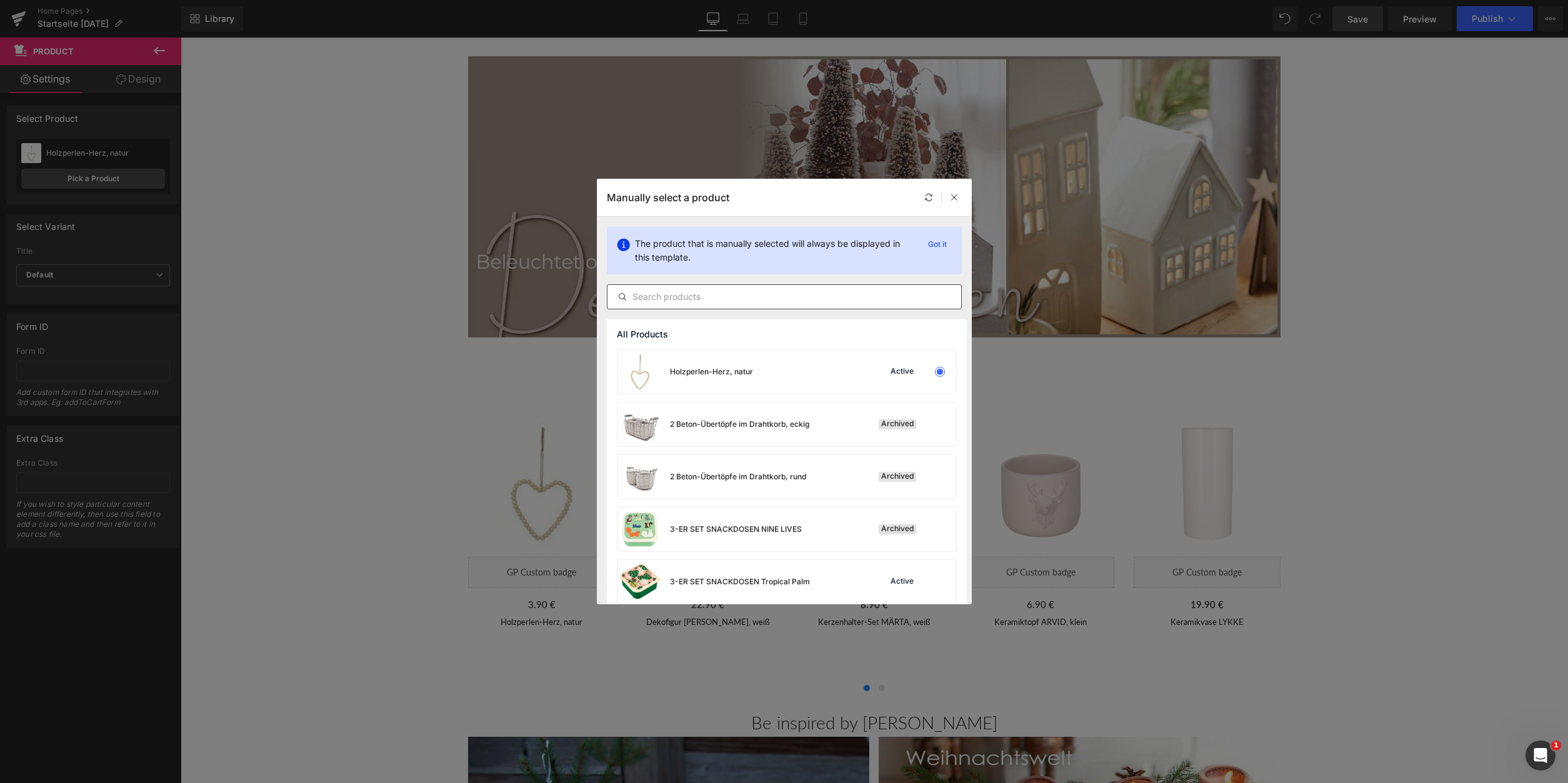
click at [662, 291] on input "text" at bounding box center [784, 296] width 353 height 15
type input "Holzperlen-Herz"
click at [776, 527] on div "Holzperlen-Herz, weiß Active" at bounding box center [787, 529] width 339 height 44
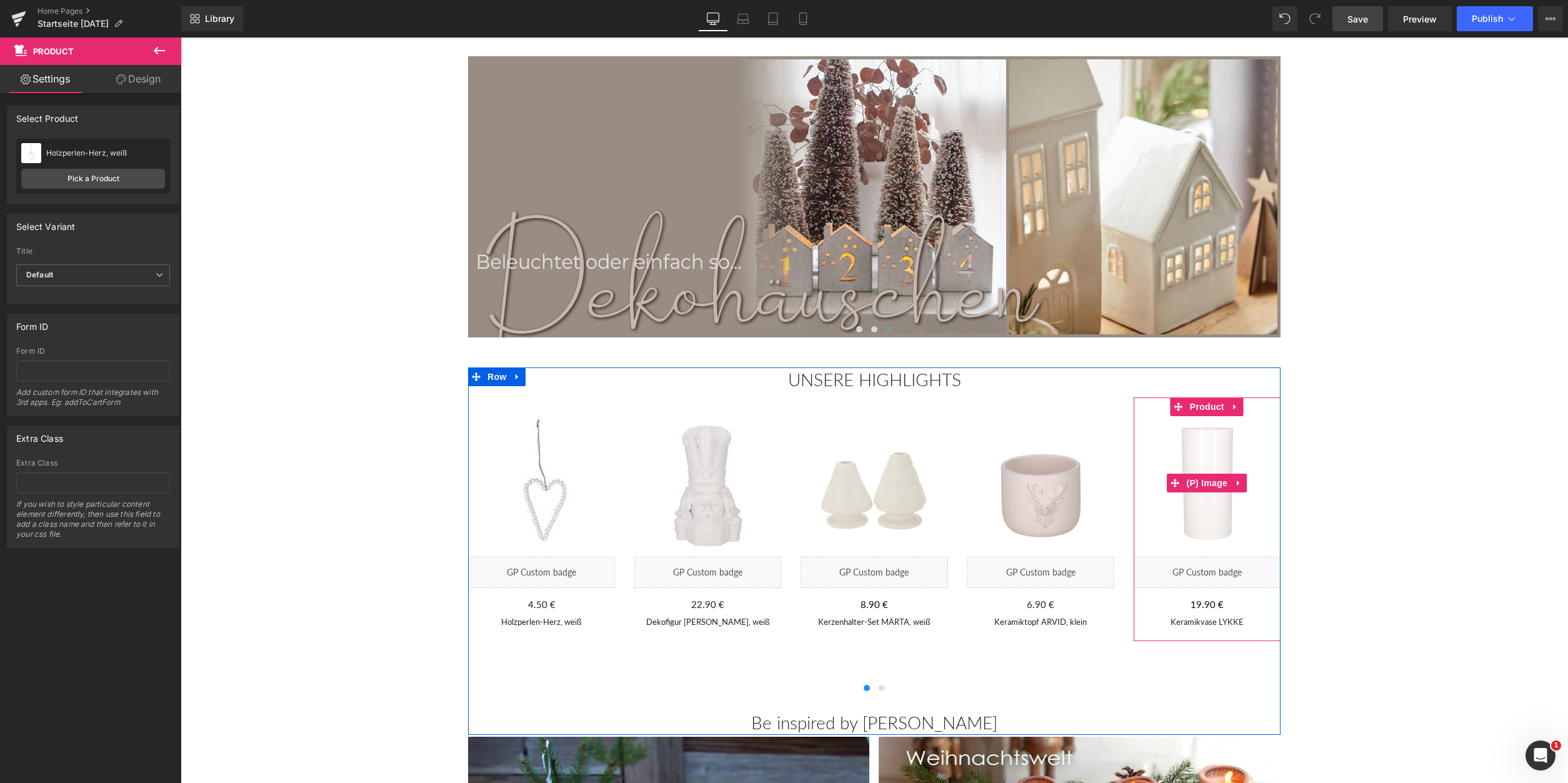
click at [1216, 522] on img at bounding box center [1207, 483] width 147 height 147
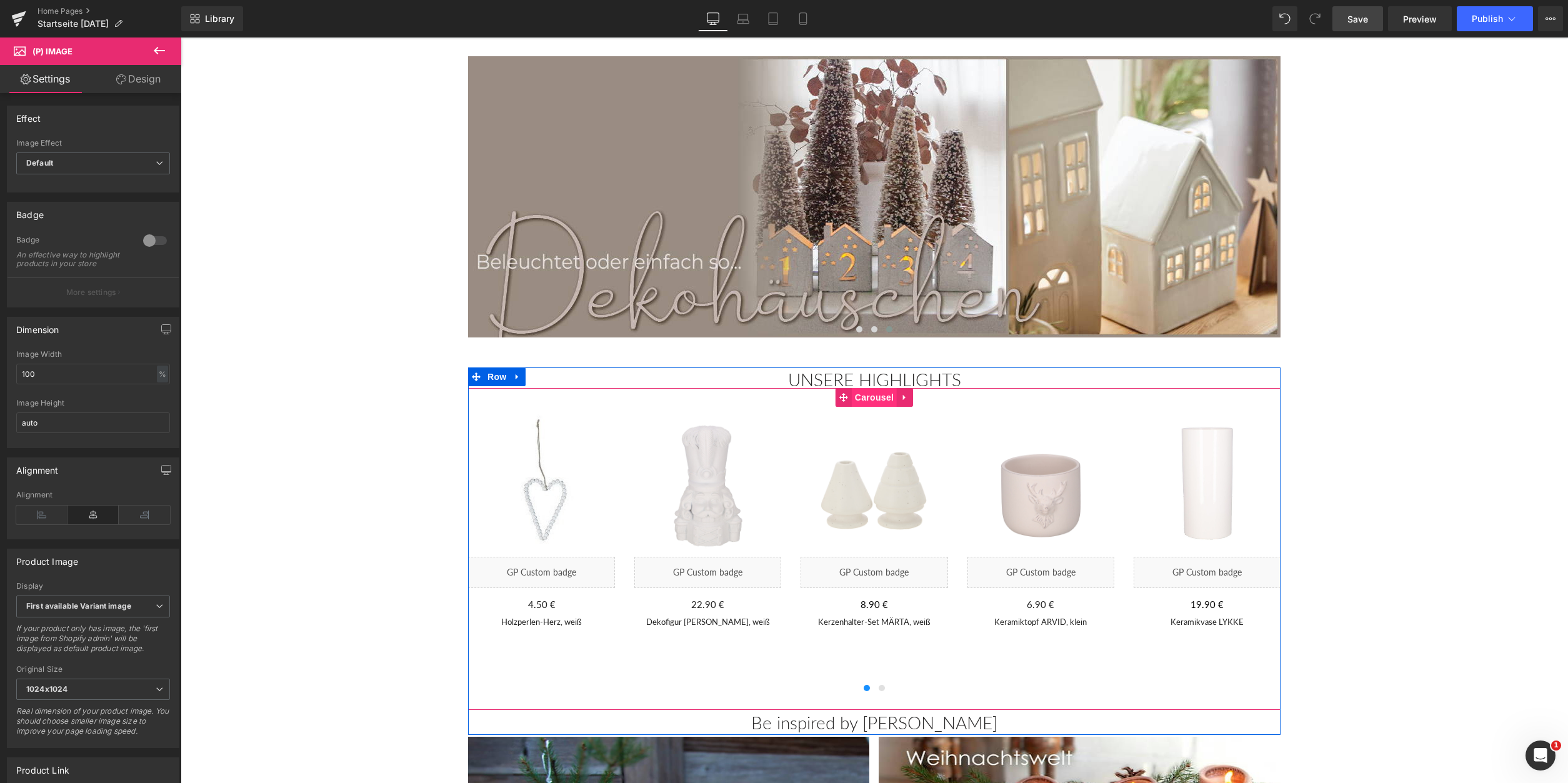
click at [875, 403] on span "Carousel" at bounding box center [874, 397] width 45 height 19
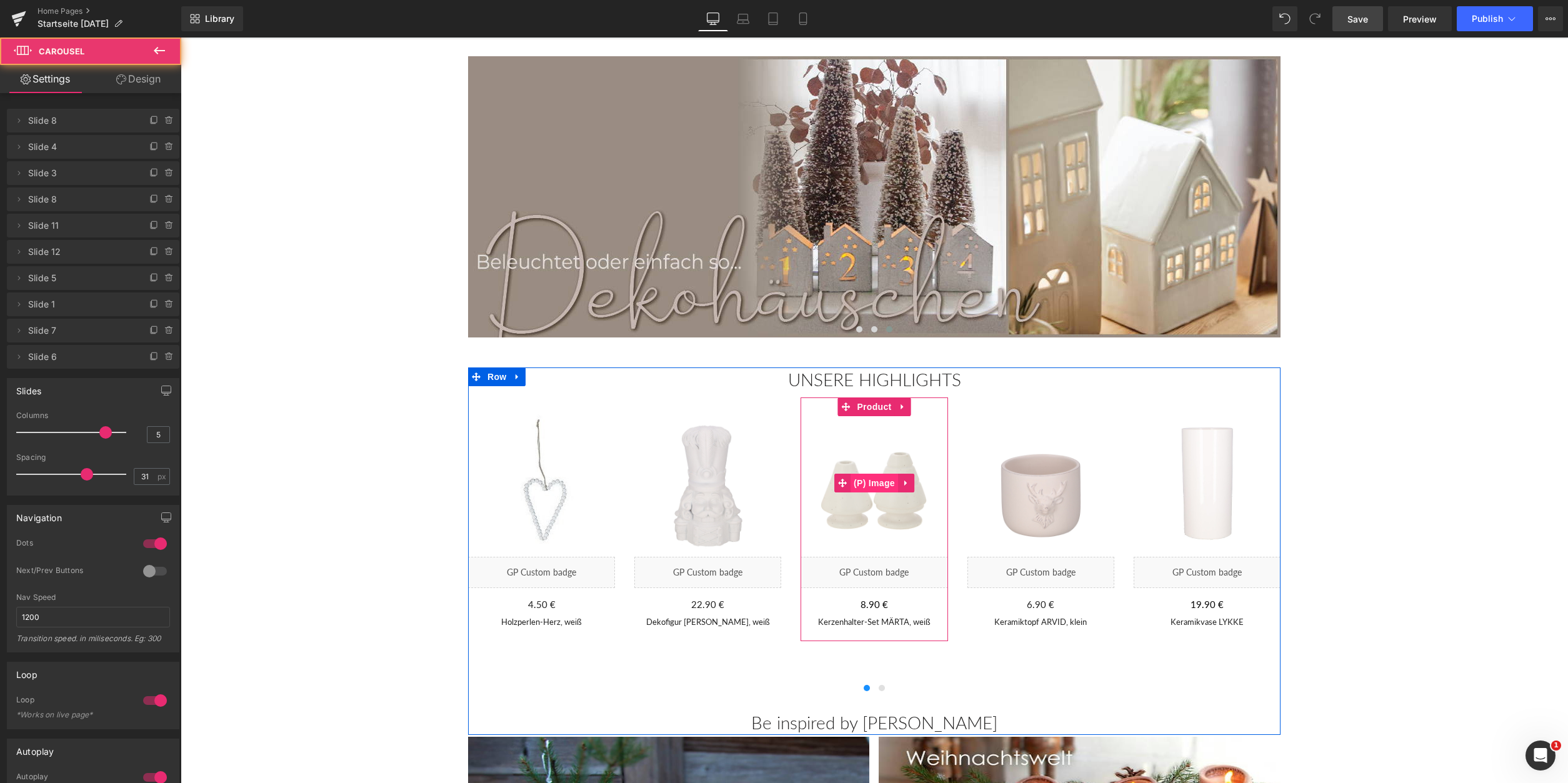
click at [874, 479] on span "(P) Image" at bounding box center [874, 483] width 47 height 19
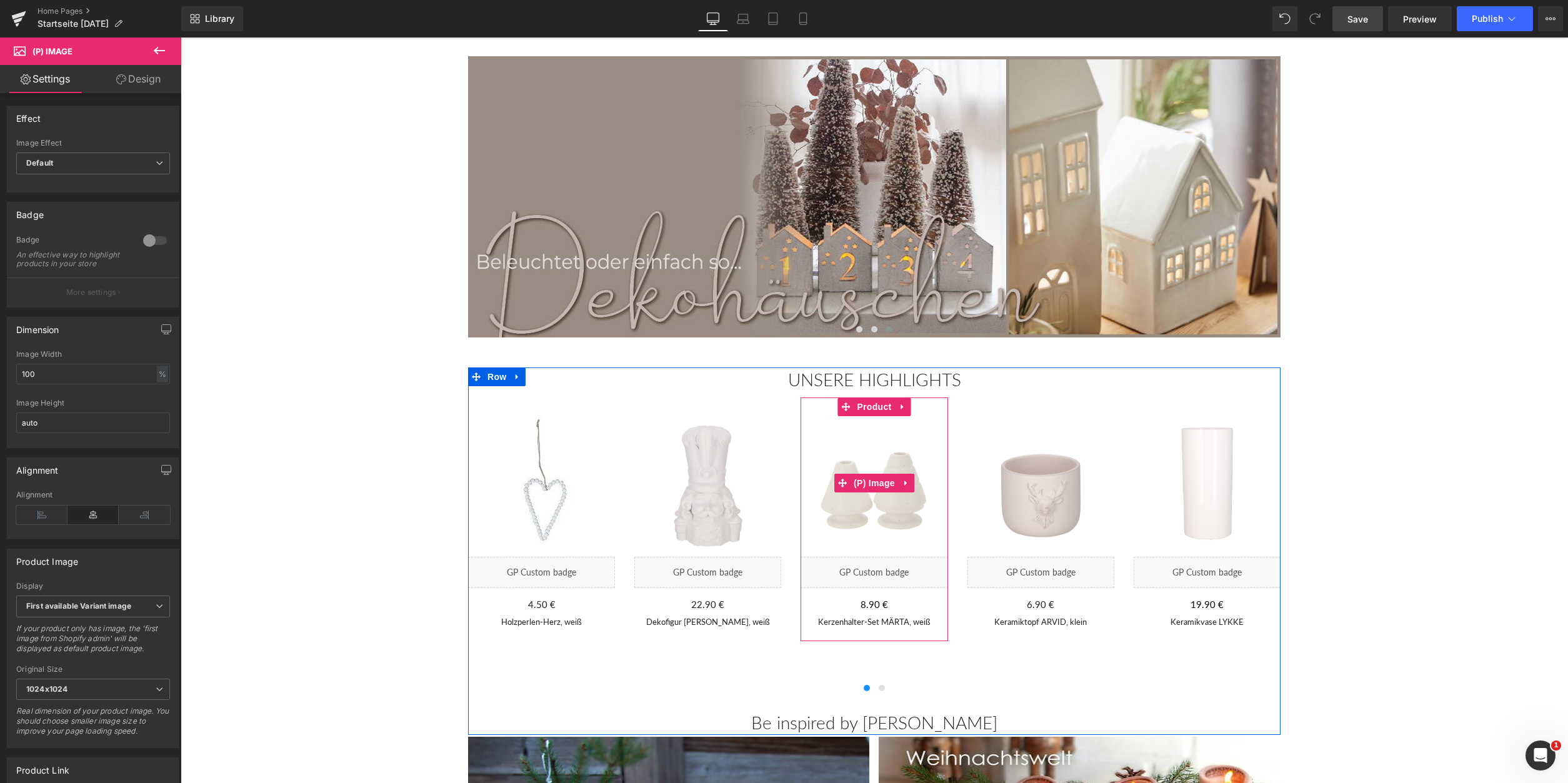
click at [876, 435] on img at bounding box center [874, 483] width 147 height 147
click at [870, 402] on span "Carousel" at bounding box center [874, 397] width 45 height 19
click at [873, 454] on img at bounding box center [874, 483] width 147 height 147
click at [877, 411] on span "Product" at bounding box center [874, 407] width 41 height 19
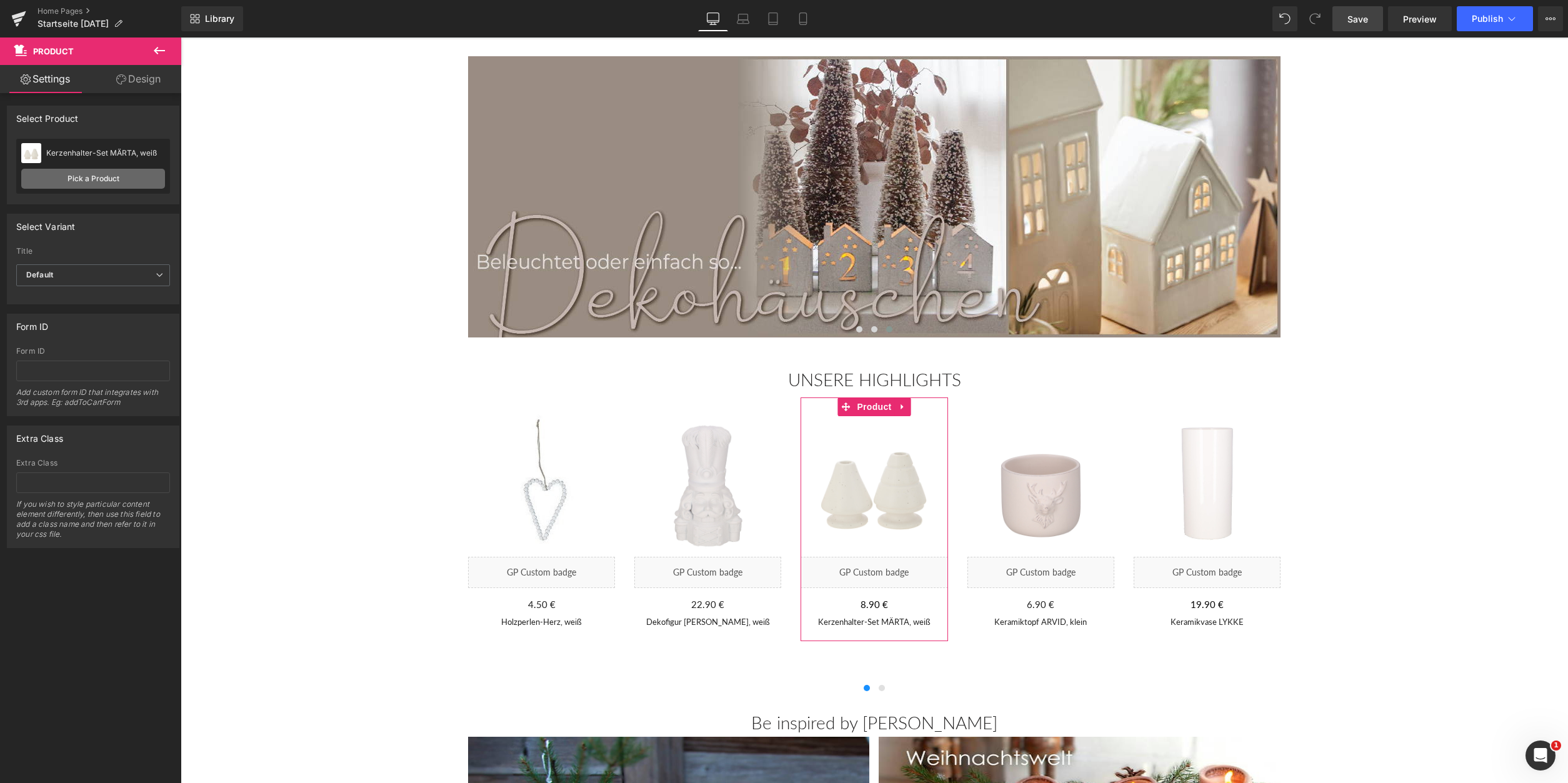
click at [92, 180] on link "Pick a Product" at bounding box center [92, 178] width 144 height 20
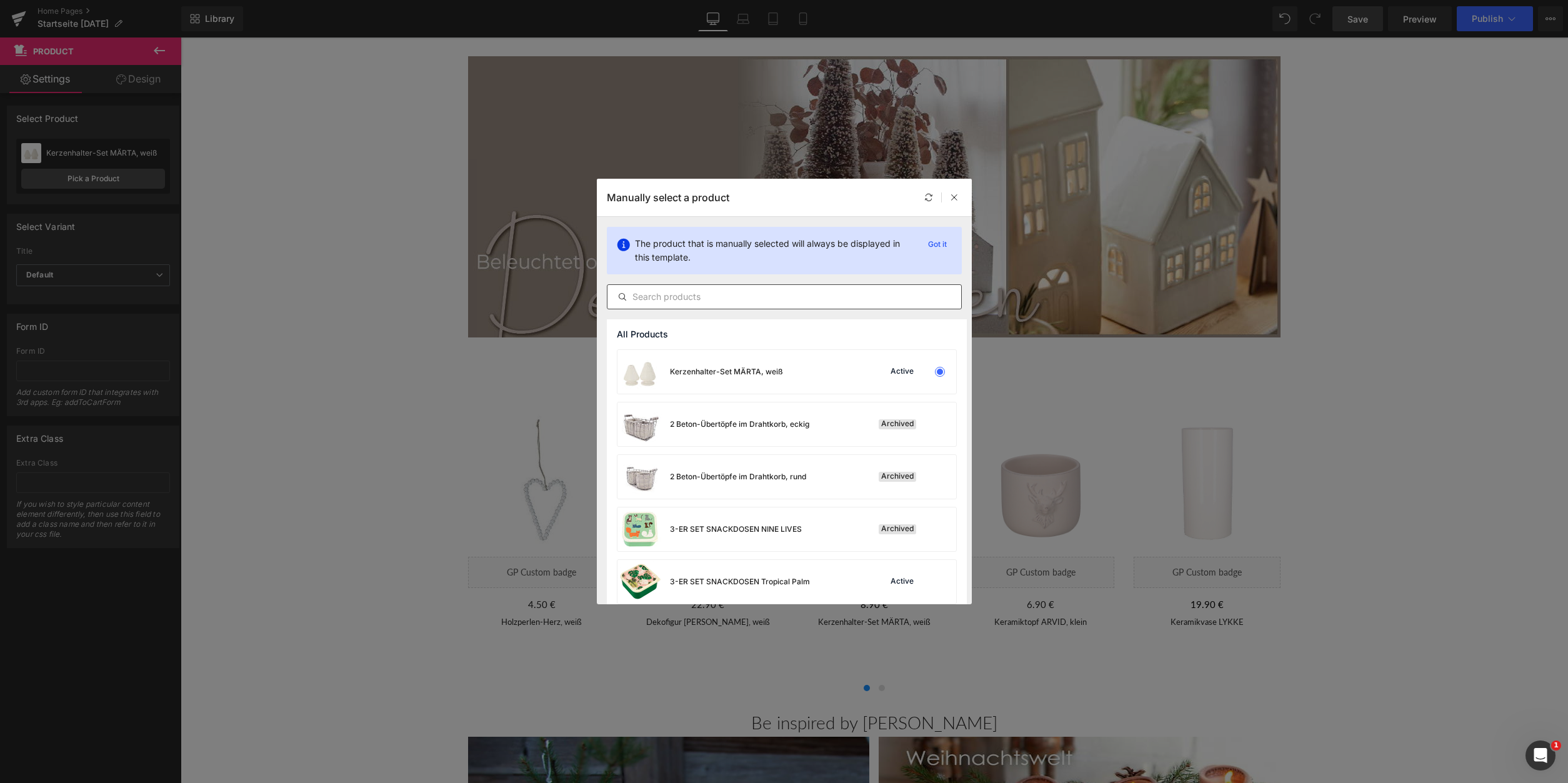
click at [651, 292] on input "text" at bounding box center [784, 296] width 353 height 15
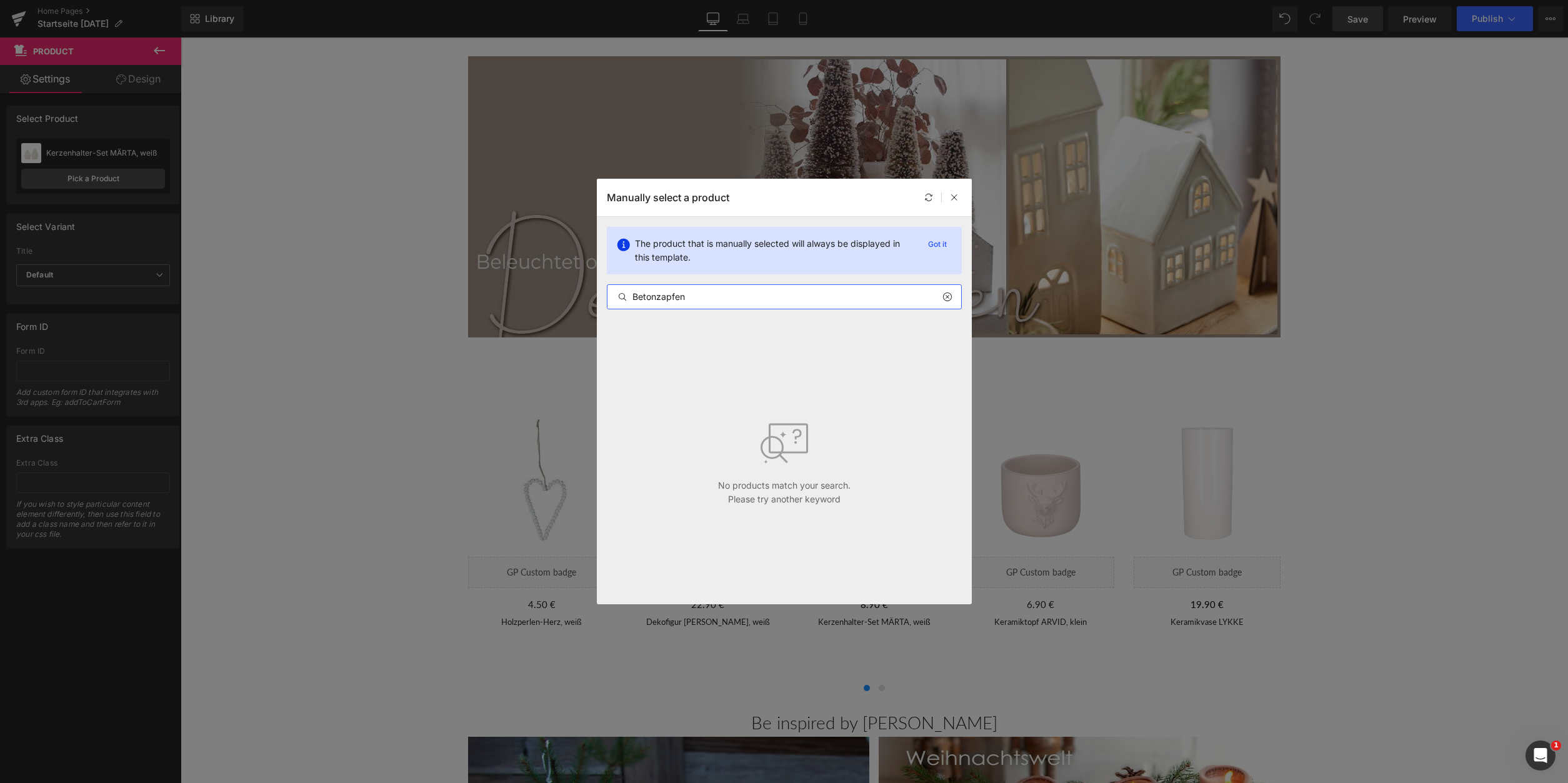
drag, startPoint x: 656, startPoint y: 298, endPoint x: 574, endPoint y: 290, distance: 82.4
click at [607, 295] on input "Betonzapfen" at bounding box center [784, 296] width 353 height 15
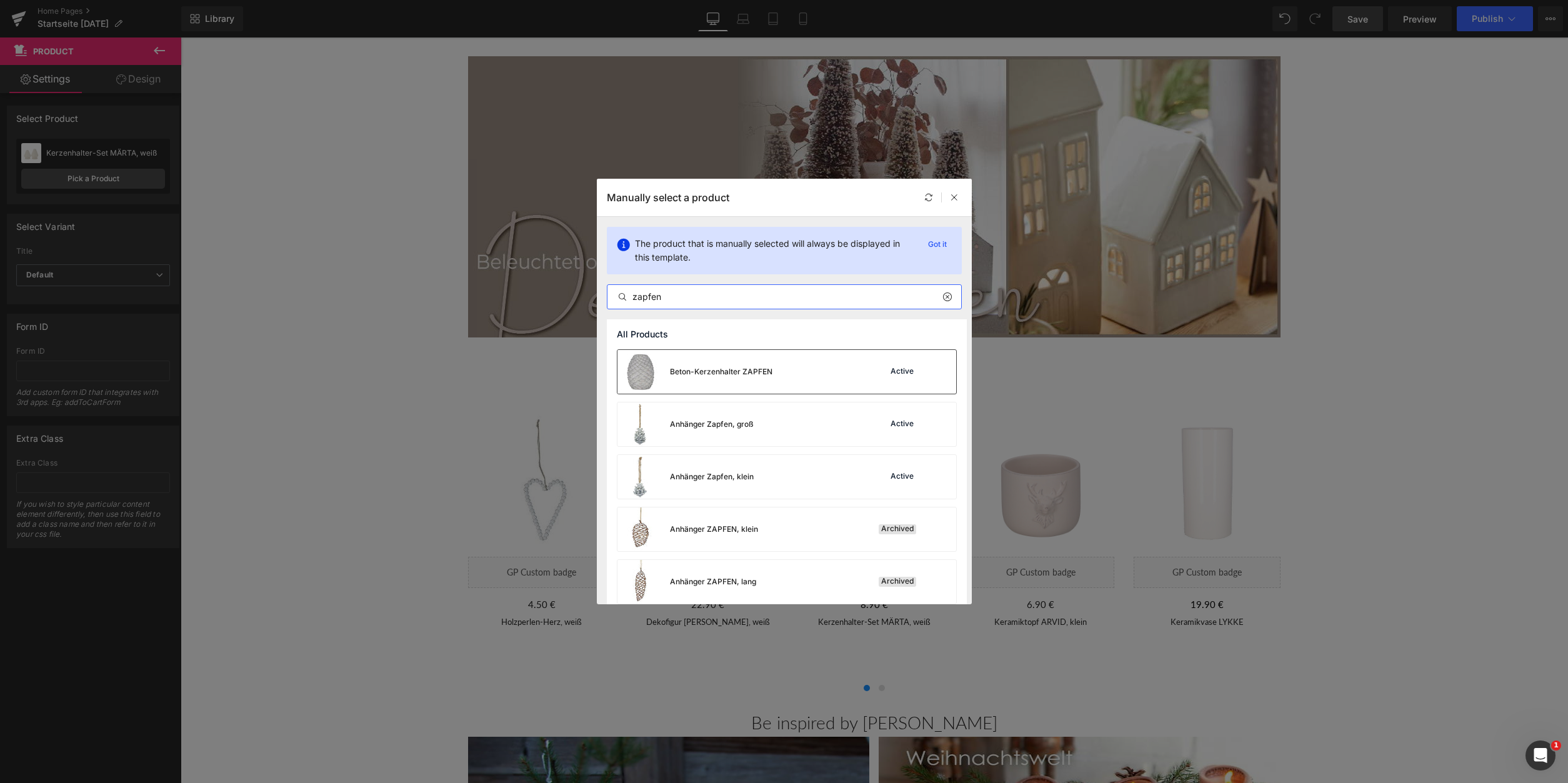
type input "zapfen"
click at [732, 373] on div "Beton-Kerzenhalter ZAPFEN" at bounding box center [721, 372] width 102 height 11
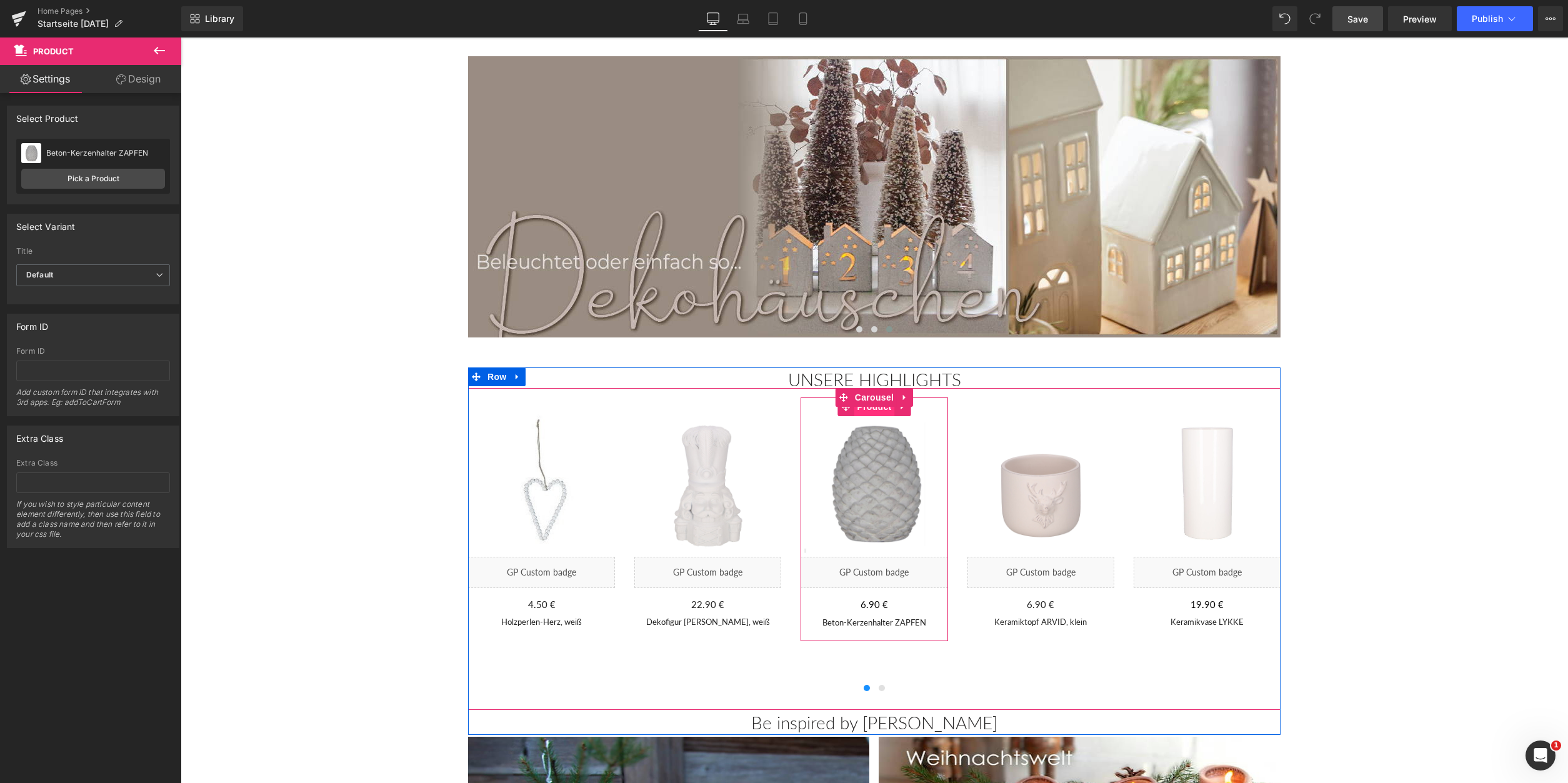
click at [881, 412] on span "Product" at bounding box center [874, 407] width 41 height 19
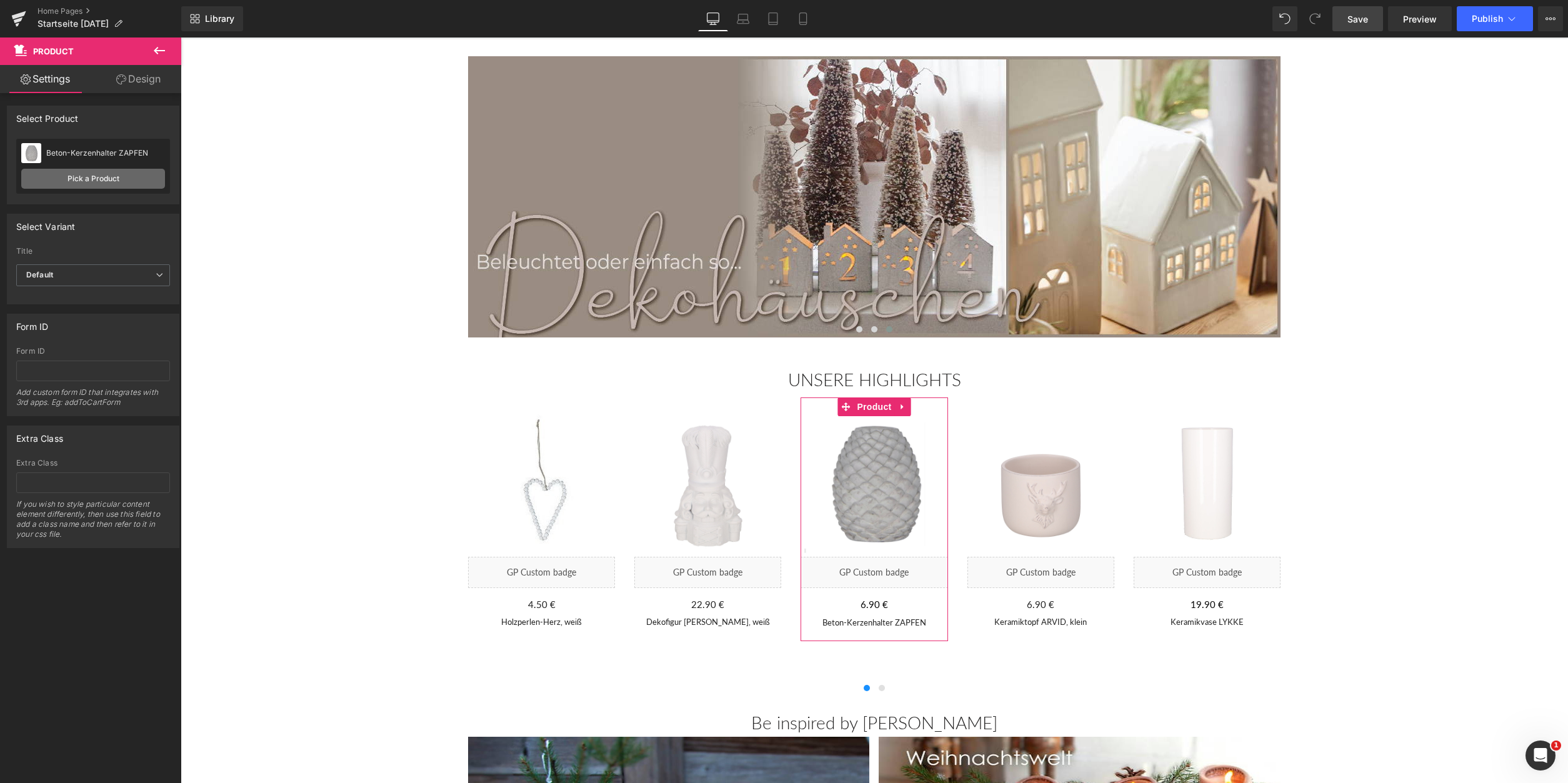
click at [109, 174] on link "Pick a Product" at bounding box center [92, 178] width 144 height 20
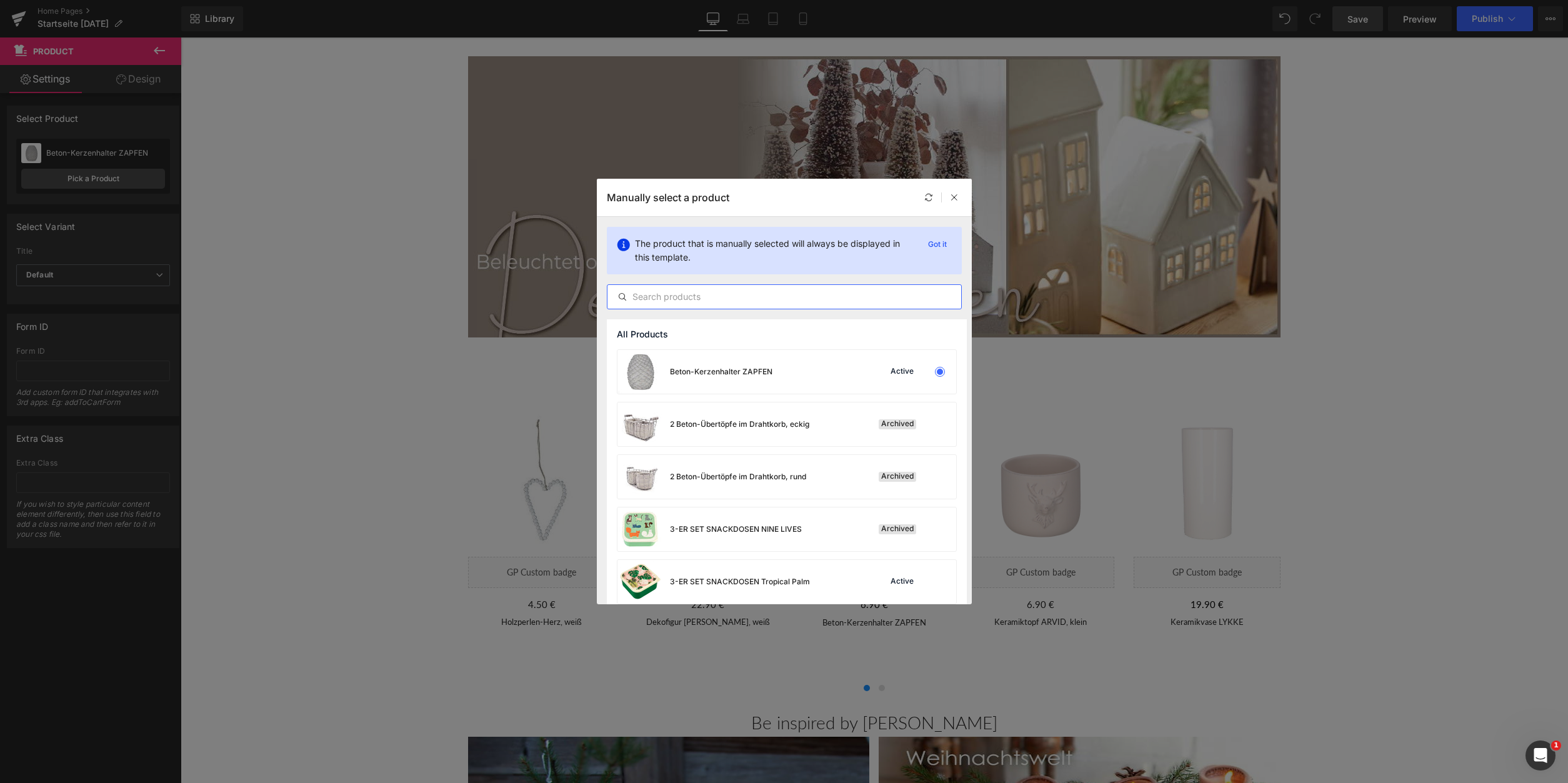
click at [680, 298] on input "text" at bounding box center [784, 296] width 353 height 15
type input "Tanne weiß klein"
click at [714, 380] on div "Dekostecker TANNE, weiß/klein" at bounding box center [701, 372] width 167 height 44
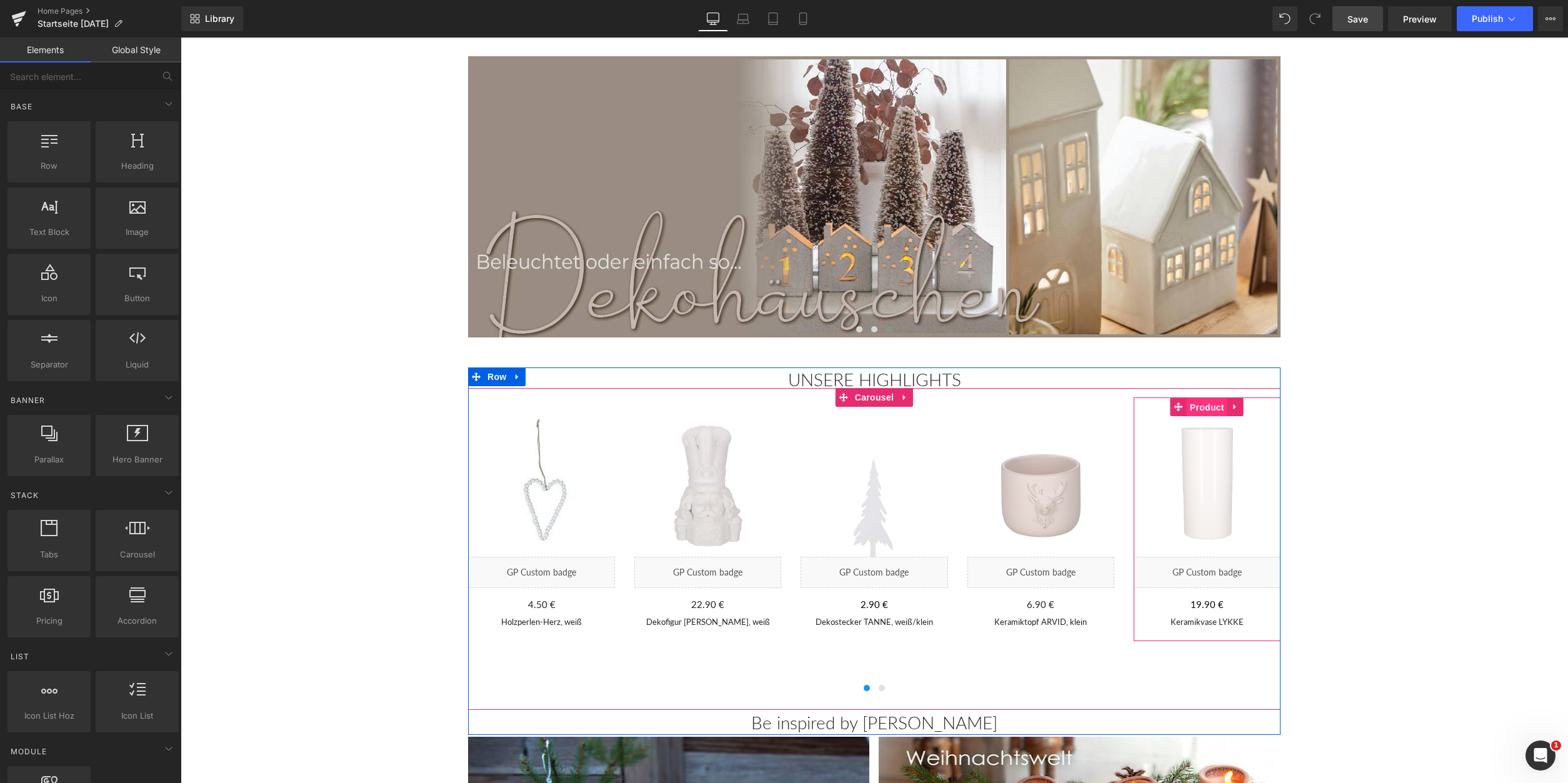
click at [1208, 406] on span "Product" at bounding box center [1207, 407] width 41 height 19
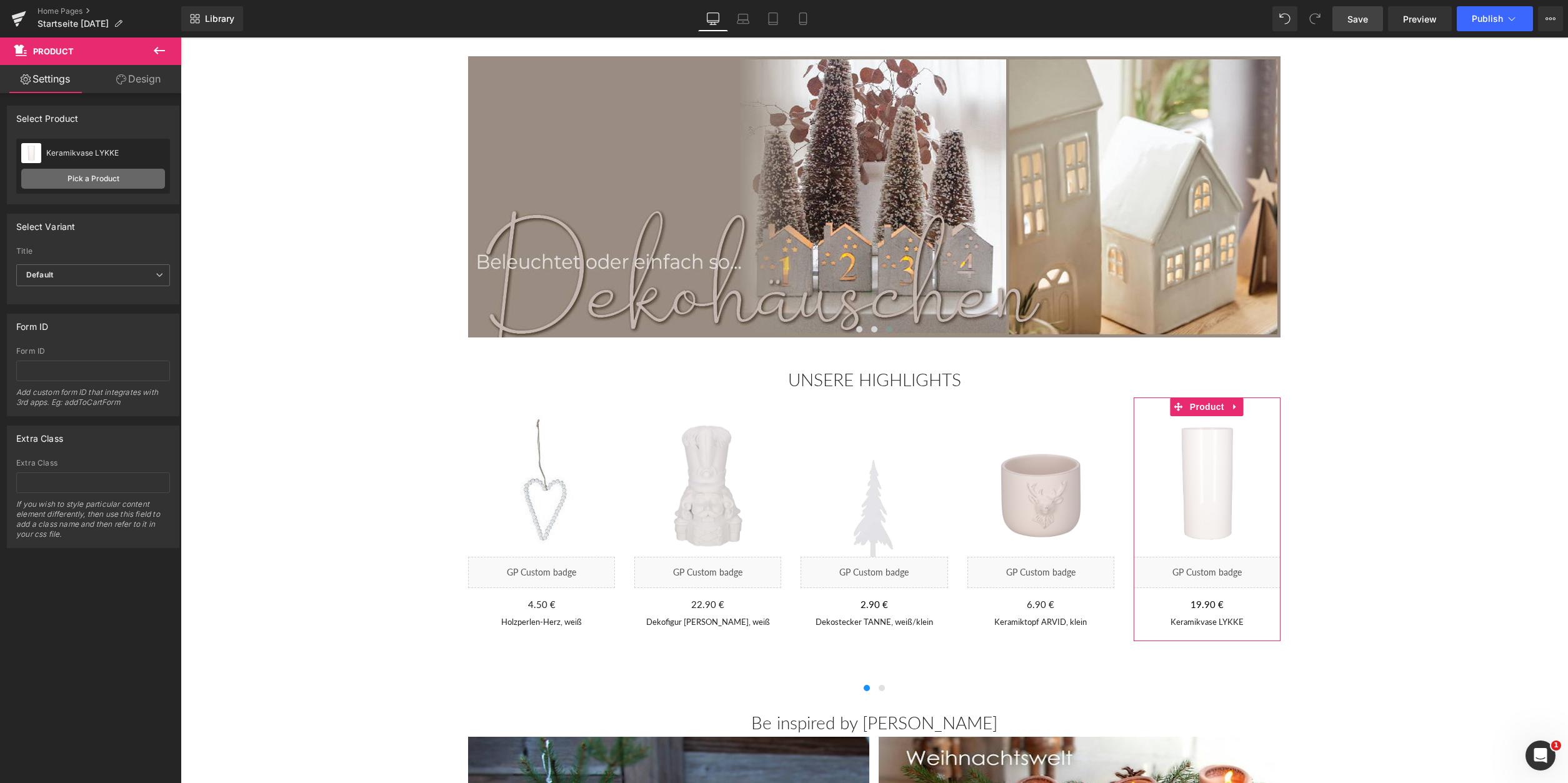
click at [113, 175] on link "Pick a Product" at bounding box center [92, 178] width 144 height 20
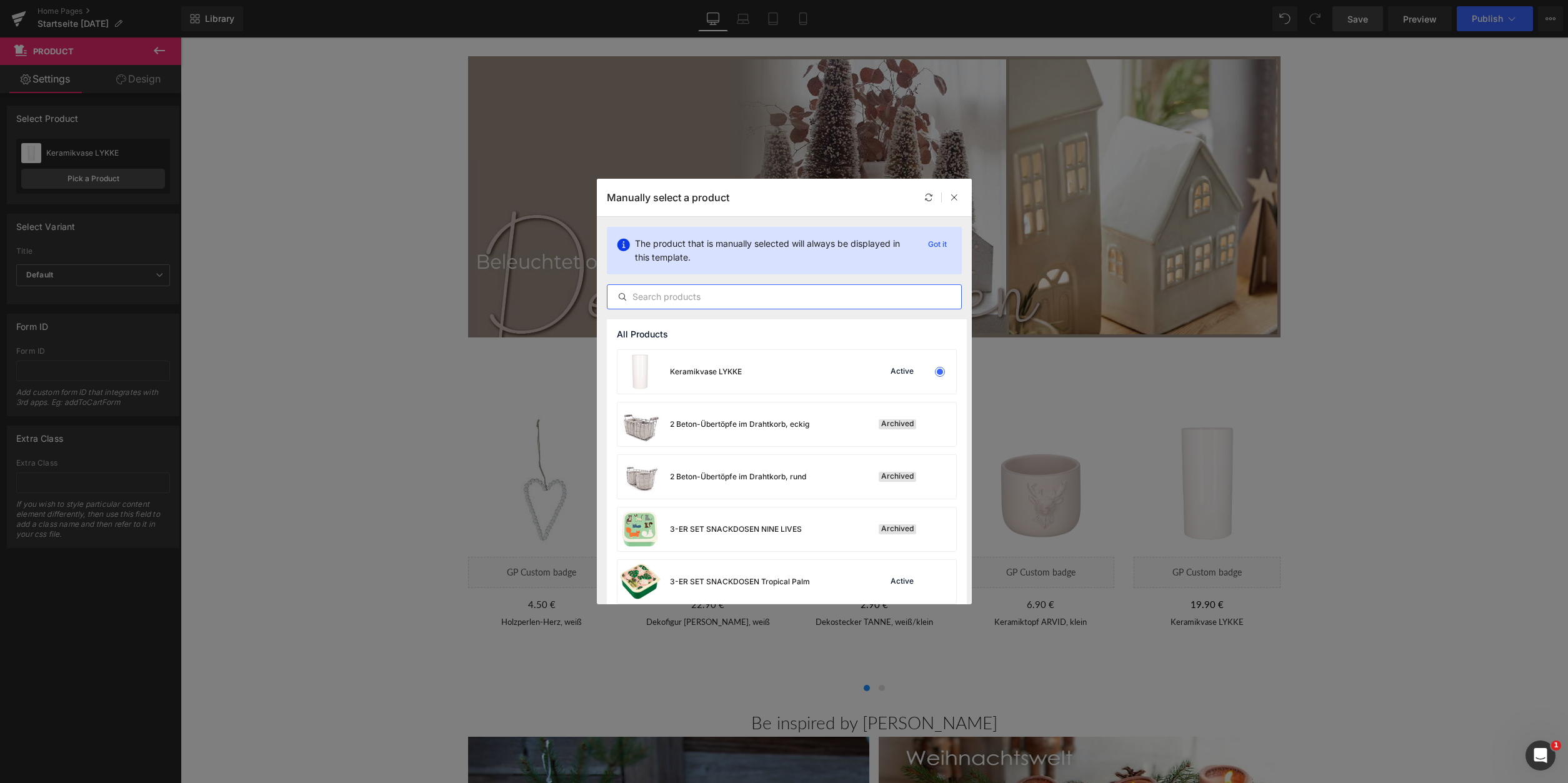
click at [666, 298] on input "text" at bounding box center [784, 296] width 353 height 15
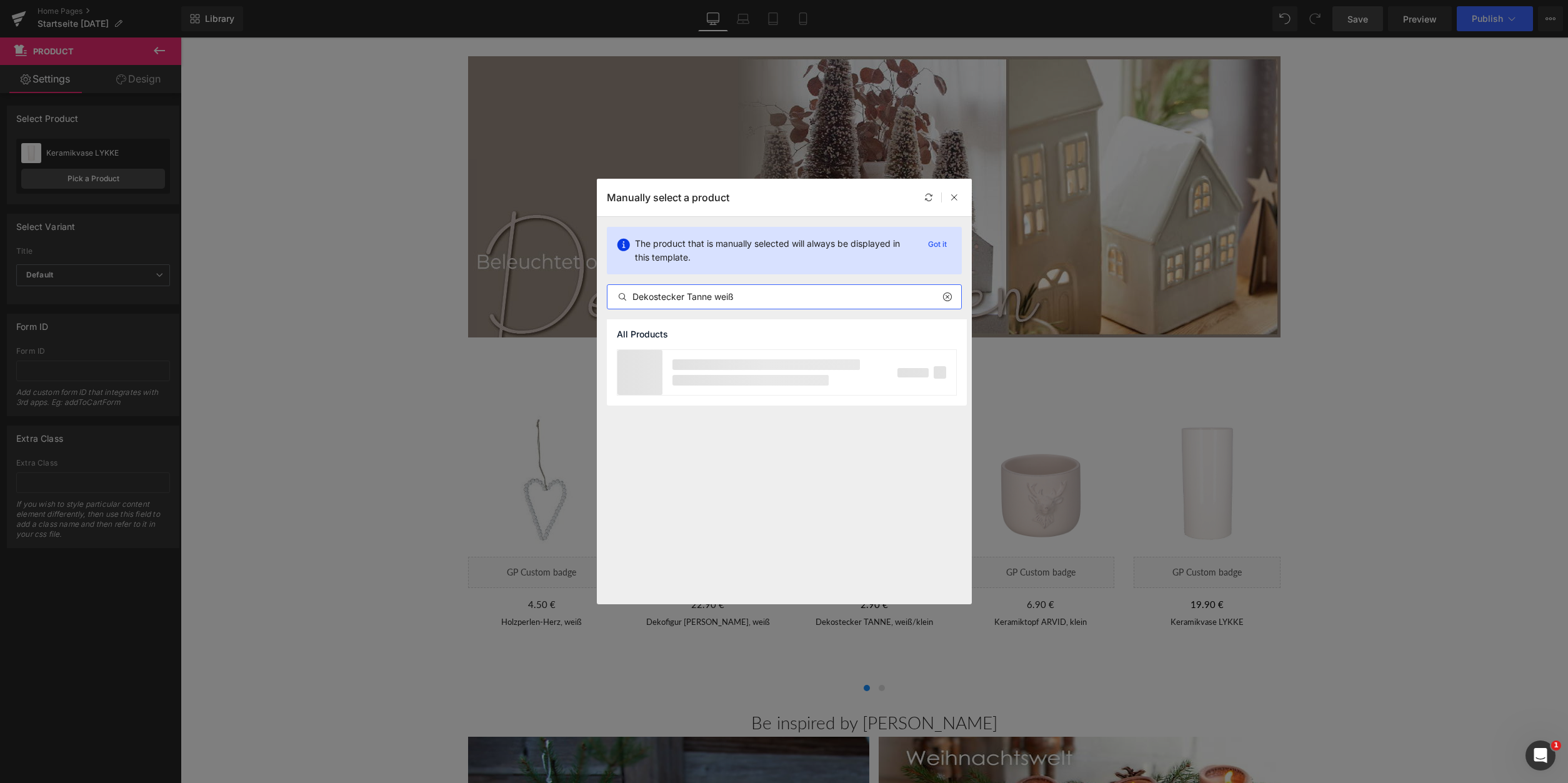
drag, startPoint x: 687, startPoint y: 296, endPoint x: 546, endPoint y: 294, distance: 141.0
click at [607, 294] on input "Dekostecker Tanne weiß" at bounding box center [784, 296] width 353 height 15
click at [722, 295] on input "Tanne weiß" at bounding box center [784, 296] width 353 height 15
click at [633, 296] on input "Tanne weiß klein" at bounding box center [784, 296] width 353 height 15
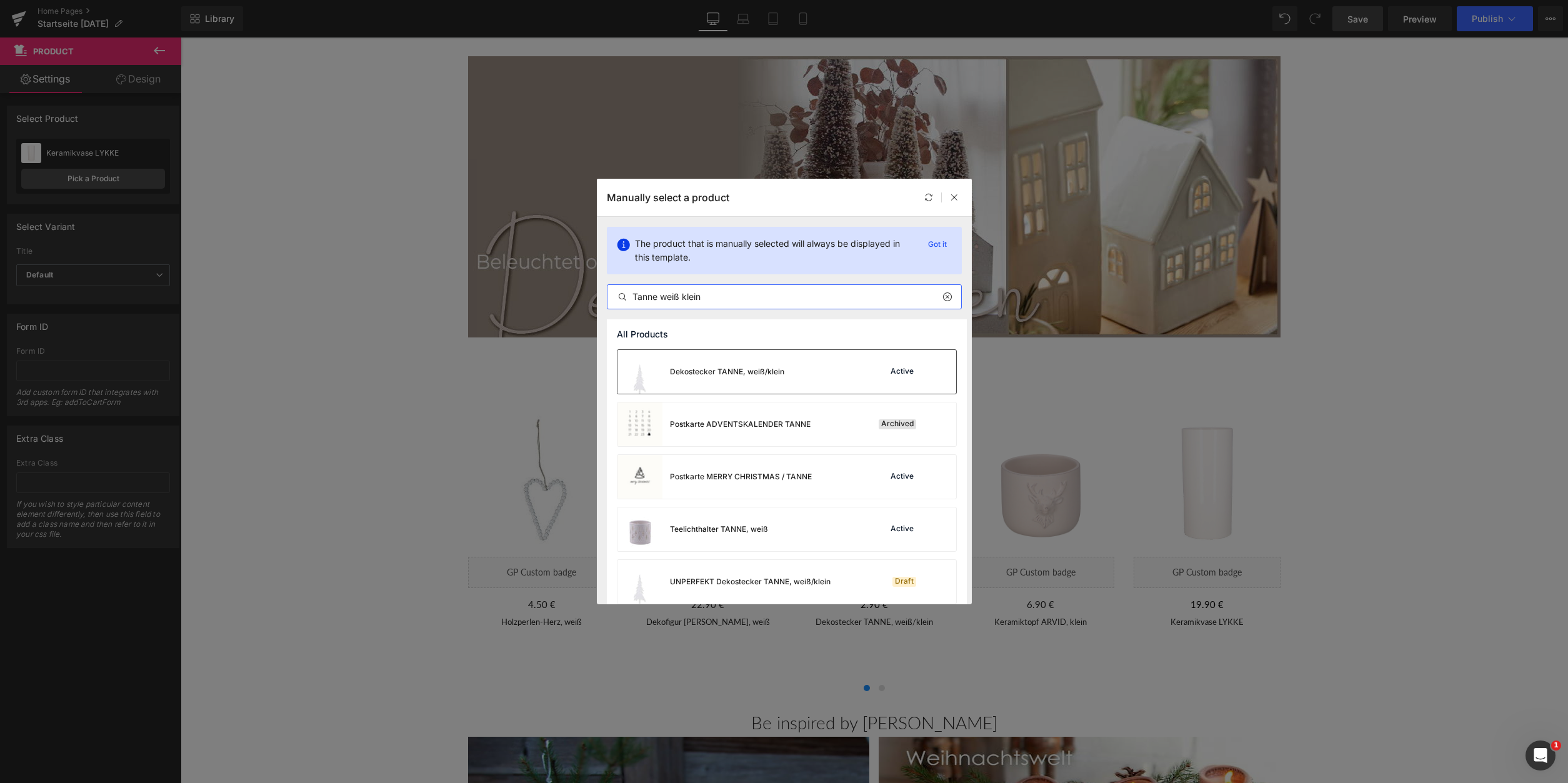
type input "Tanne weiß klein"
click at [735, 374] on div "Dekostecker TANNE, weiß/klein" at bounding box center [727, 372] width 114 height 11
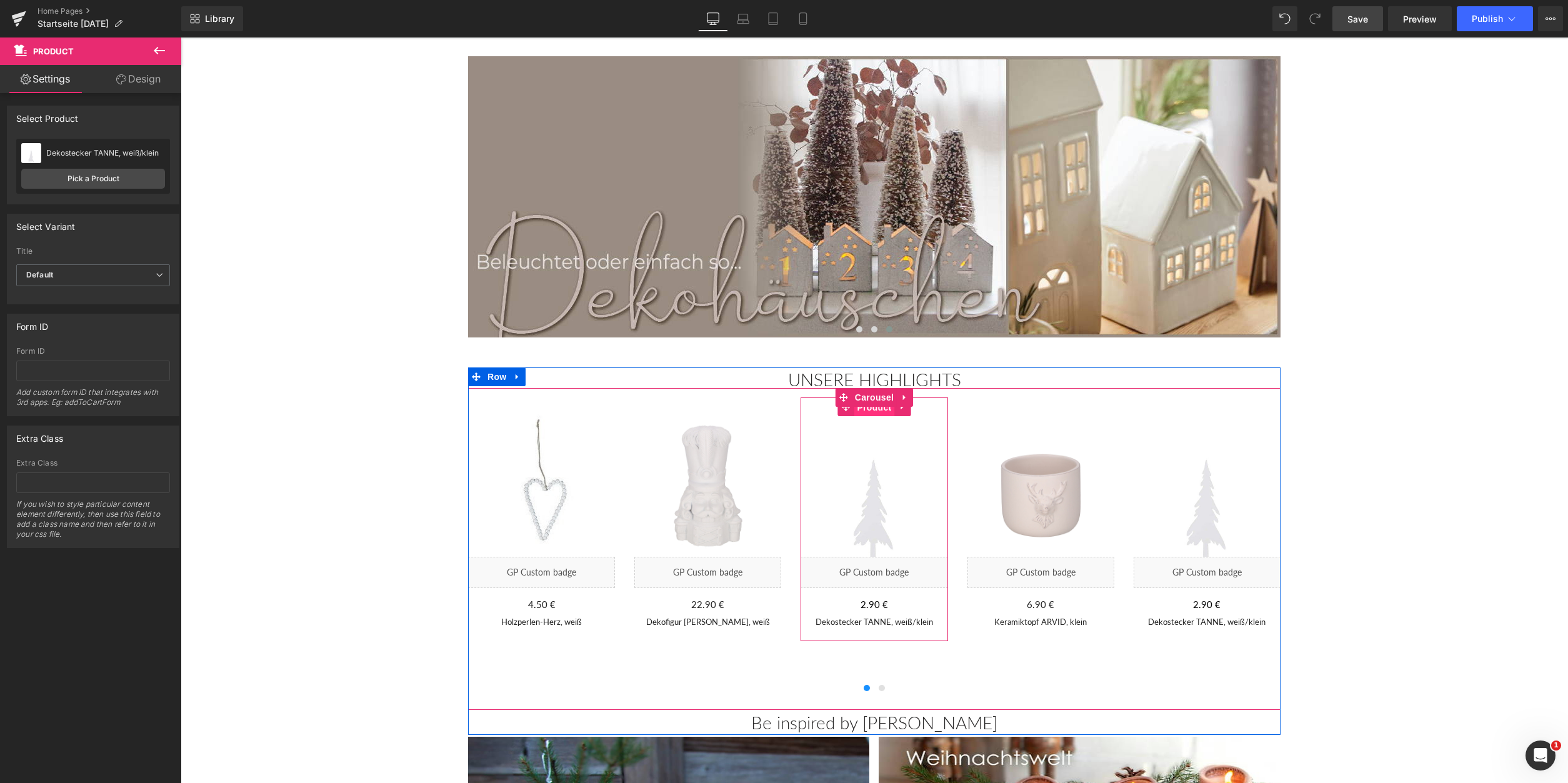
click at [872, 411] on span "Product" at bounding box center [874, 407] width 41 height 19
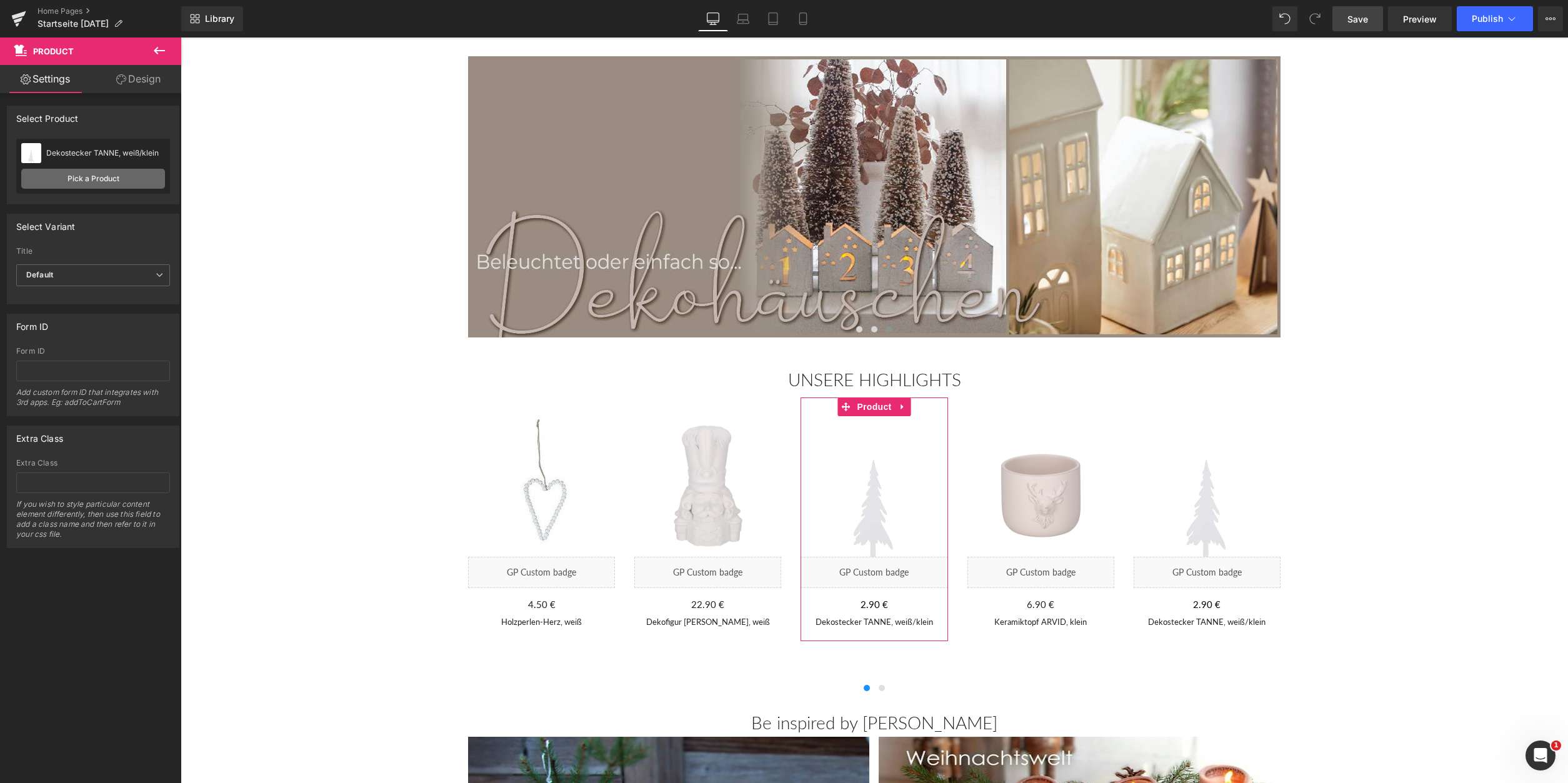
click at [43, 177] on link "Pick a Product" at bounding box center [92, 178] width 144 height 20
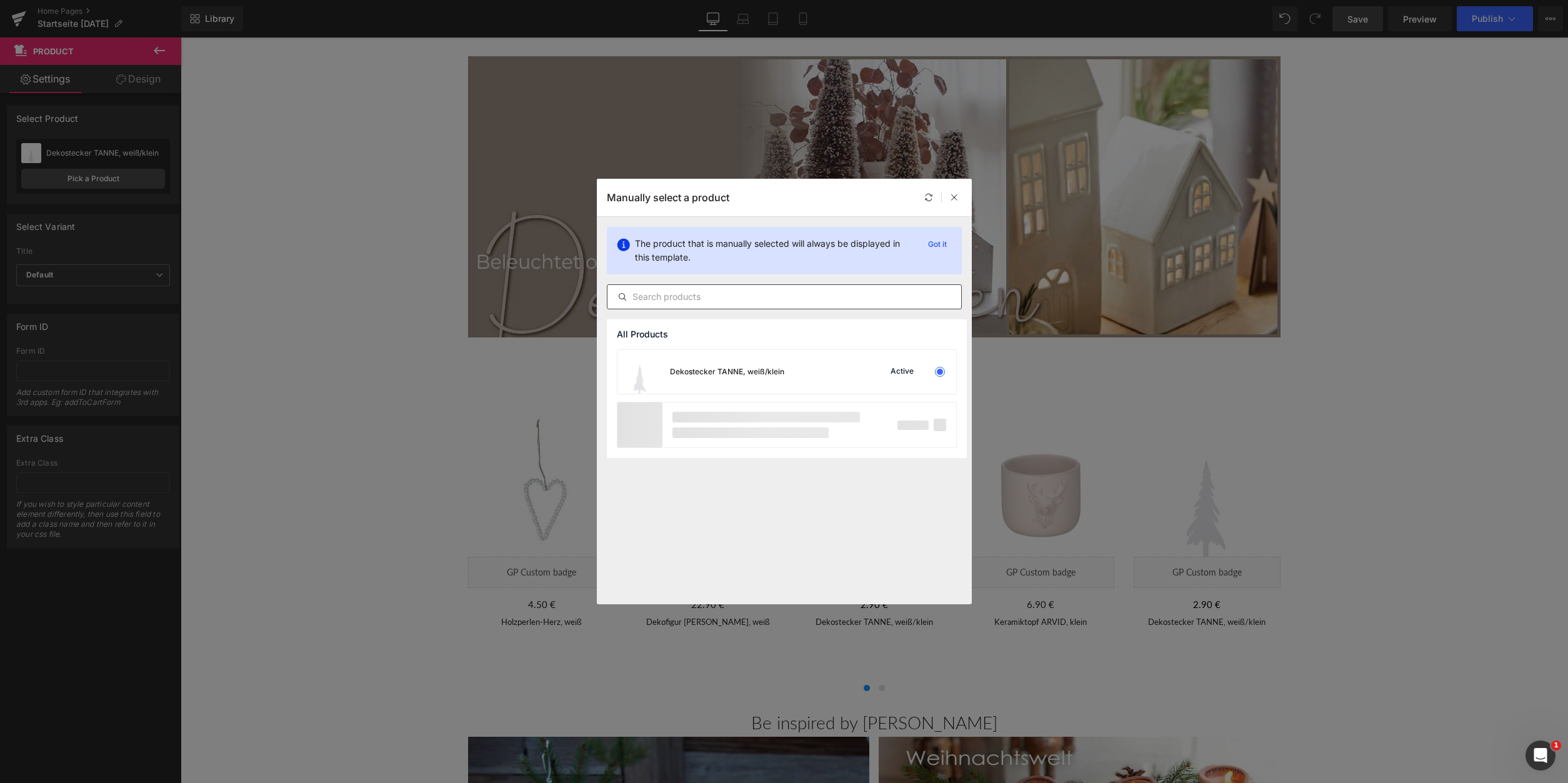
click at [676, 296] on input "text" at bounding box center [784, 296] width 353 height 15
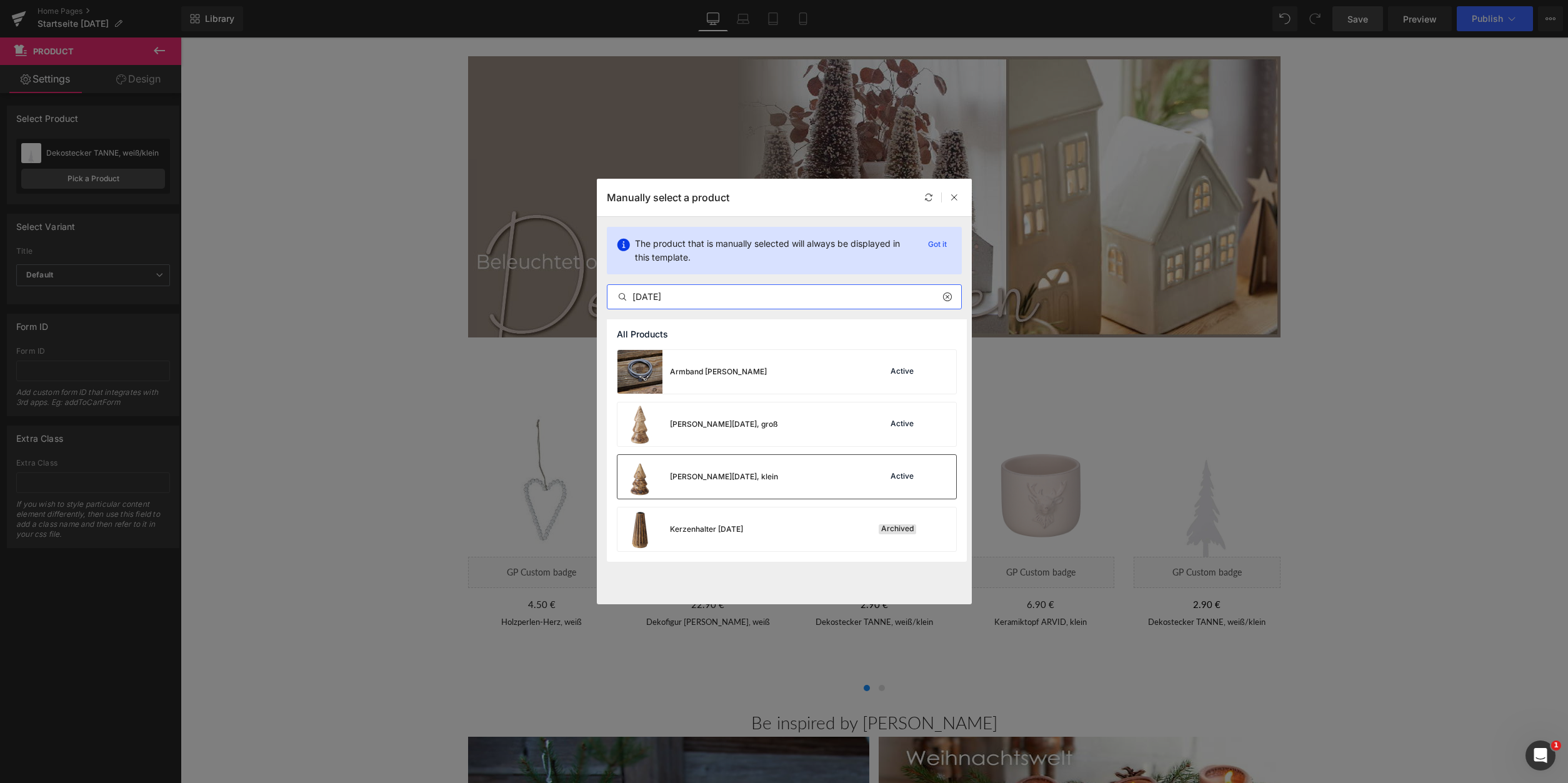
type input "[DATE]"
click at [726, 473] on div "[PERSON_NAME][DATE], klein" at bounding box center [724, 477] width 108 height 11
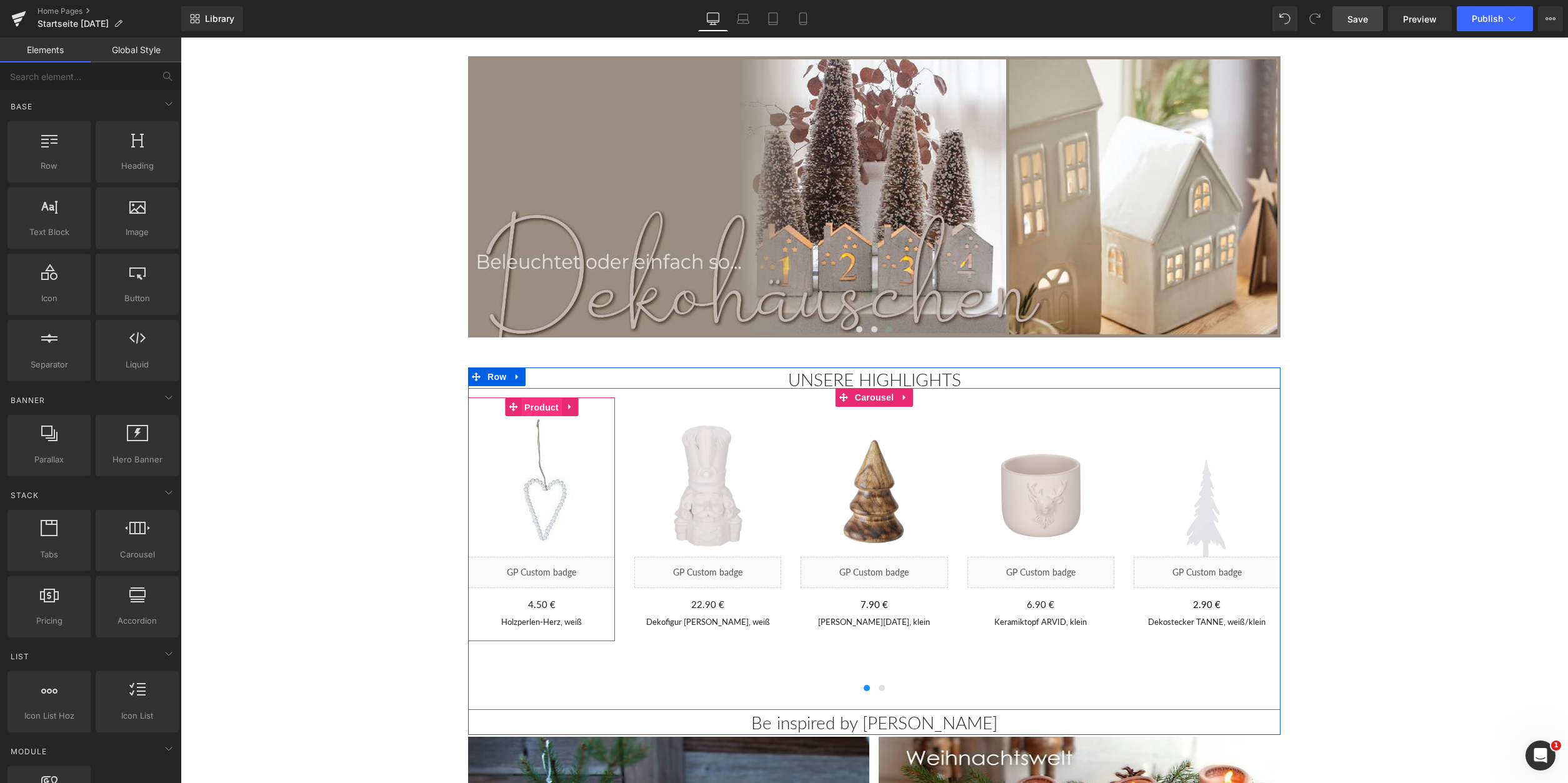
click at [540, 407] on span "Product" at bounding box center [542, 407] width 41 height 19
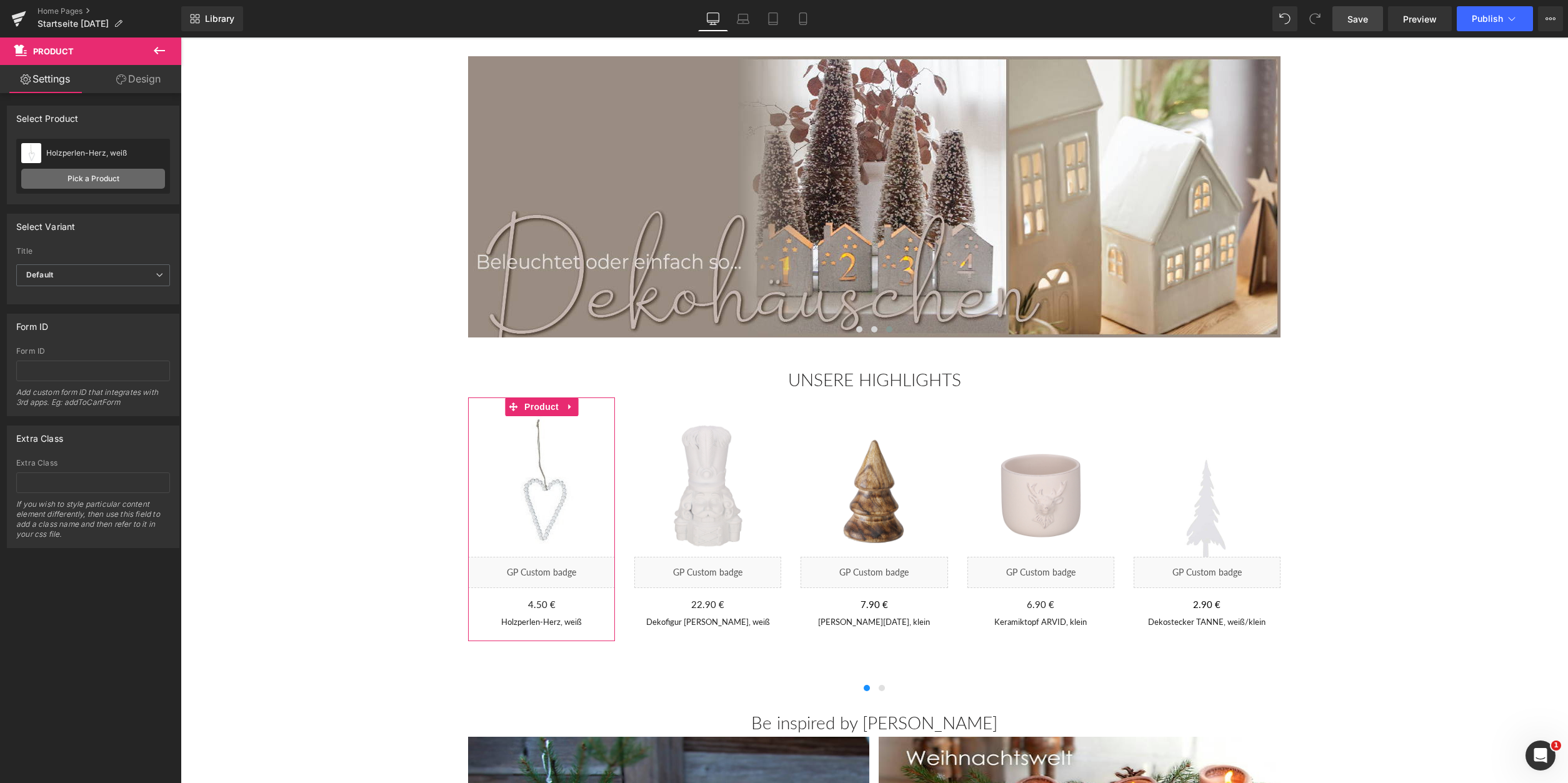
click at [57, 180] on link "Pick a Product" at bounding box center [92, 178] width 144 height 20
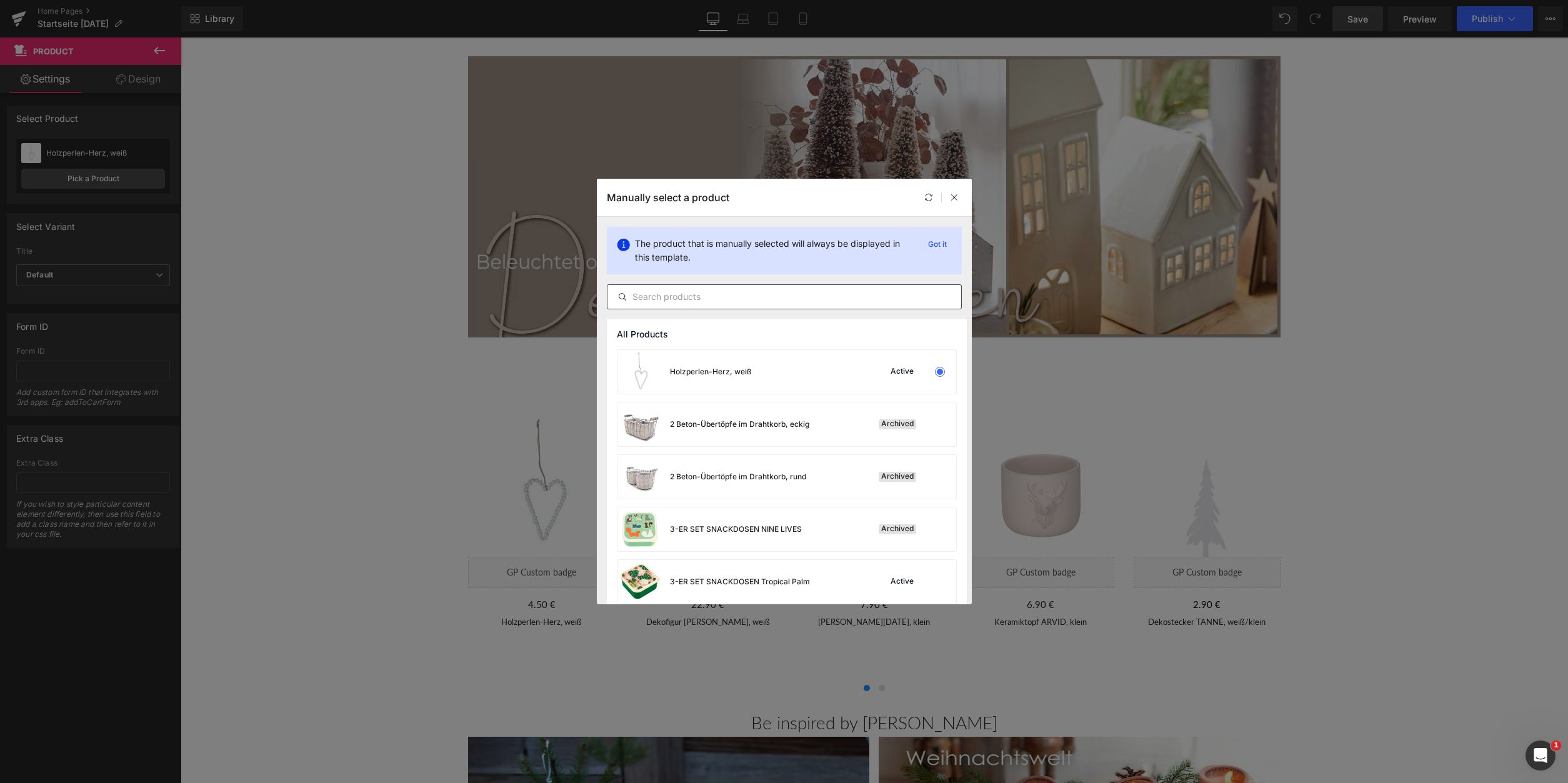
click at [698, 305] on div at bounding box center [784, 297] width 355 height 25
click at [699, 300] on input "text" at bounding box center [784, 296] width 353 height 15
type input "Papierstern"
click at [811, 374] on div "Papierstern FINJA, 20cm/grau Active" at bounding box center [787, 372] width 339 height 44
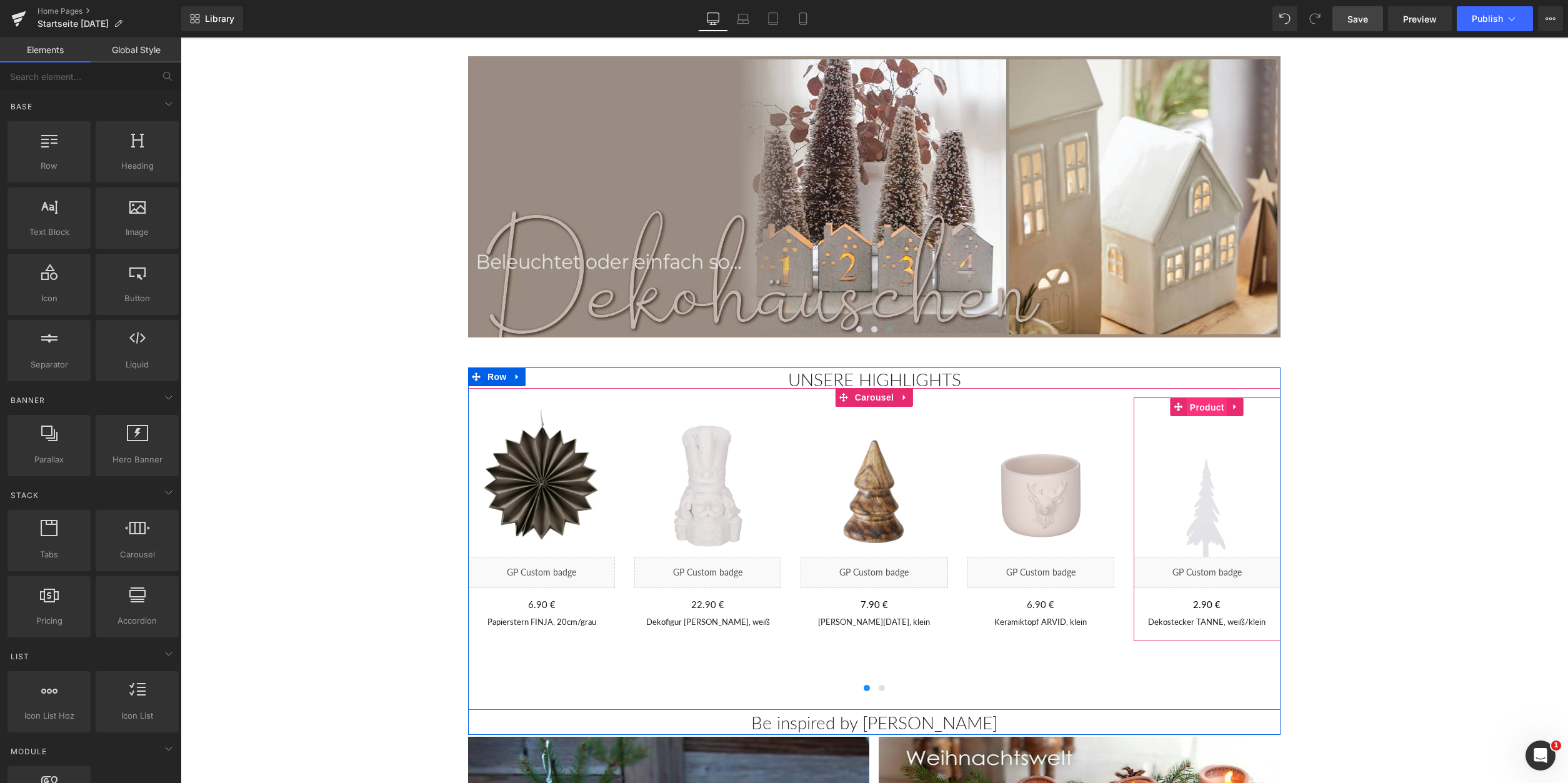
click at [1212, 411] on span "Product" at bounding box center [1207, 407] width 41 height 19
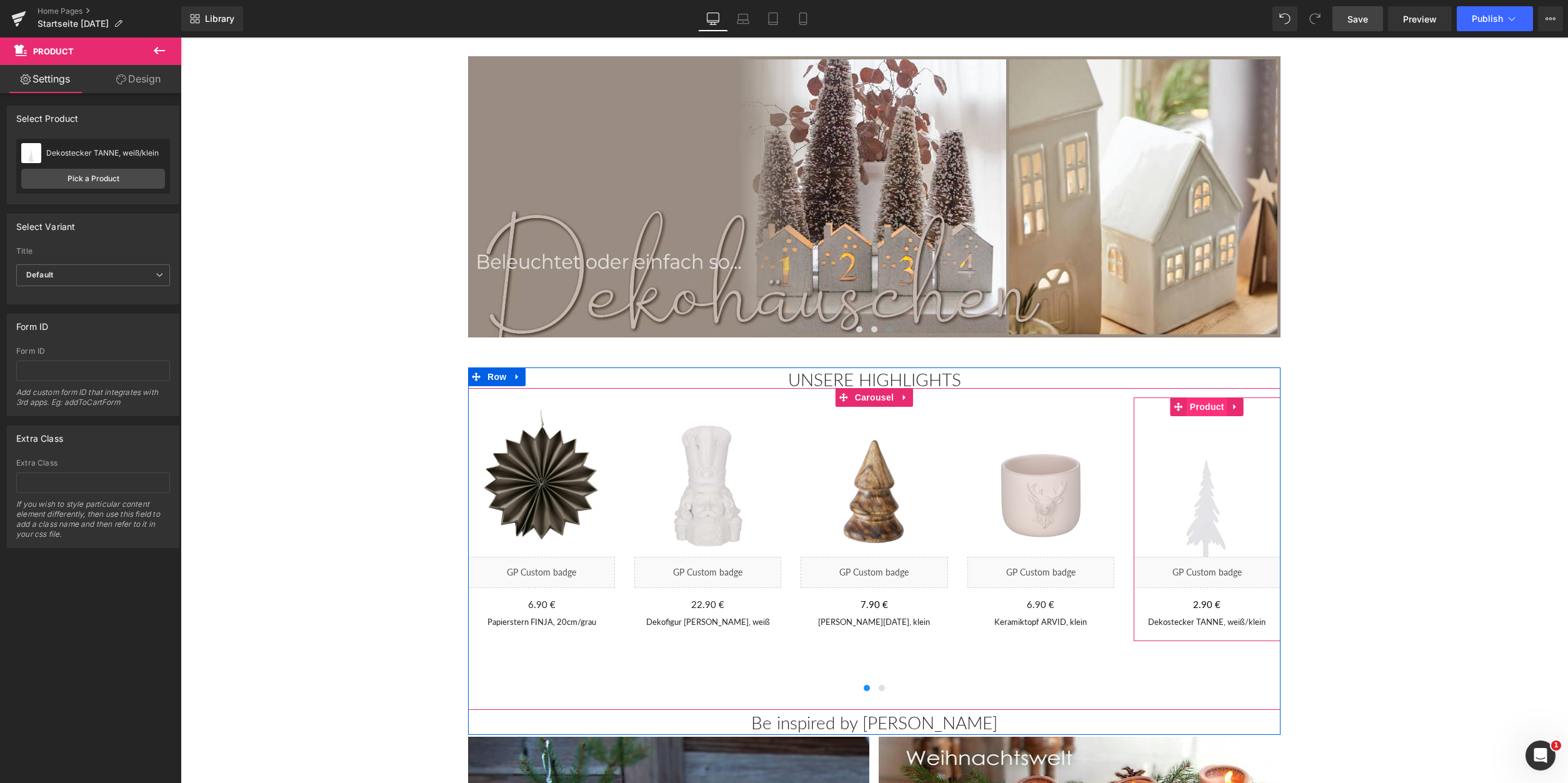
click at [1208, 405] on span "Product" at bounding box center [1207, 407] width 41 height 19
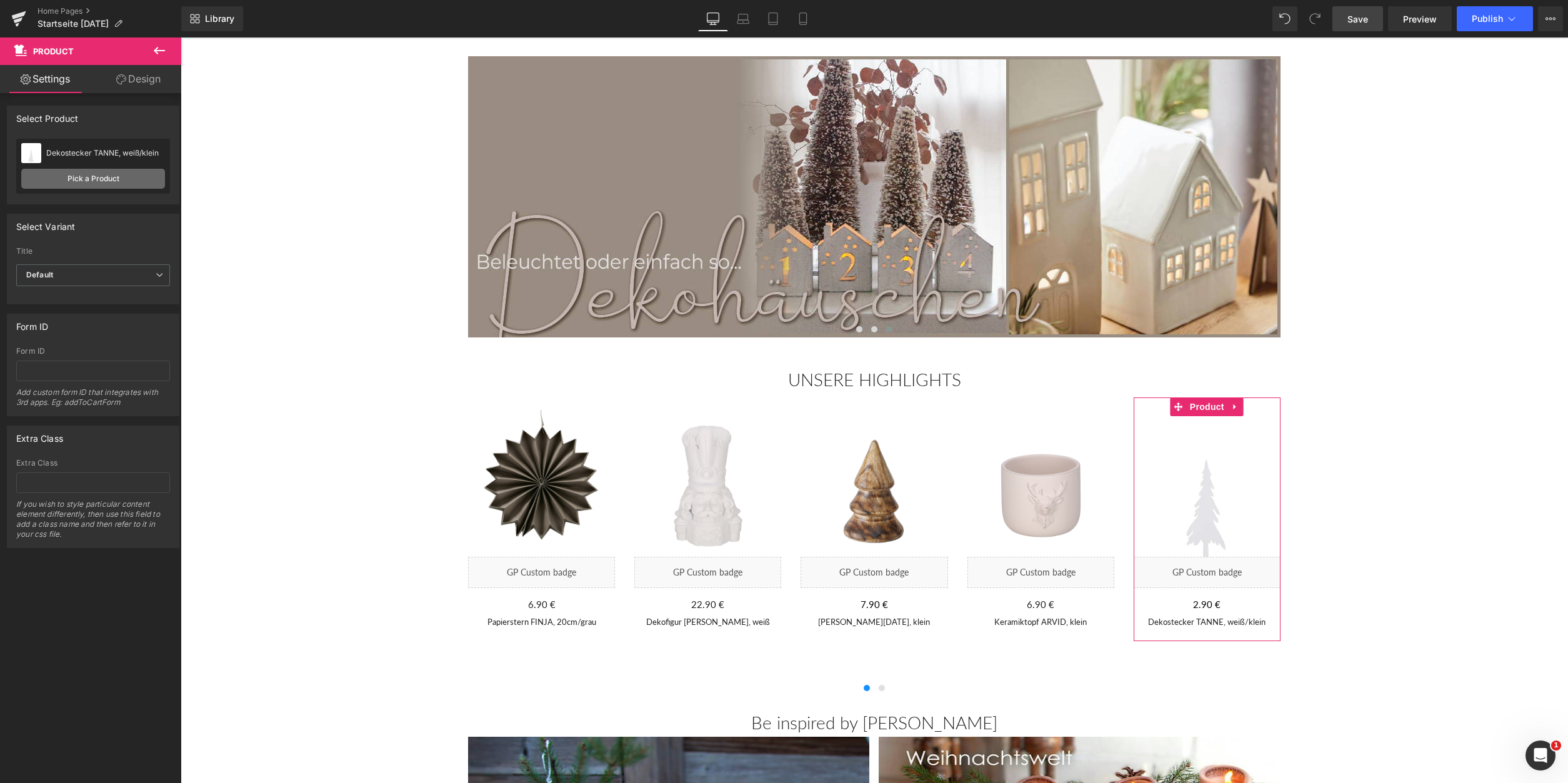
click at [116, 175] on link "Pick a Product" at bounding box center [92, 178] width 144 height 20
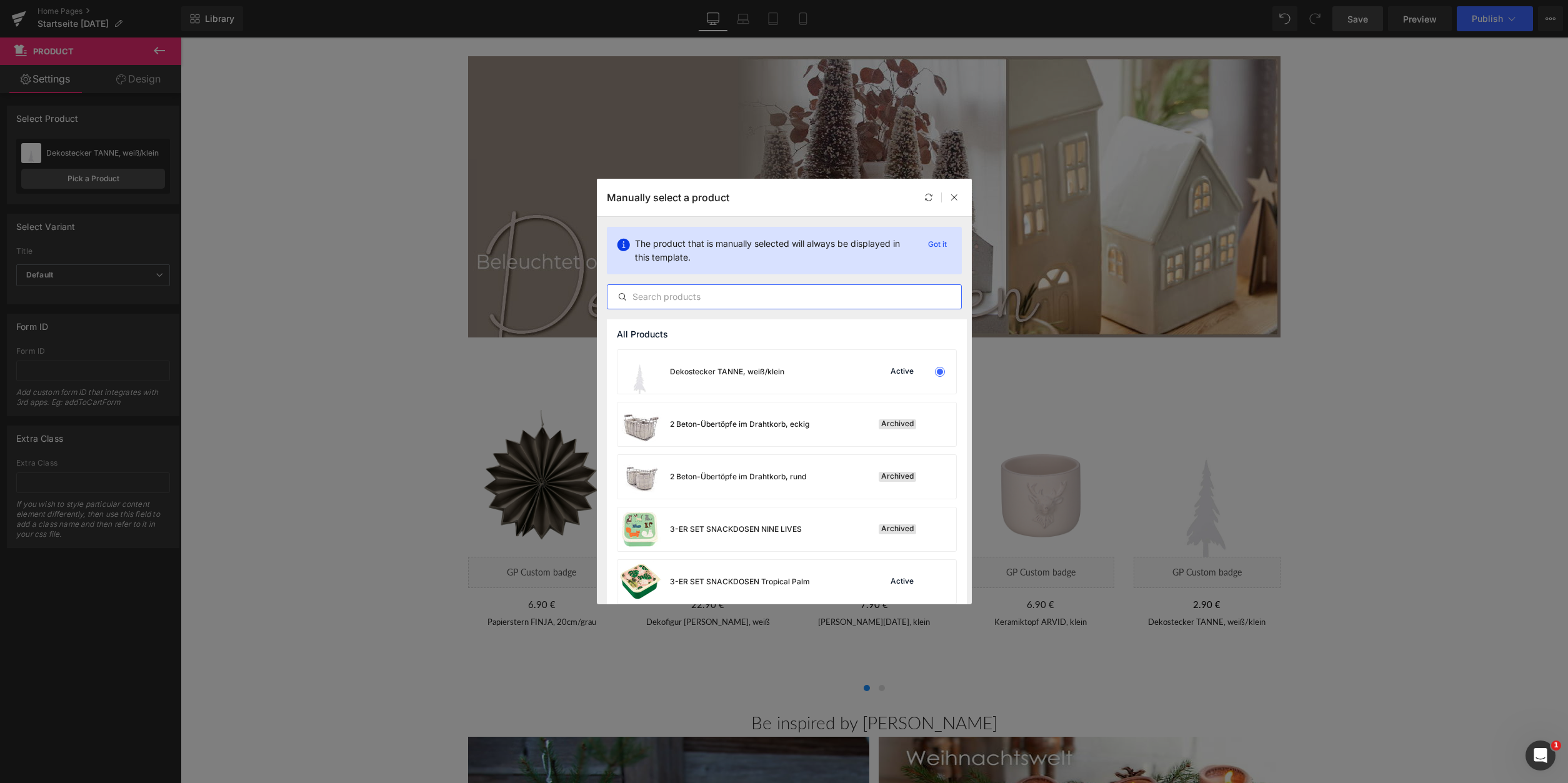
click at [670, 291] on input "text" at bounding box center [784, 296] width 353 height 15
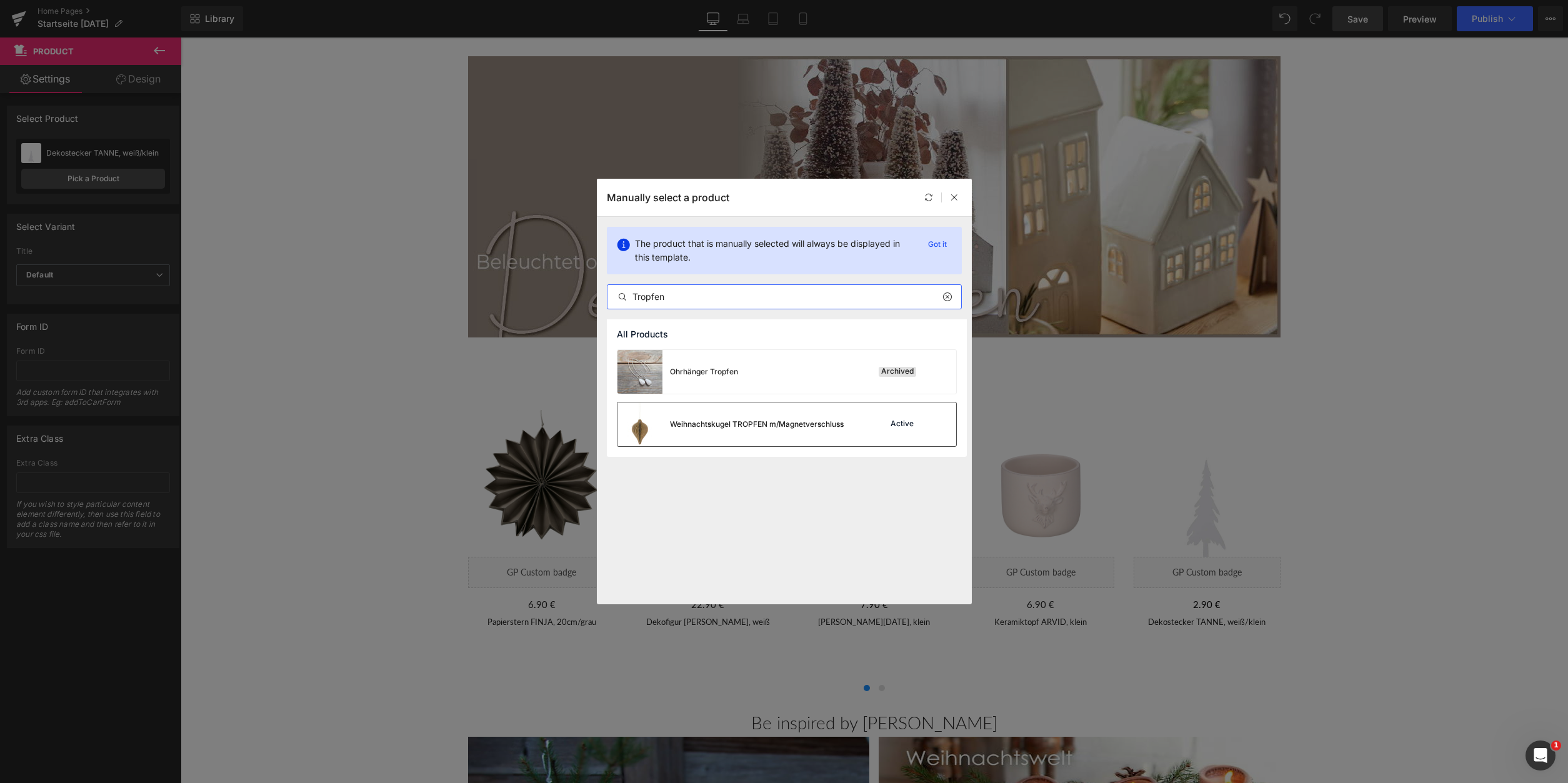
type input "Tropfen"
click at [742, 426] on div "Weihnachtskugel TROPFEN m/Magnetverschluss" at bounding box center [757, 424] width 174 height 11
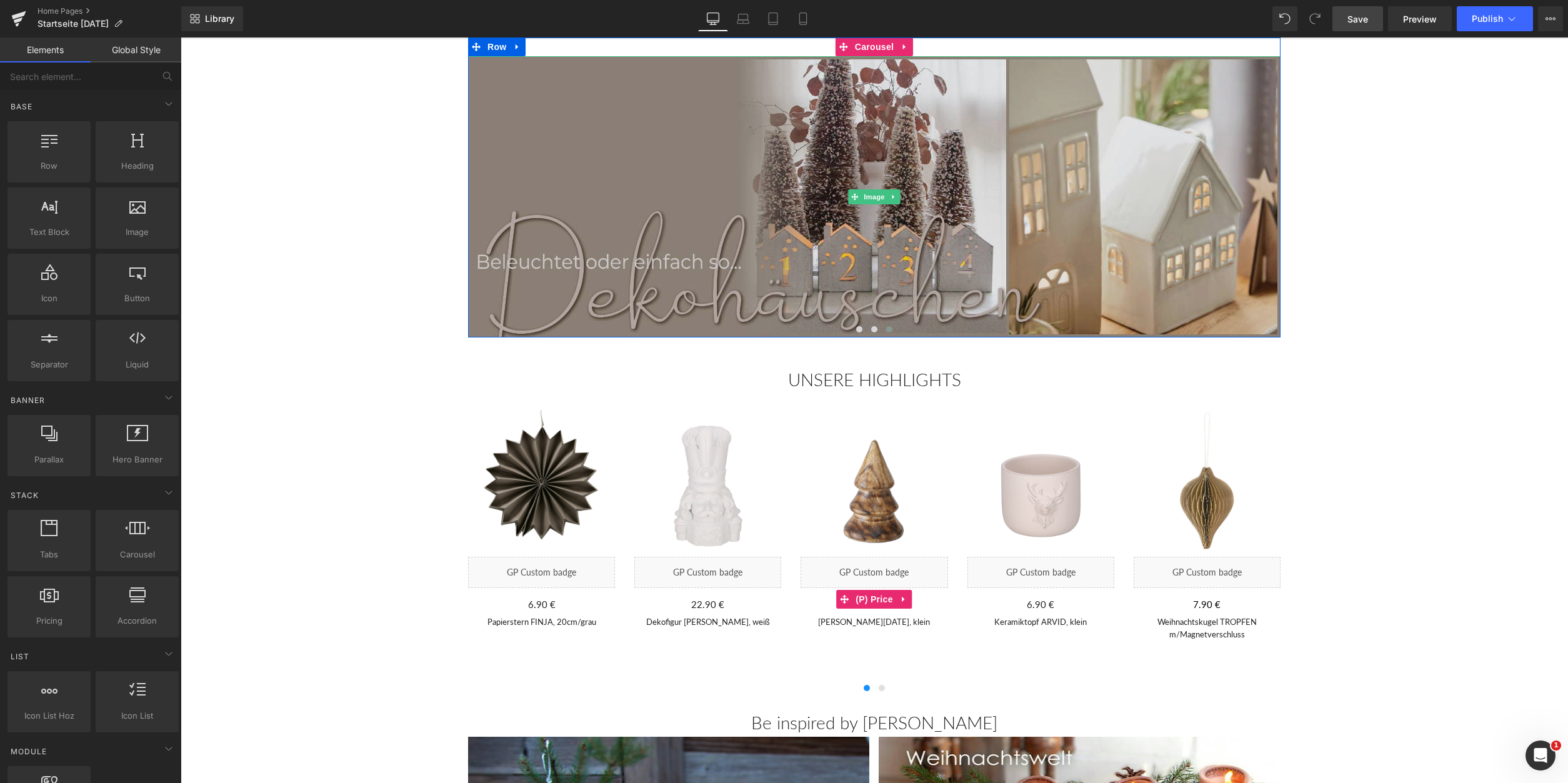
click at [1093, 167] on img at bounding box center [874, 197] width 813 height 281
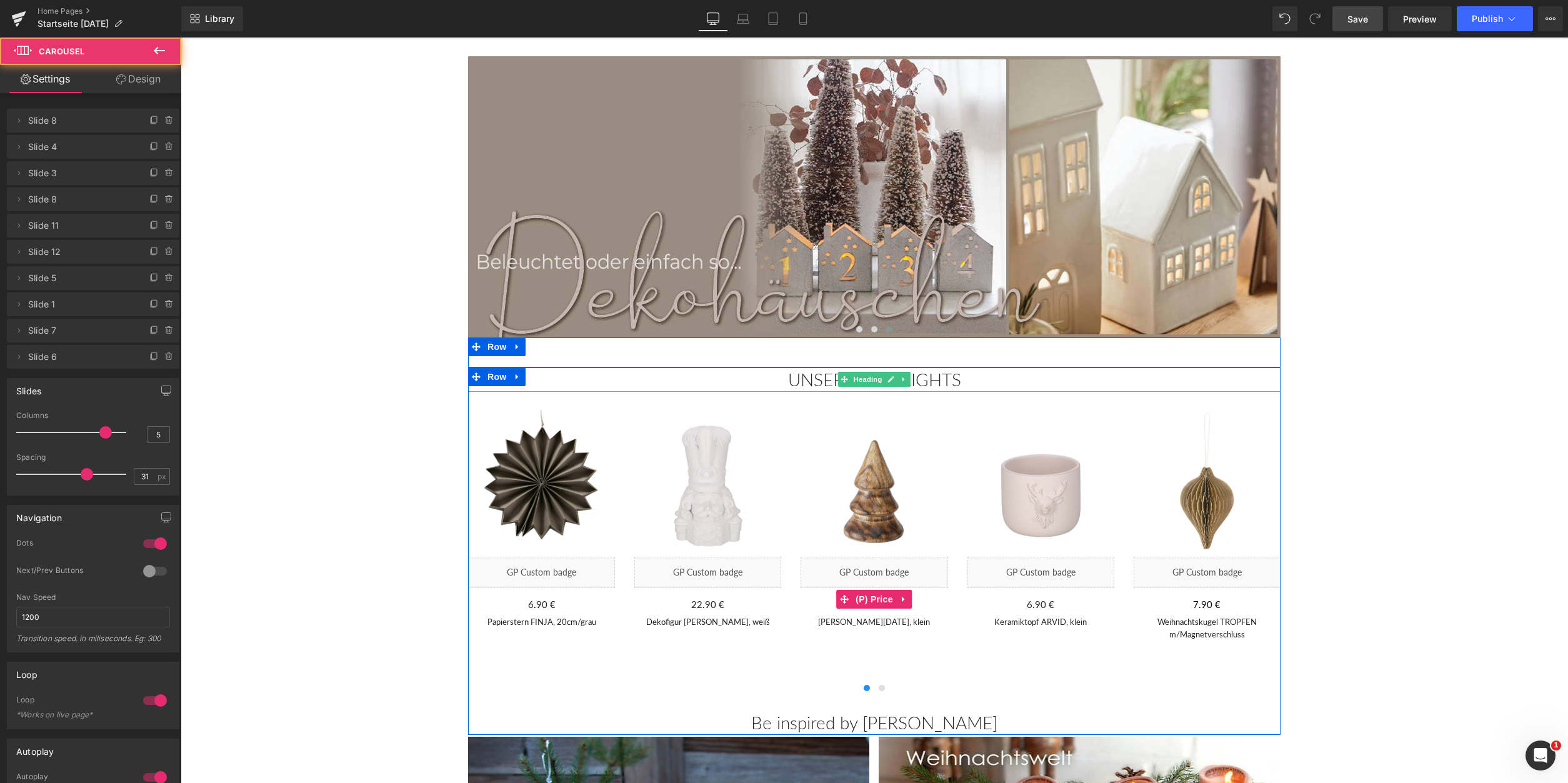
click at [866, 395] on div "690 % (P) Image Liquid 6.90 € 0 € (P) Price Papierstern FINJA, 20cm/grau (P) Ti…" at bounding box center [874, 550] width 813 height 323
click at [874, 399] on span "Carousel" at bounding box center [874, 398] width 45 height 19
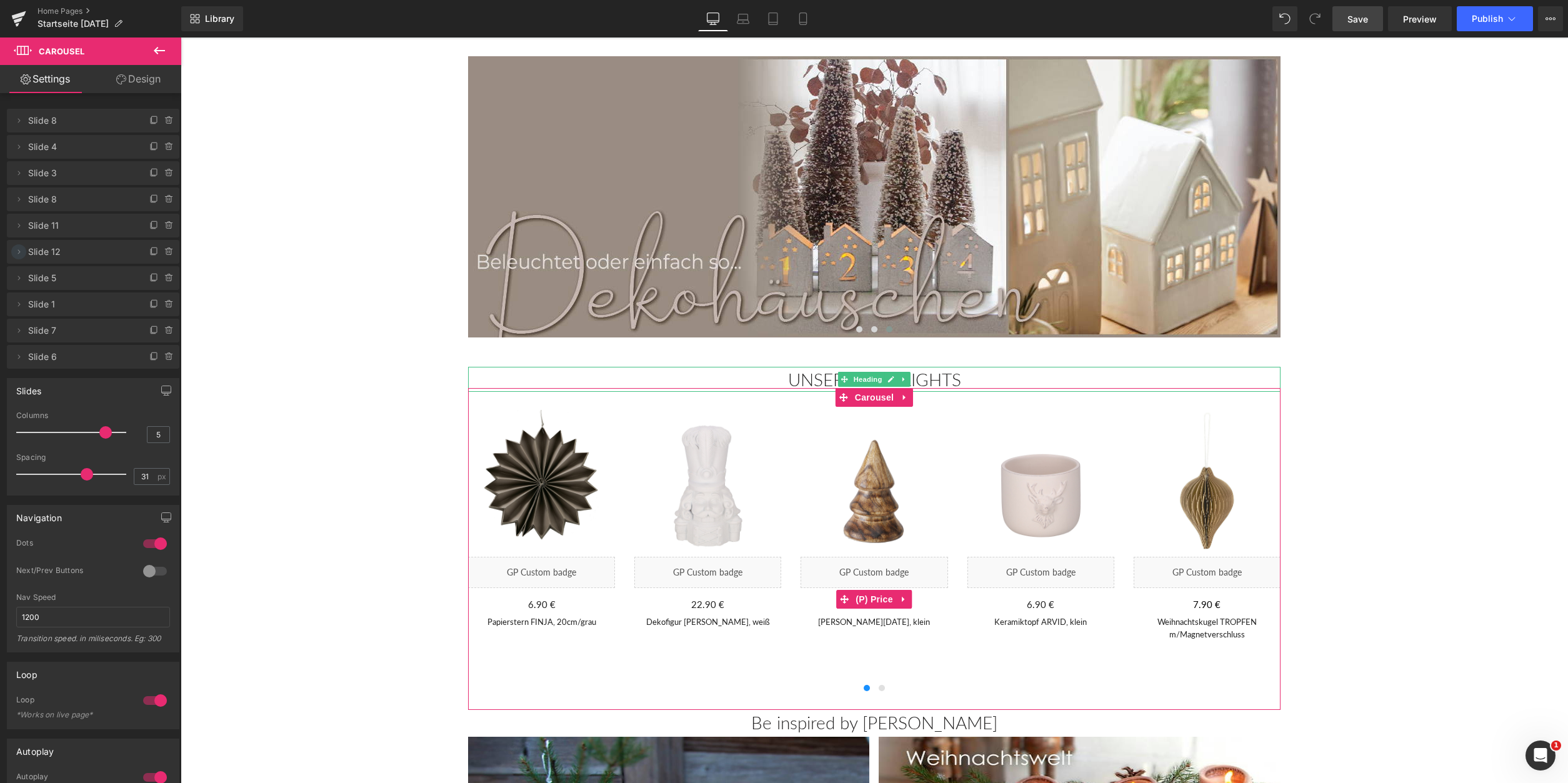
click at [18, 254] on icon at bounding box center [18, 251] width 10 height 10
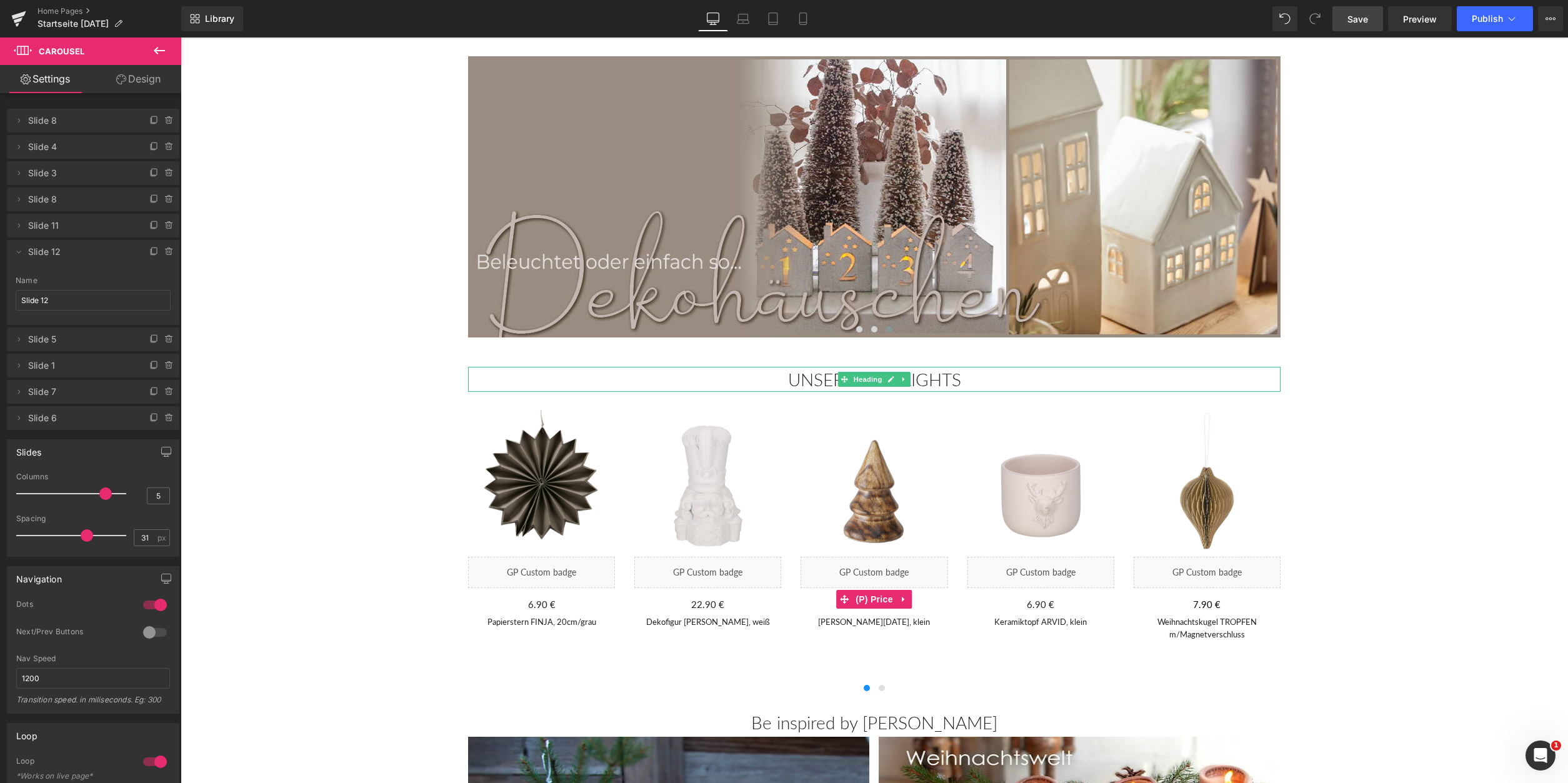
click at [1364, 21] on span "Save" at bounding box center [1357, 19] width 20 height 13
click at [20, 201] on icon at bounding box center [18, 199] width 10 height 10
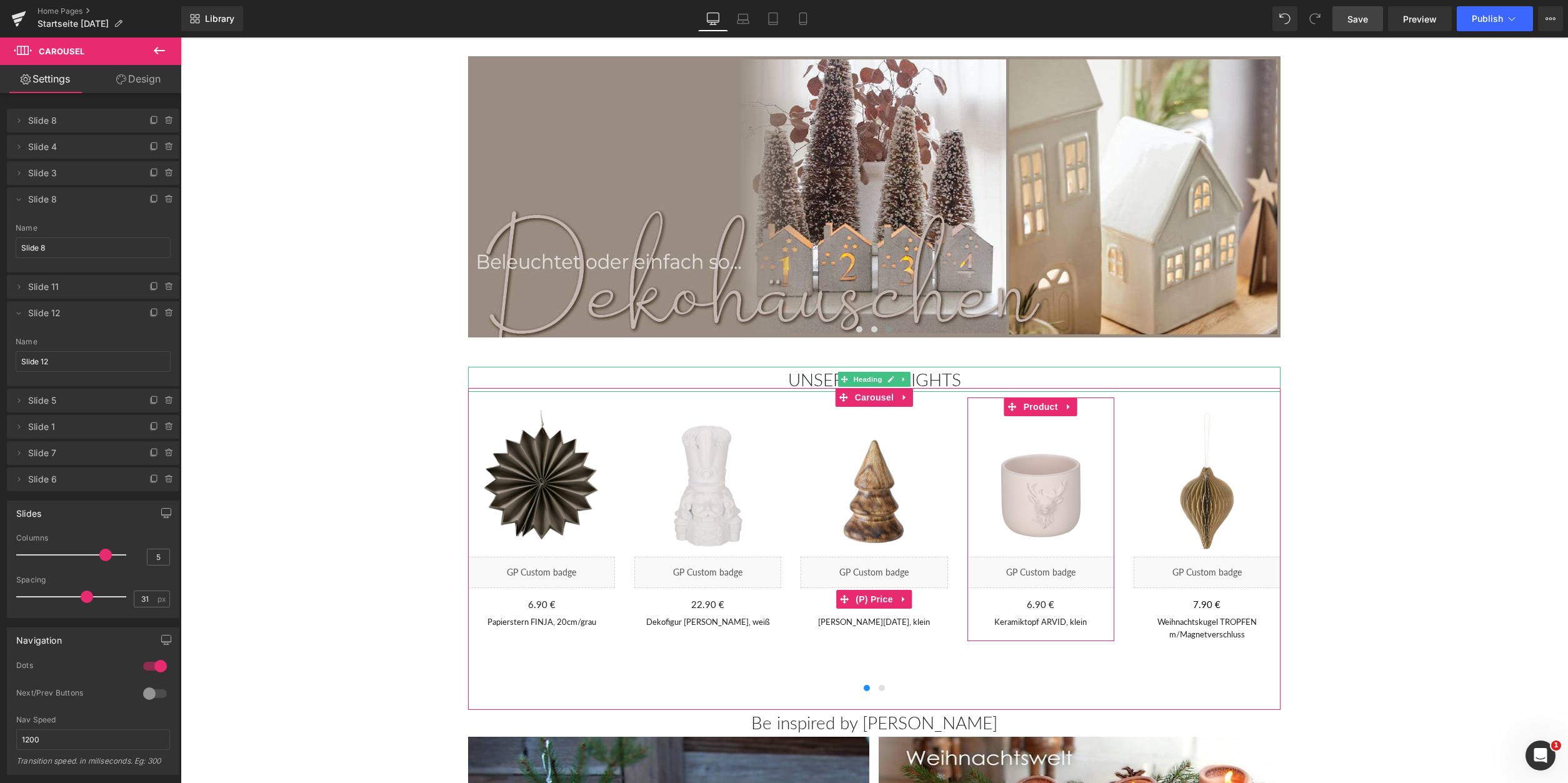
click at [65, 196] on span "Slide 8" at bounding box center [81, 199] width 105 height 24
click at [47, 199] on span "Slide 8" at bounding box center [81, 199] width 105 height 24
click at [882, 695] on div "690 % (P) Image Liquid 6.90 € 0 € (P) Price Papierstern FINJA, 20cm/grau (P) Ti…" at bounding box center [874, 550] width 813 height 323
click at [906, 402] on icon at bounding box center [904, 397] width 9 height 9
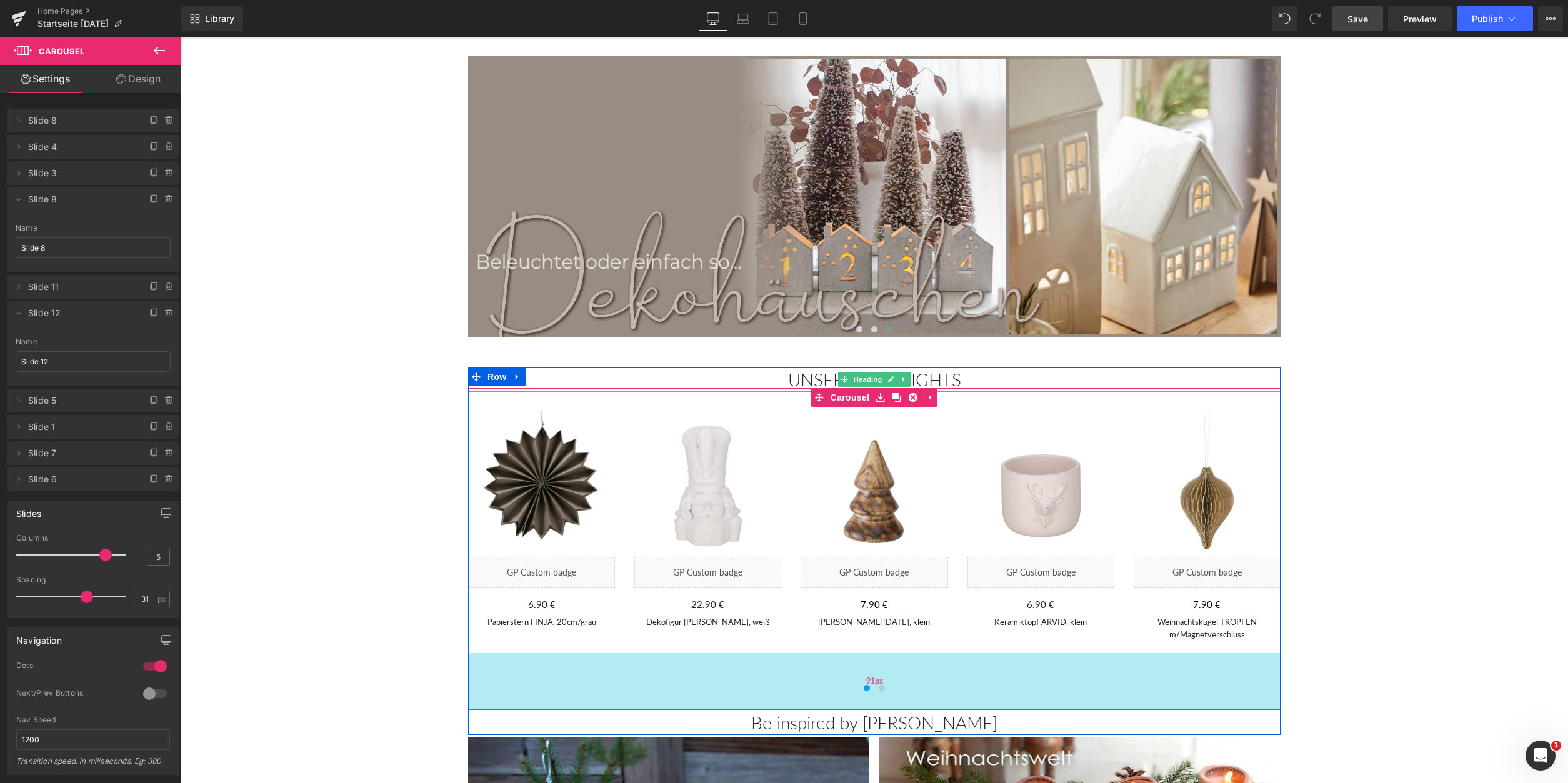
click at [883, 693] on div "91px" at bounding box center [874, 681] width 813 height 57
click at [881, 693] on div "690 % (P) Image Liquid 6.90 € 0 € (P) Price Papierstern FINJA, 20cm/grau (P) Ti…" at bounding box center [874, 550] width 813 height 323
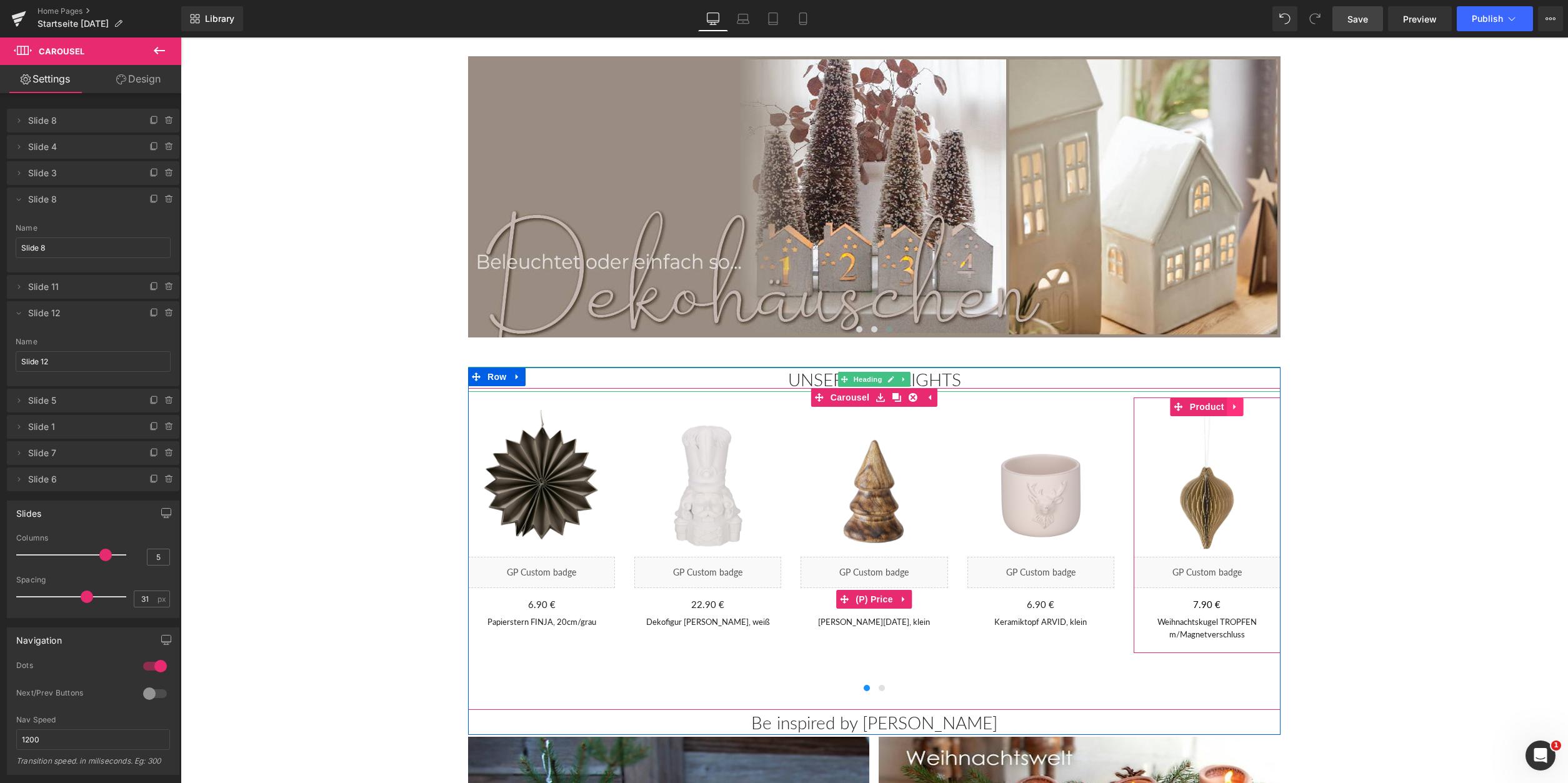
click at [1236, 409] on icon at bounding box center [1236, 407] width 9 height 9
click at [850, 397] on link "Carousel" at bounding box center [866, 397] width 61 height 19
click at [903, 397] on icon at bounding box center [904, 397] width 3 height 6
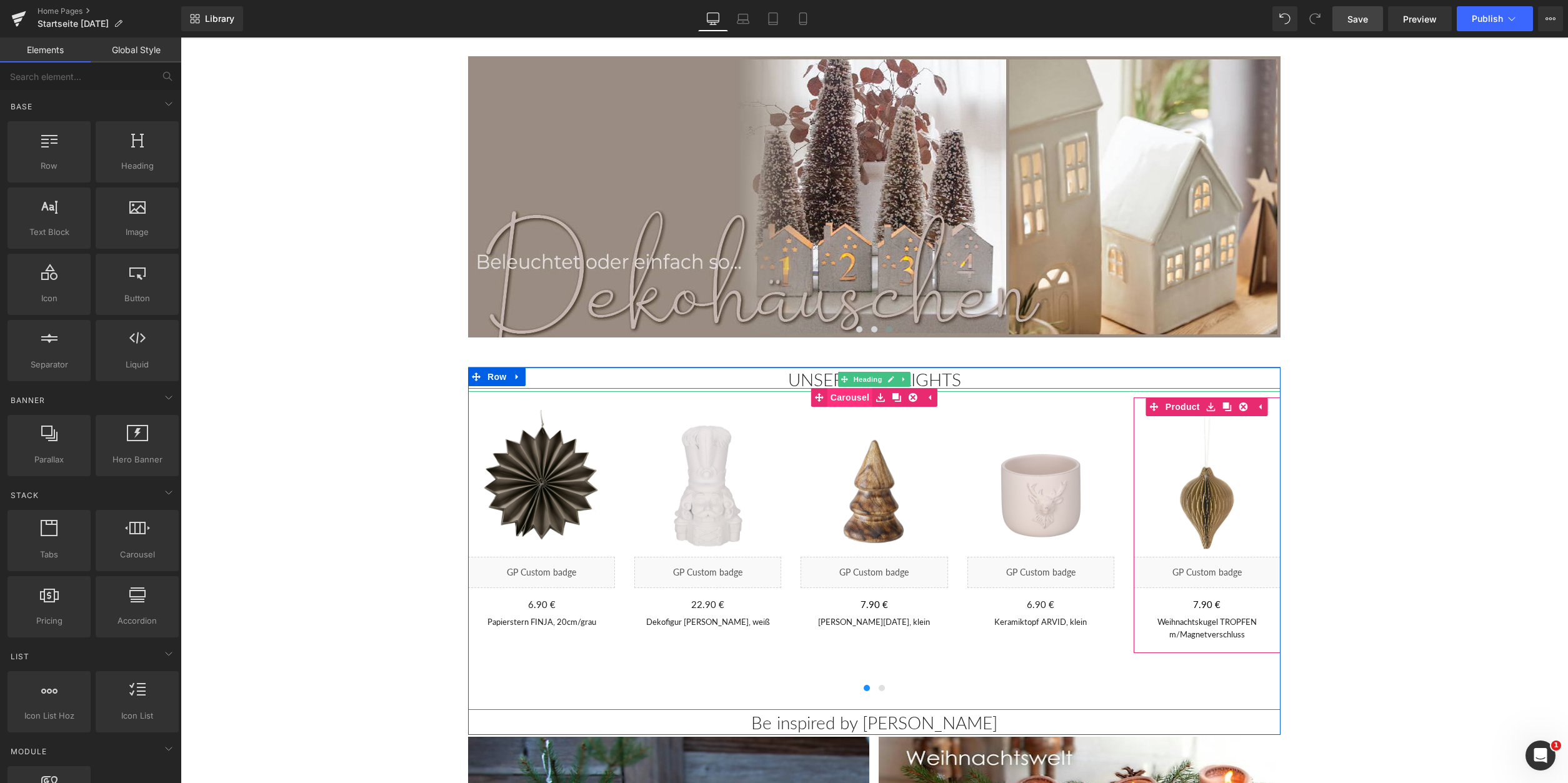
click at [860, 397] on span "Carousel" at bounding box center [850, 397] width 45 height 19
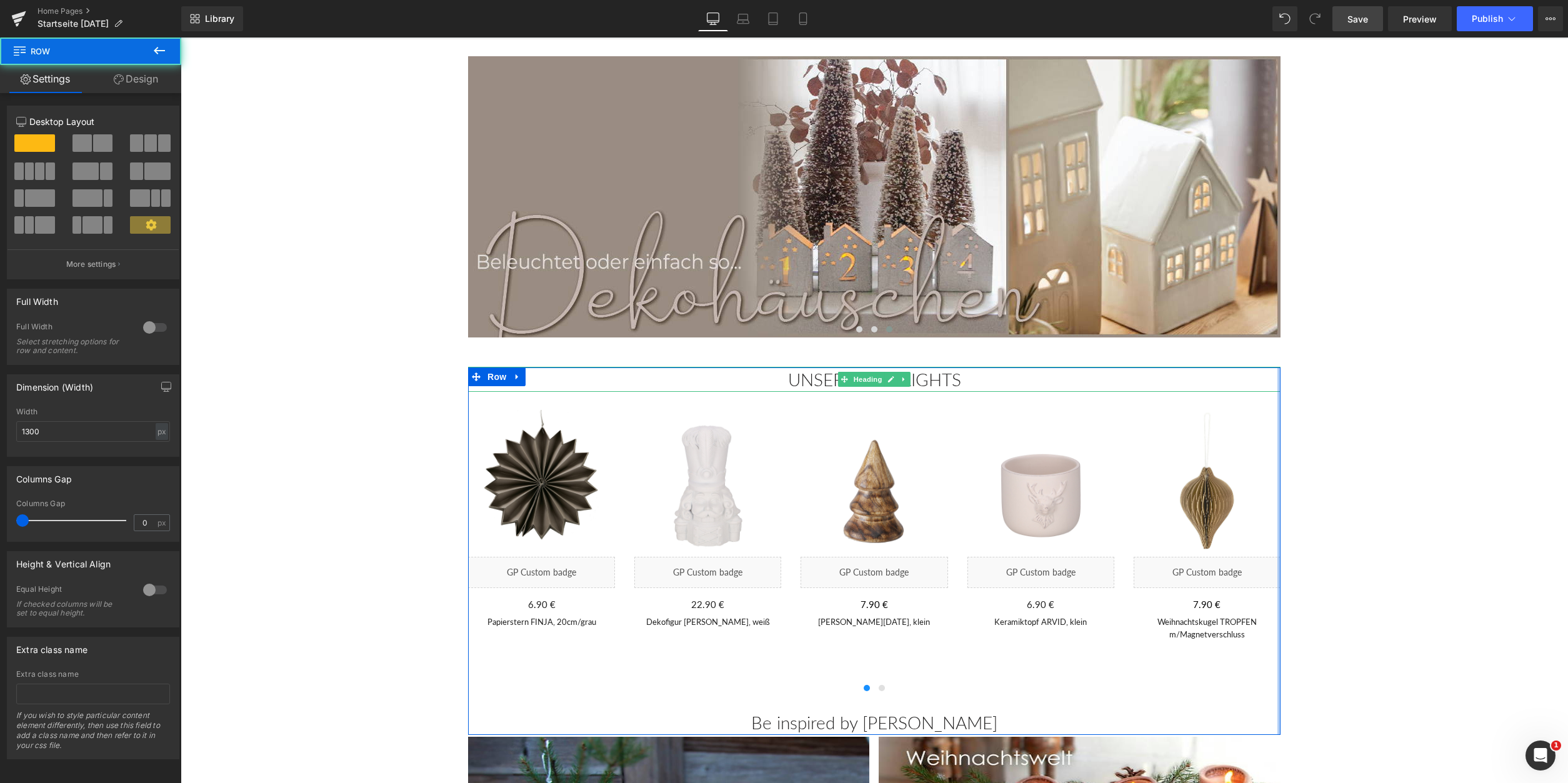
click at [1279, 501] on div at bounding box center [1279, 551] width 3 height 368
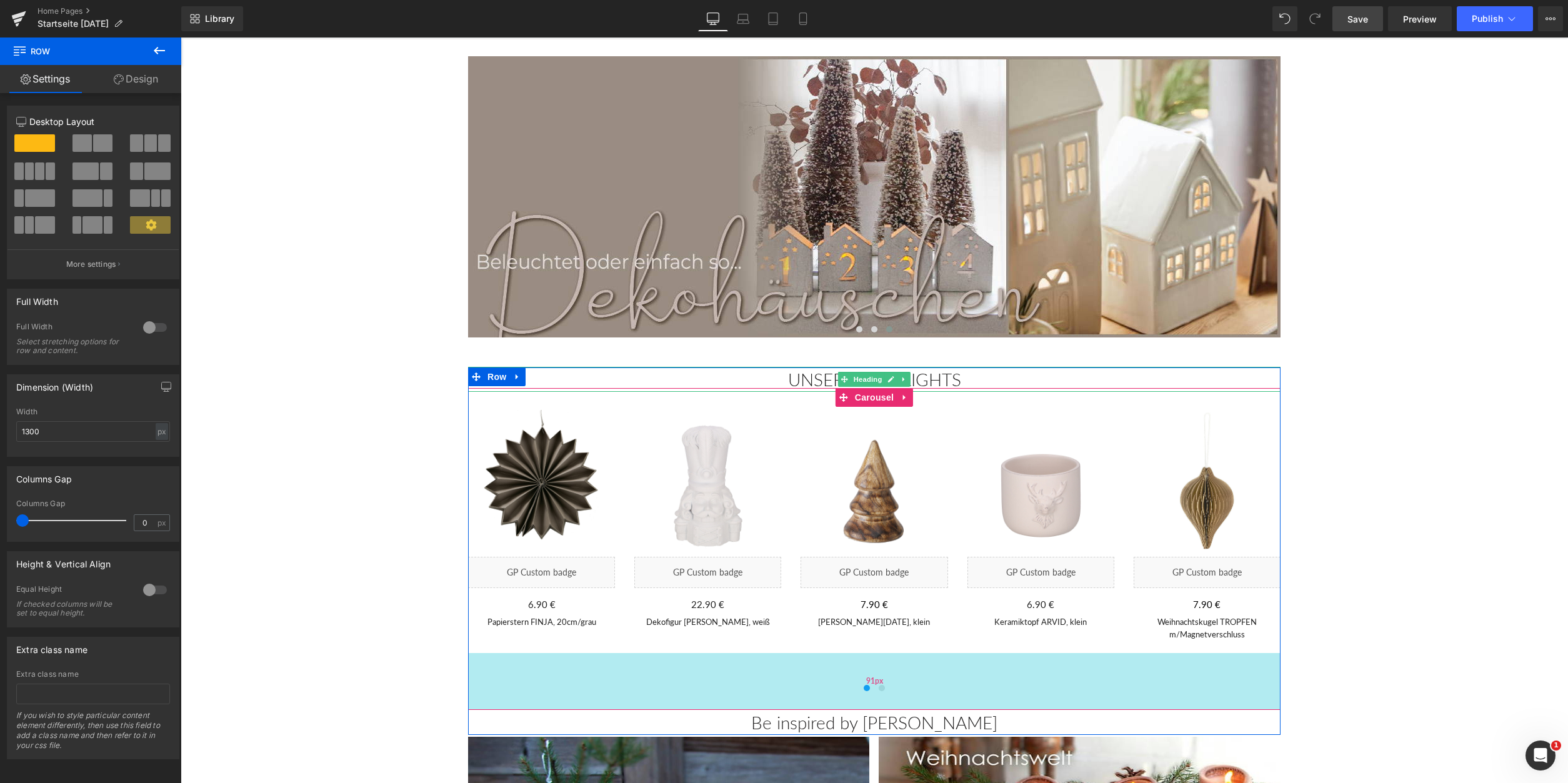
click at [883, 693] on div "91px" at bounding box center [874, 681] width 813 height 57
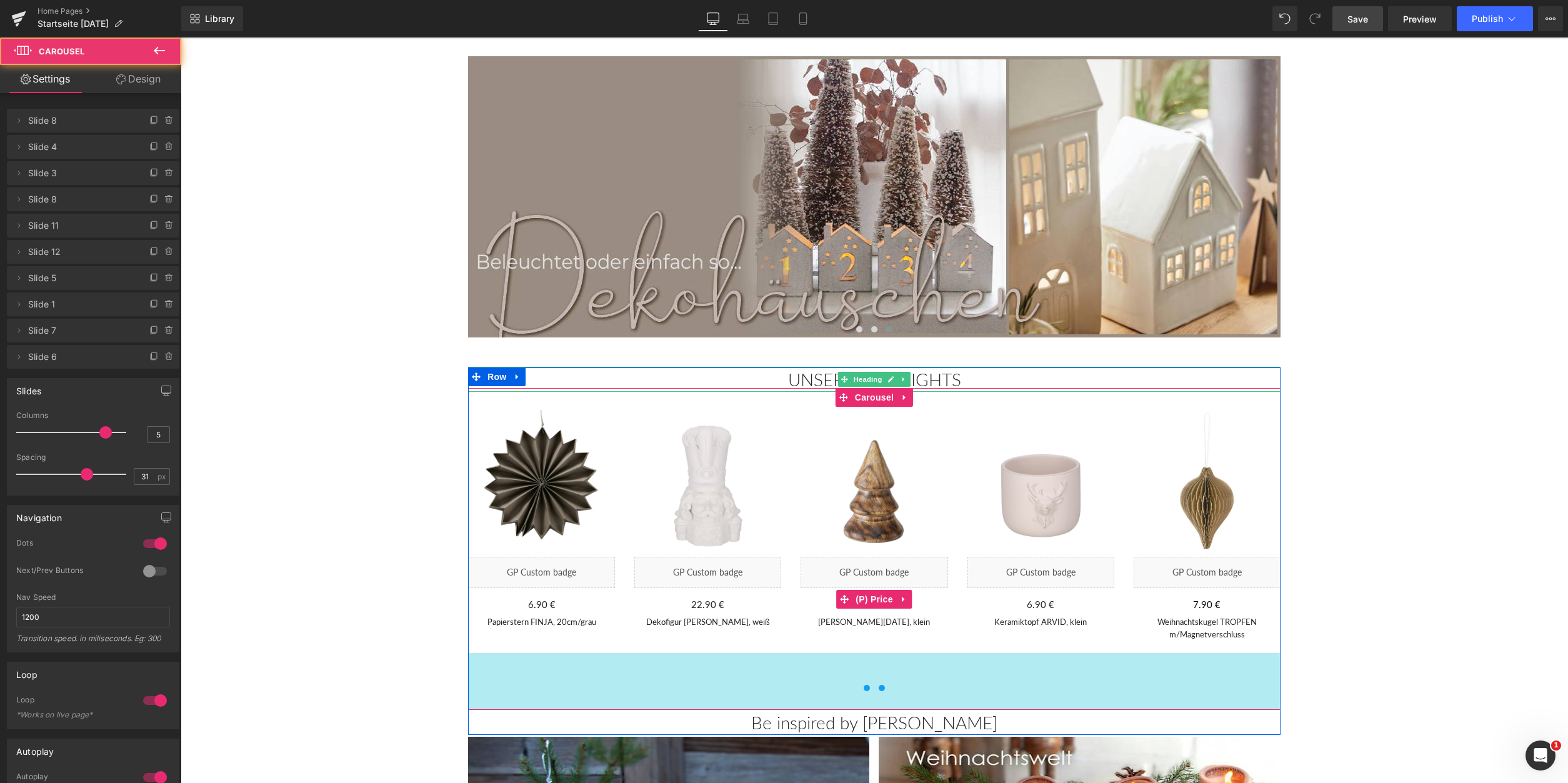
click at [881, 692] on div "690 % (P) Image Liquid 6.90 € 0 € (P) Price Papierstern FINJA, 20cm/grau (P) Ti…" at bounding box center [874, 550] width 813 height 323
click at [762, 686] on div "91px" at bounding box center [874, 681] width 813 height 57
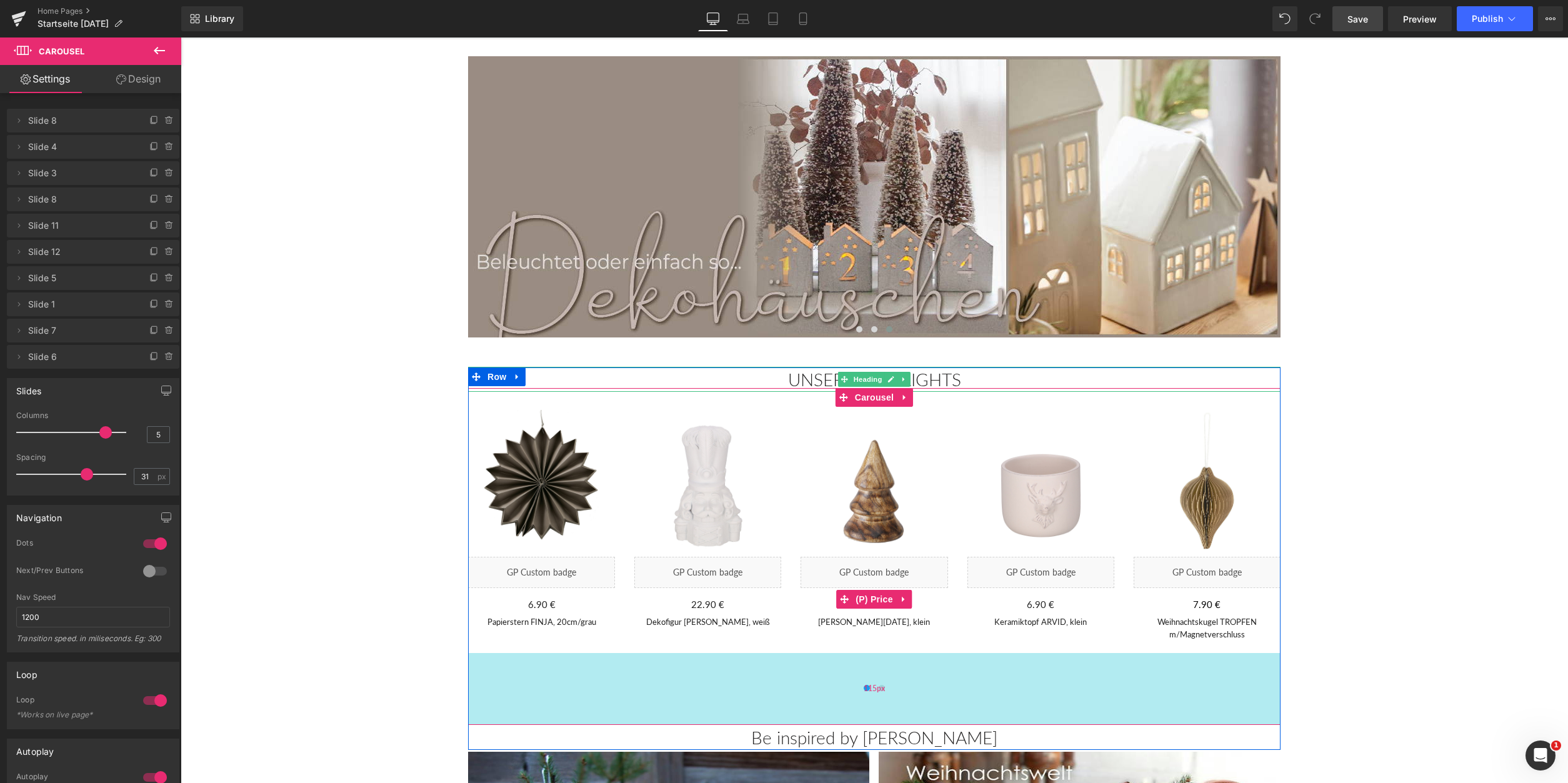
drag, startPoint x: 766, startPoint y: 710, endPoint x: 1007, endPoint y: 772, distance: 248.8
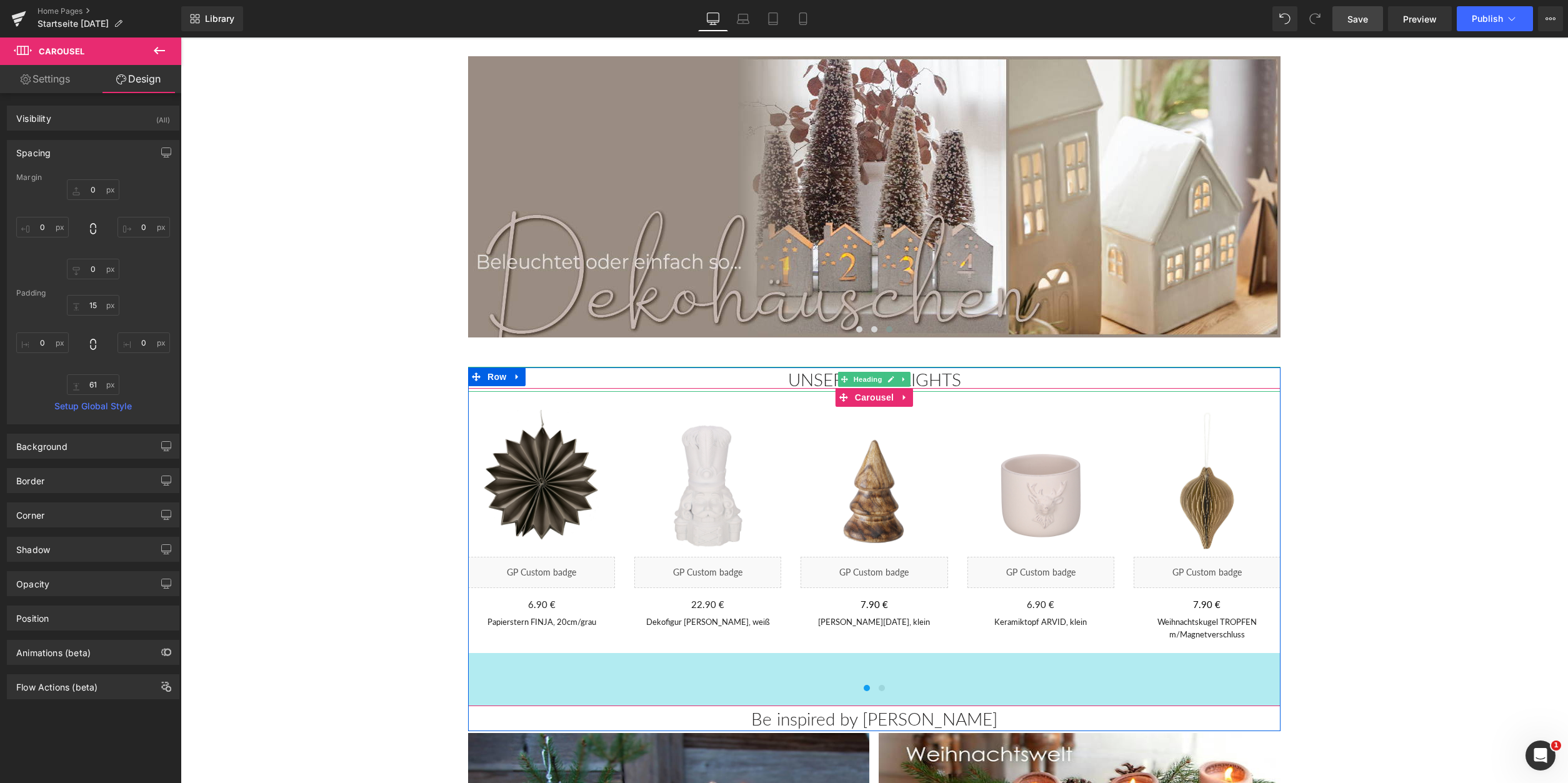
drag, startPoint x: 883, startPoint y: 691, endPoint x: 883, endPoint y: 706, distance: 15.0
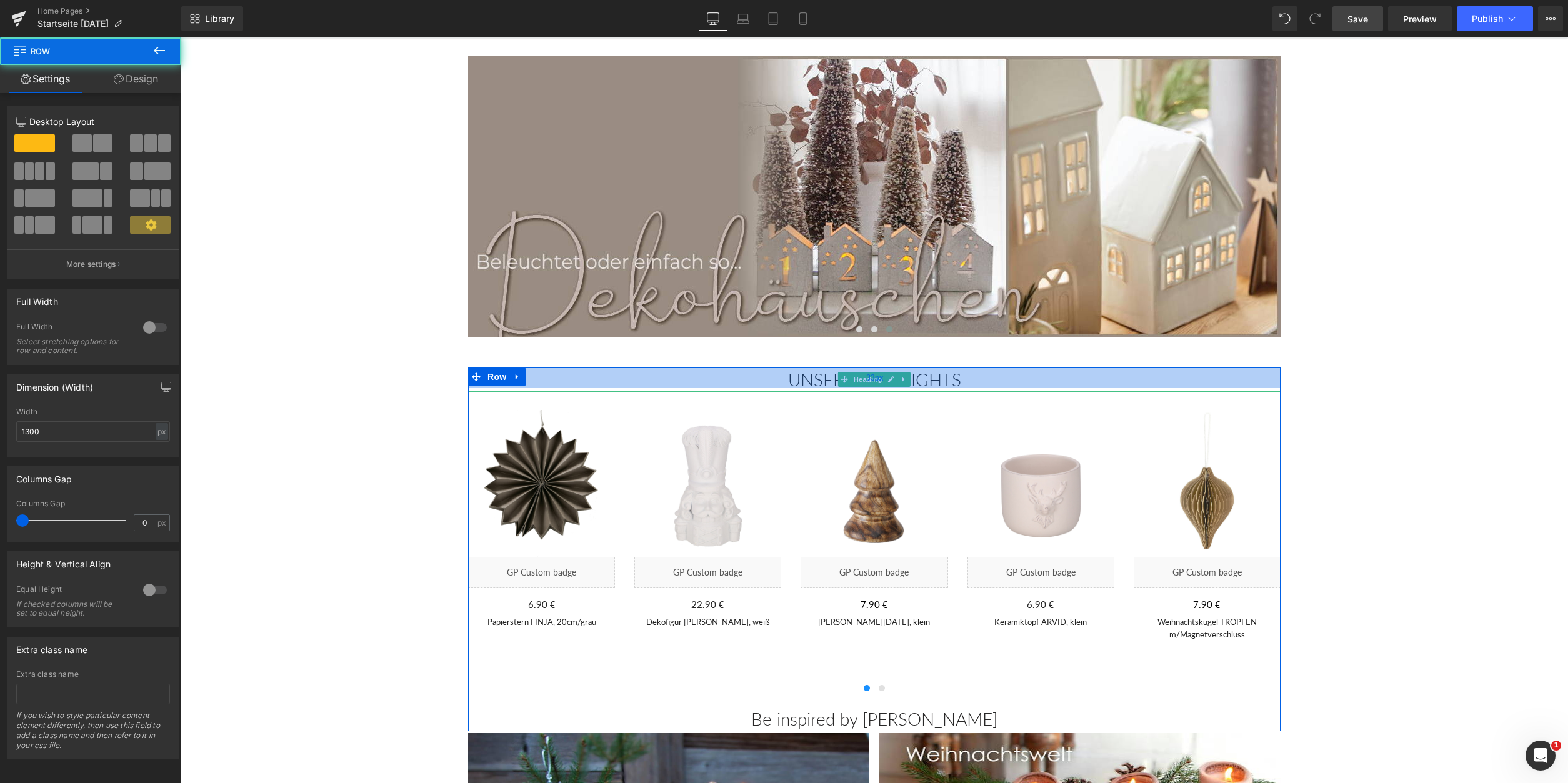
click at [889, 380] on div "33px" at bounding box center [874, 377] width 813 height 20
click at [889, 380] on div "33px" at bounding box center [874, 377] width 813 height 20
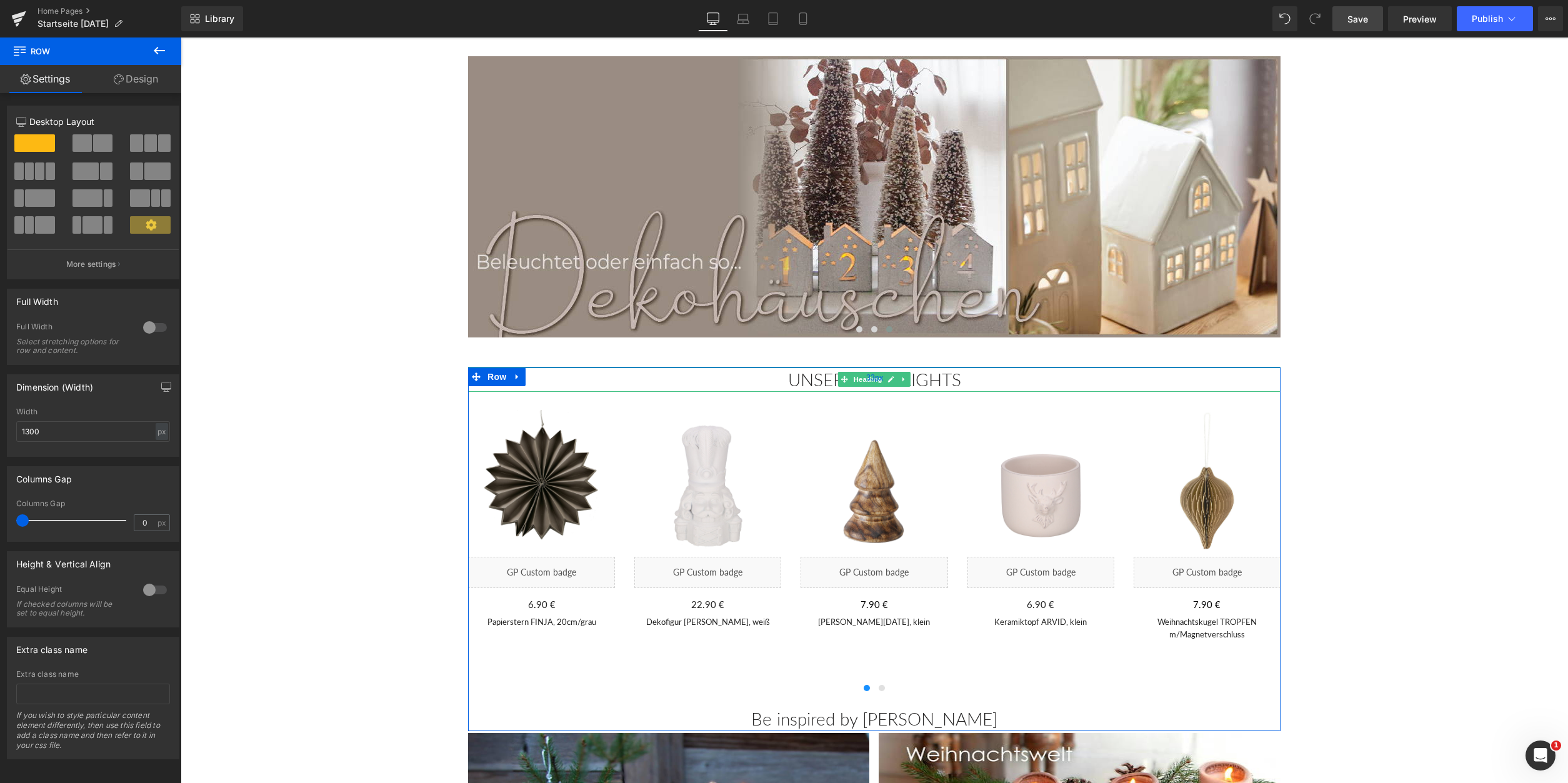
click at [889, 380] on div "33px" at bounding box center [874, 377] width 813 height 20
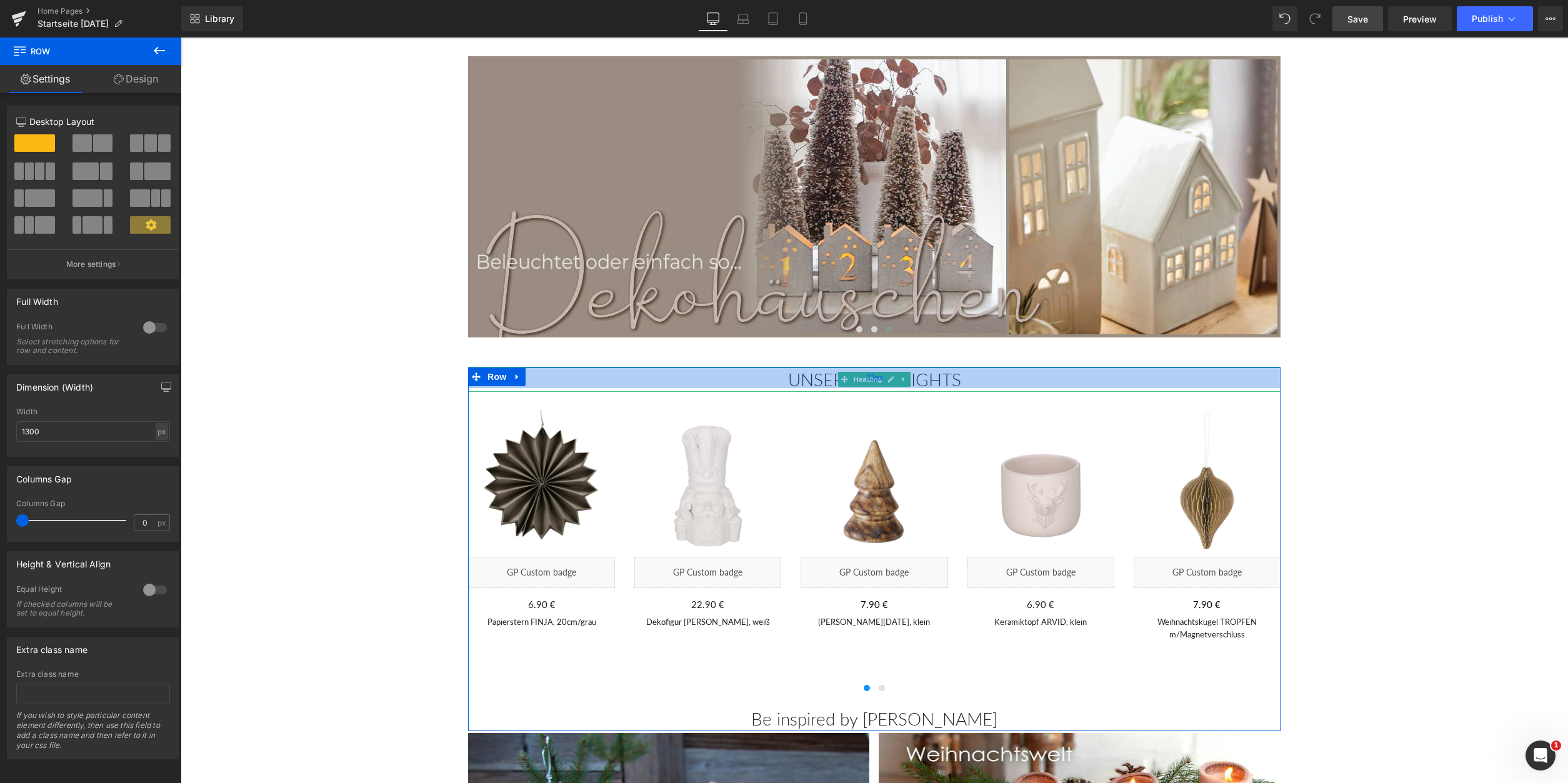
click at [866, 380] on div "33px" at bounding box center [874, 377] width 813 height 20
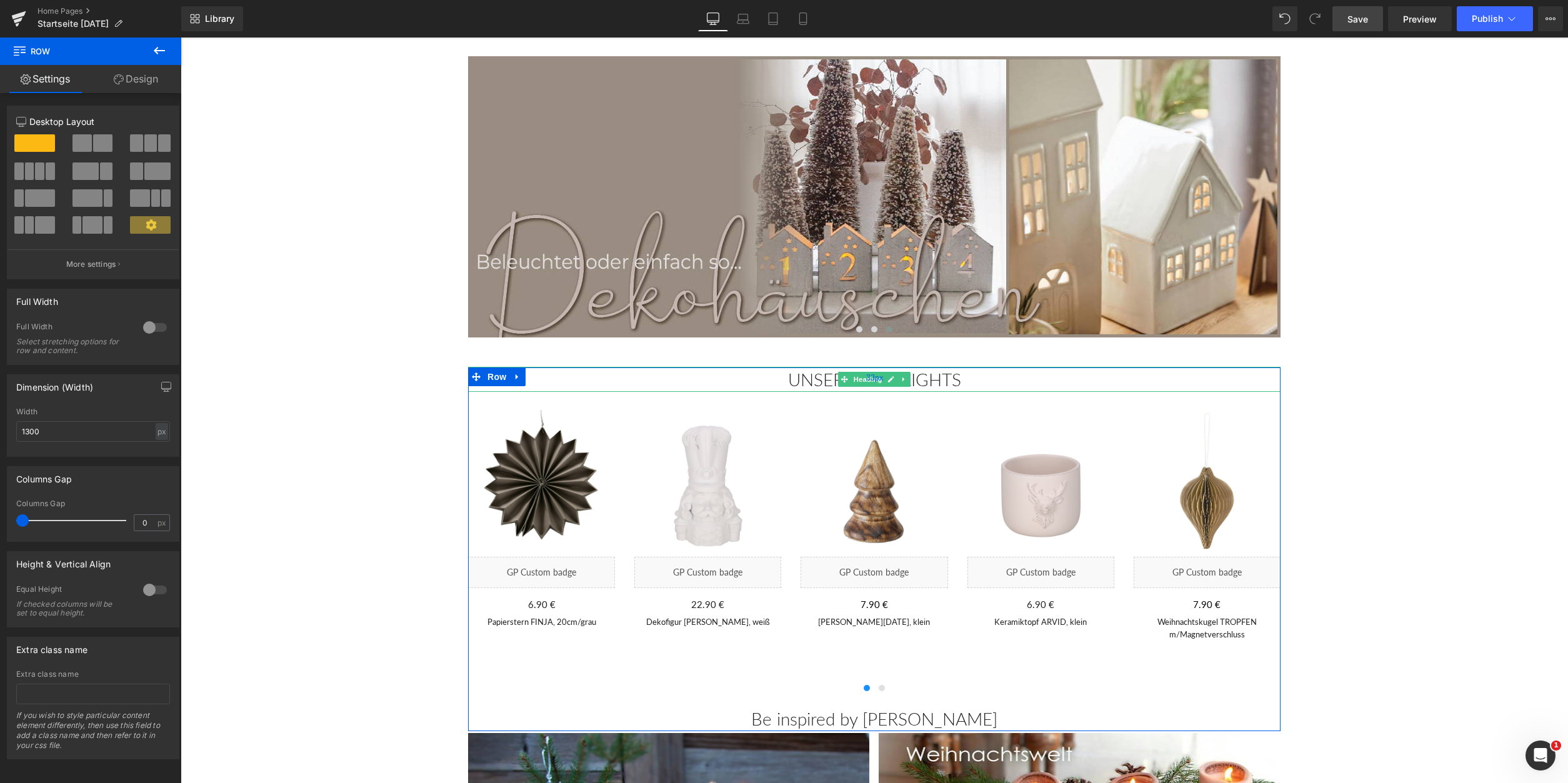
click at [866, 380] on div "33px" at bounding box center [874, 377] width 813 height 20
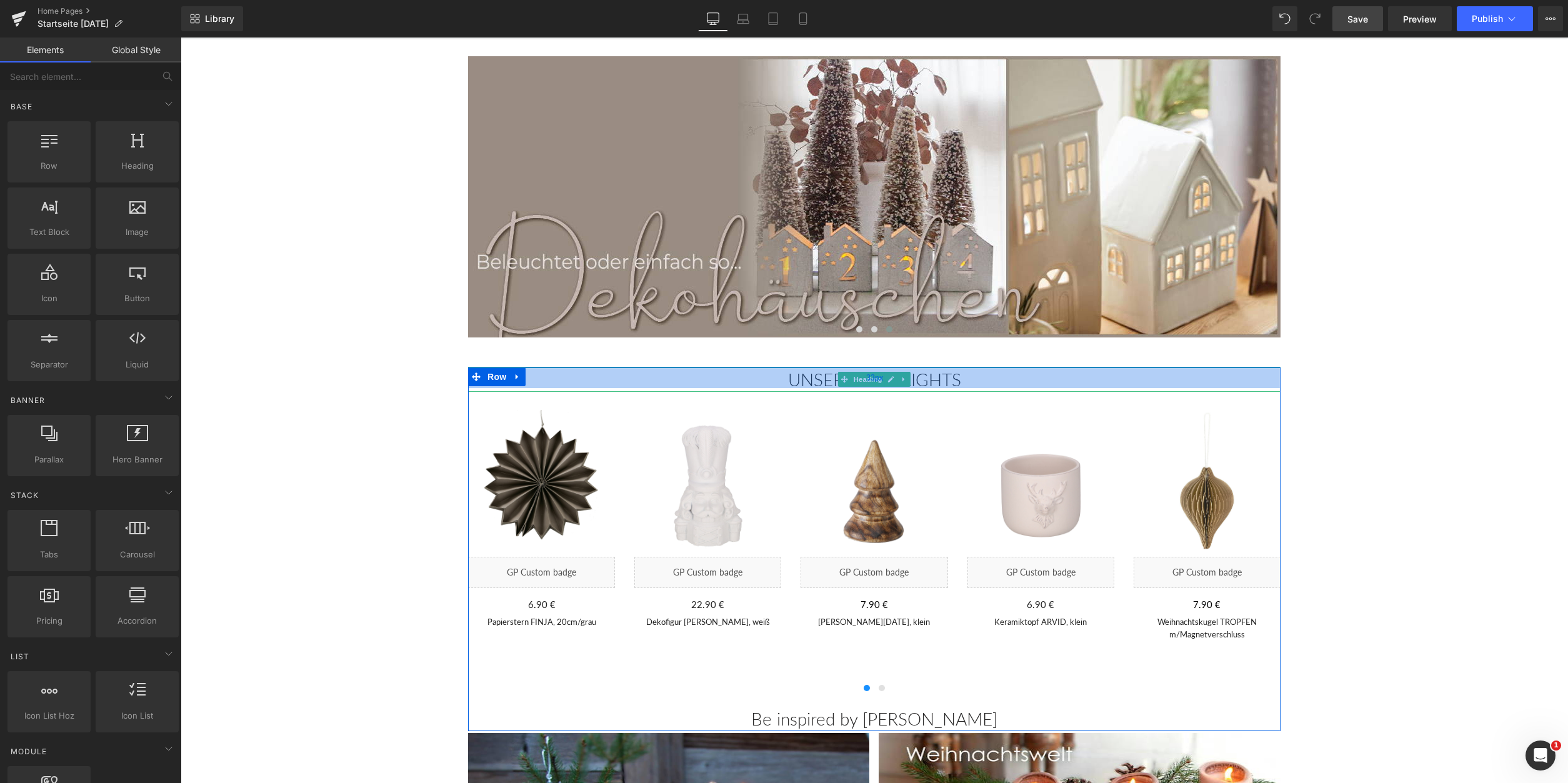
click at [864, 380] on div "33px" at bounding box center [874, 377] width 813 height 20
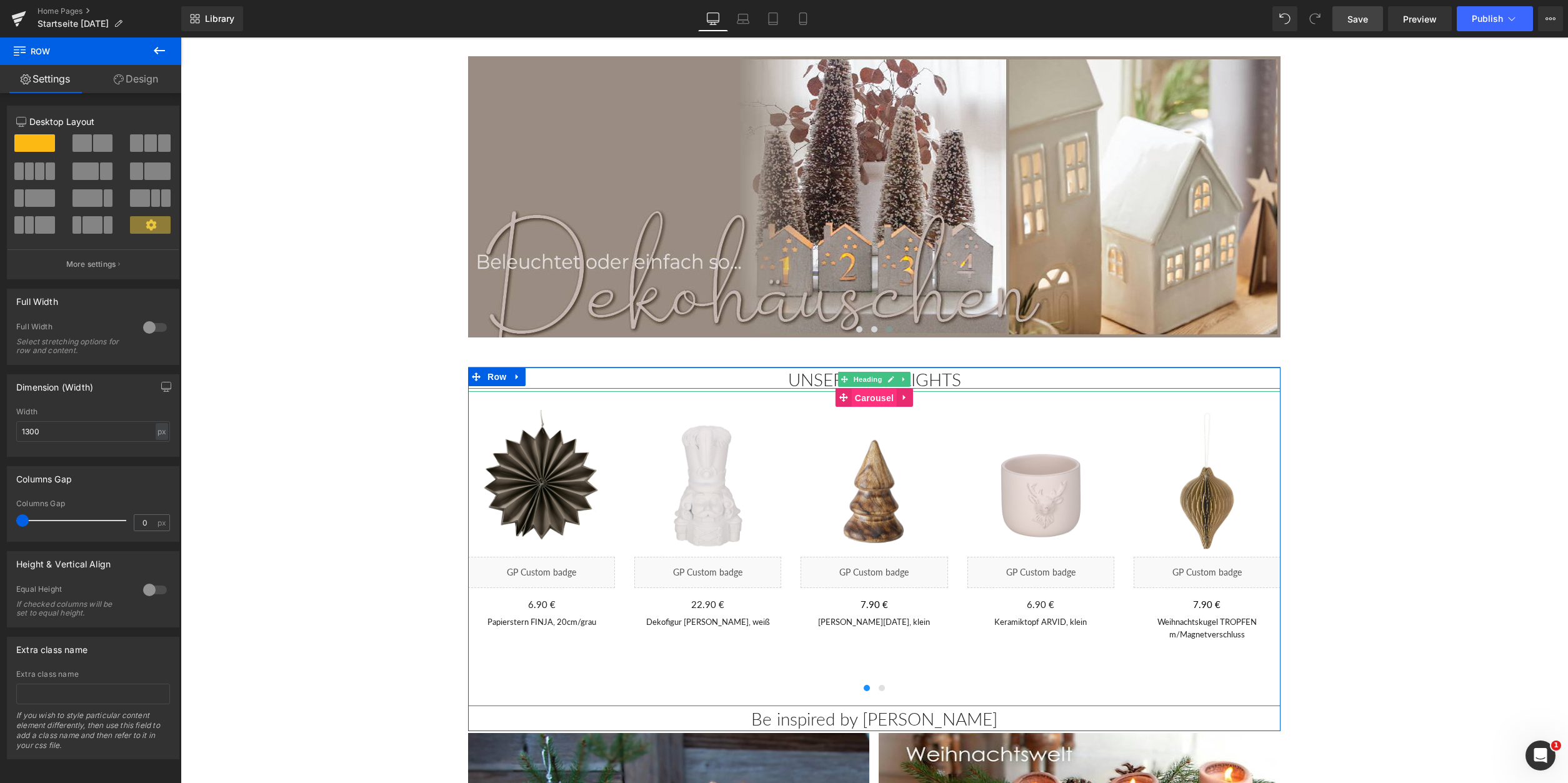
click at [864, 399] on span "Carousel" at bounding box center [874, 398] width 45 height 19
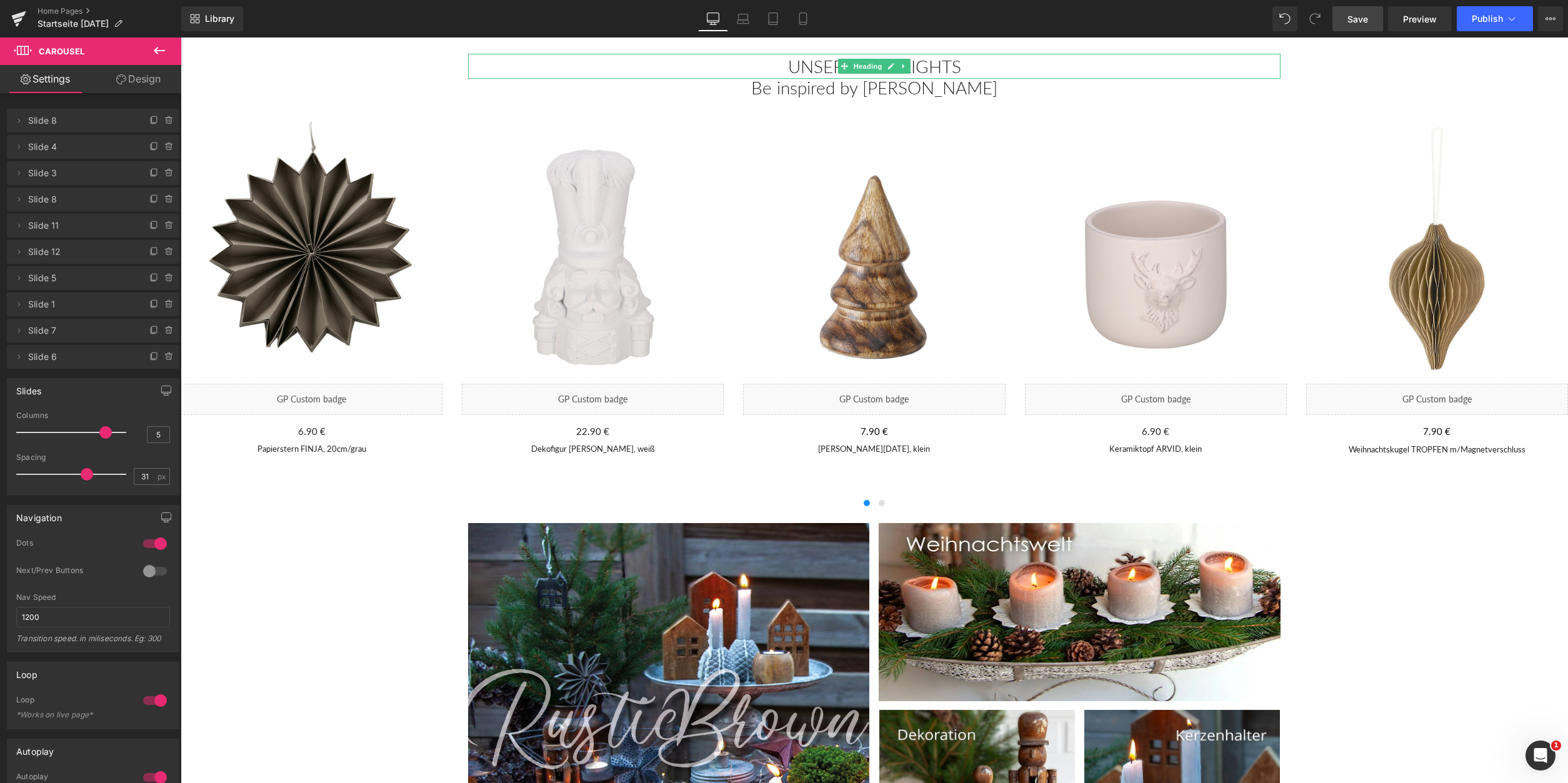
scroll to position [426, 0]
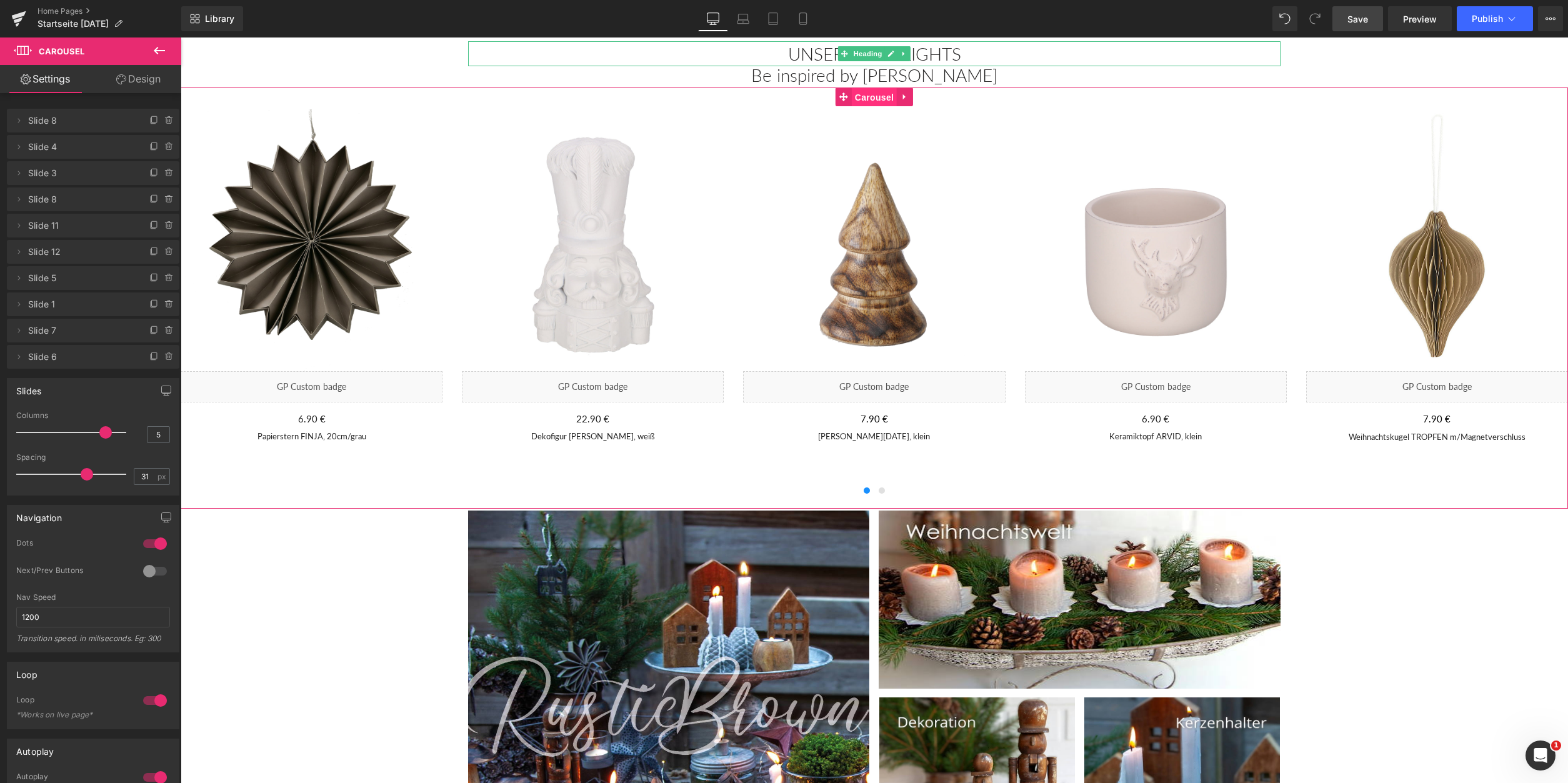
click at [868, 96] on span "Carousel" at bounding box center [874, 97] width 45 height 19
click at [908, 98] on icon at bounding box center [904, 96] width 9 height 9
click at [849, 95] on link "Carousel" at bounding box center [841, 96] width 61 height 19
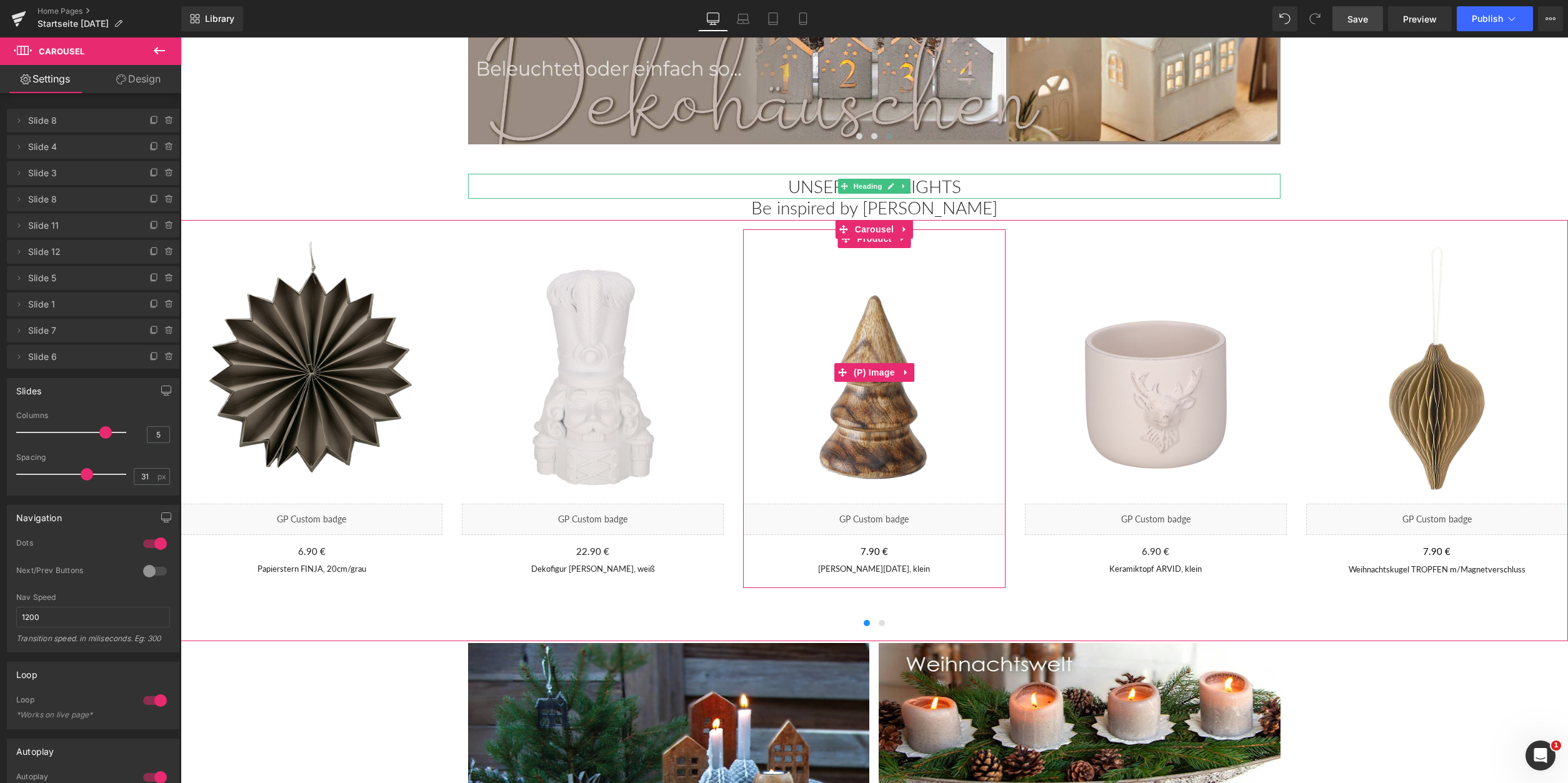
scroll to position [171, 0]
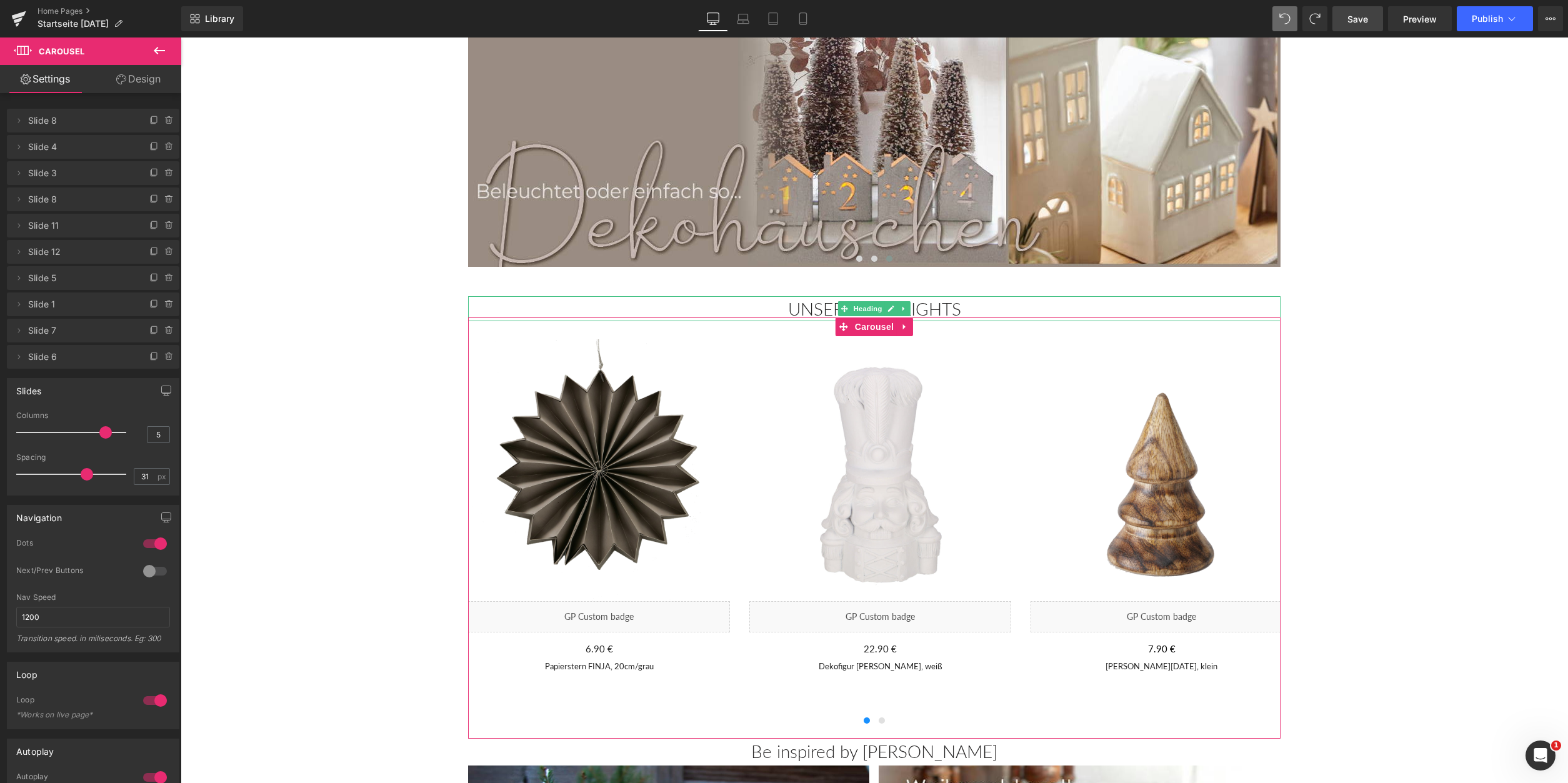
click at [135, 80] on link "Design" at bounding box center [138, 79] width 90 height 28
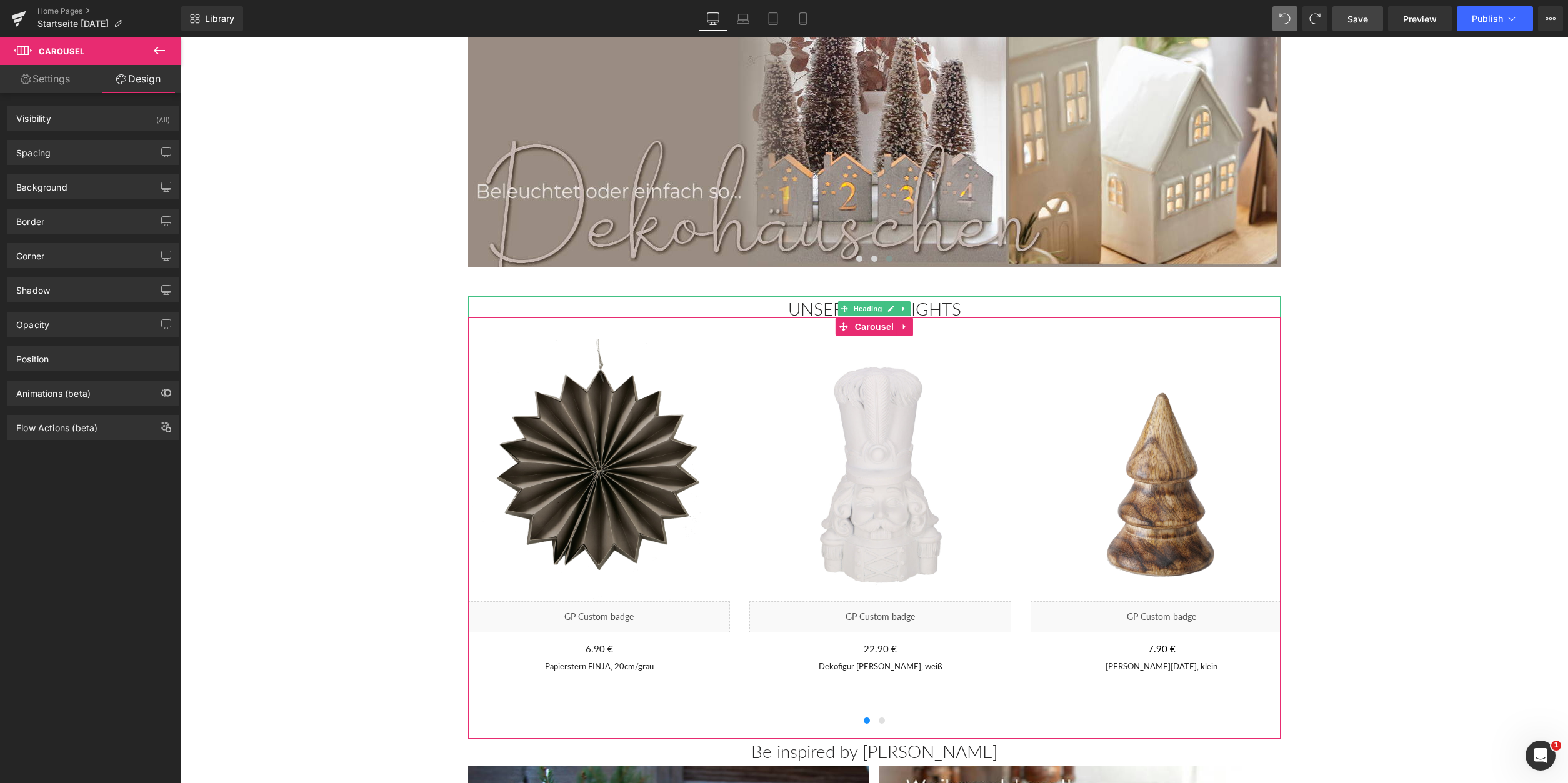
click at [62, 80] on link "Settings" at bounding box center [45, 79] width 90 height 28
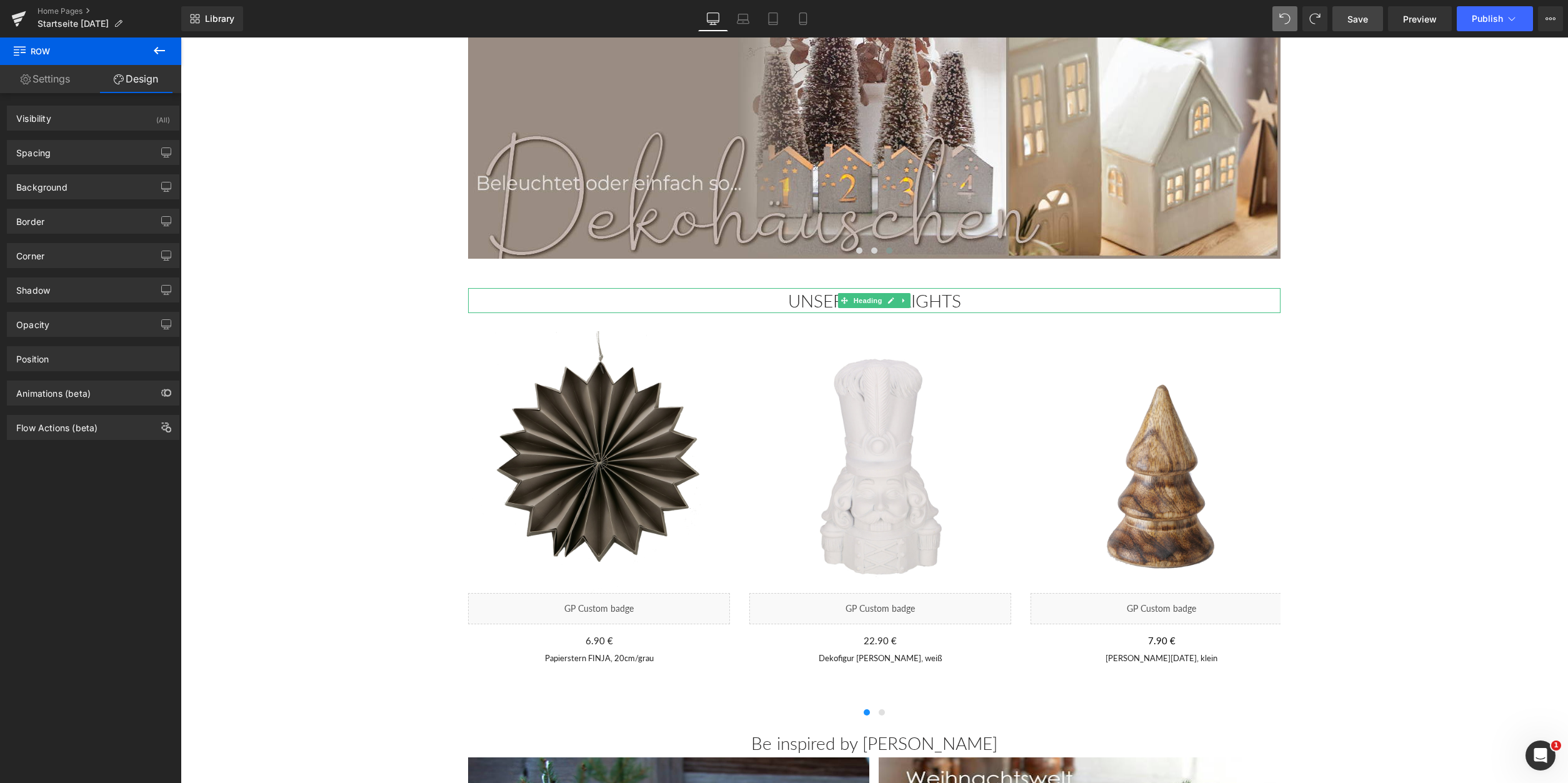
scroll to position [0, 0]
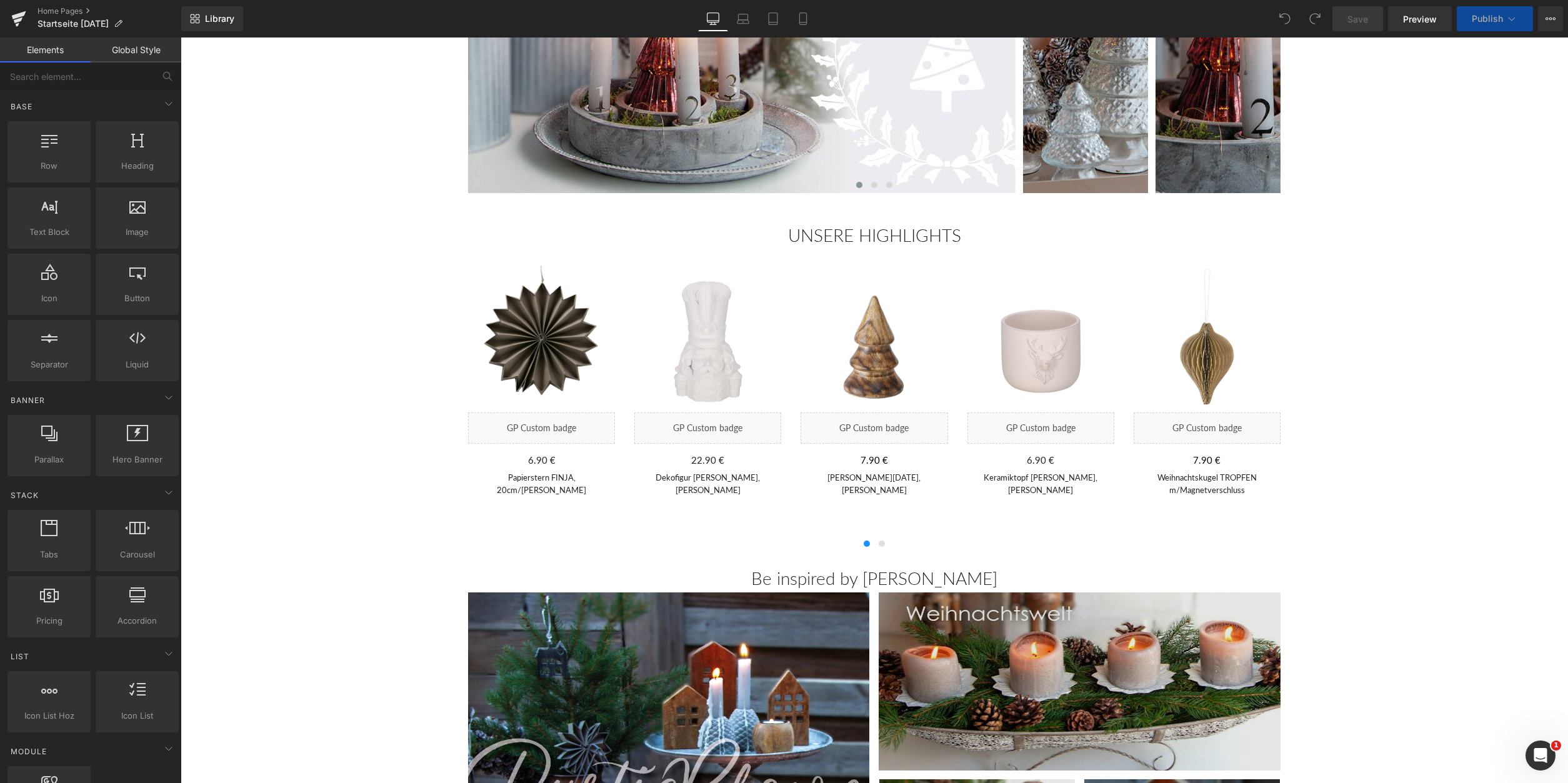
scroll to position [255, 0]
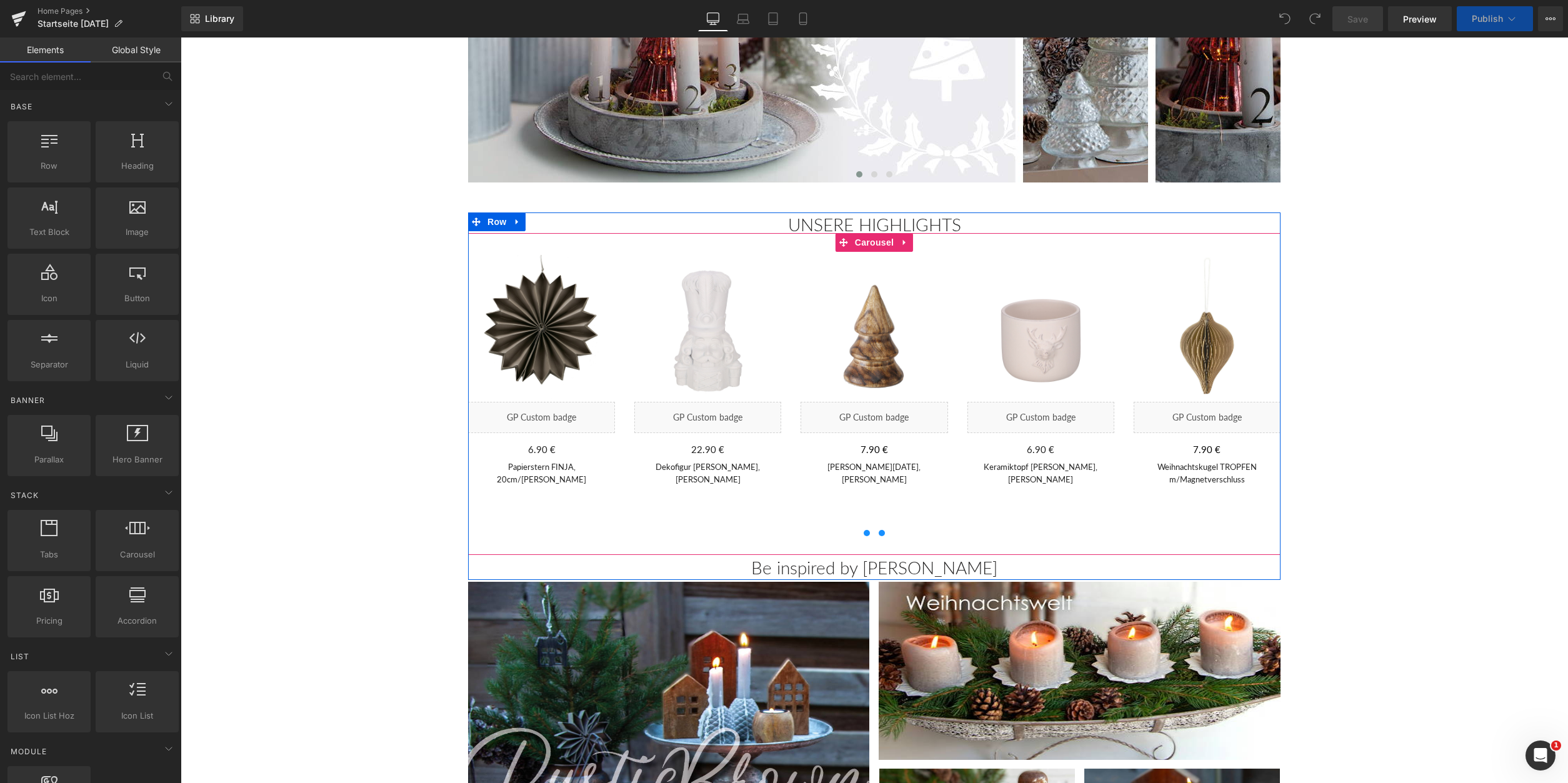
click at [881, 536] on span at bounding box center [882, 533] width 7 height 7
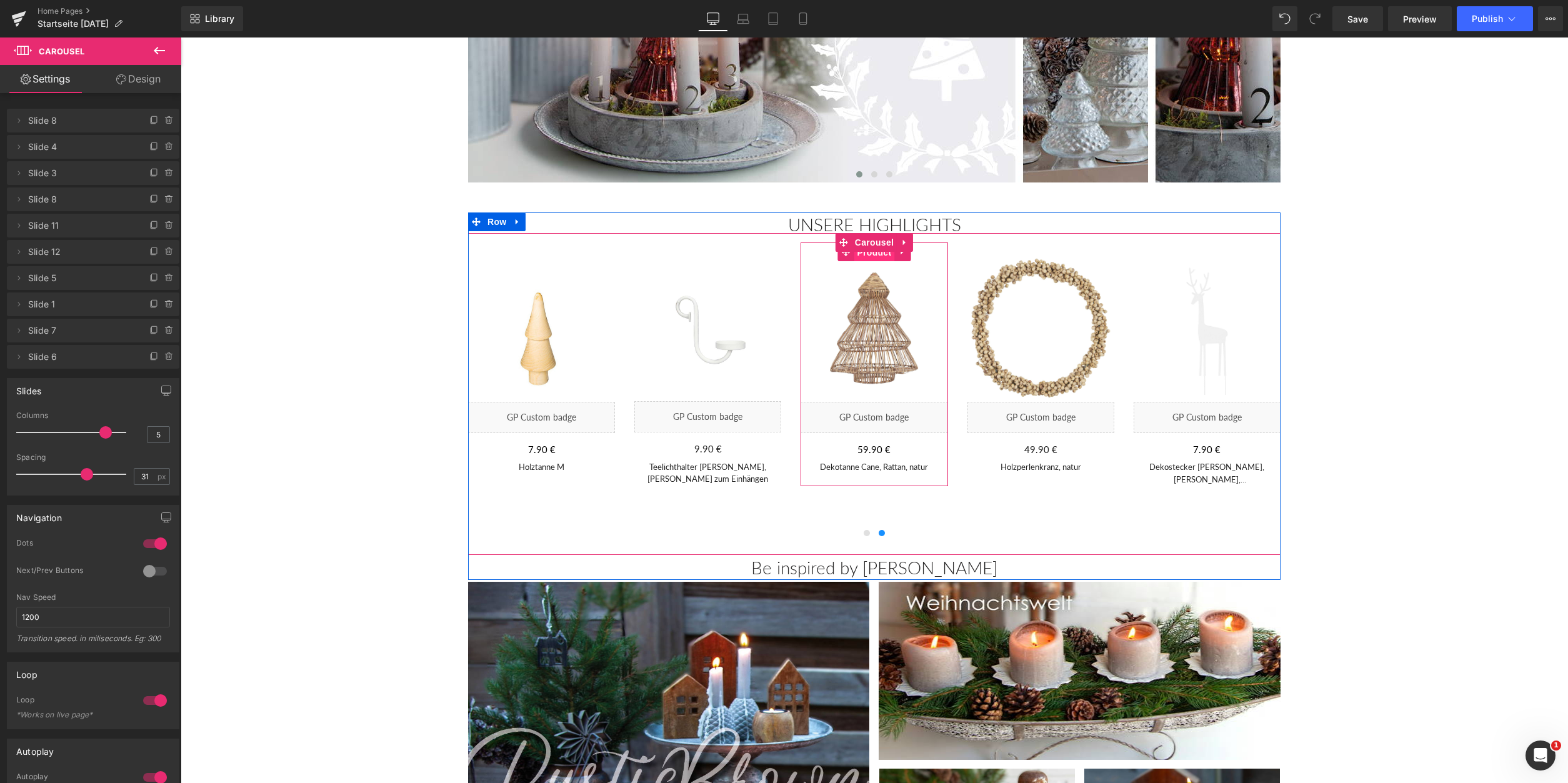
click at [877, 260] on span "Product" at bounding box center [874, 252] width 41 height 19
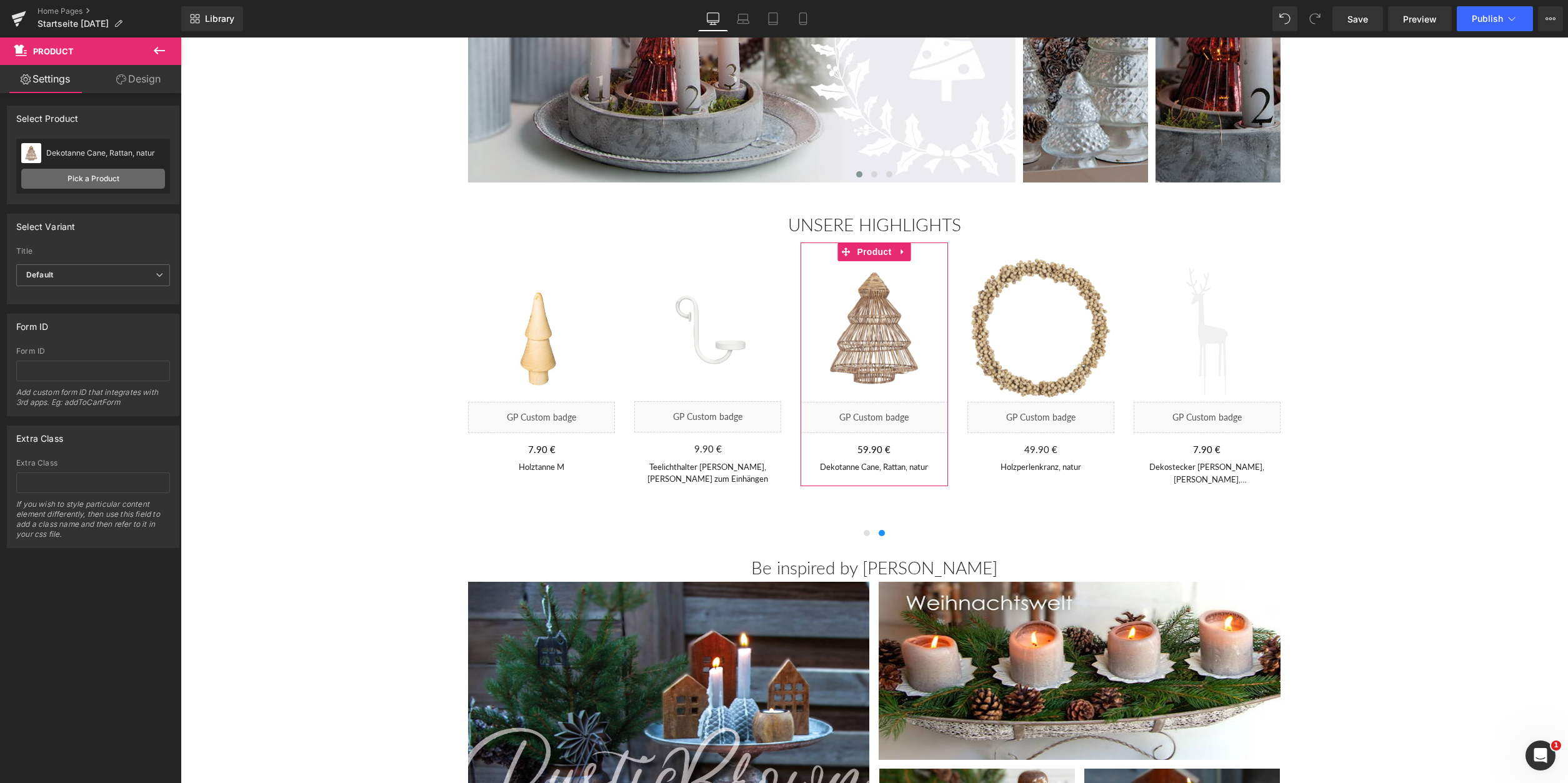
click at [140, 178] on link "Pick a Product" at bounding box center [92, 178] width 144 height 20
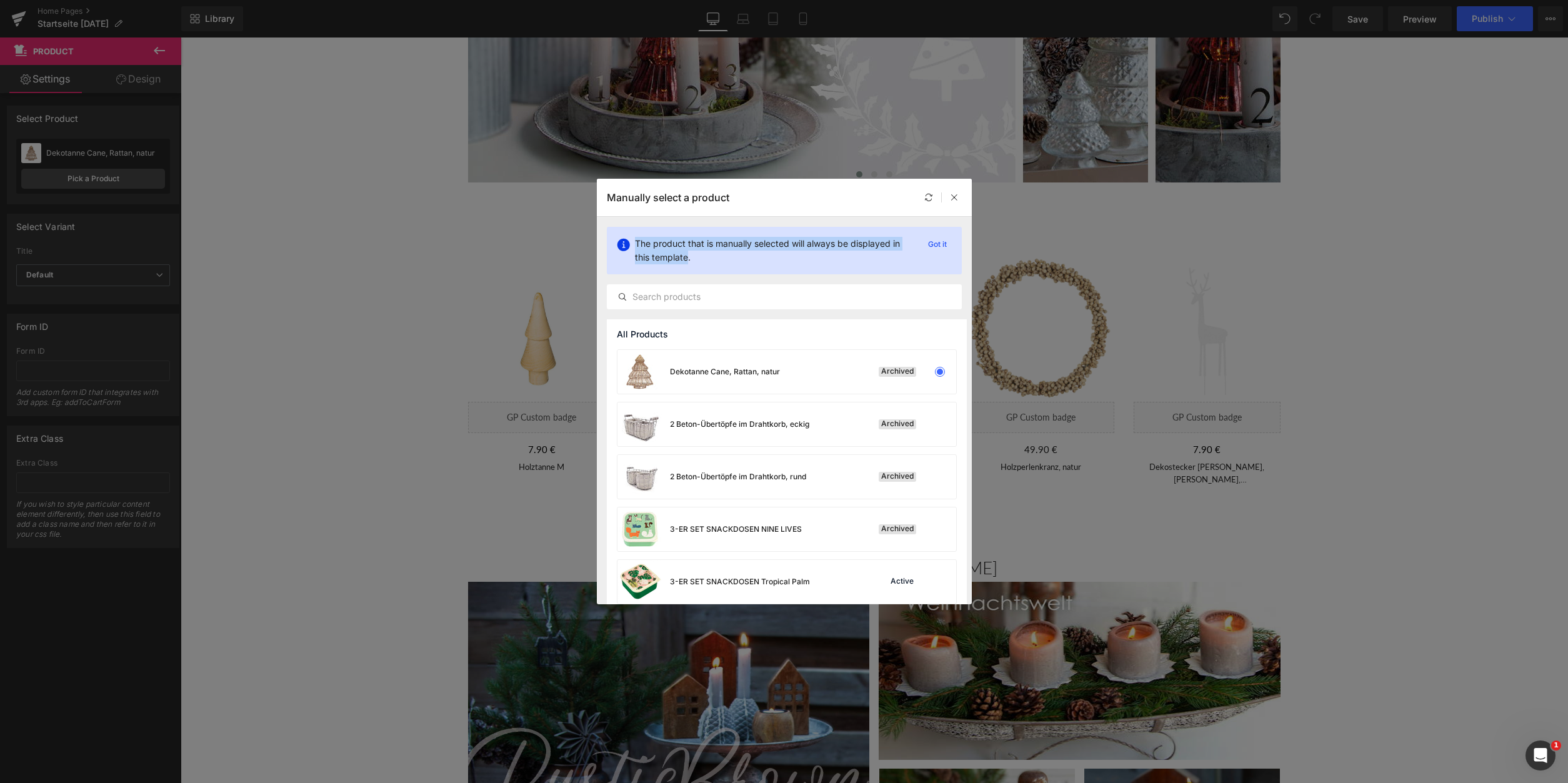
drag, startPoint x: 778, startPoint y: 189, endPoint x: 688, endPoint y: 271, distance: 121.8
click at [688, 271] on div "Manually select a product The product that is manually selected will always be …" at bounding box center [784, 392] width 375 height 426
click at [649, 300] on input "text" at bounding box center [784, 296] width 353 height 15
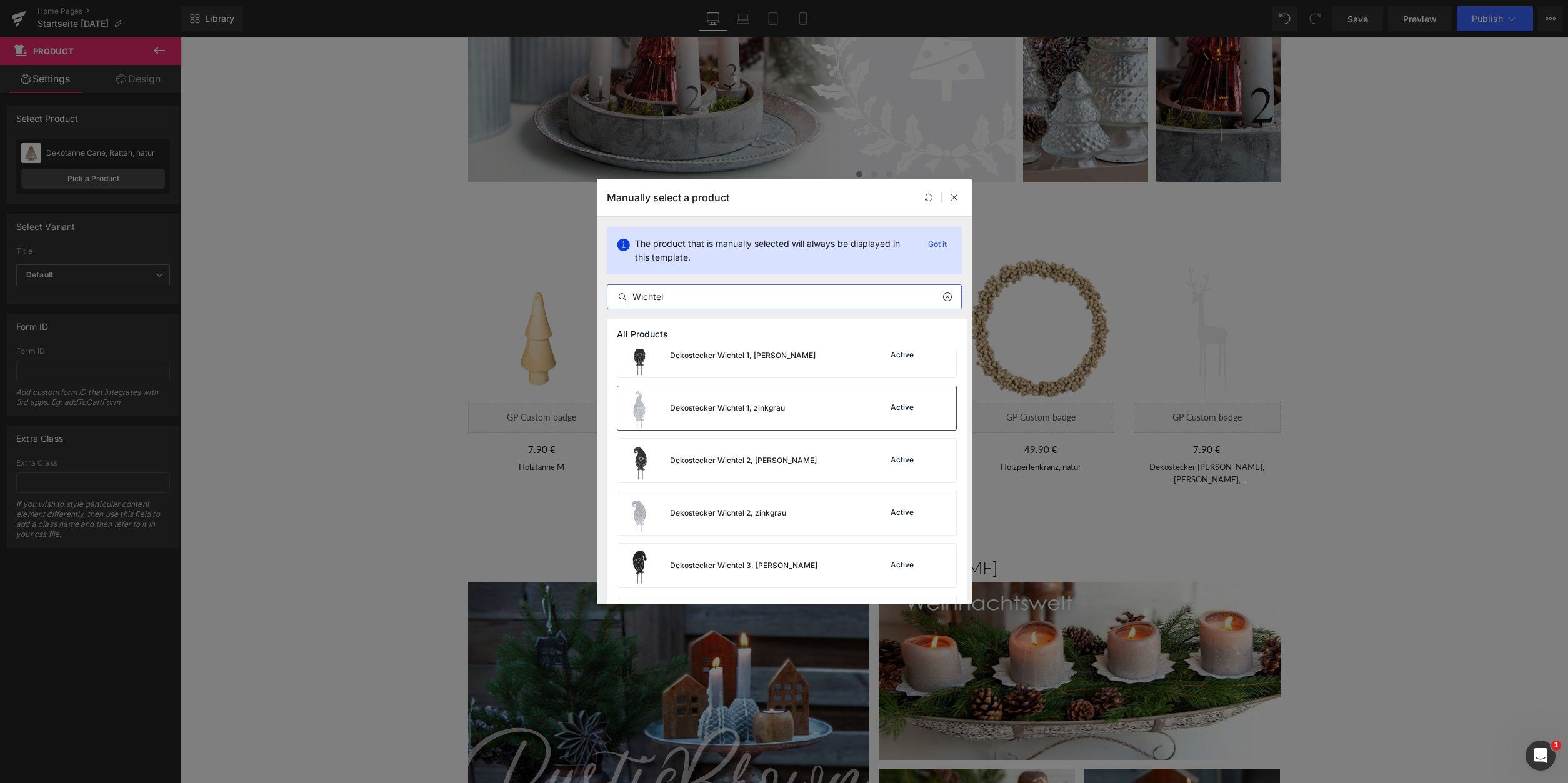
scroll to position [191, 0]
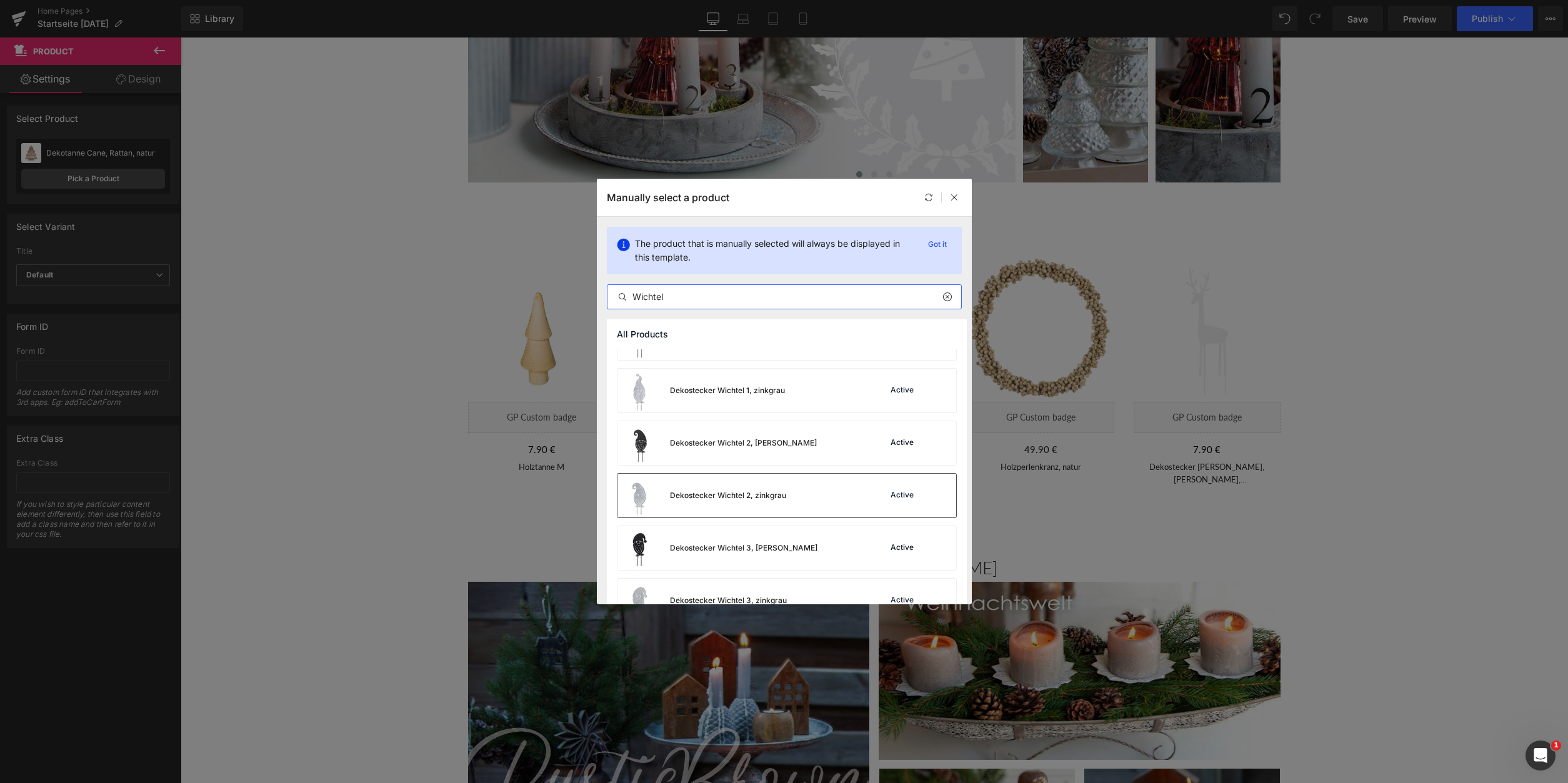
type input "Wichtel"
click at [818, 489] on div "Dekostecker Wichtel 2, zinkgrau Active" at bounding box center [787, 495] width 339 height 44
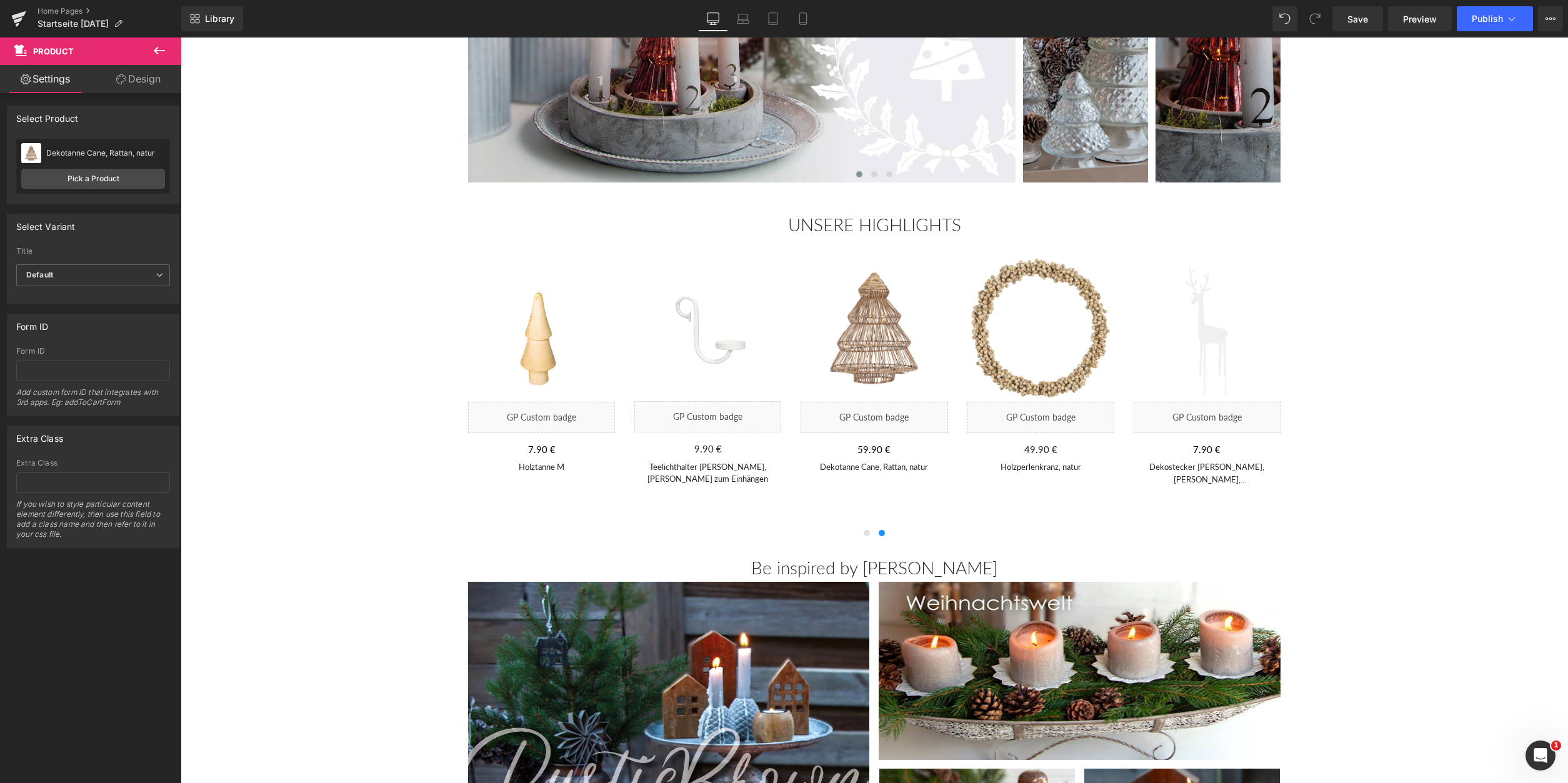
click at [818, 489] on div "690 % (P) Image Liquid 6.90 € 0 € (P) Price Papierstern FINJA, 20cm/grau (P) Ti…" at bounding box center [468, 371] width 1664 height 256
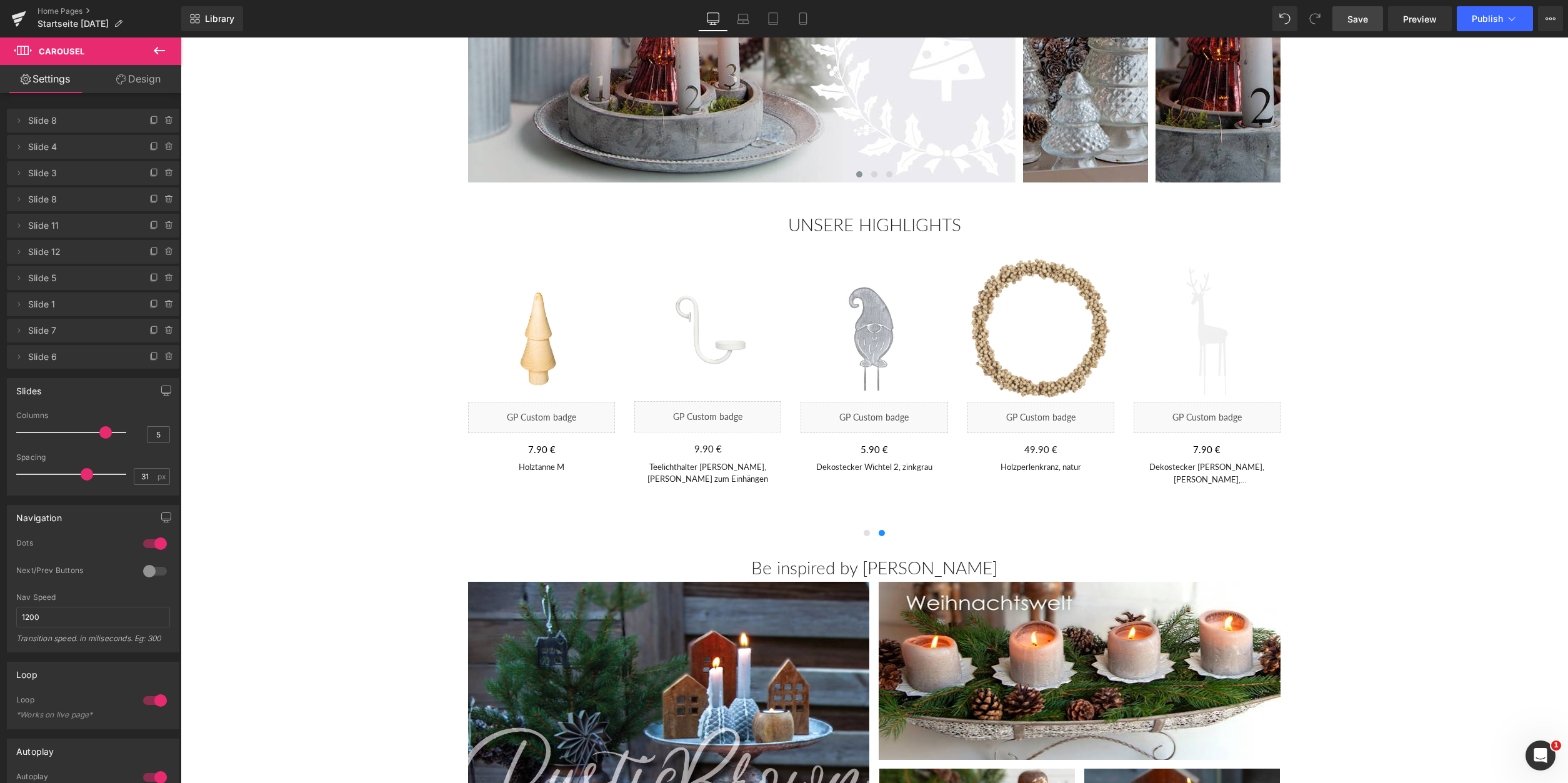
click at [1354, 14] on span "Save" at bounding box center [1357, 19] width 20 height 13
drag, startPoint x: 1443, startPoint y: 350, endPoint x: 1432, endPoint y: 346, distance: 11.7
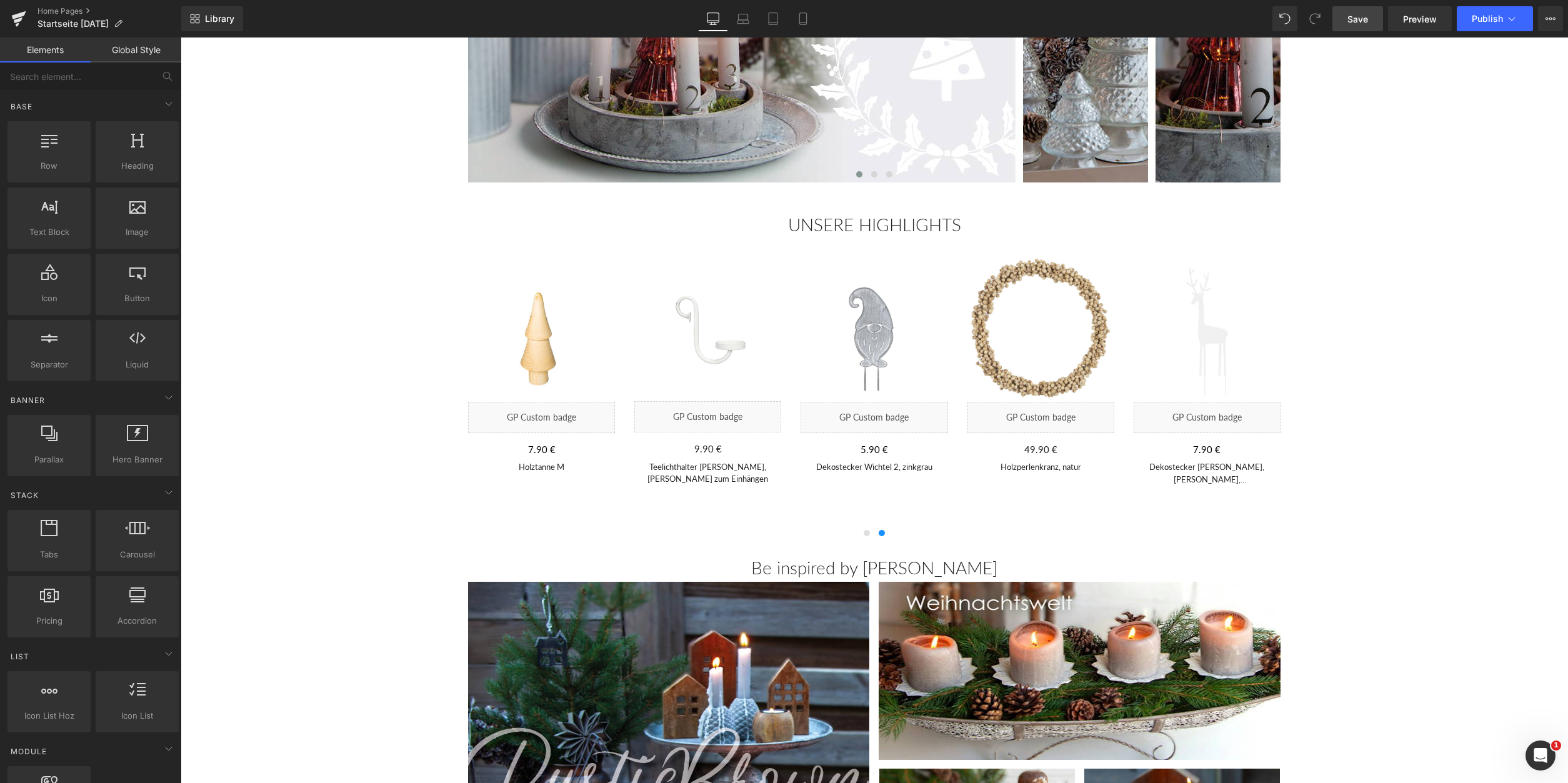
scroll to position [0, 0]
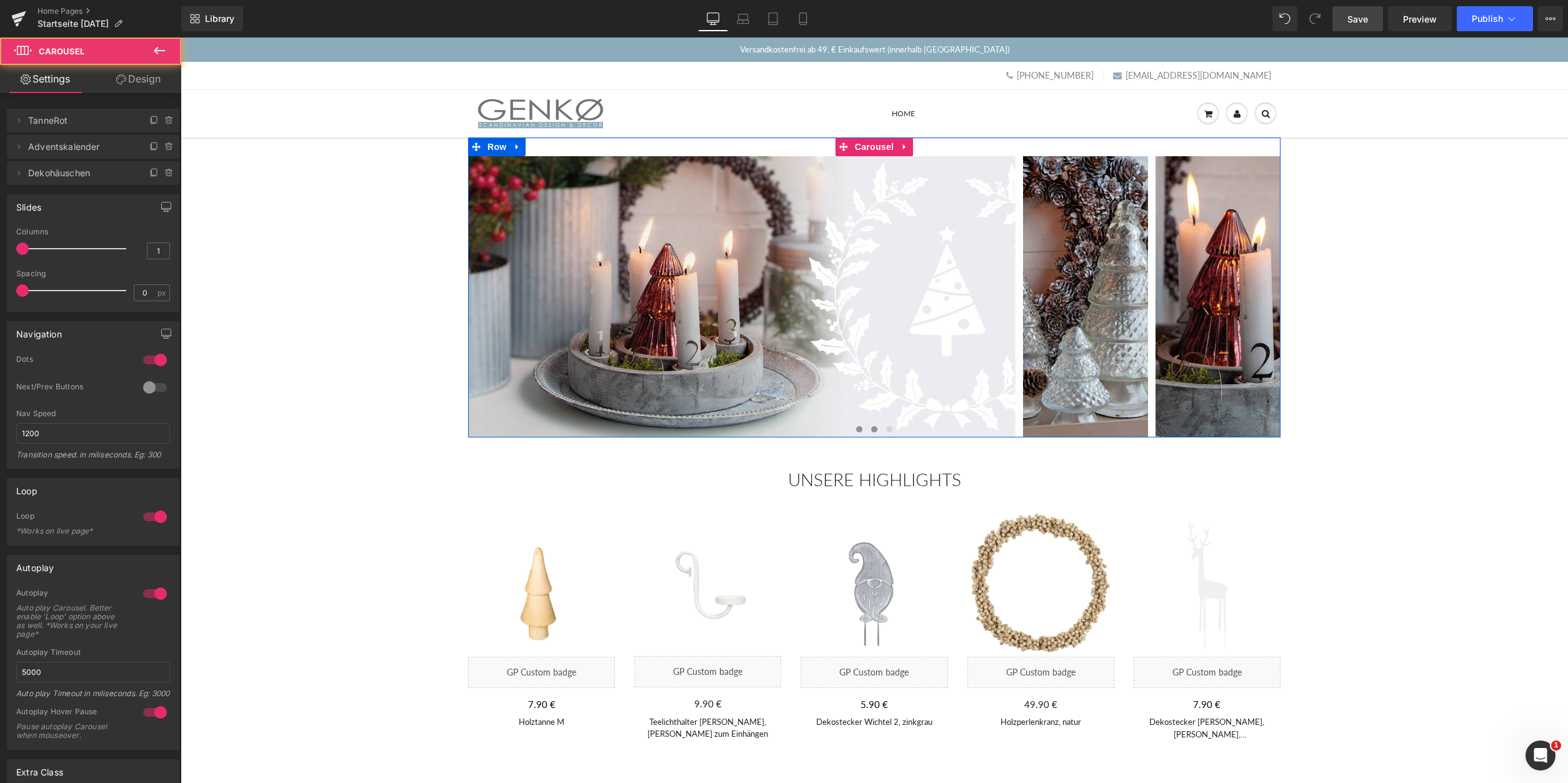
click at [875, 433] on span at bounding box center [875, 430] width 7 height 7
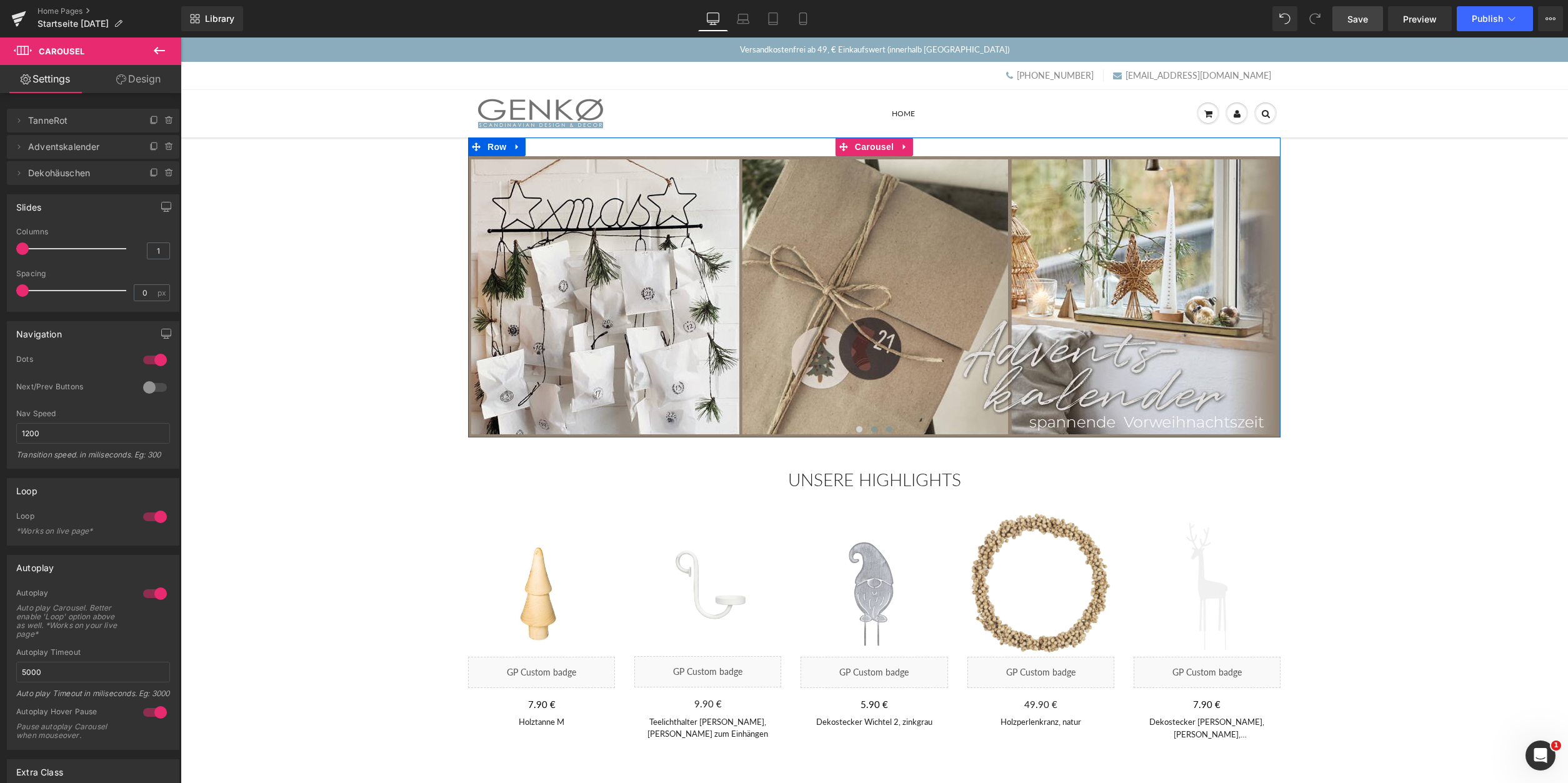
click at [889, 432] on span at bounding box center [889, 430] width 7 height 7
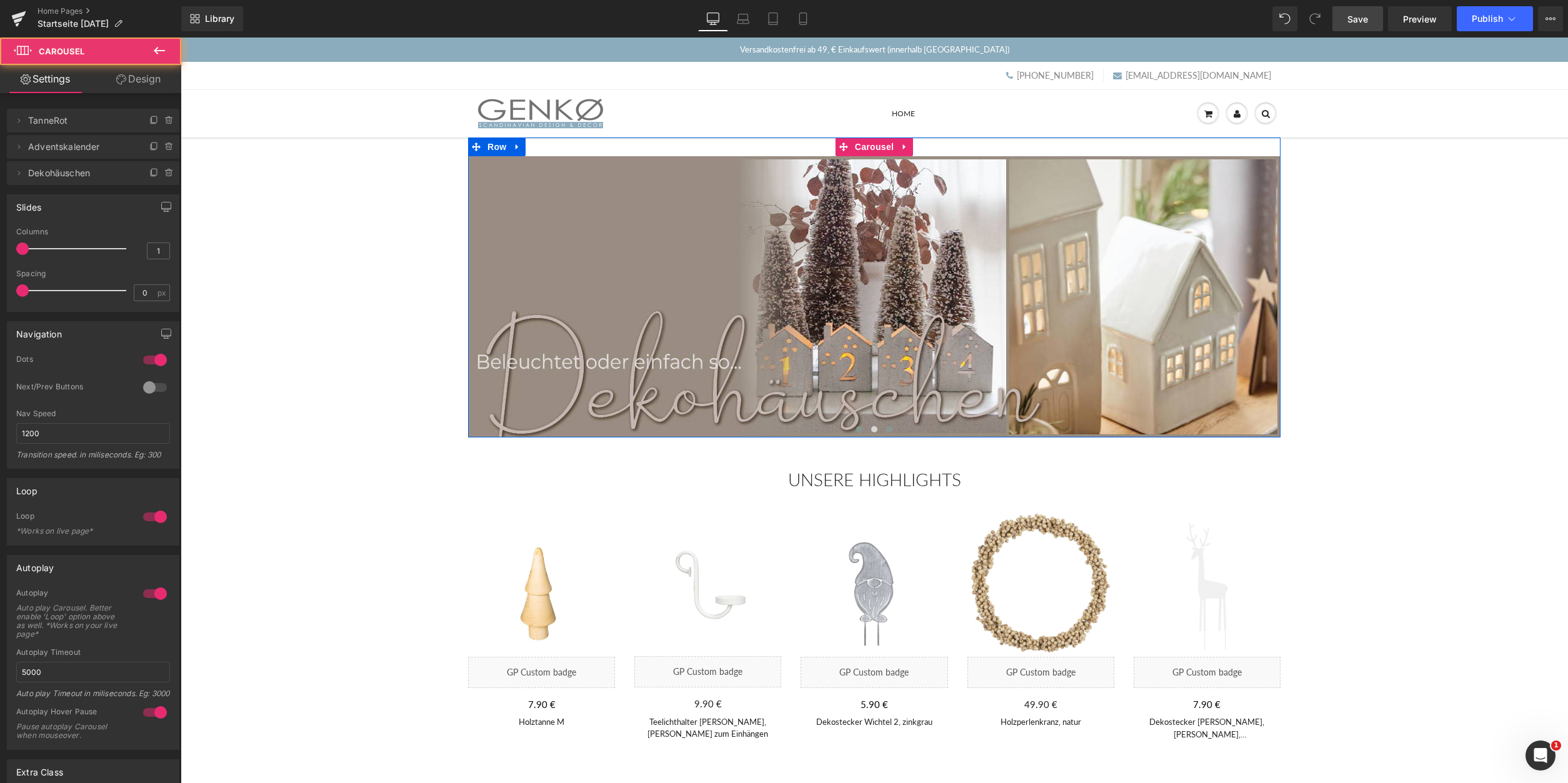
click at [858, 432] on span at bounding box center [860, 430] width 7 height 7
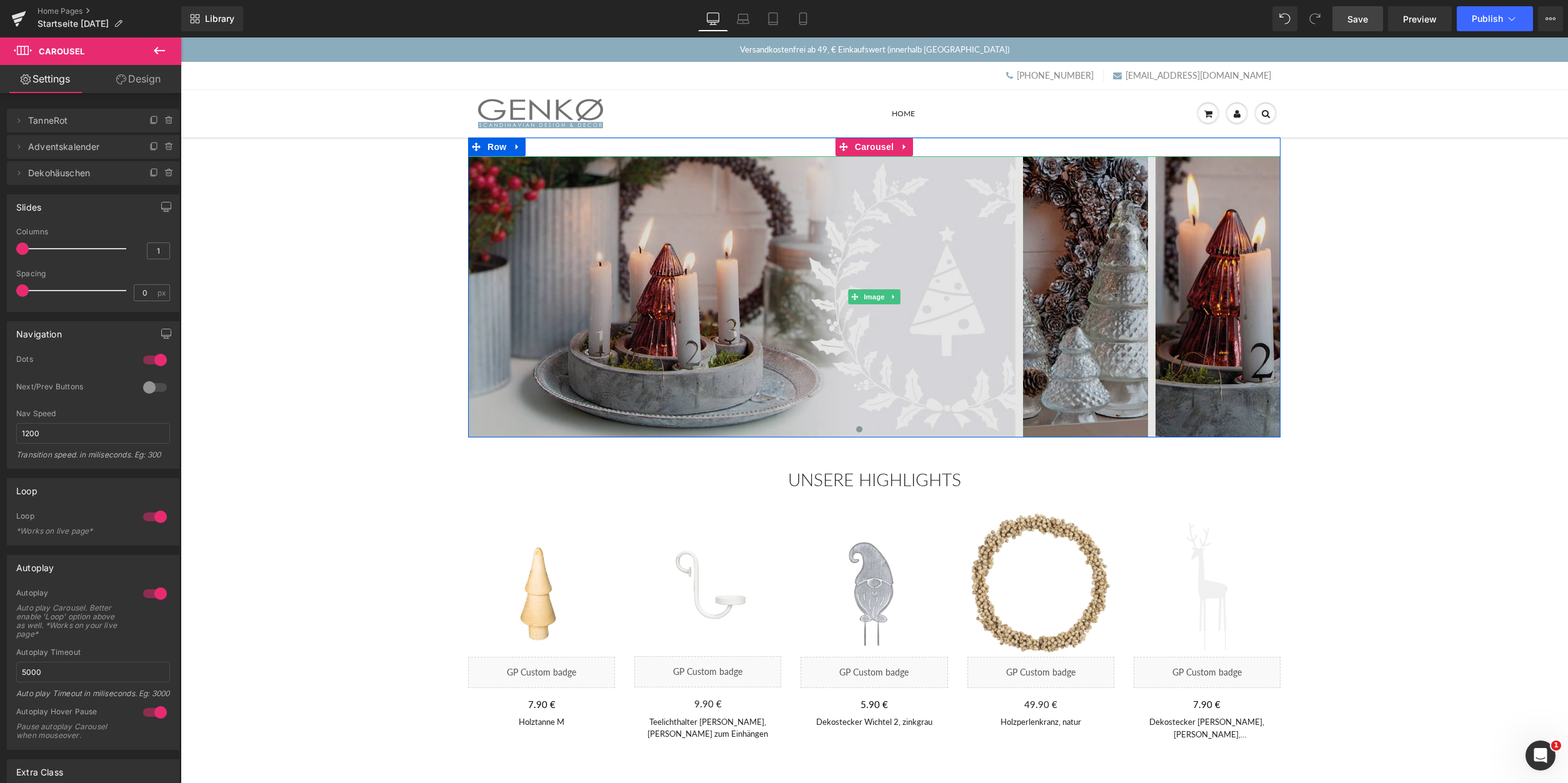
click at [752, 278] on img at bounding box center [874, 296] width 813 height 281
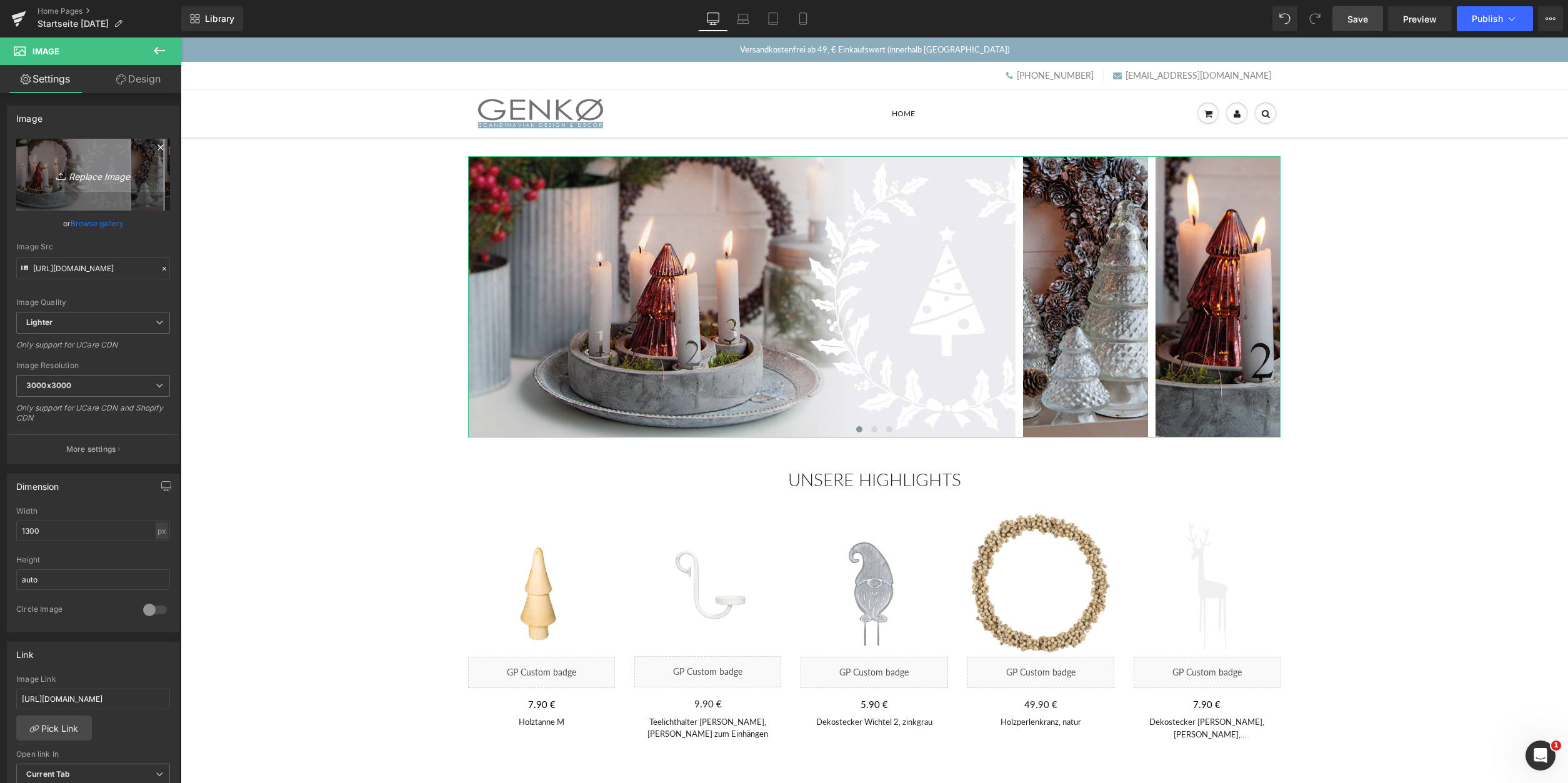
click at [100, 179] on icon "Replace Image" at bounding box center [93, 174] width 100 height 16
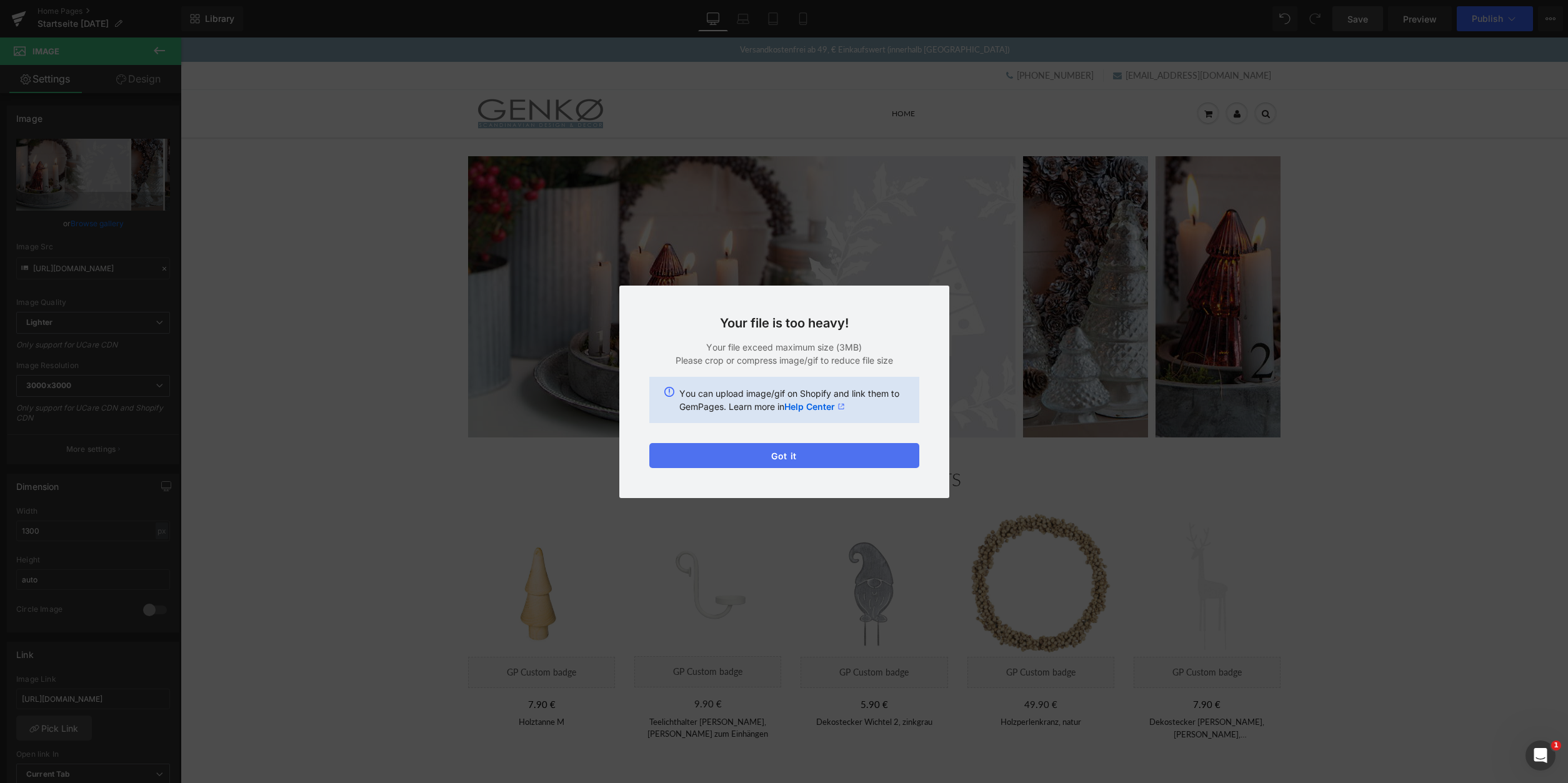
click at [675, 451] on button "Got it" at bounding box center [784, 456] width 270 height 25
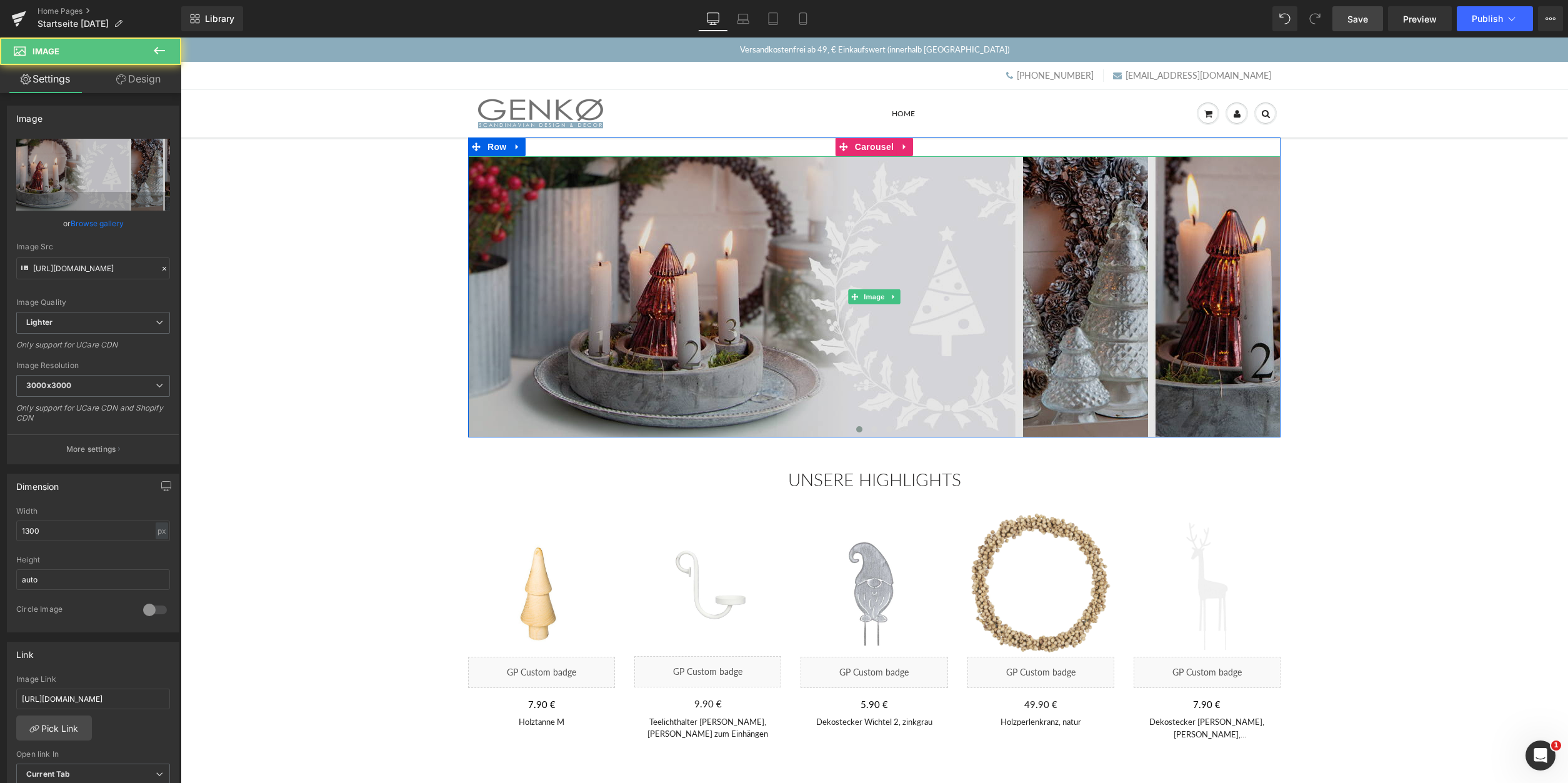
click at [881, 310] on img at bounding box center [874, 296] width 813 height 281
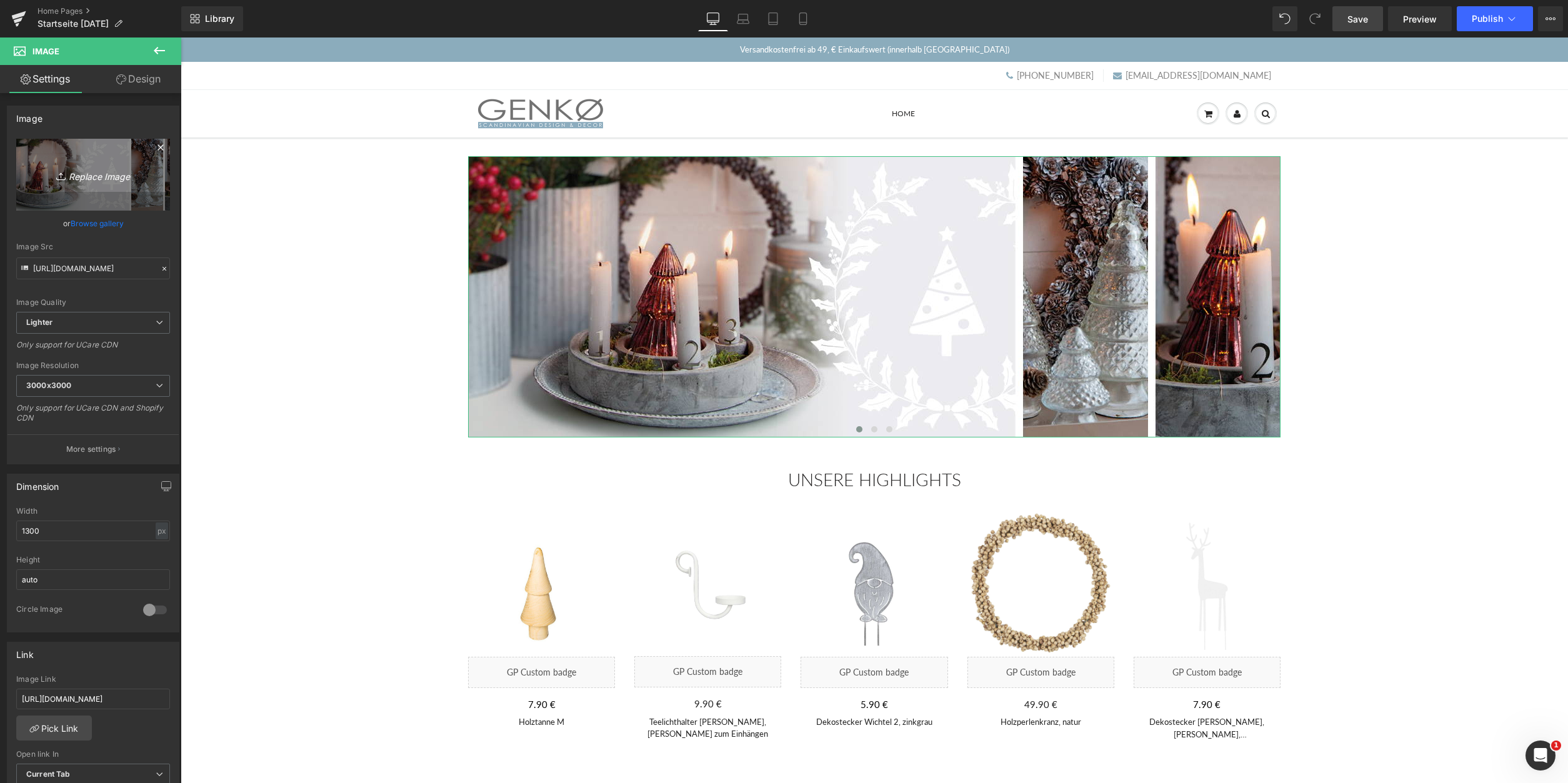
click at [125, 186] on link "Replace Image" at bounding box center [93, 175] width 153 height 72
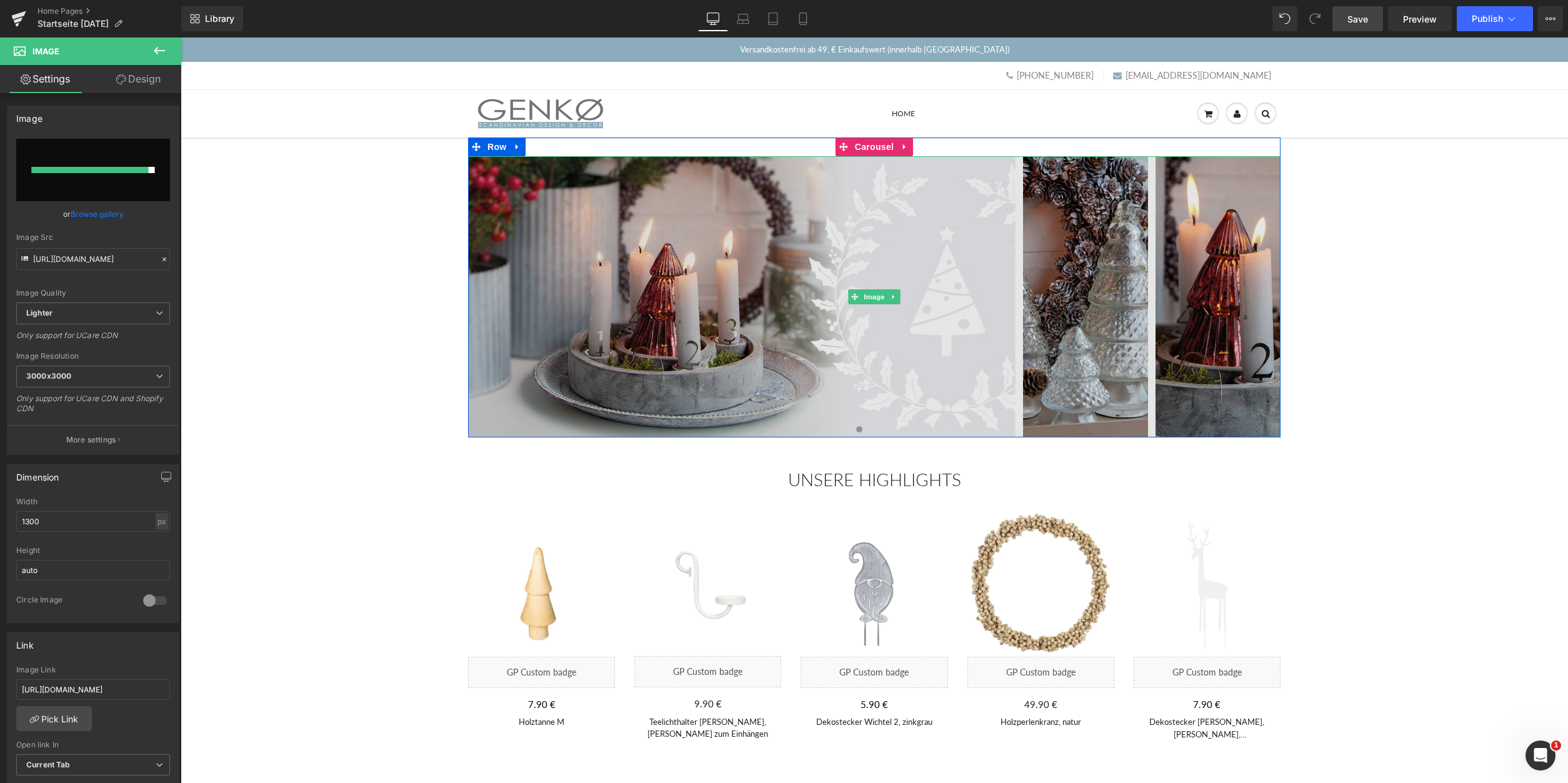
click at [754, 296] on img at bounding box center [874, 296] width 813 height 281
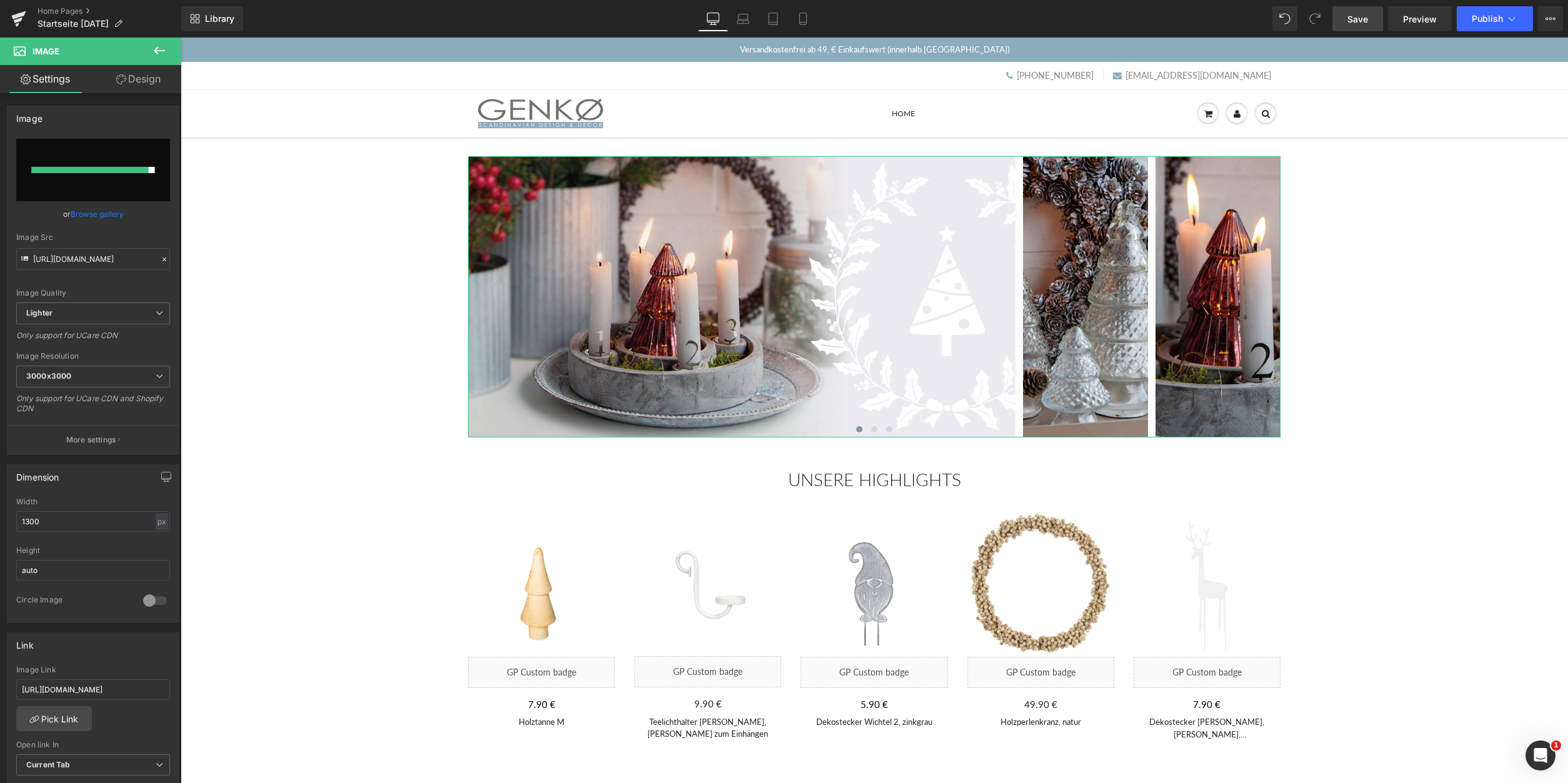
click at [77, 163] on input "file" at bounding box center [93, 170] width 153 height 62
type input "C:\fakepath\Tanne.ROT__1300x450.jpg"
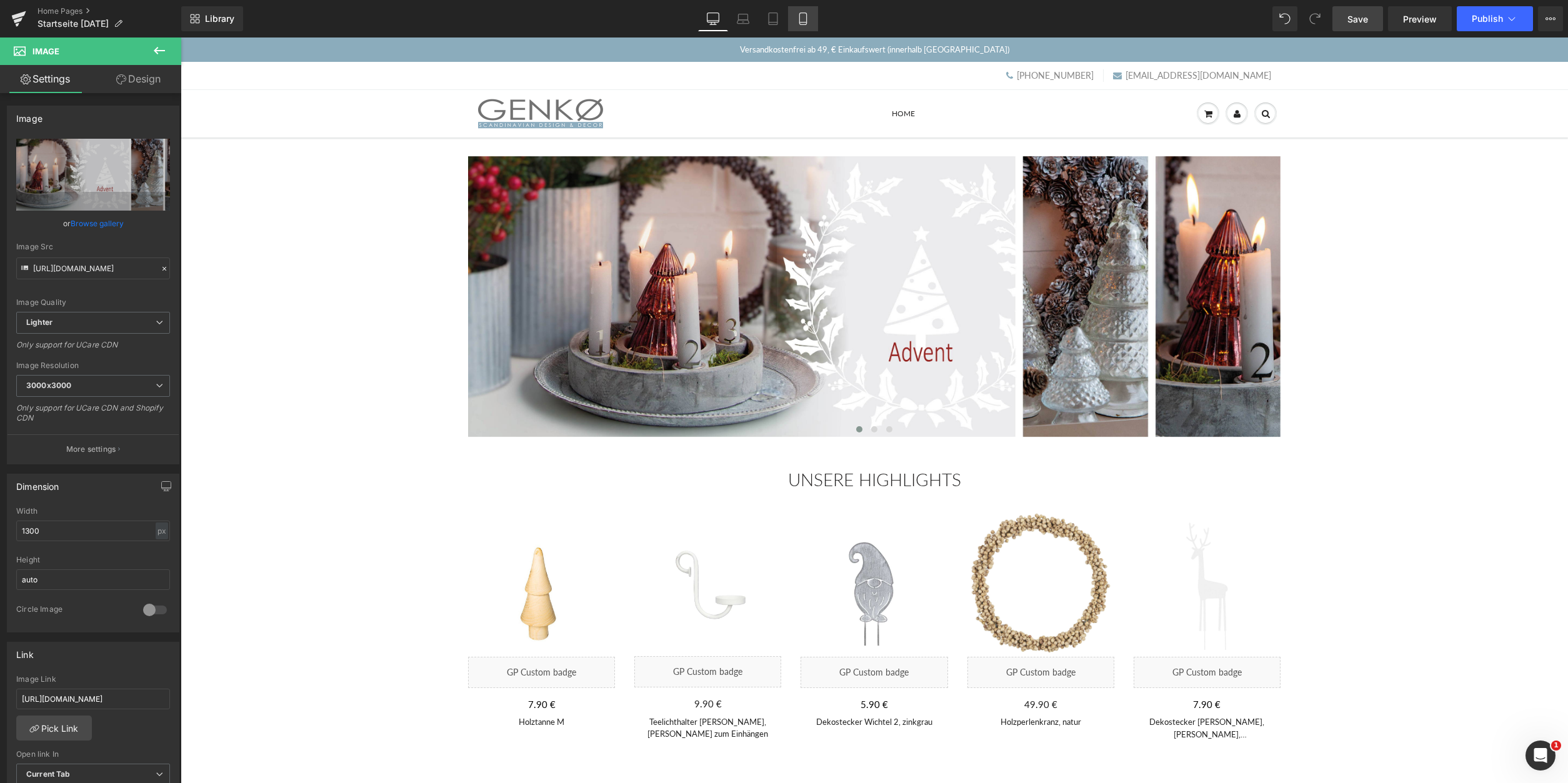
click at [799, 20] on icon at bounding box center [803, 19] width 7 height 12
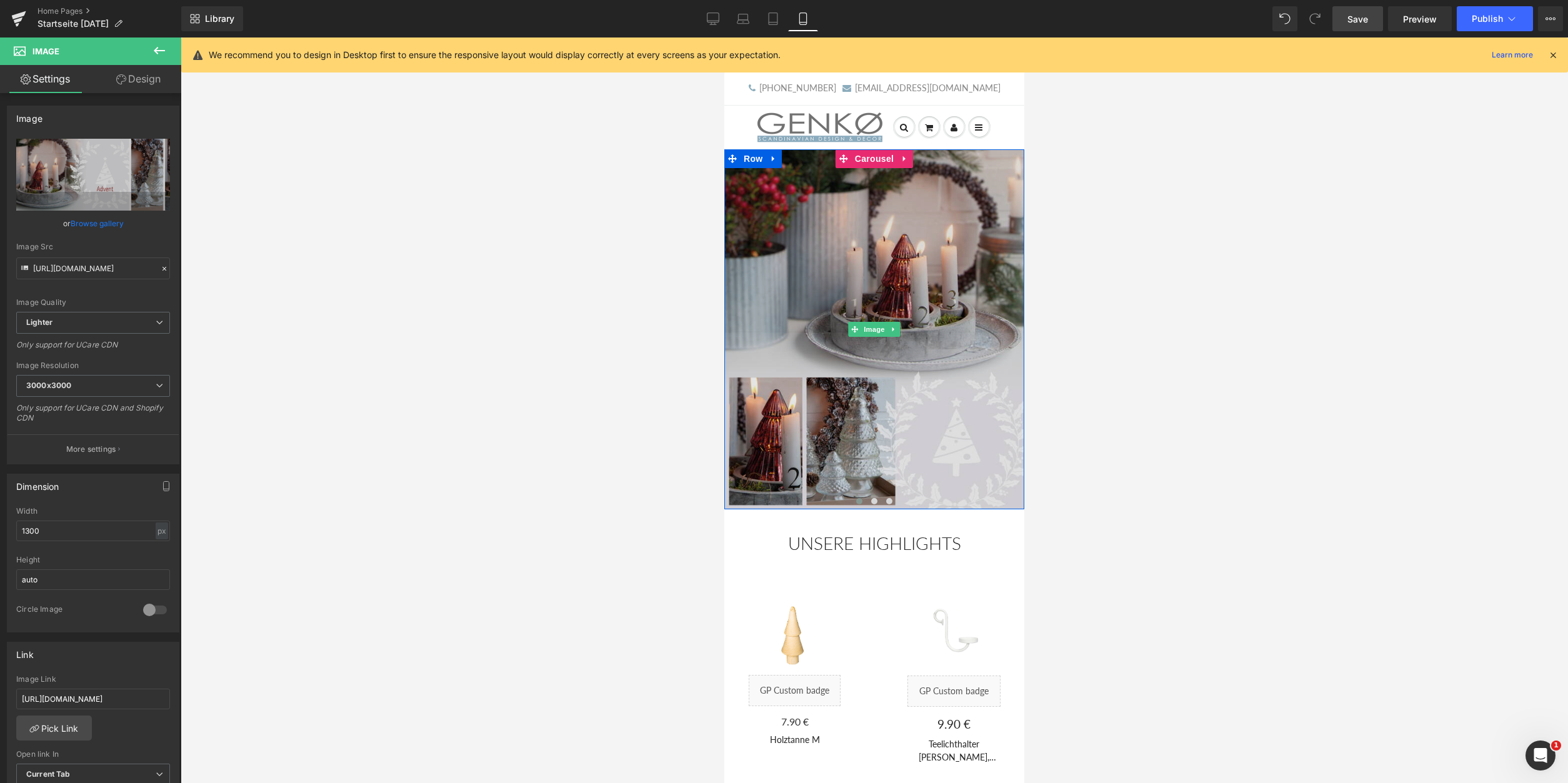
click at [812, 289] on img at bounding box center [874, 329] width 300 height 360
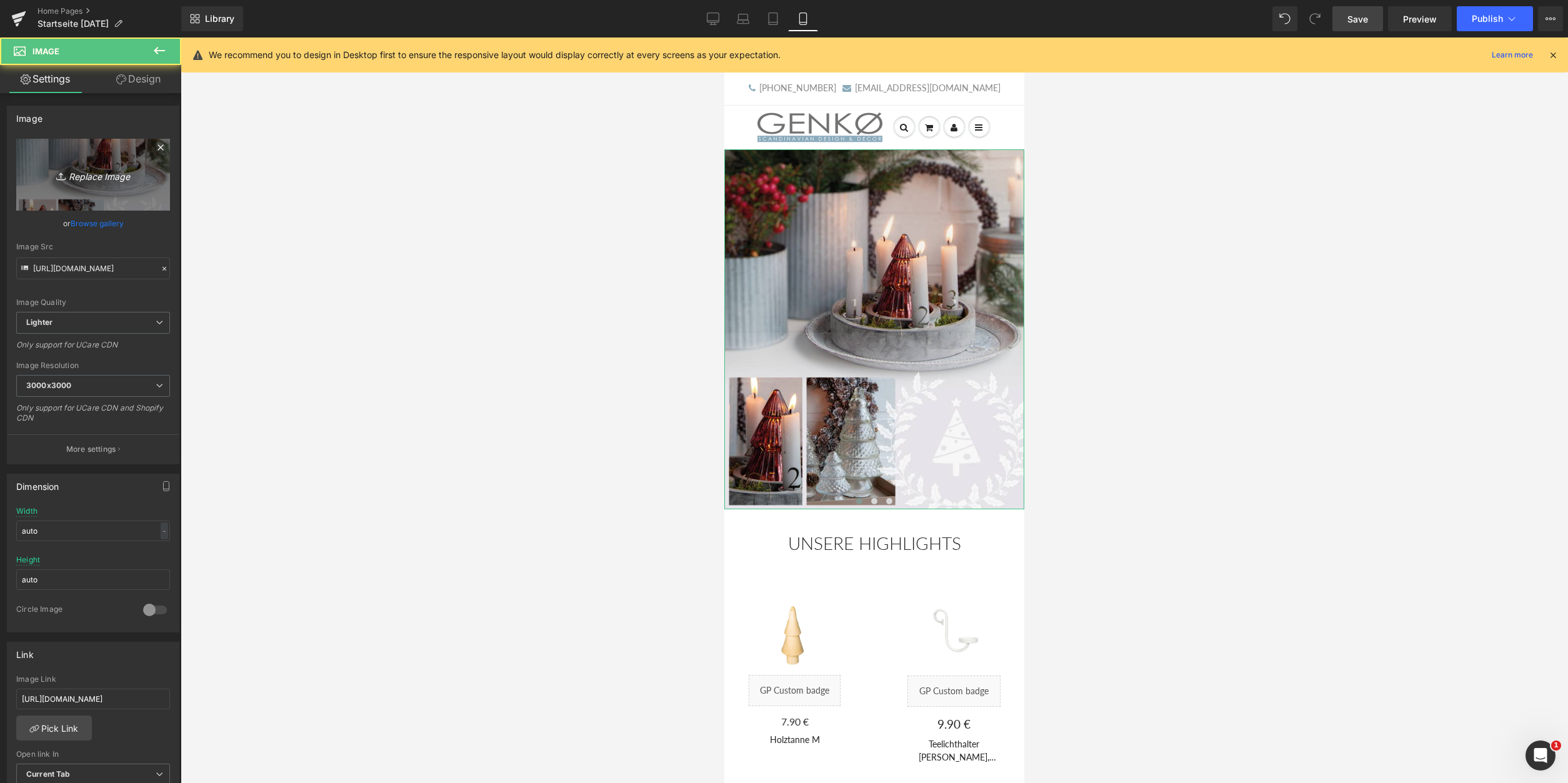
click at [110, 158] on link "Replace Image" at bounding box center [93, 175] width 153 height 72
type input "C:\fakepath\TanneROT_600x720.jpg"
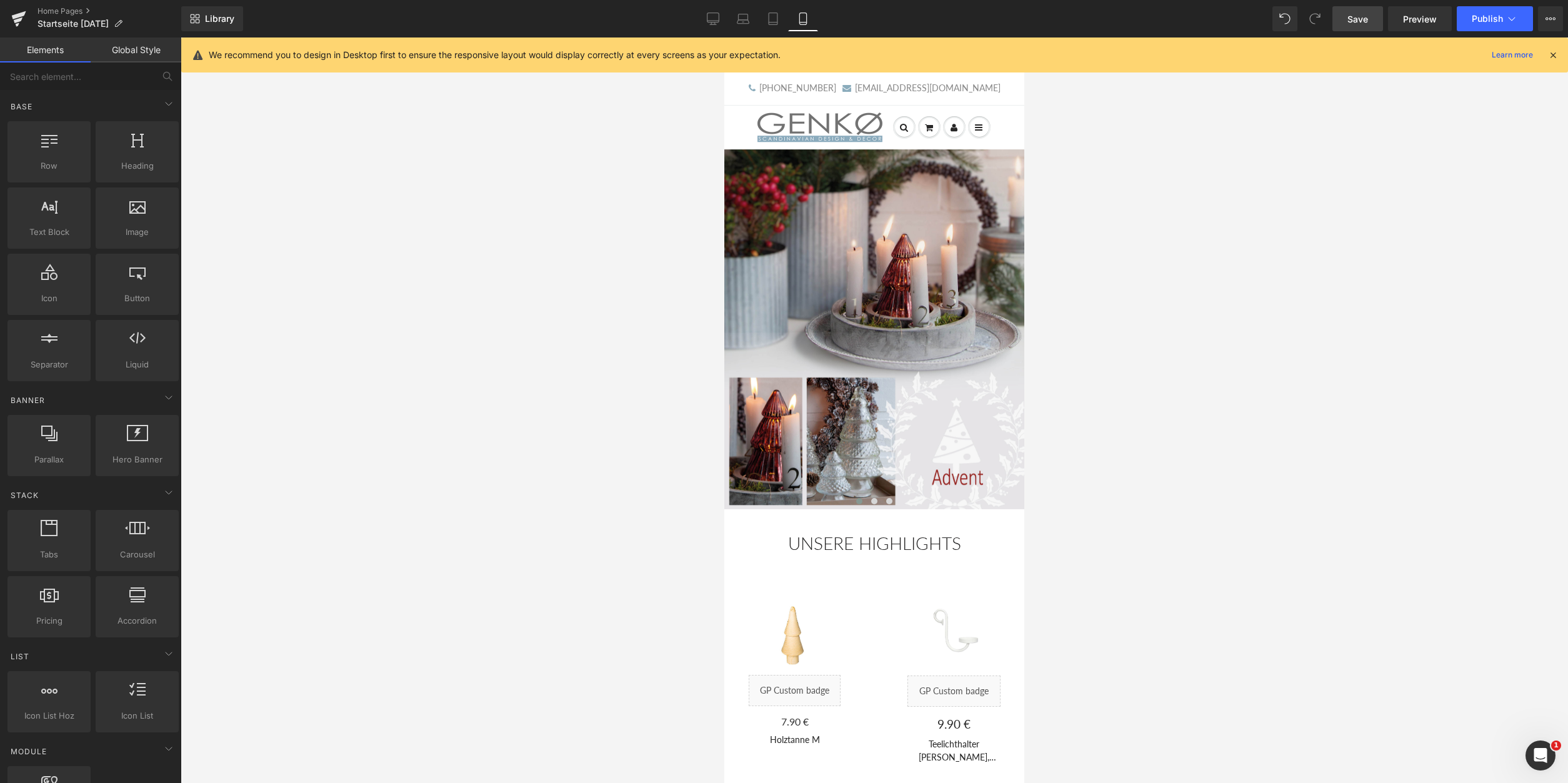
click at [578, 320] on div at bounding box center [874, 410] width 1388 height 746
click at [1556, 53] on icon at bounding box center [1553, 54] width 11 height 11
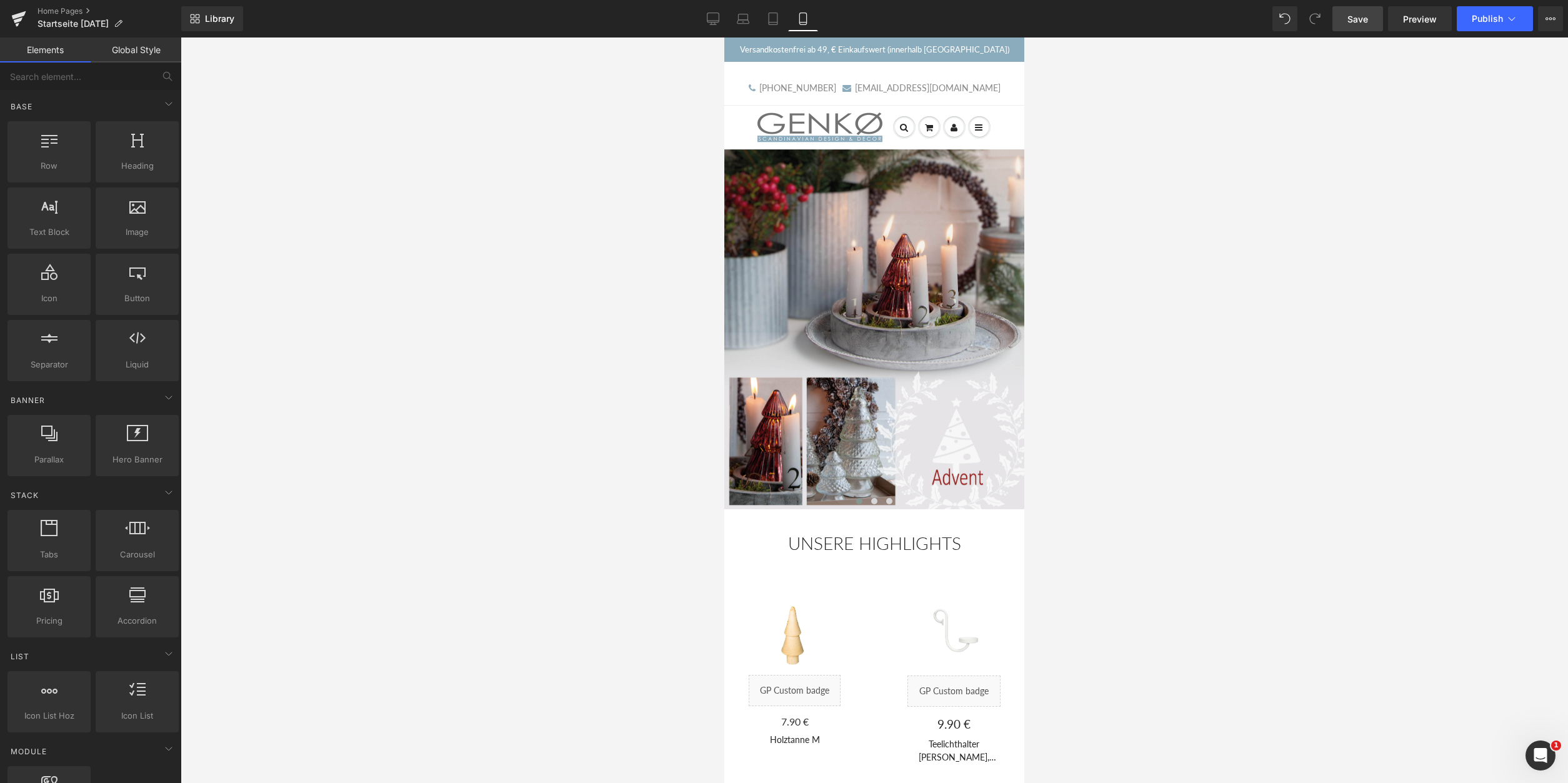
click at [1368, 16] on span "Save" at bounding box center [1357, 19] width 20 height 13
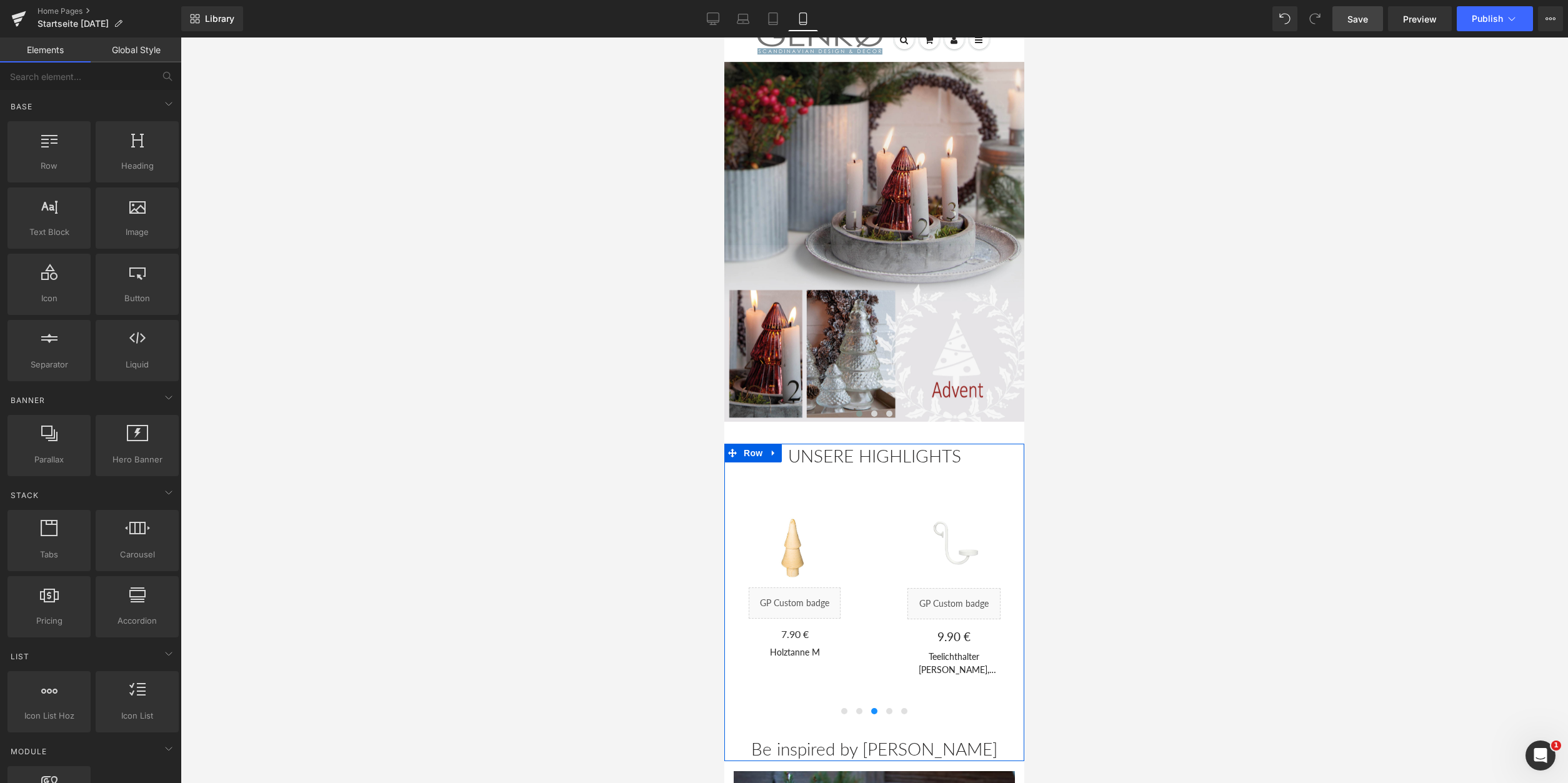
scroll to position [255, 0]
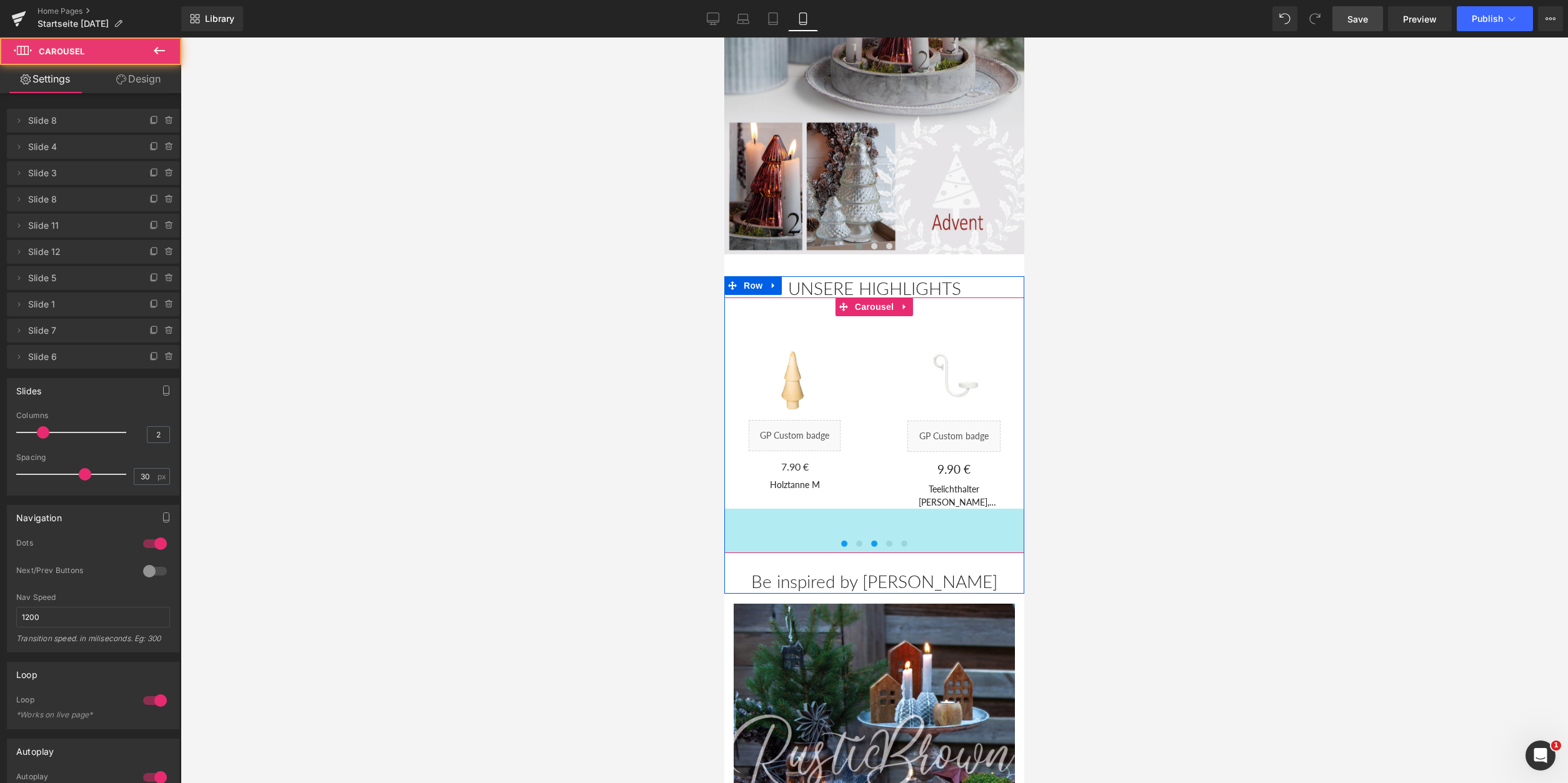
click at [845, 553] on div "71px" at bounding box center [874, 531] width 300 height 45
click at [845, 547] on div "71px" at bounding box center [874, 531] width 300 height 45
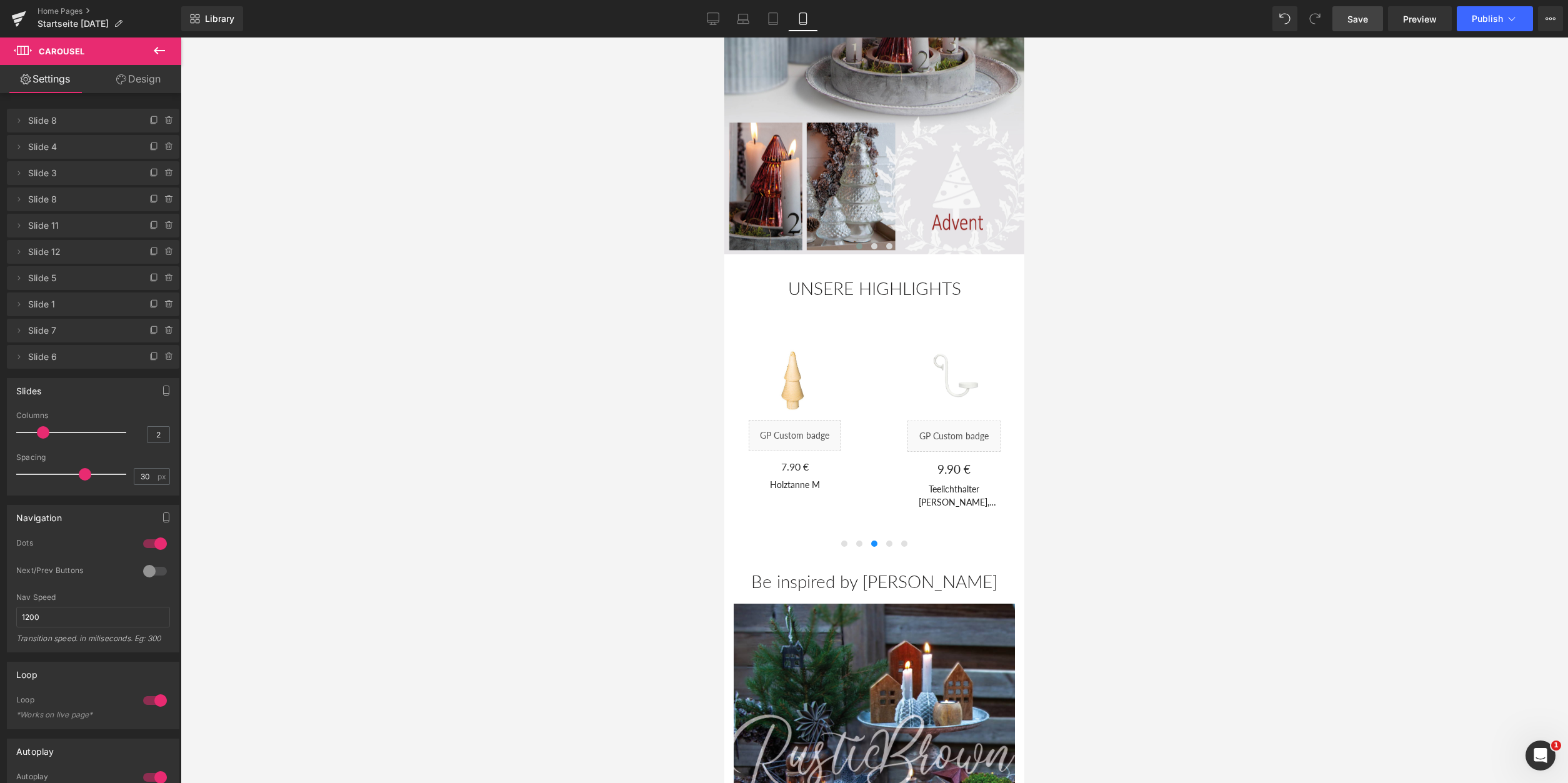
drag, startPoint x: 601, startPoint y: 588, endPoint x: 637, endPoint y: 588, distance: 36.0
click at [603, 588] on div at bounding box center [874, 410] width 1388 height 746
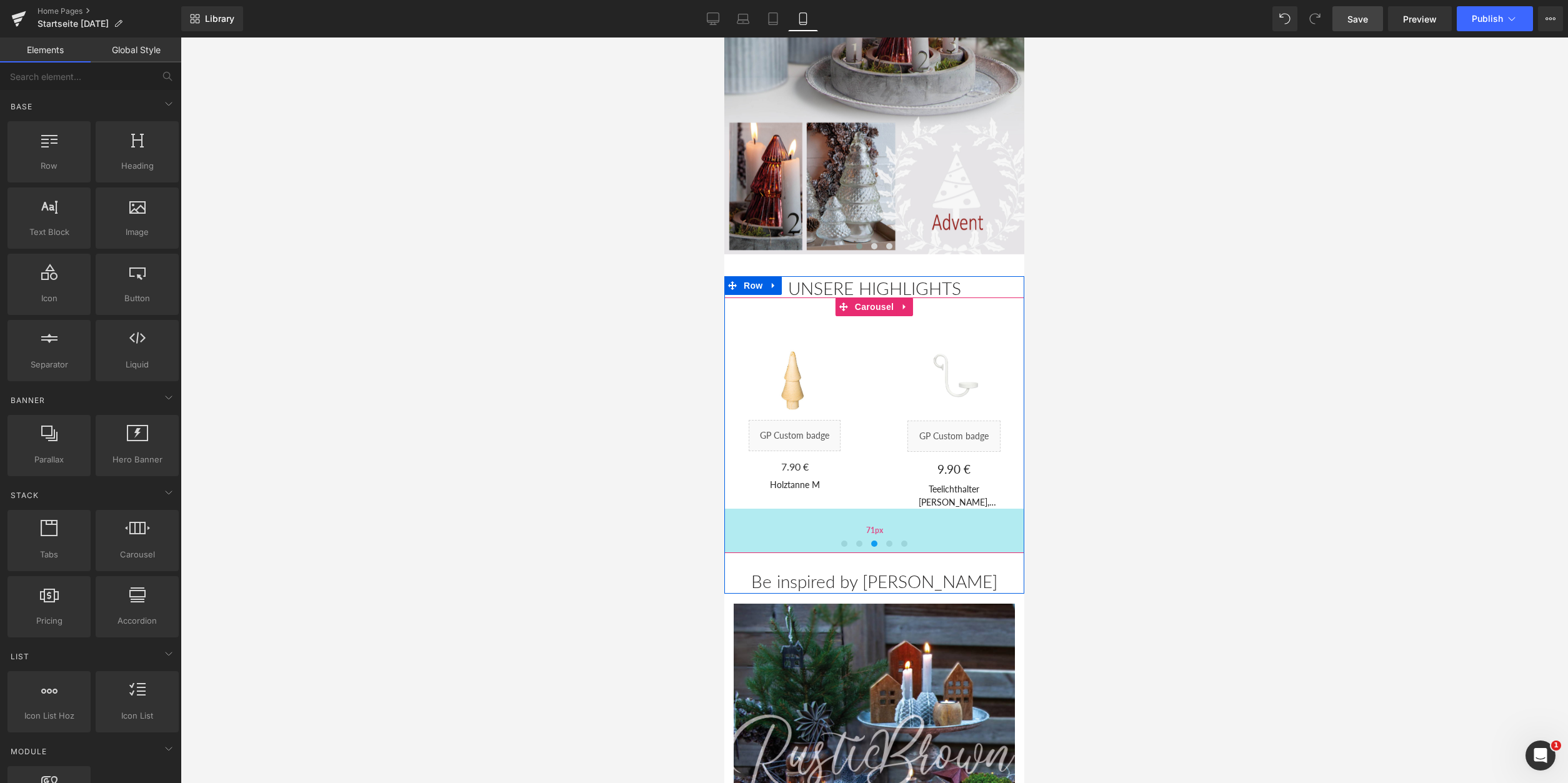
click at [844, 549] on div "71px" at bounding box center [874, 531] width 300 height 45
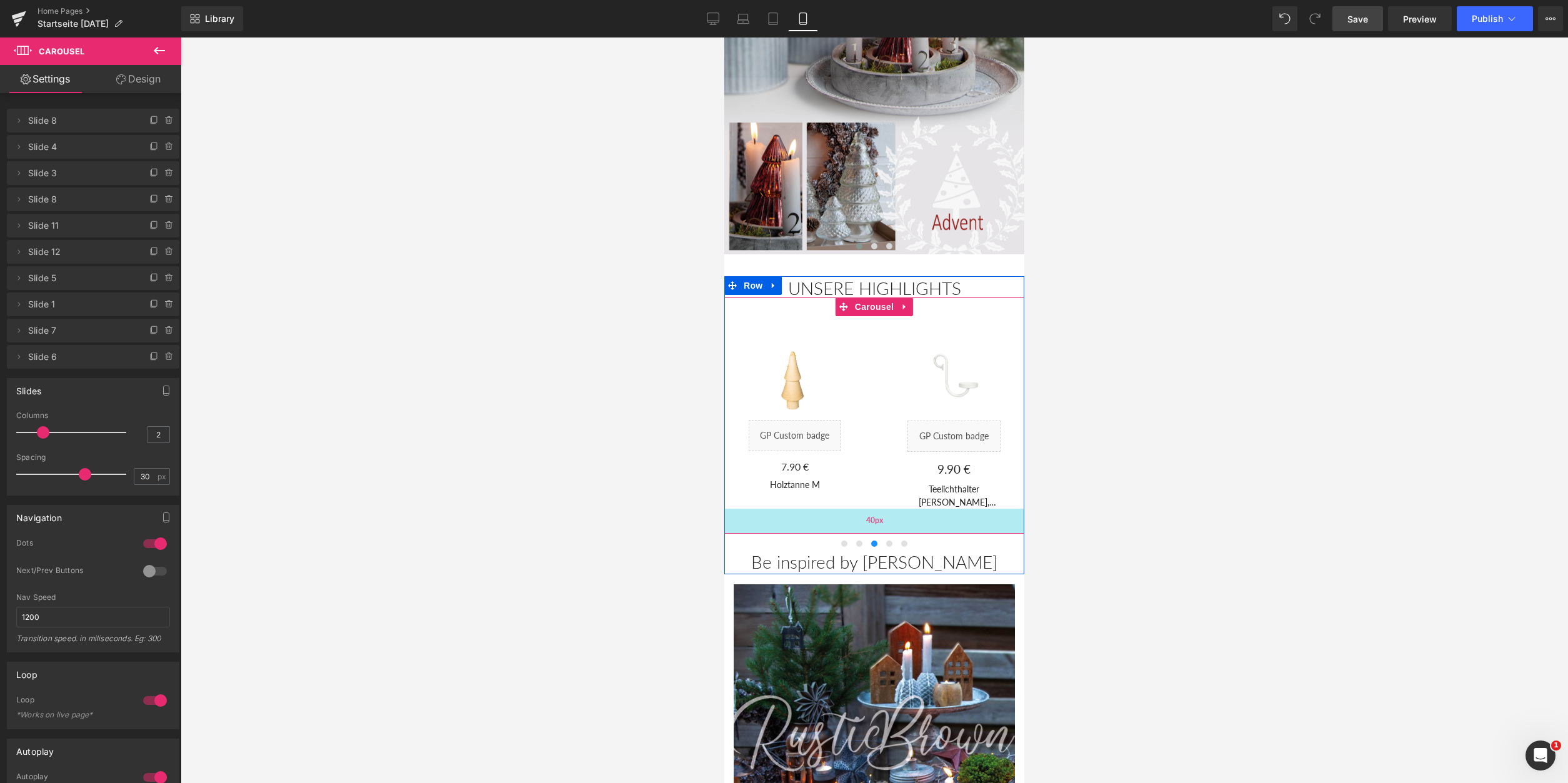
drag, startPoint x: 897, startPoint y: 548, endPoint x: 899, endPoint y: 529, distance: 19.1
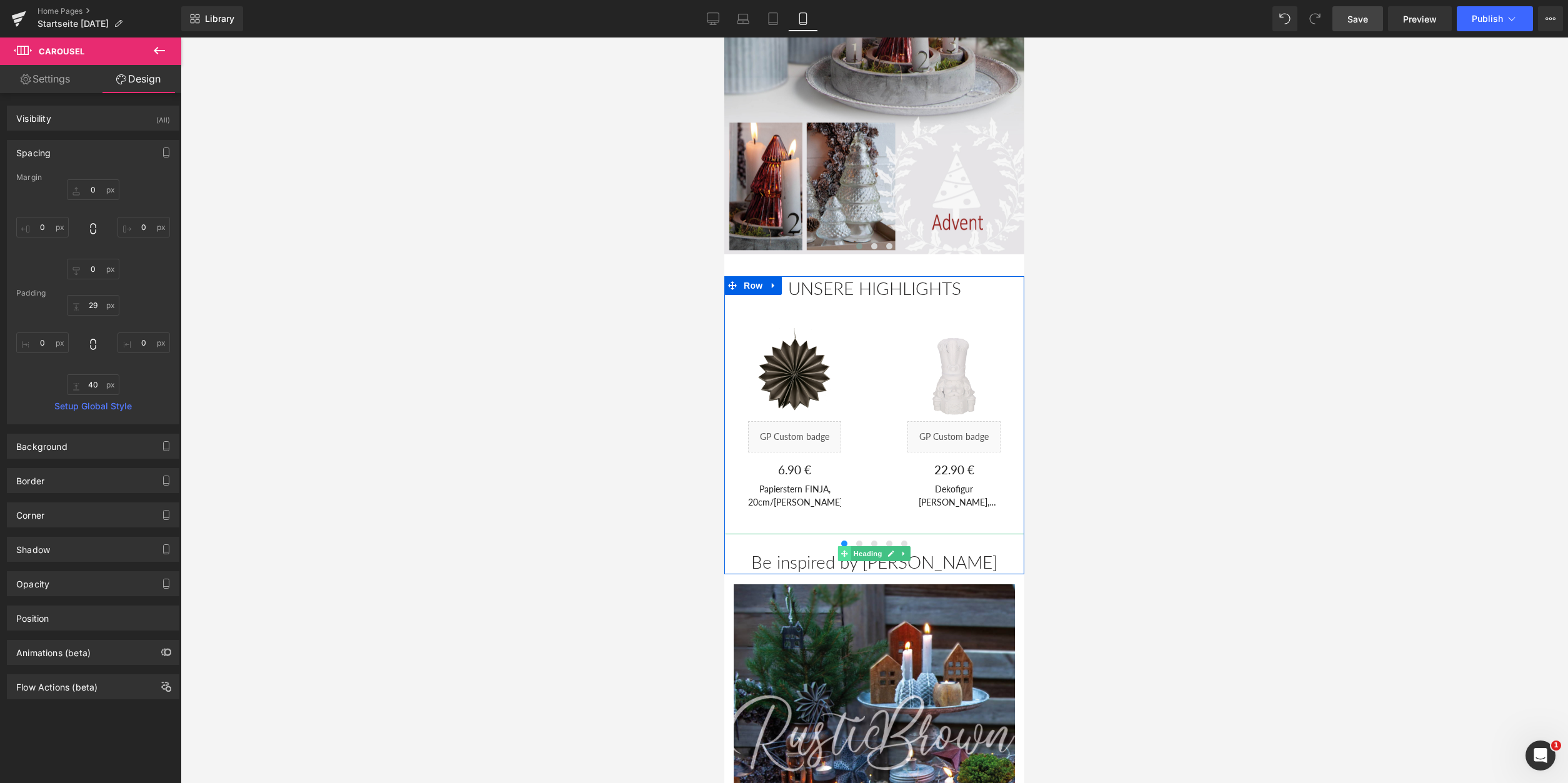
click at [844, 548] on span at bounding box center [845, 553] width 13 height 15
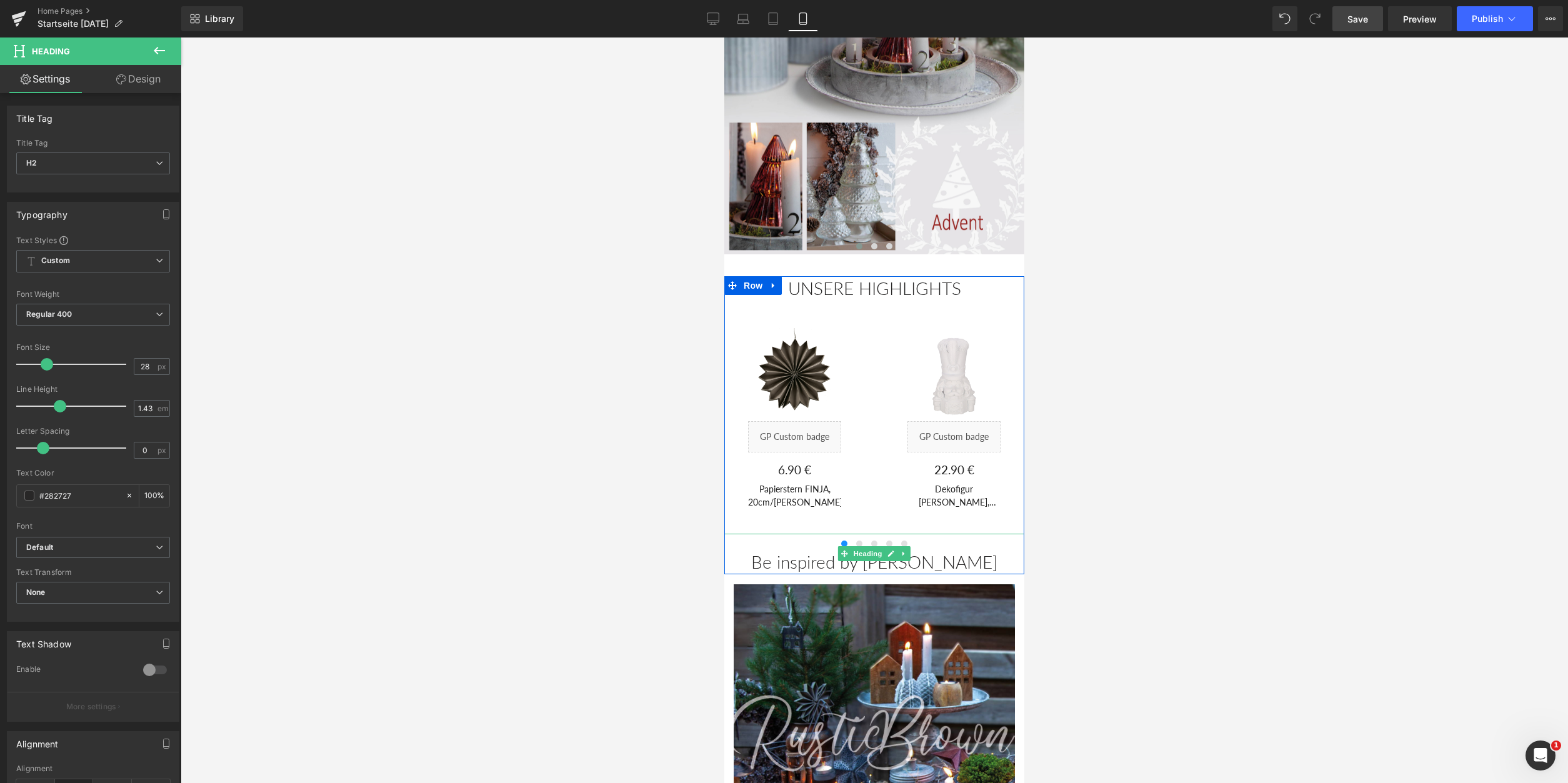
click at [858, 544] on div "Be inspired by [PERSON_NAME]" at bounding box center [874, 554] width 300 height 41
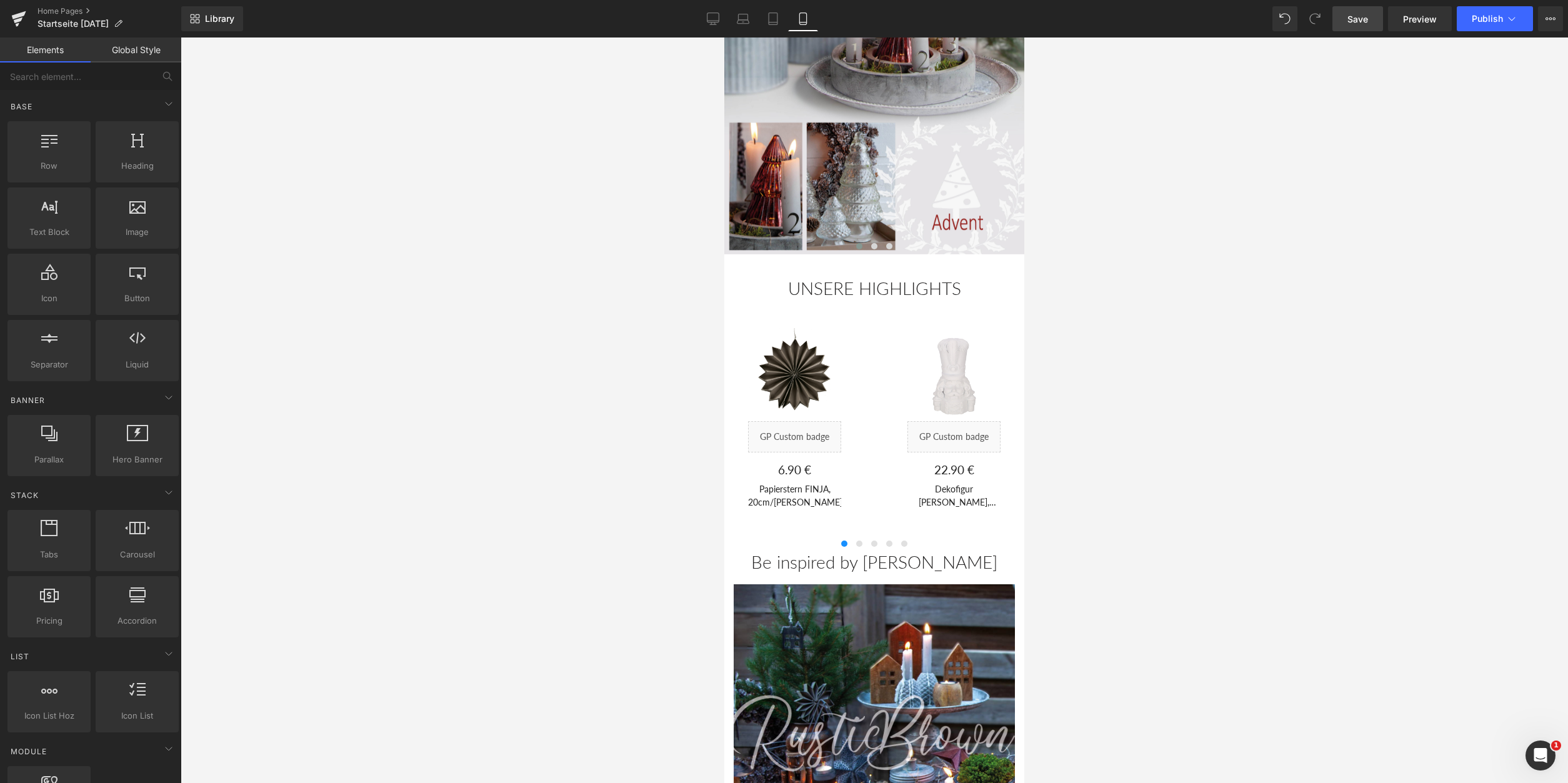
click at [658, 531] on div at bounding box center [874, 410] width 1388 height 746
click at [1162, 534] on div at bounding box center [874, 410] width 1388 height 746
click at [1190, 407] on div at bounding box center [874, 410] width 1388 height 746
click at [1363, 21] on span "Save" at bounding box center [1357, 19] width 20 height 13
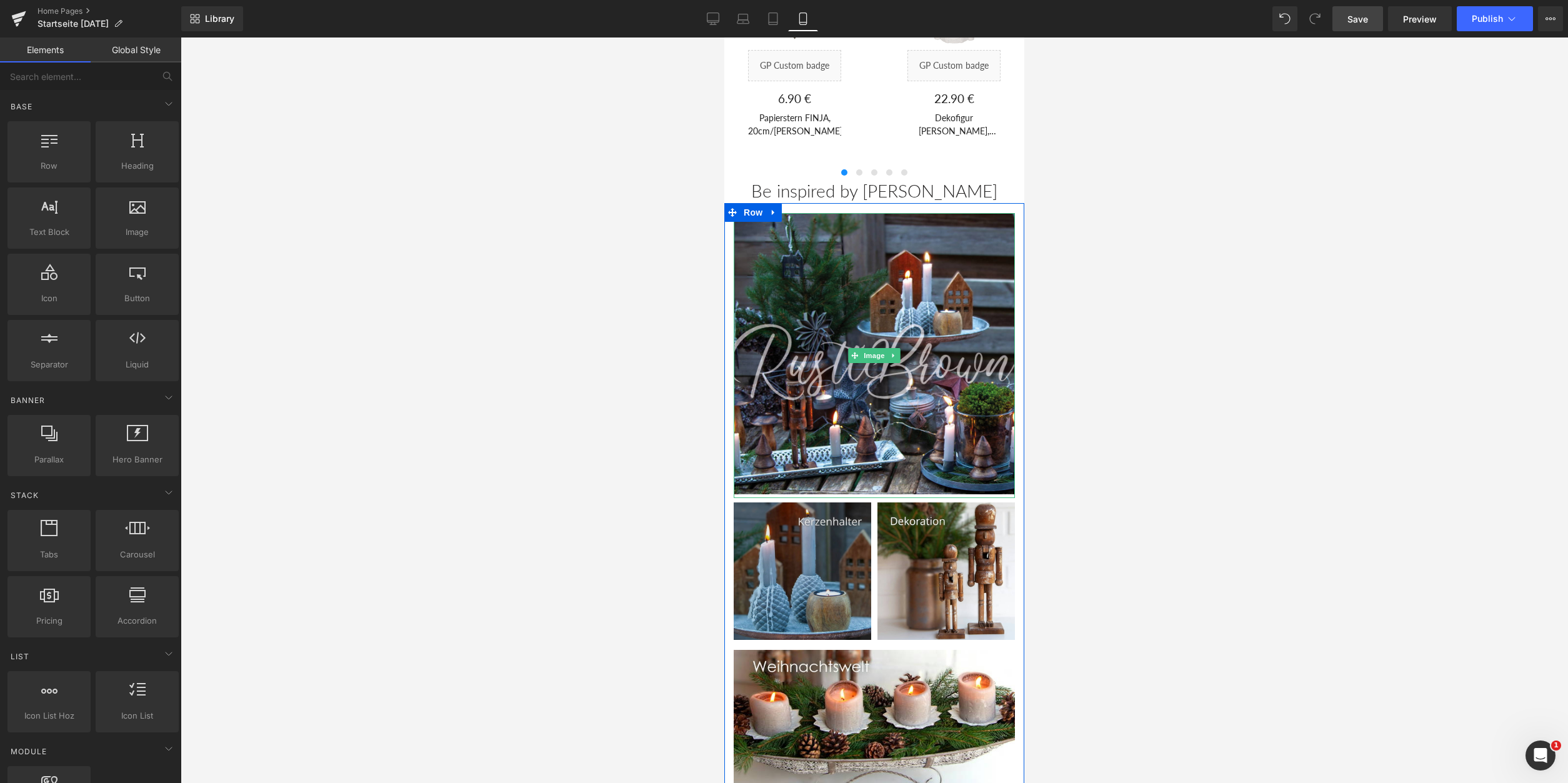
scroll to position [765, 0]
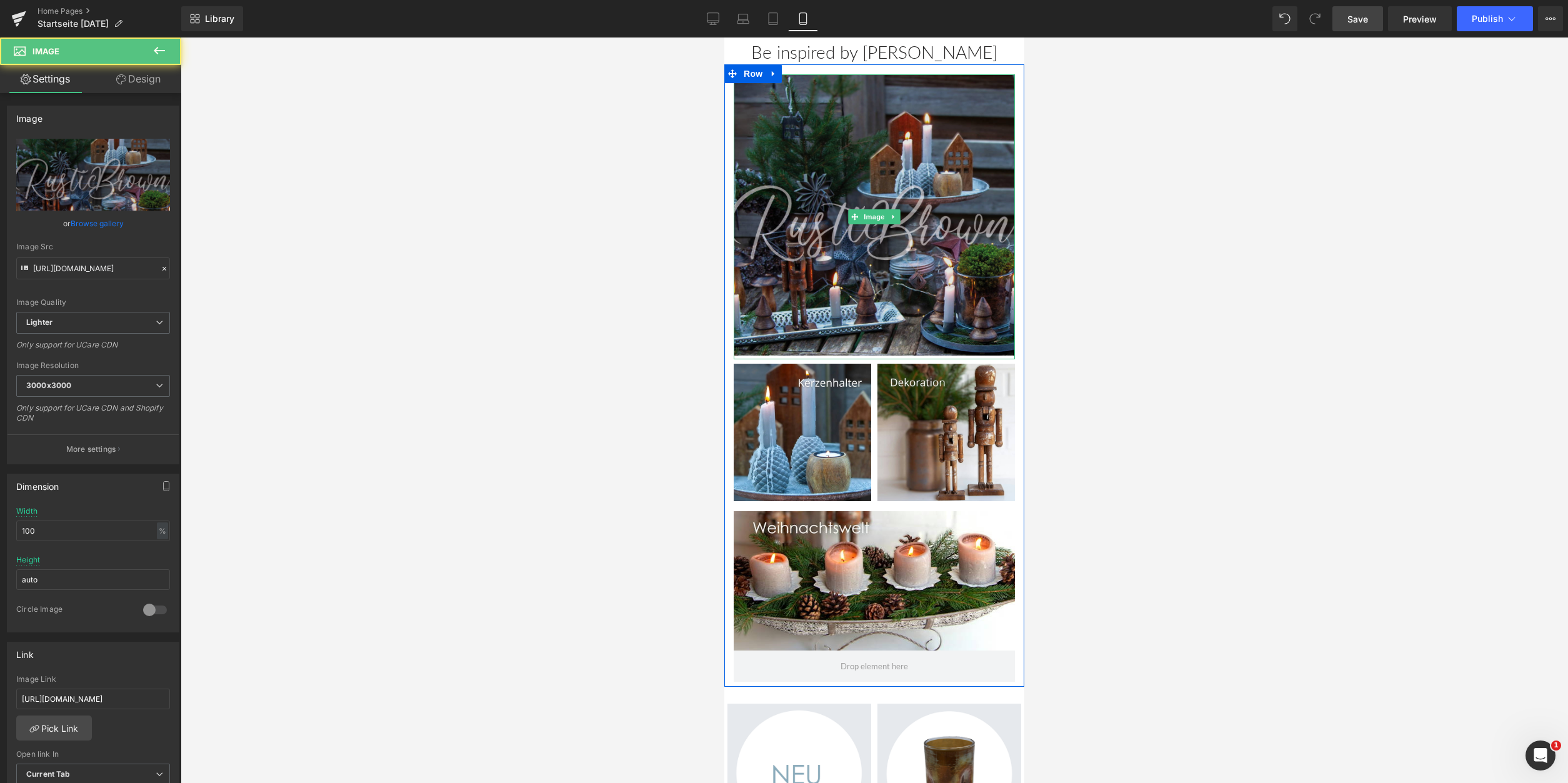
click at [830, 304] on img at bounding box center [874, 216] width 281 height 285
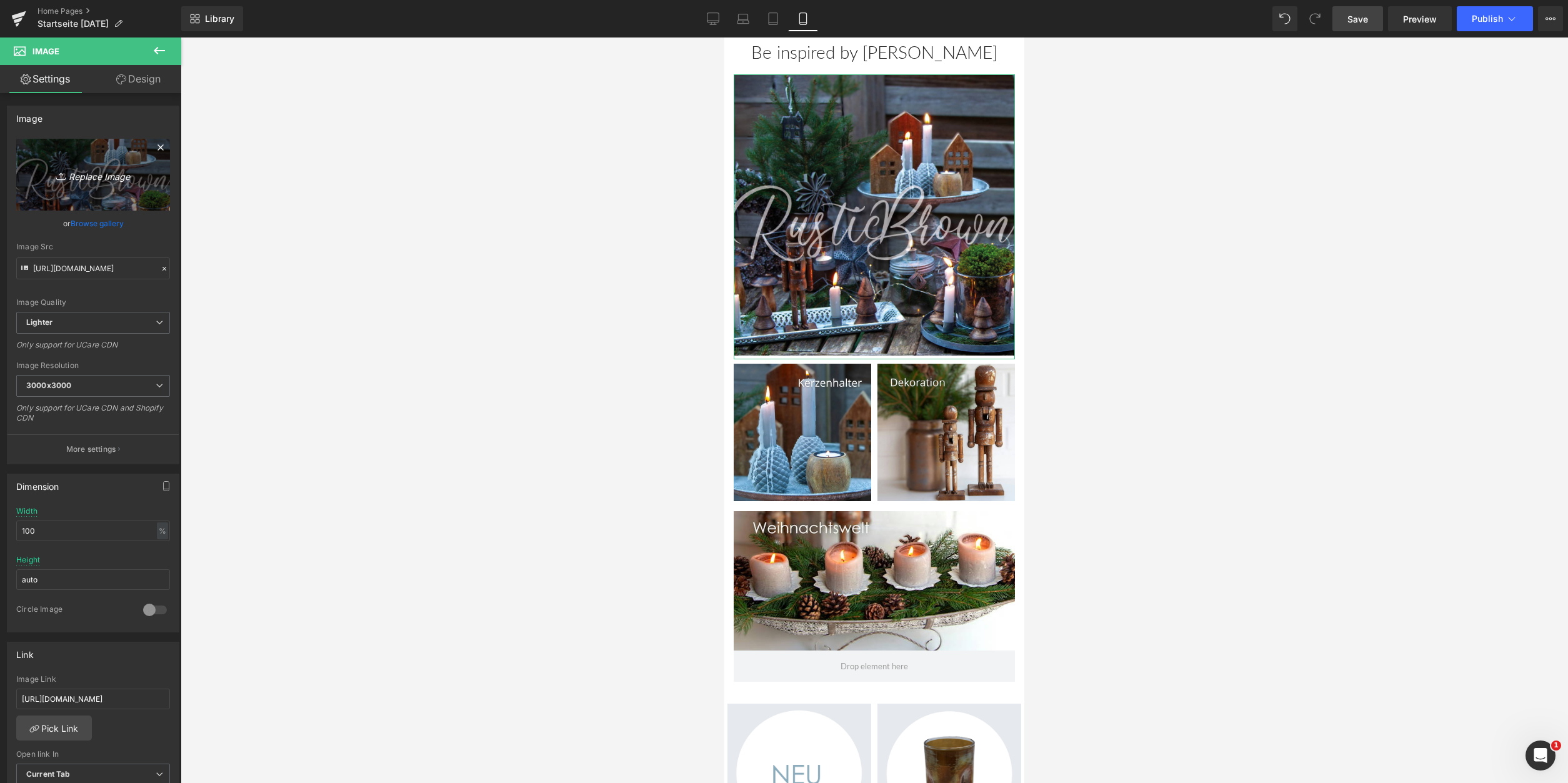
click at [102, 171] on icon "Replace Image" at bounding box center [93, 174] width 100 height 16
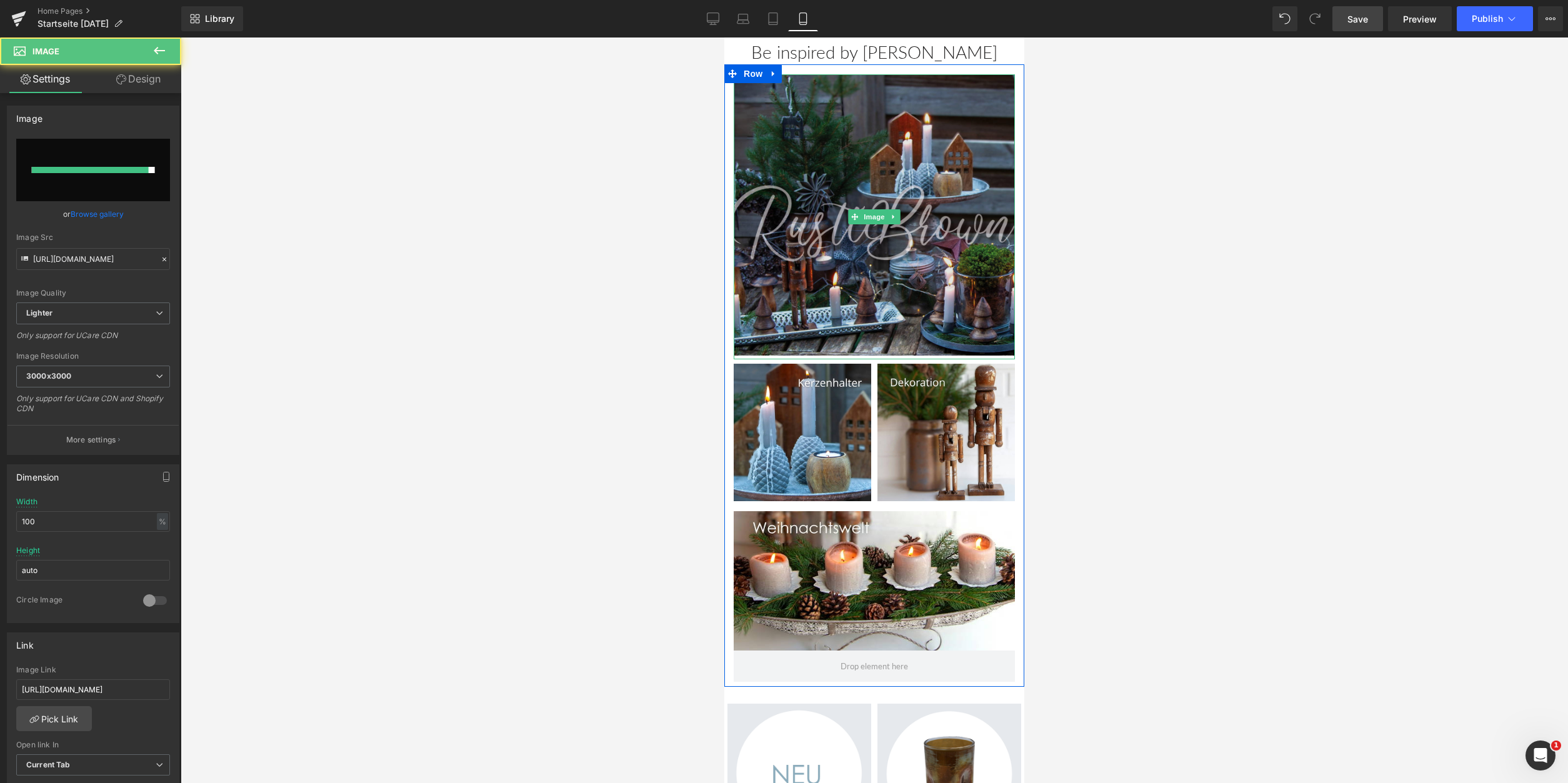
click at [826, 291] on img at bounding box center [874, 216] width 281 height 285
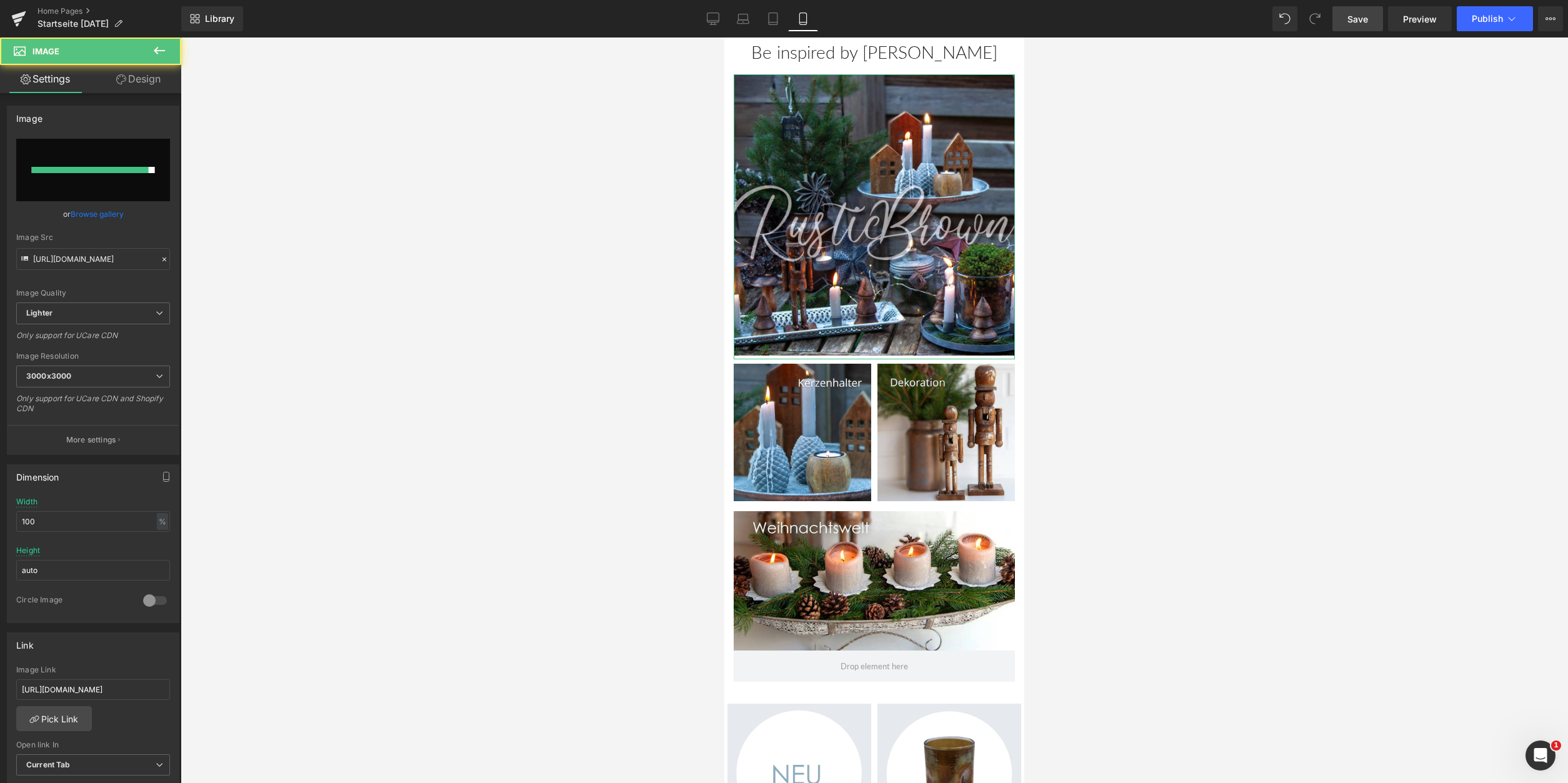
click at [133, 150] on input "file" at bounding box center [93, 170] width 153 height 62
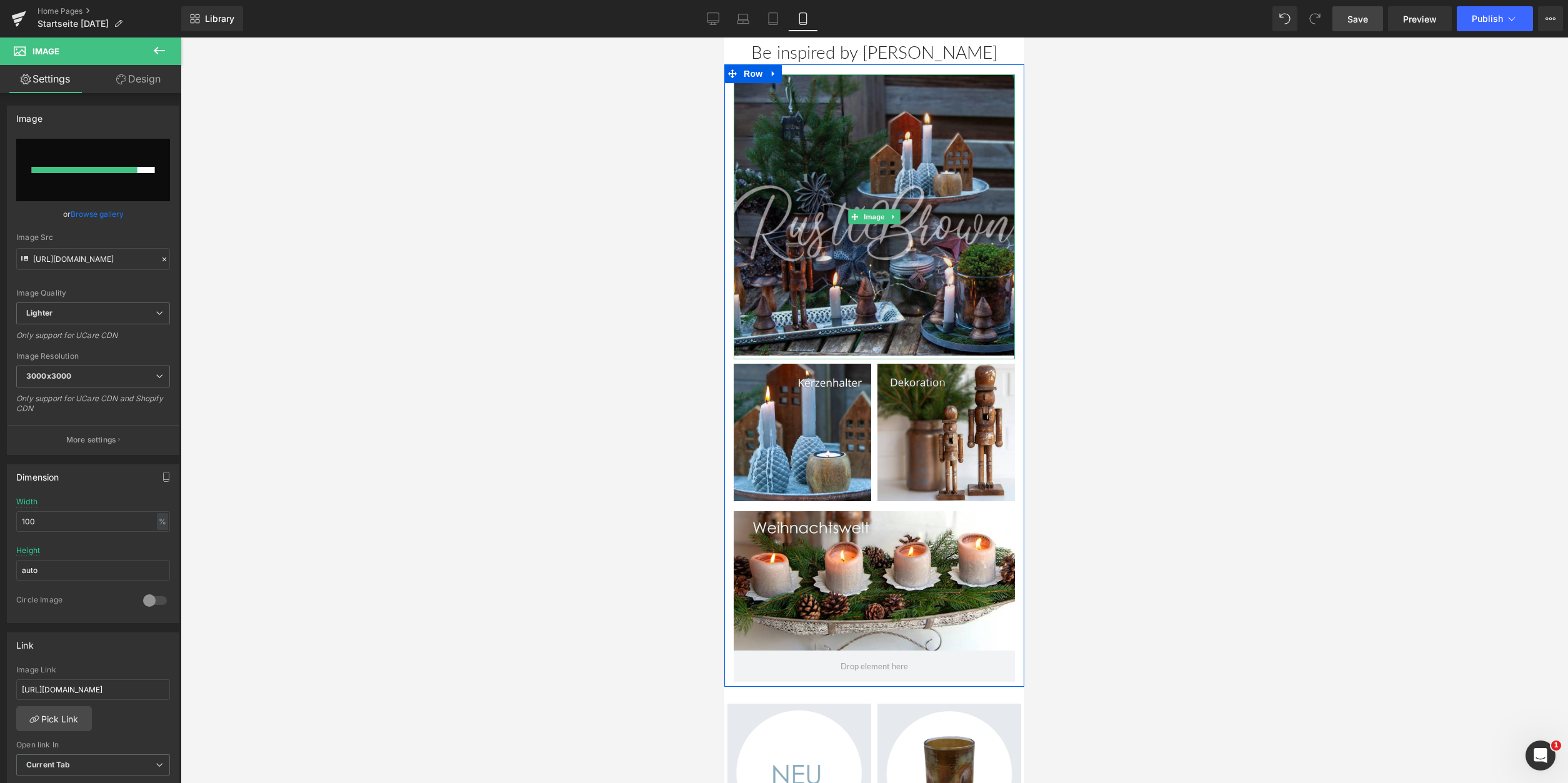
click at [952, 209] on img at bounding box center [874, 216] width 281 height 285
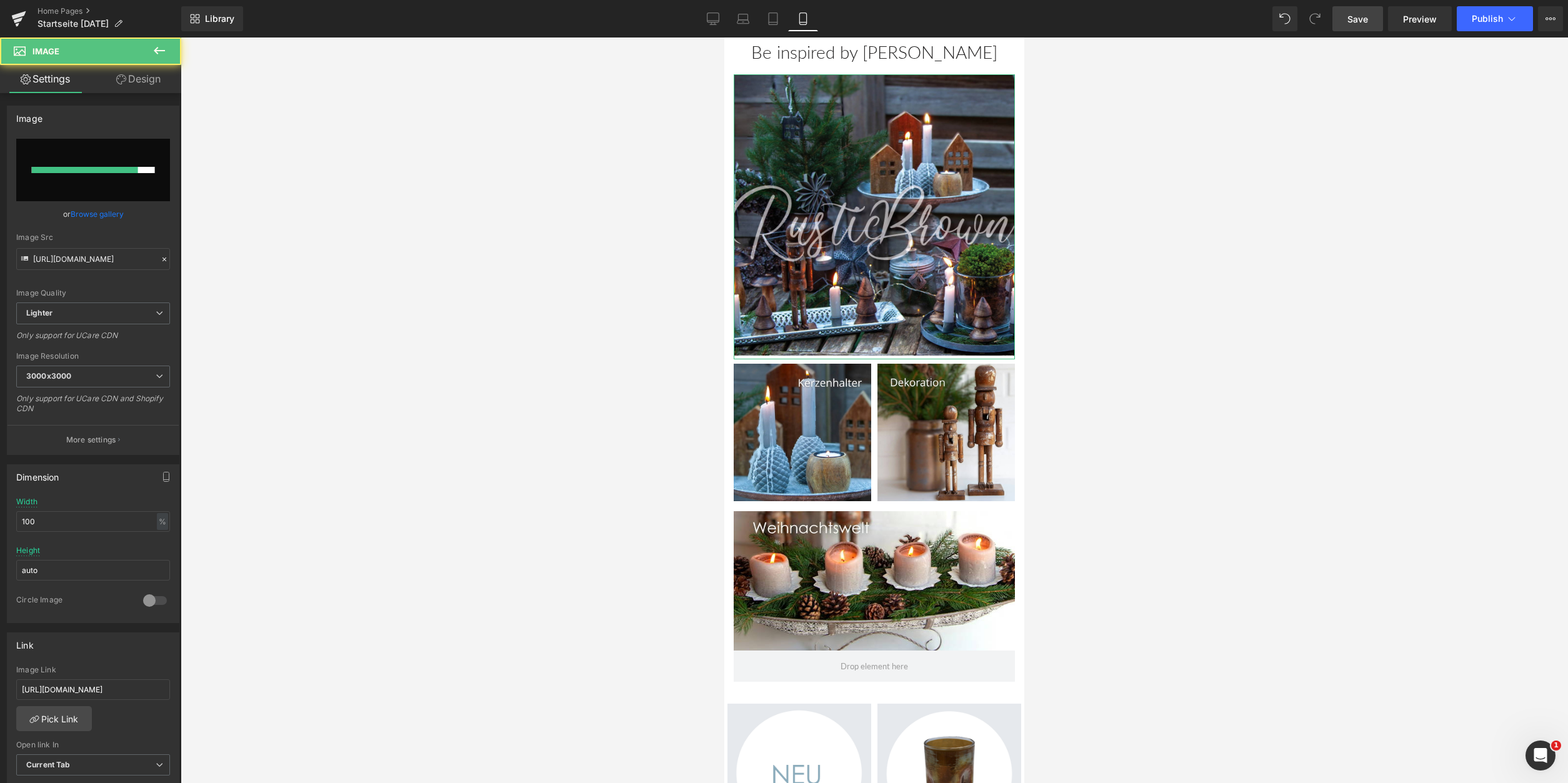
click at [111, 153] on input "file" at bounding box center [93, 170] width 153 height 62
type input "C:\fakepath\Startseite2025.jpg"
click at [1354, 22] on span "Save" at bounding box center [1357, 19] width 20 height 13
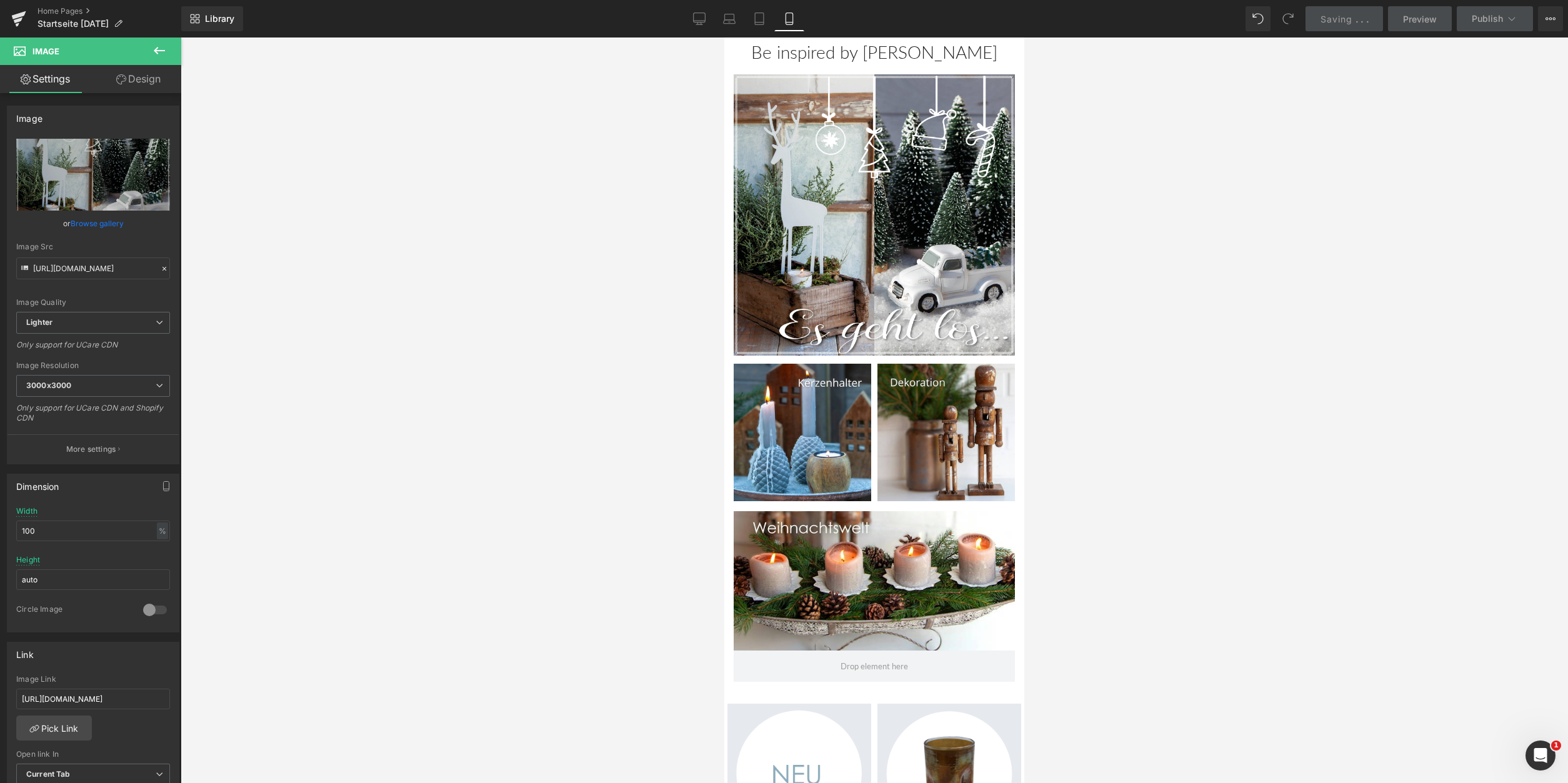
click at [1304, 320] on div at bounding box center [874, 410] width 1388 height 746
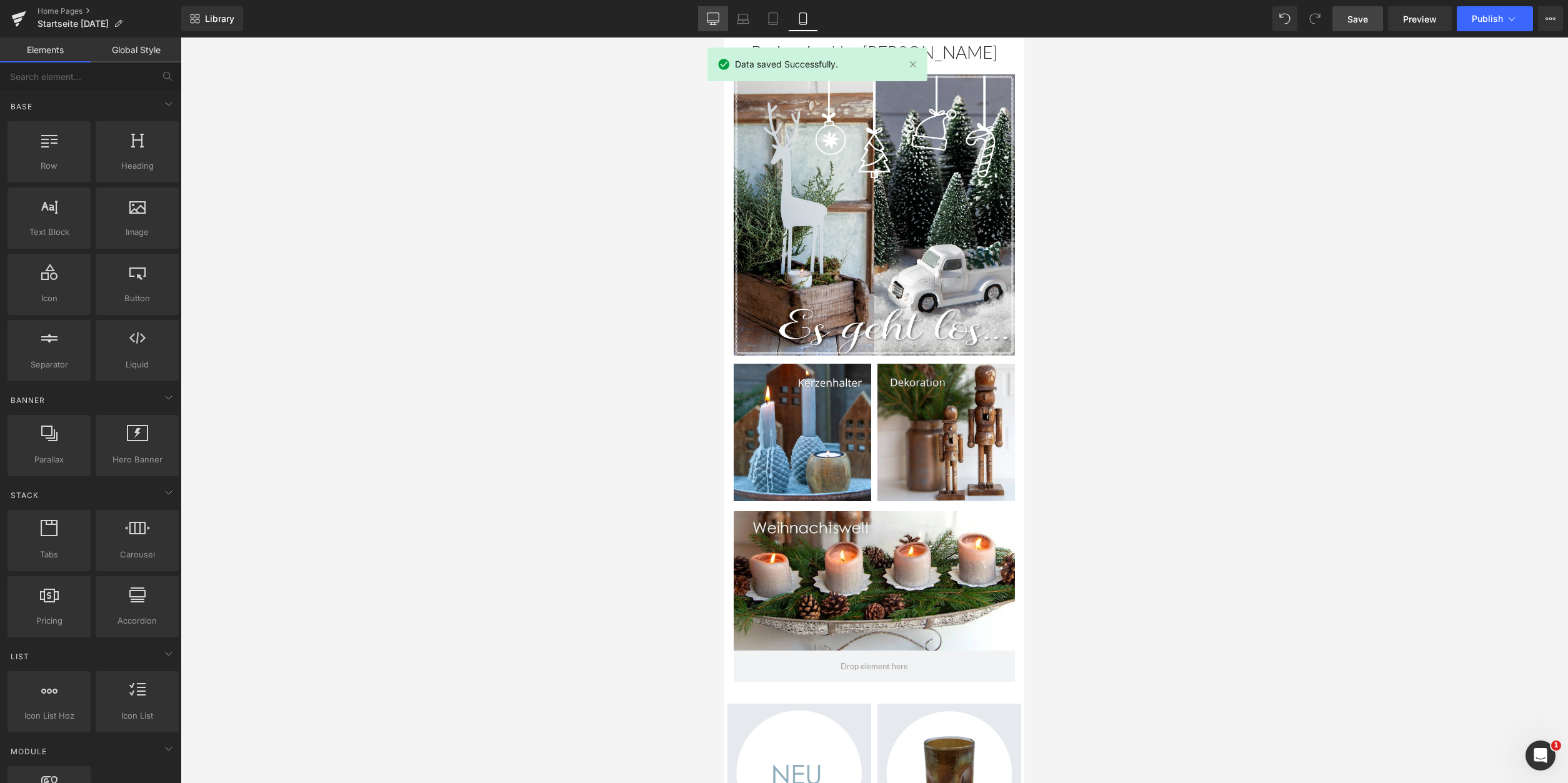
click at [713, 21] on icon at bounding box center [713, 18] width 12 height 12
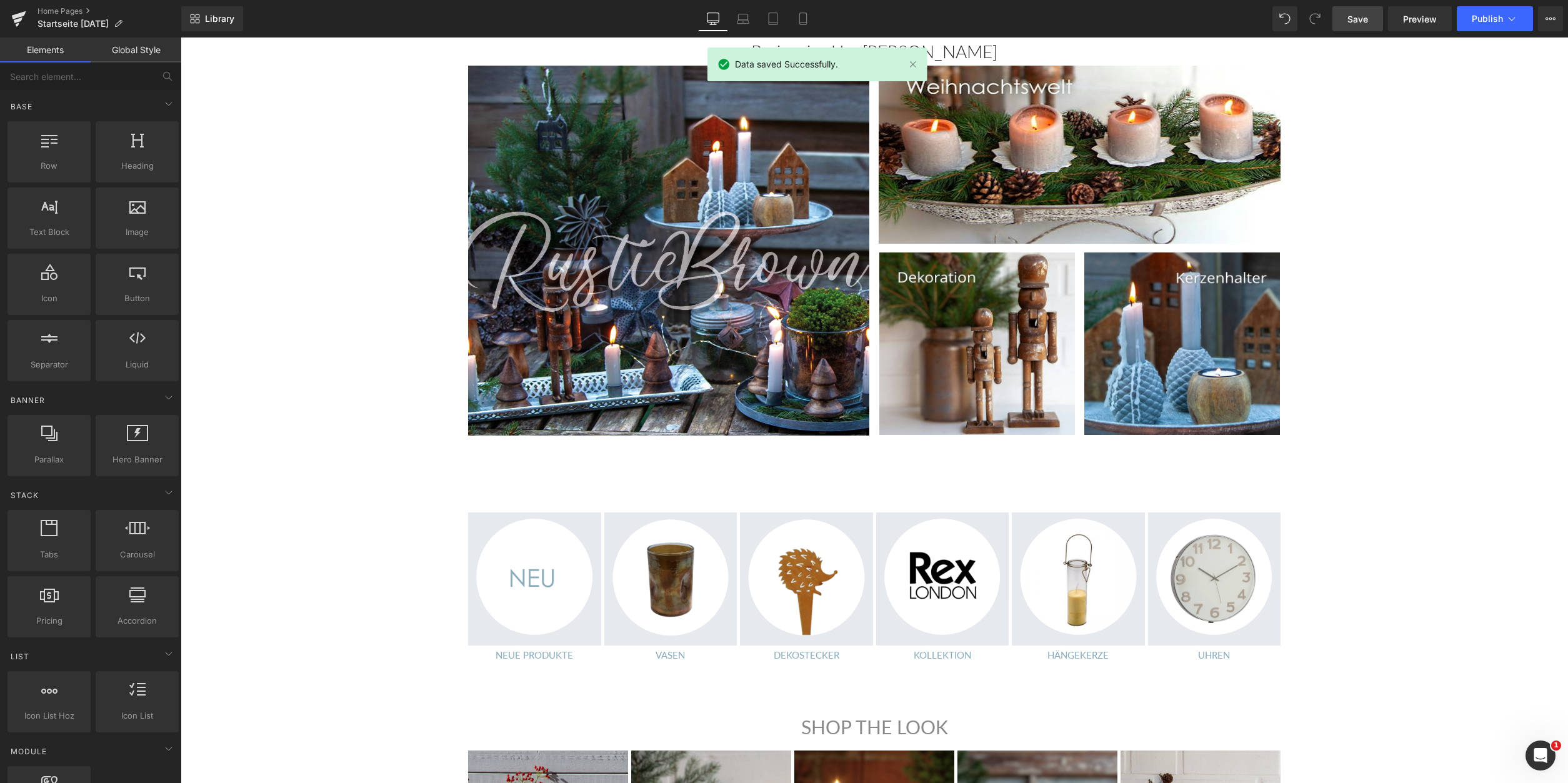
scroll to position [778, 0]
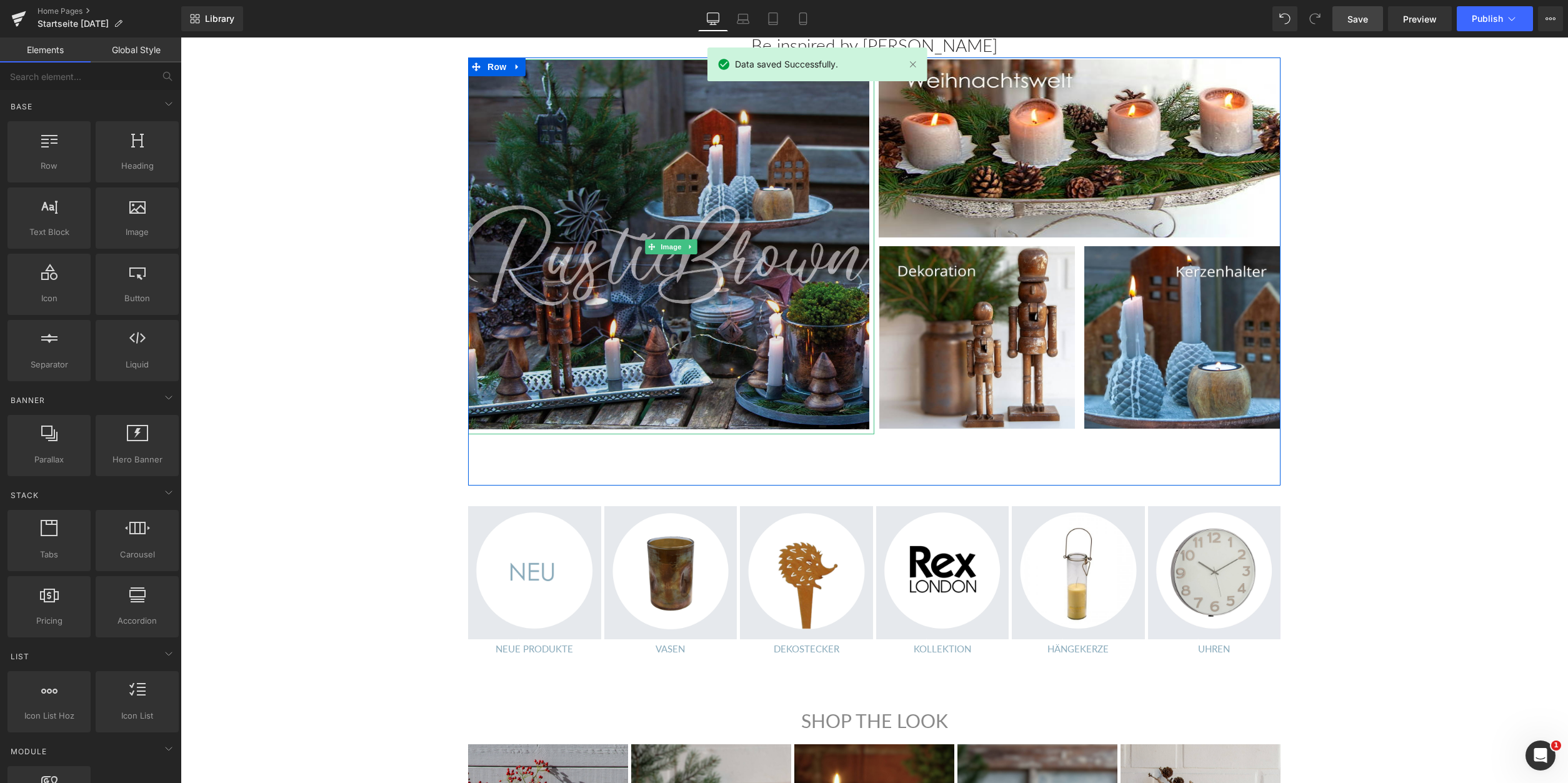
click at [652, 277] on img at bounding box center [672, 247] width 407 height 375
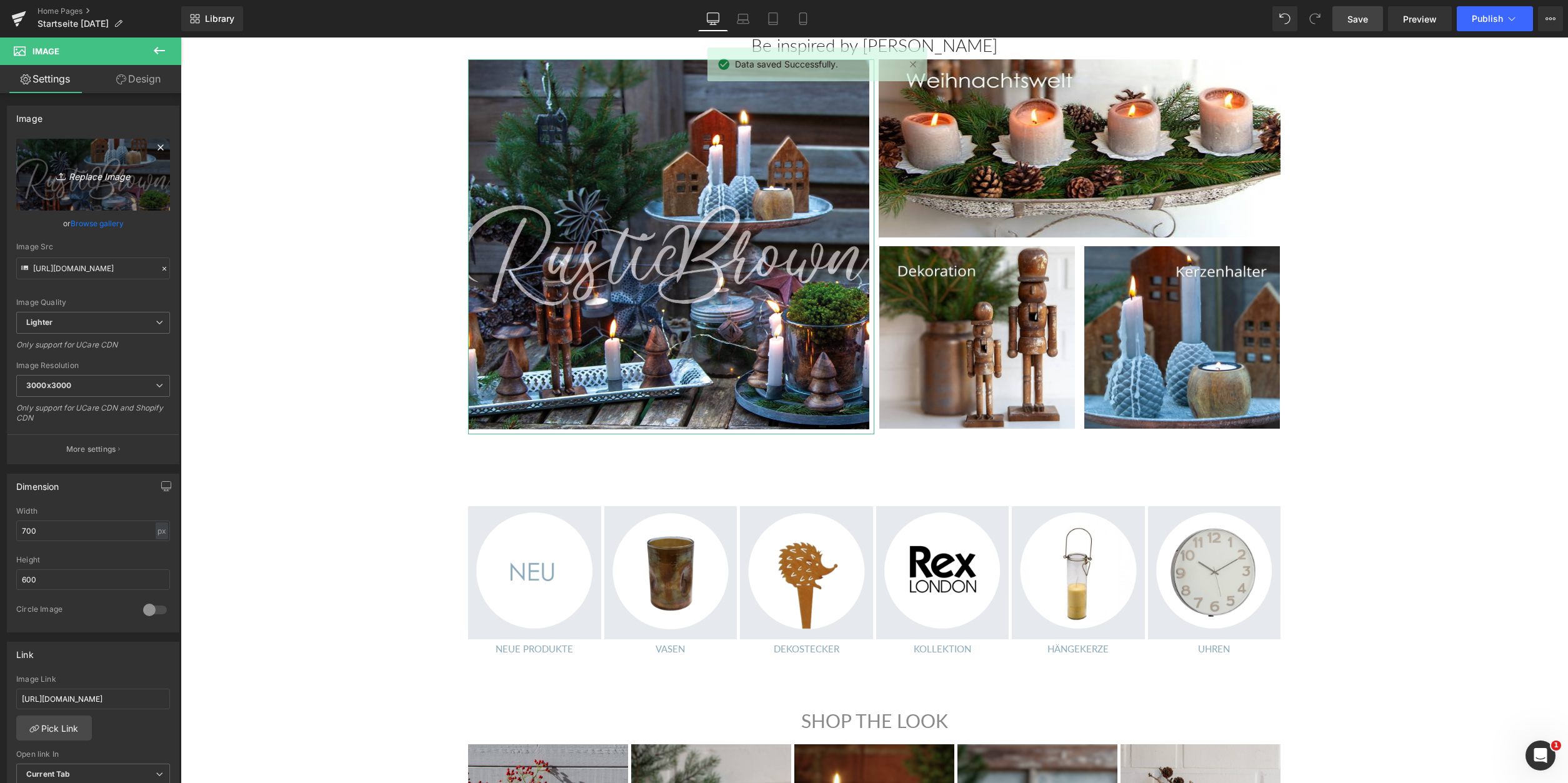
click at [85, 153] on link "Replace Image" at bounding box center [93, 175] width 153 height 72
type input "C:\fakepath\Startseite2025.jpg"
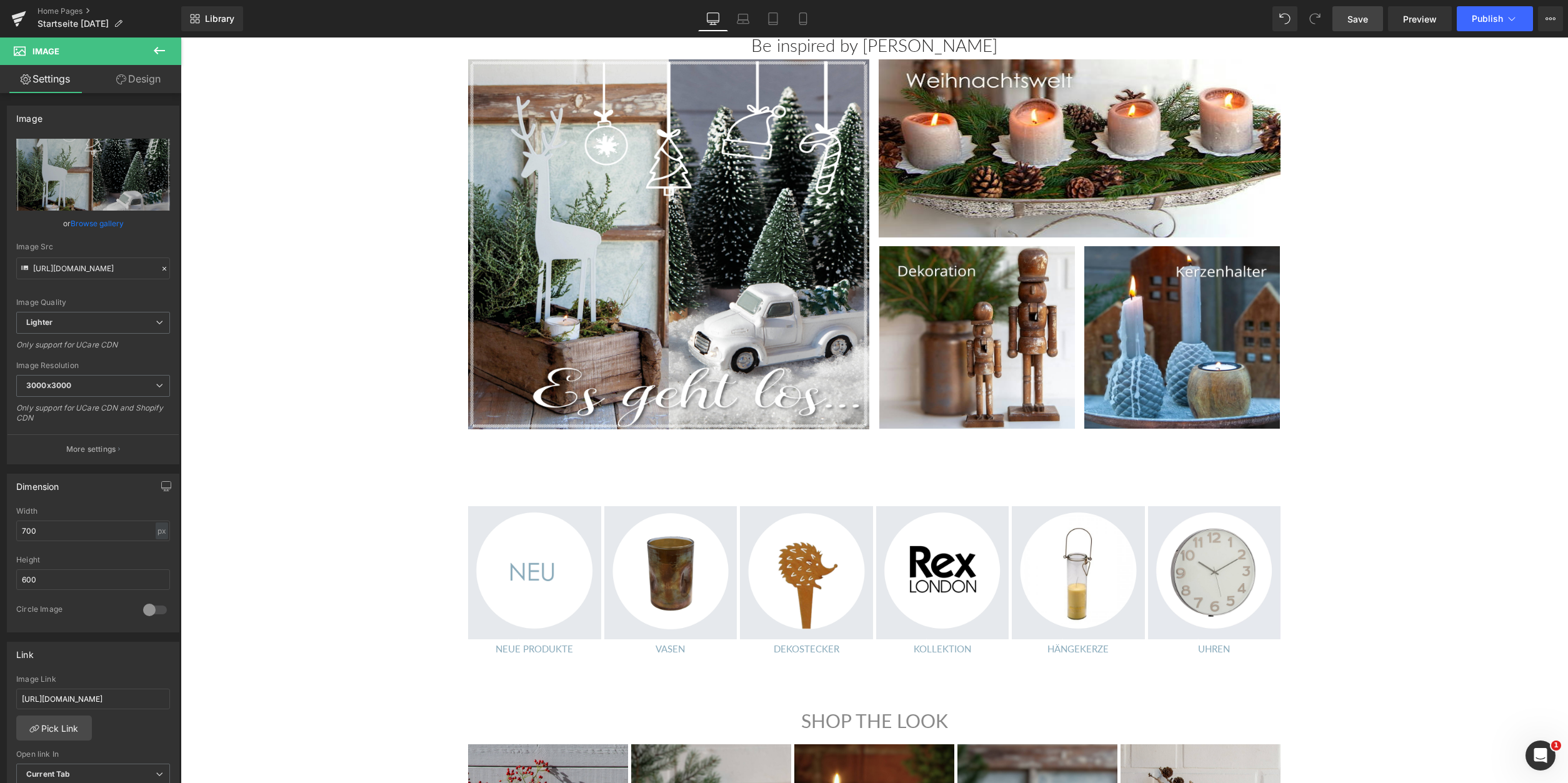
click at [1356, 20] on span "Save" at bounding box center [1357, 19] width 20 height 13
click at [1419, 18] on span "Preview" at bounding box center [1420, 19] width 33 height 13
